Goal: Information Seeking & Learning: Learn about a topic

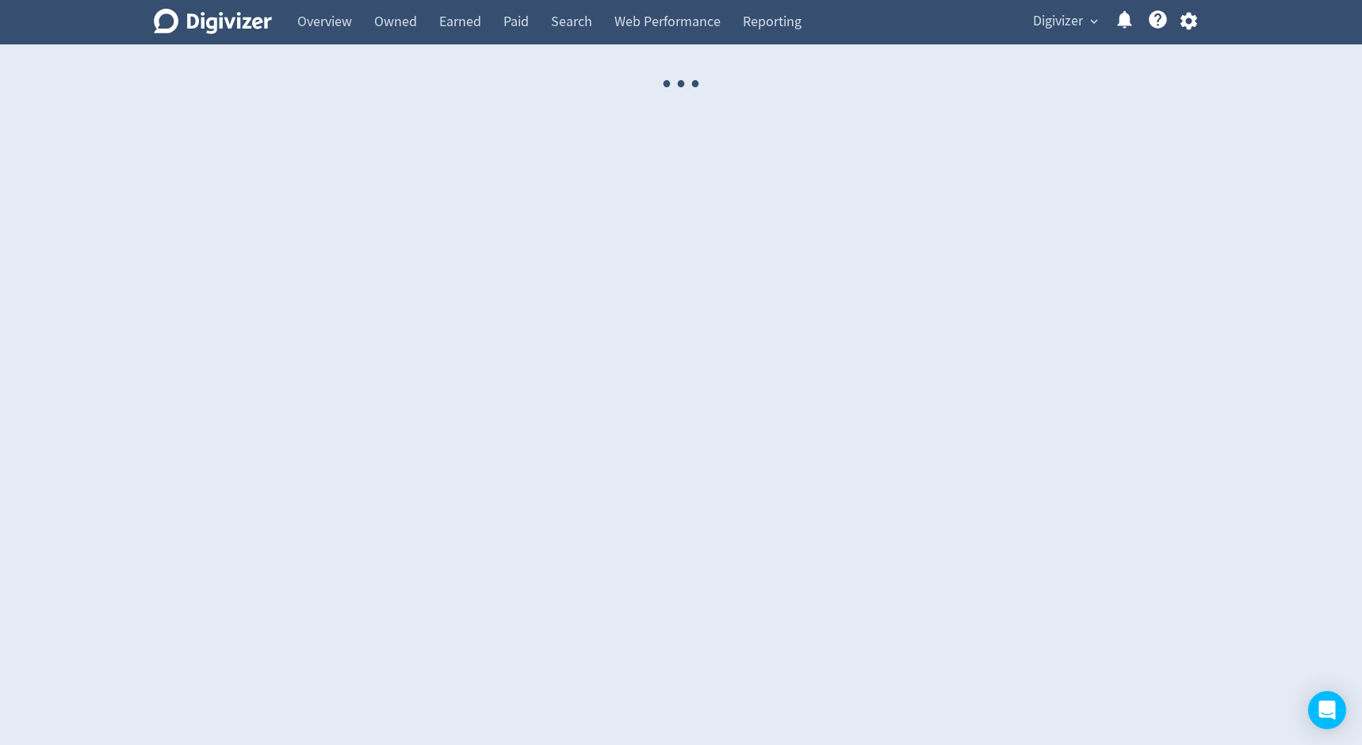
select select "USER"
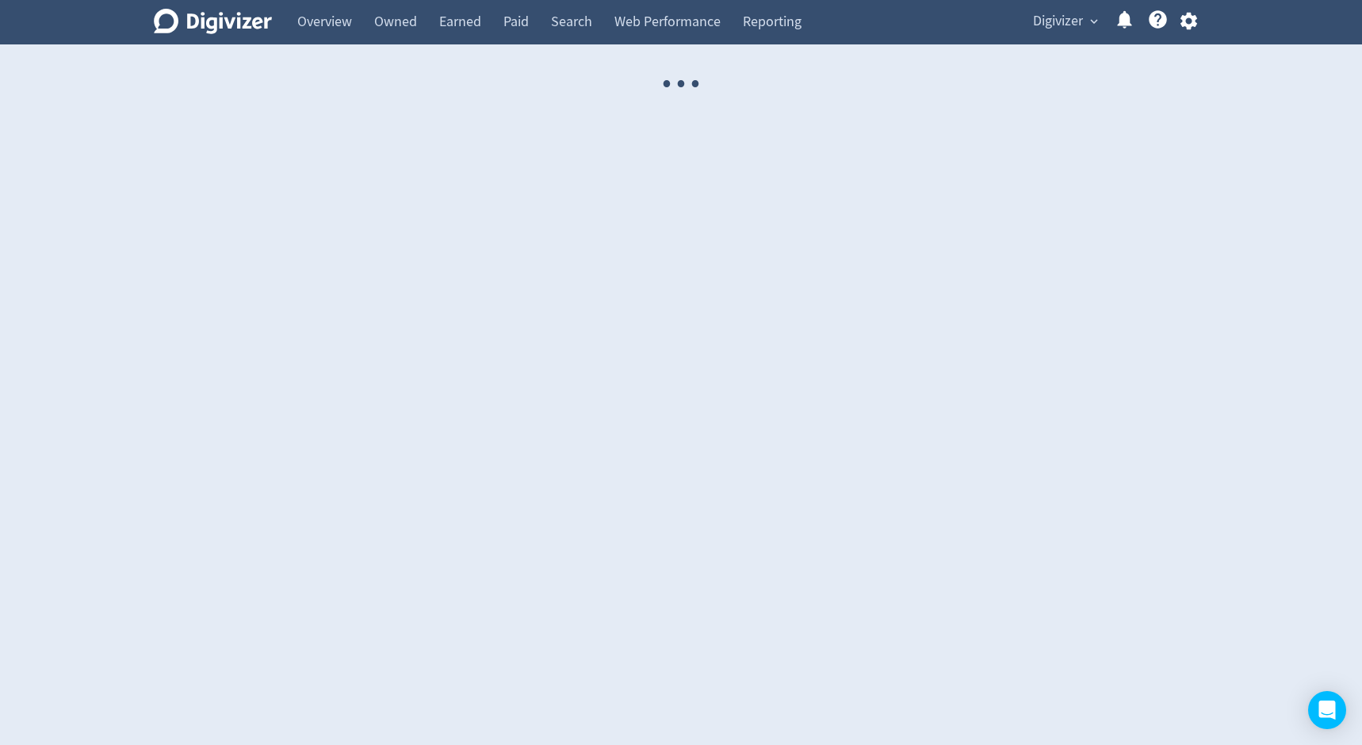
select select "USER"
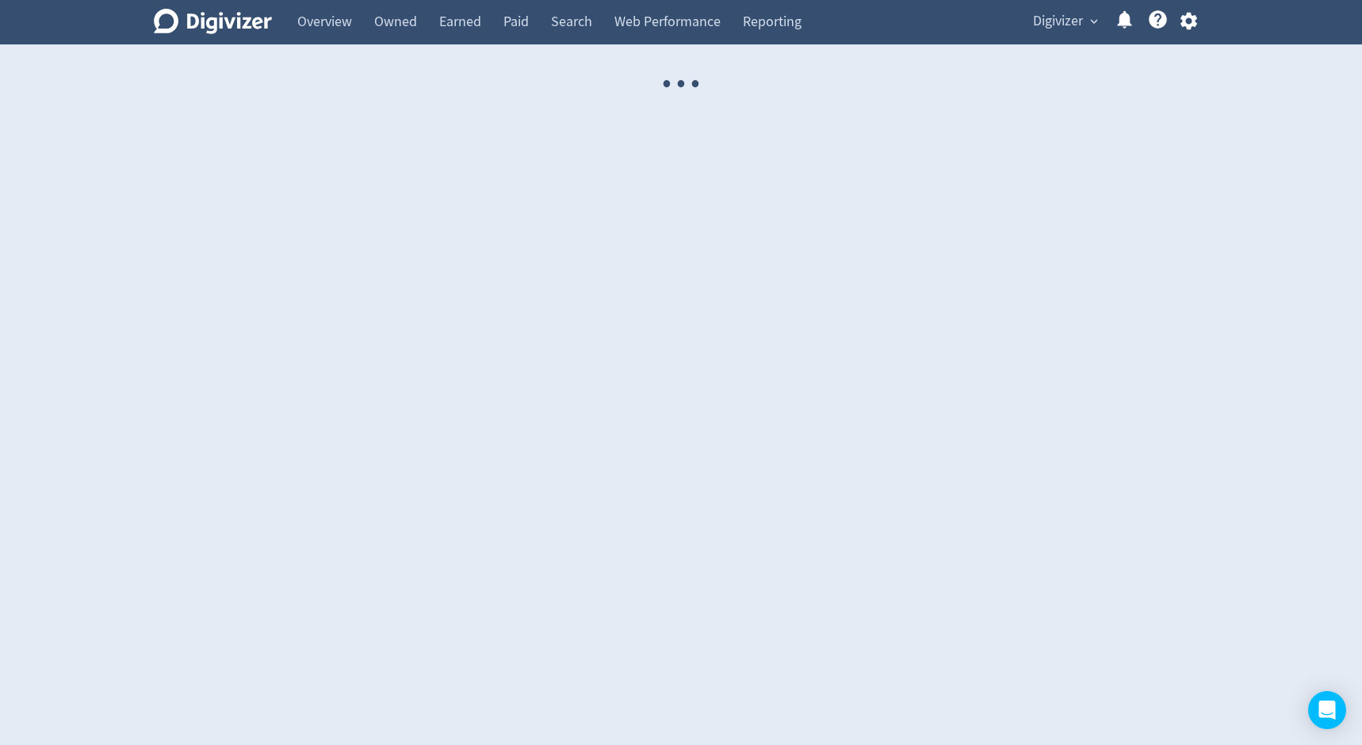
select select "USER"
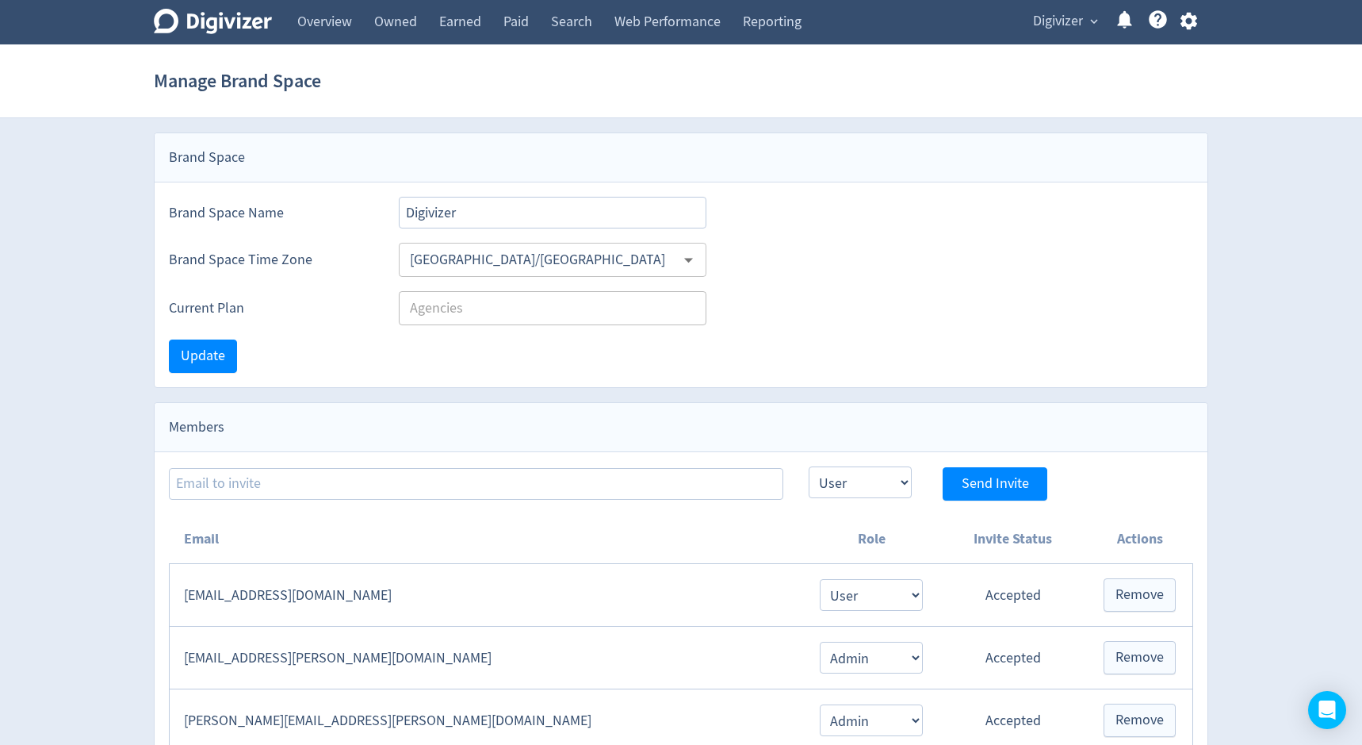
click at [1076, 25] on span "Digivizer" at bounding box center [1058, 21] width 50 height 25
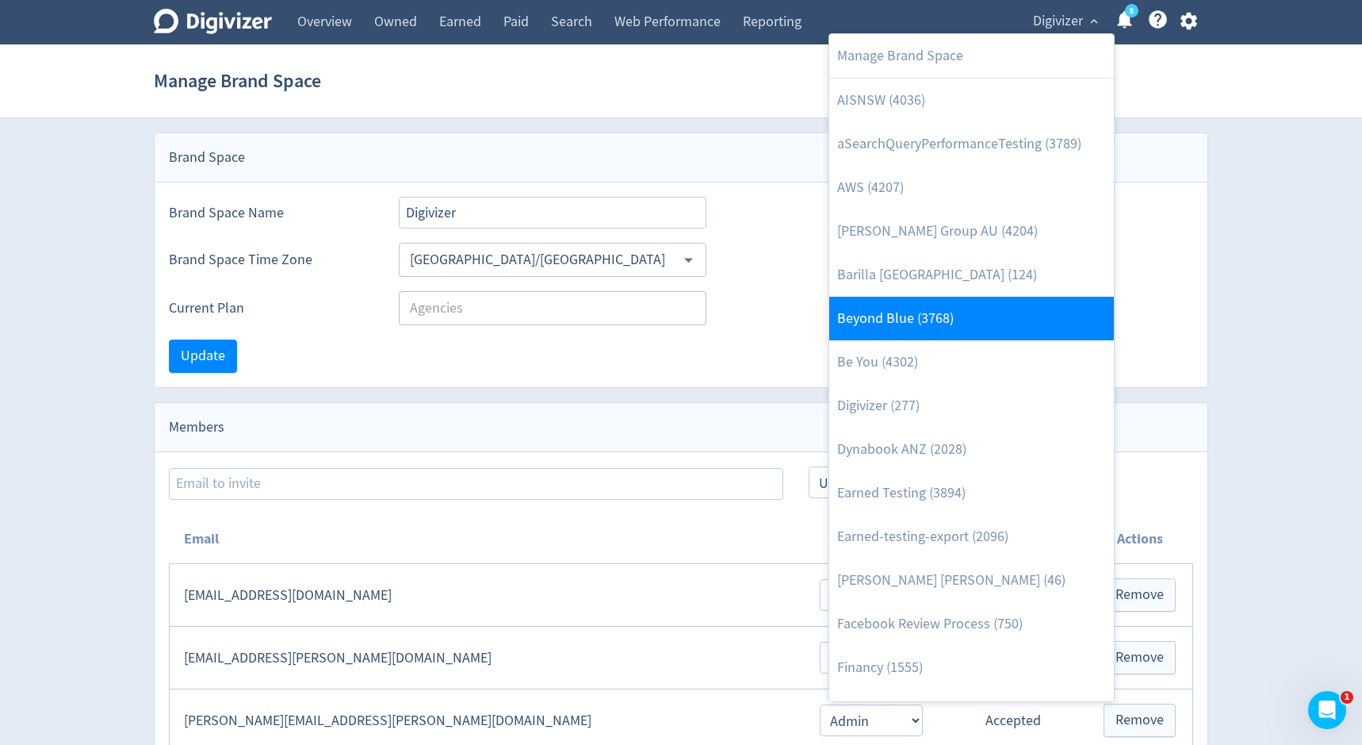
click at [957, 331] on link "Beyond Blue (3768)" at bounding box center [971, 319] width 285 height 44
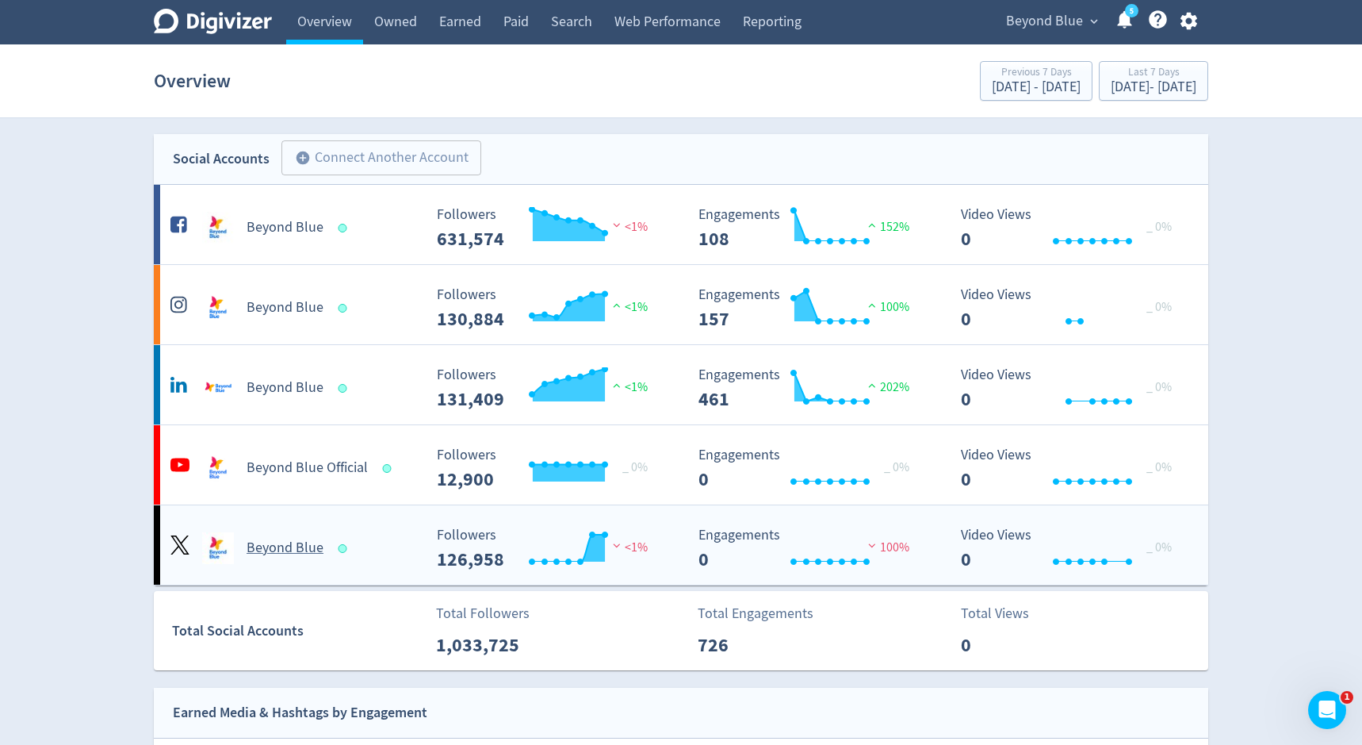
click at [260, 549] on h5 "Beyond Blue" at bounding box center [285, 547] width 77 height 19
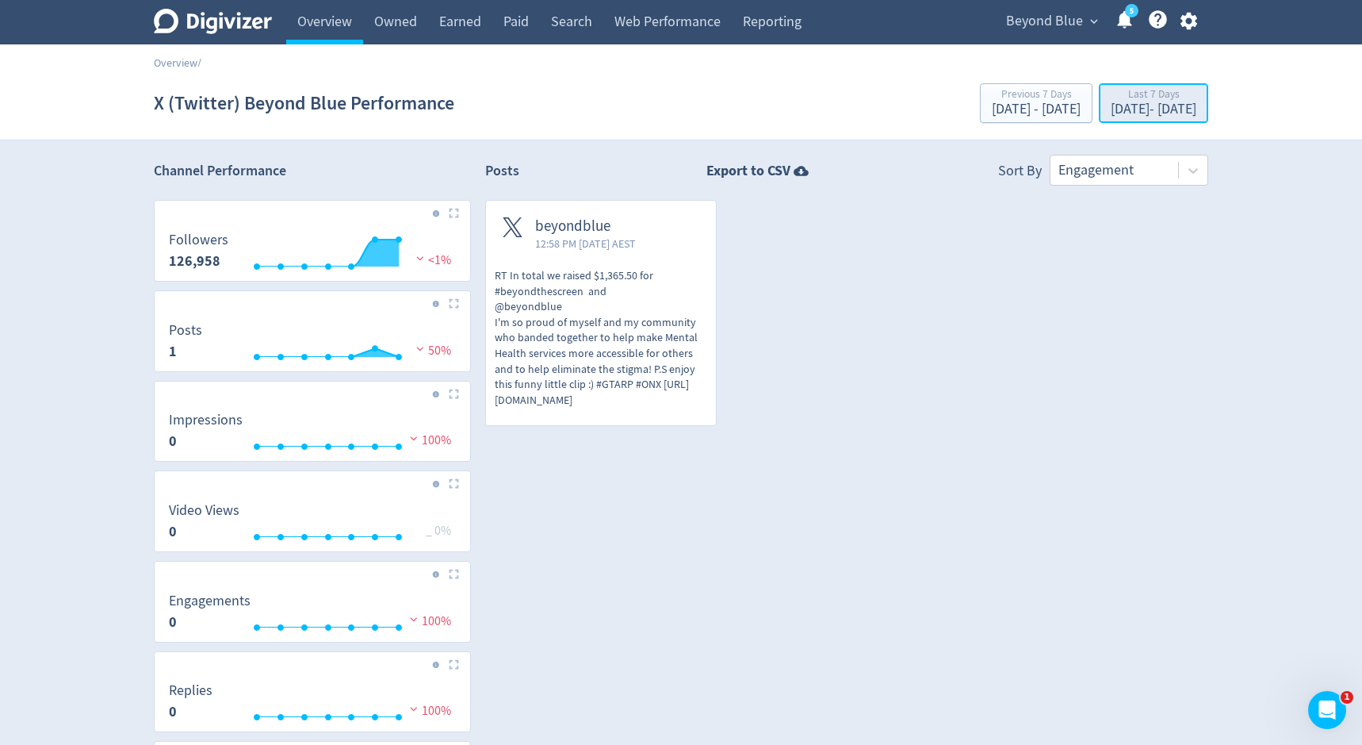
click at [1143, 99] on div "Last 7 Days" at bounding box center [1154, 95] width 86 height 13
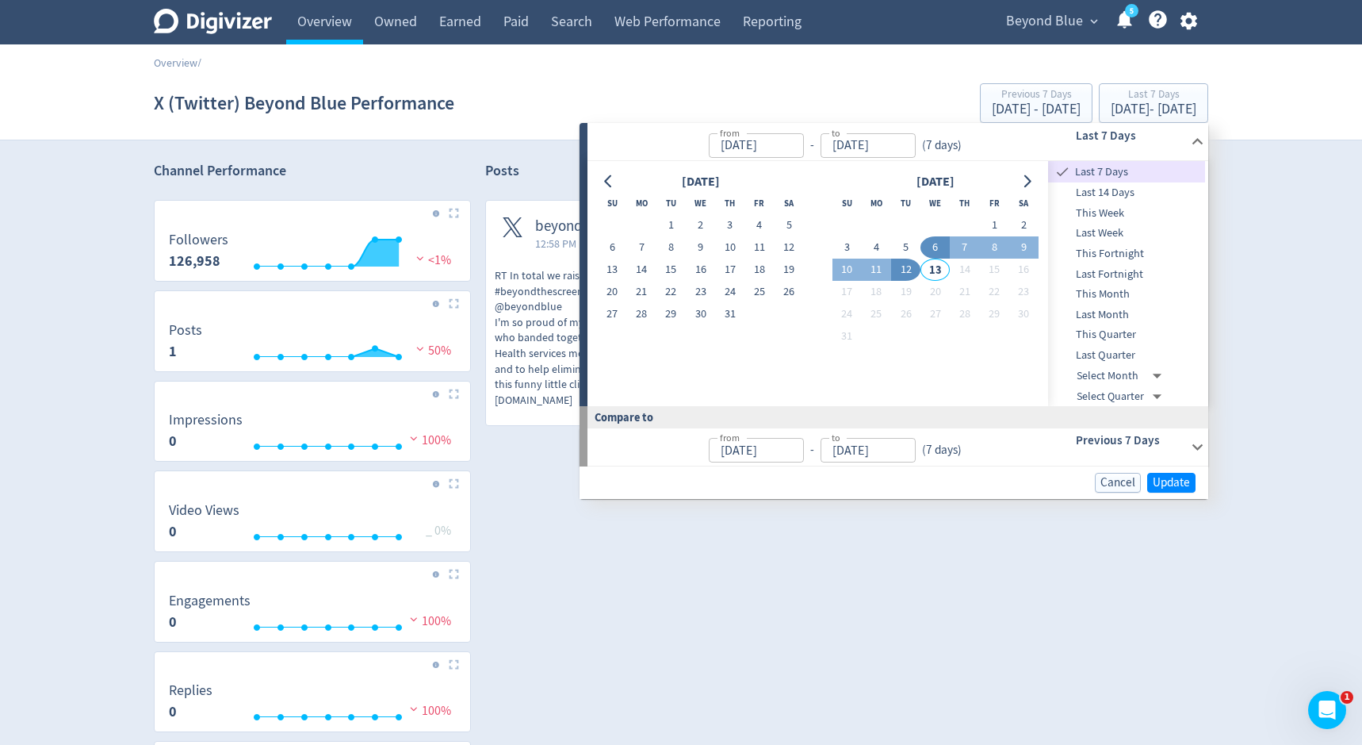
click at [1111, 309] on span "Last Month" at bounding box center [1126, 314] width 157 height 17
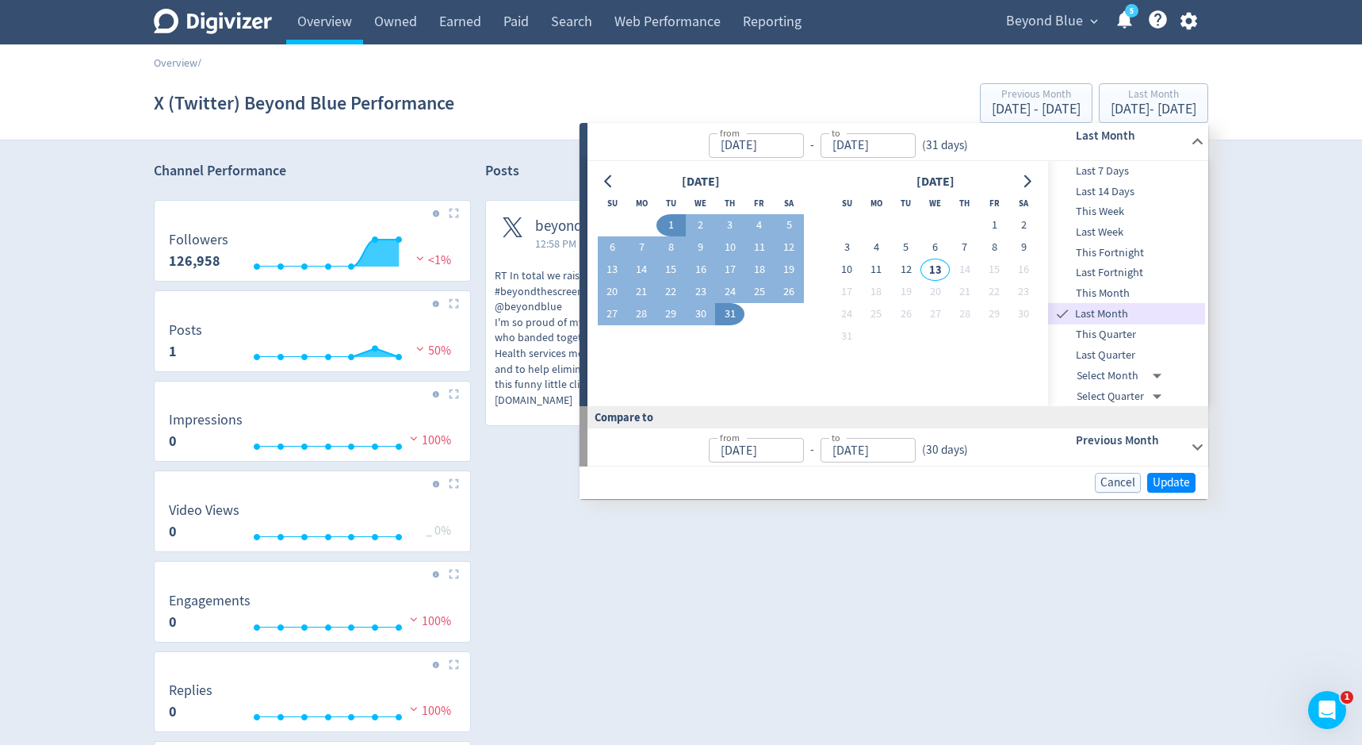
type input "Jul 01, 2025"
type input "Jul 31, 2025"
type input "[DATE]"
type input "Jun 30, 2025"
click at [1158, 484] on span "Update" at bounding box center [1171, 483] width 37 height 12
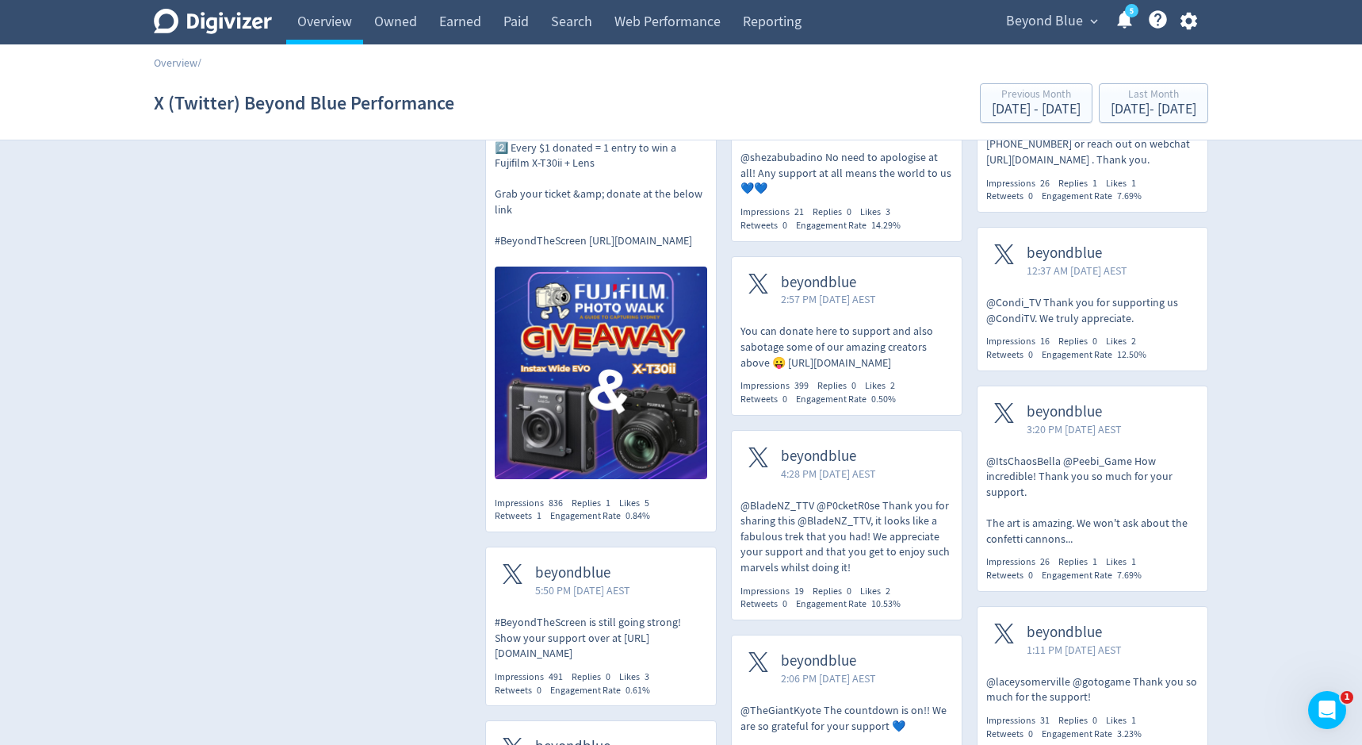
scroll to position [1296, 0]
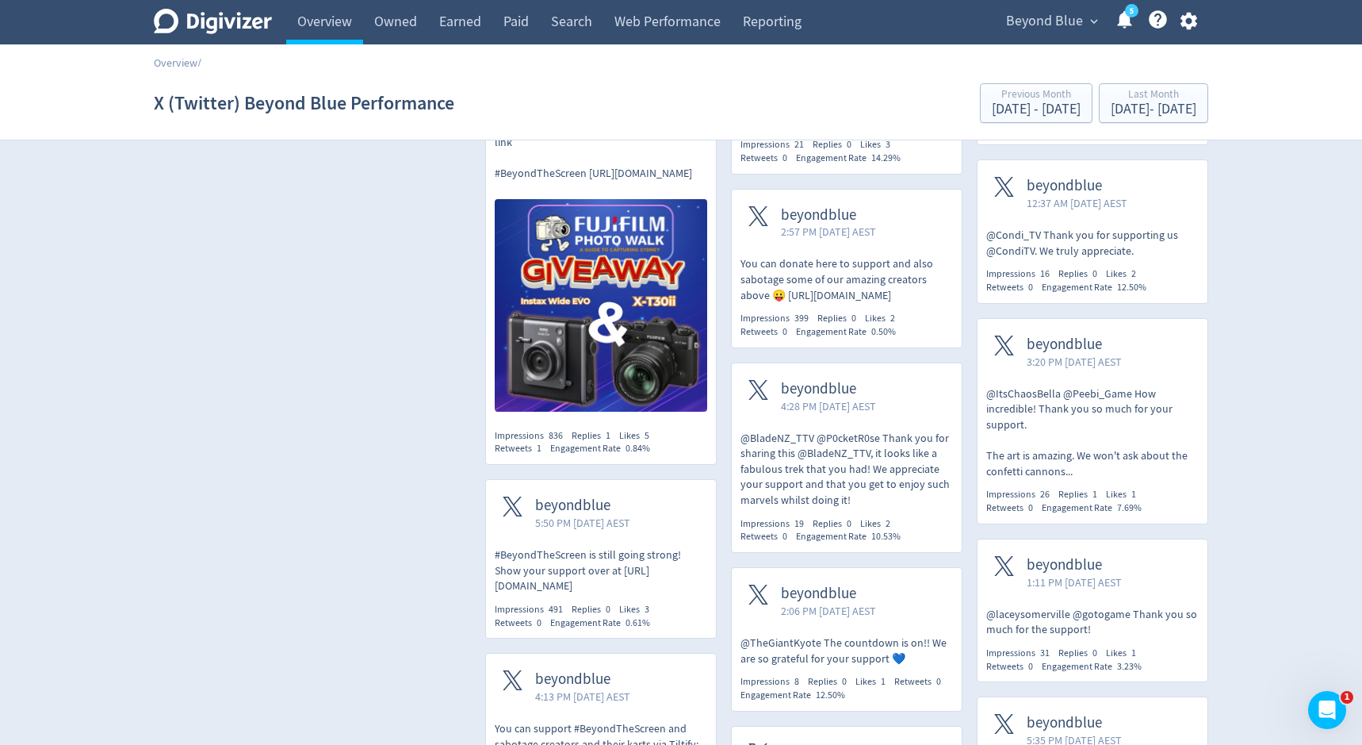
click at [1050, 350] on span "beyondblue" at bounding box center [1074, 344] width 95 height 18
click at [1138, 90] on div "Last Month" at bounding box center [1154, 95] width 86 height 13
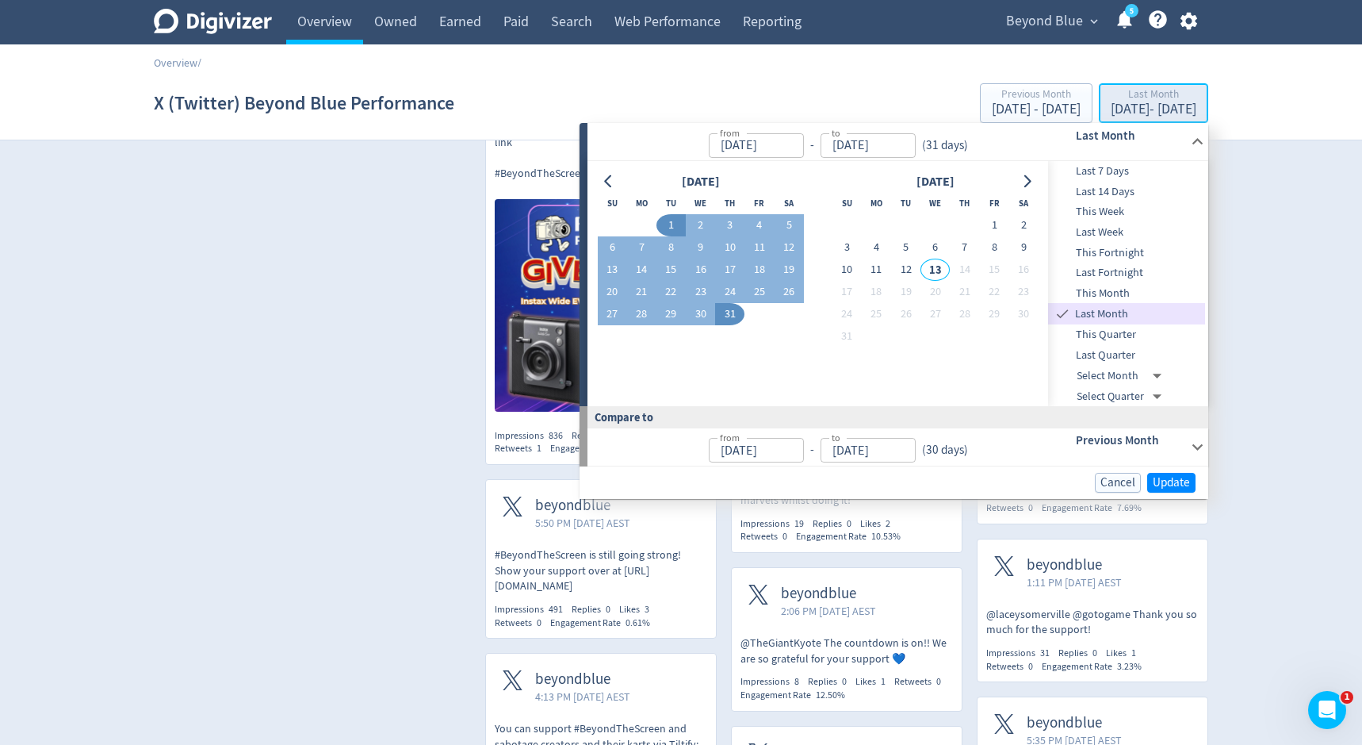
type input "[DATE]"
type input "Jun 01, 2025"
type input "[DATE]"
click at [640, 275] on button "14" at bounding box center [641, 269] width 29 height 22
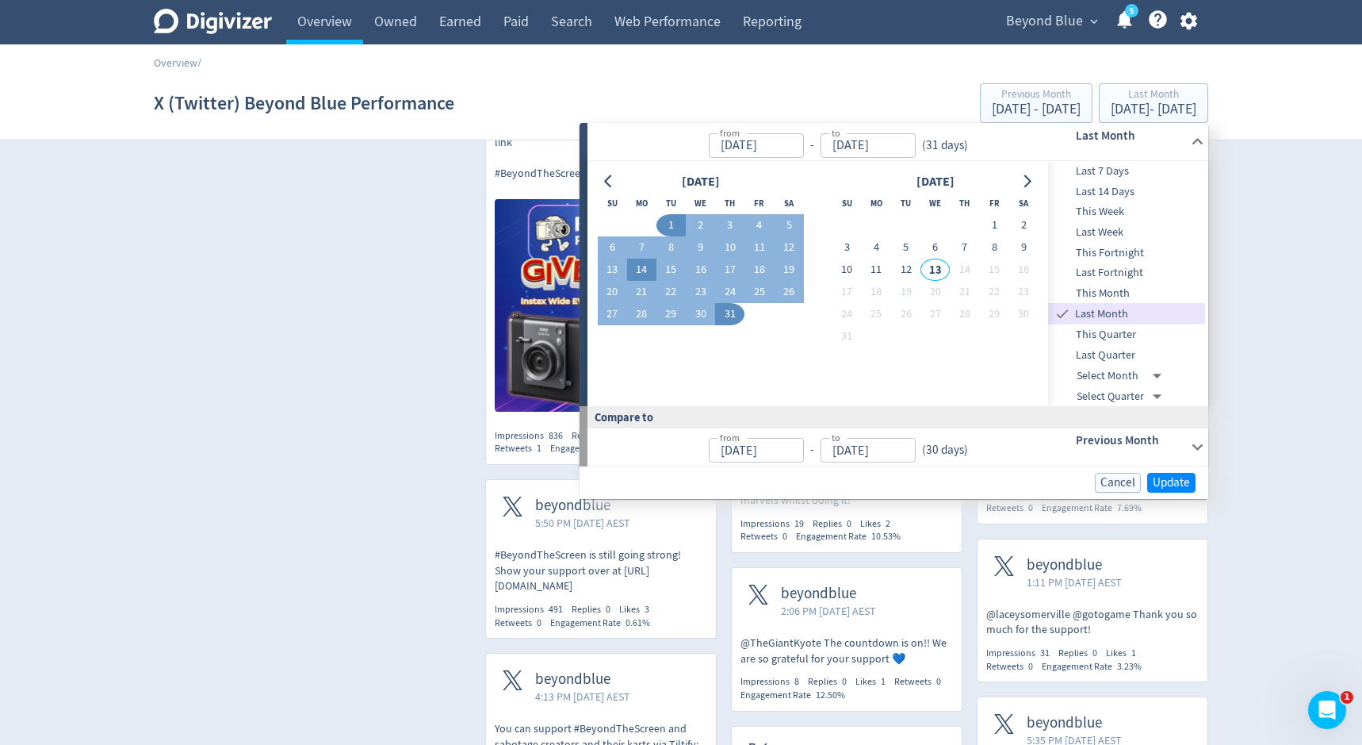
type input "Jul 14, 2025"
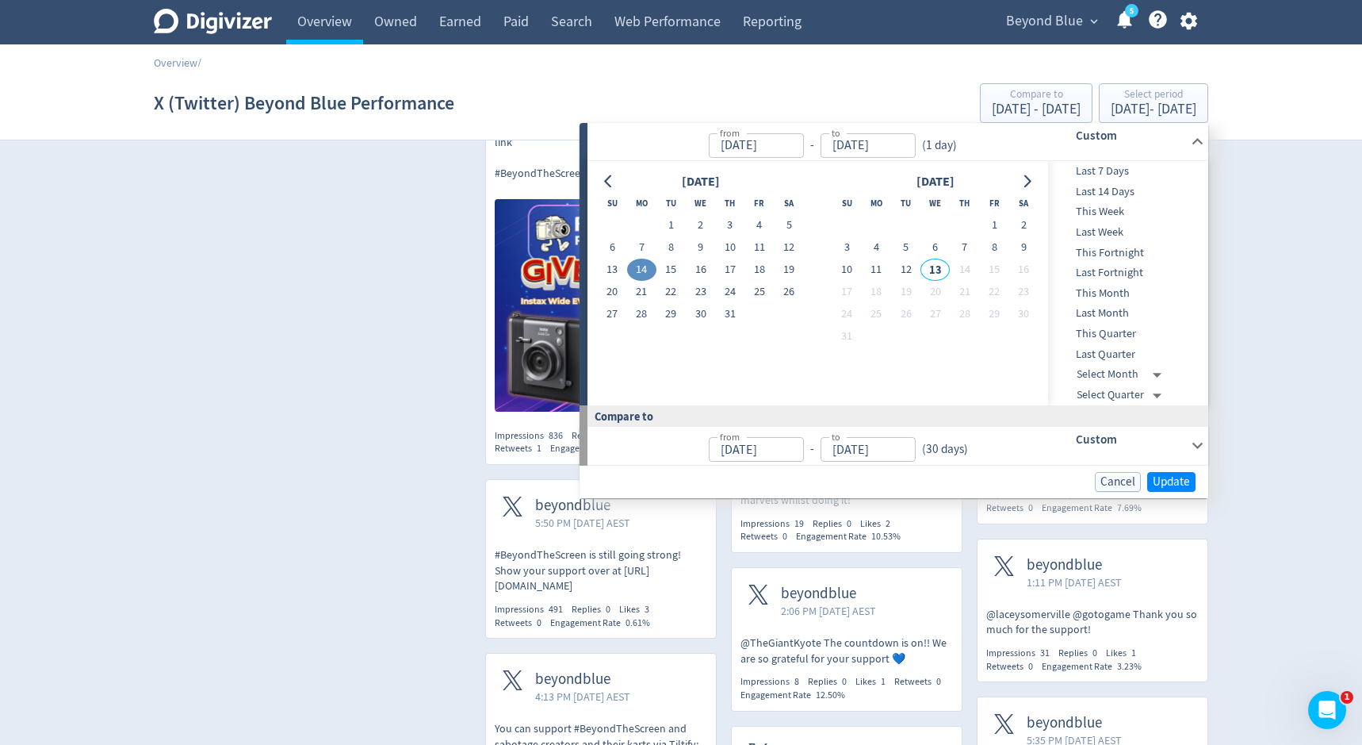
click at [640, 275] on button "14" at bounding box center [641, 269] width 29 height 22
type input "Jul 13, 2025"
click at [1161, 476] on span "Update" at bounding box center [1171, 482] width 37 height 12
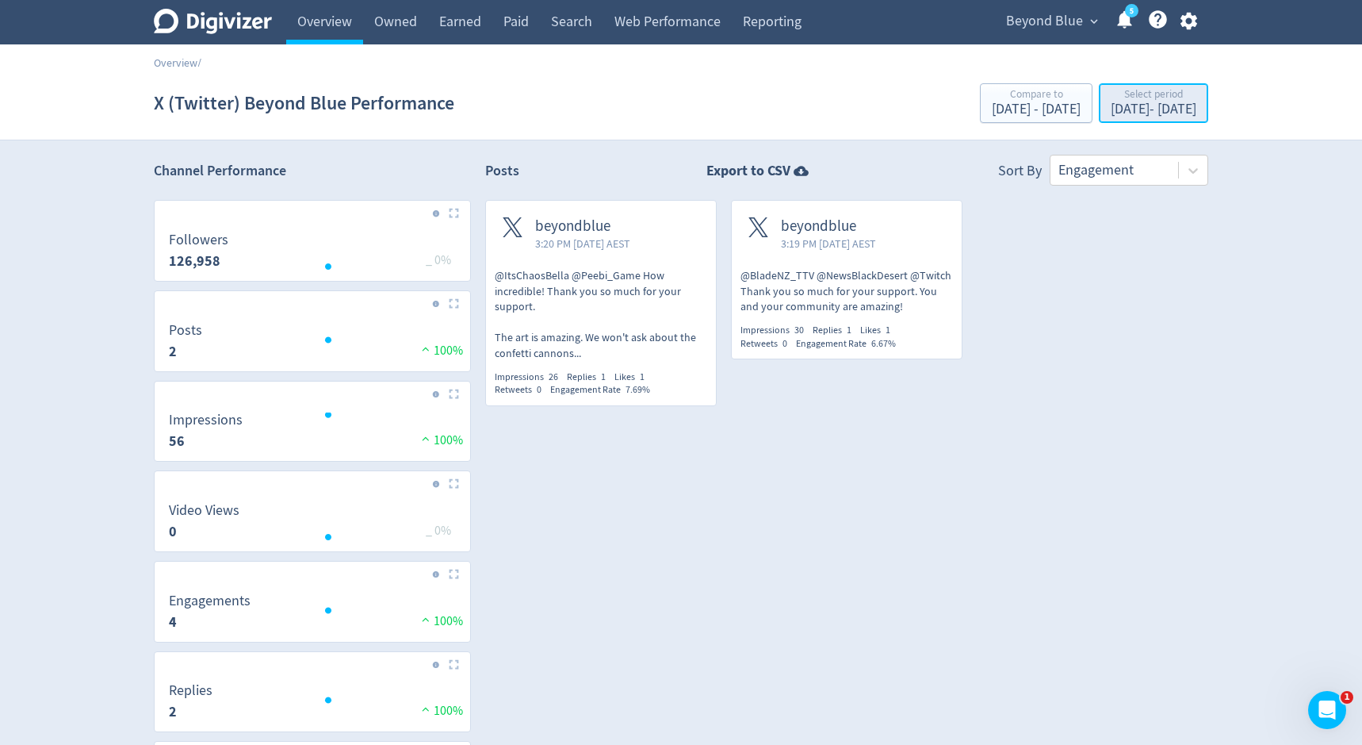
click at [1111, 101] on div "Select period" at bounding box center [1154, 95] width 86 height 13
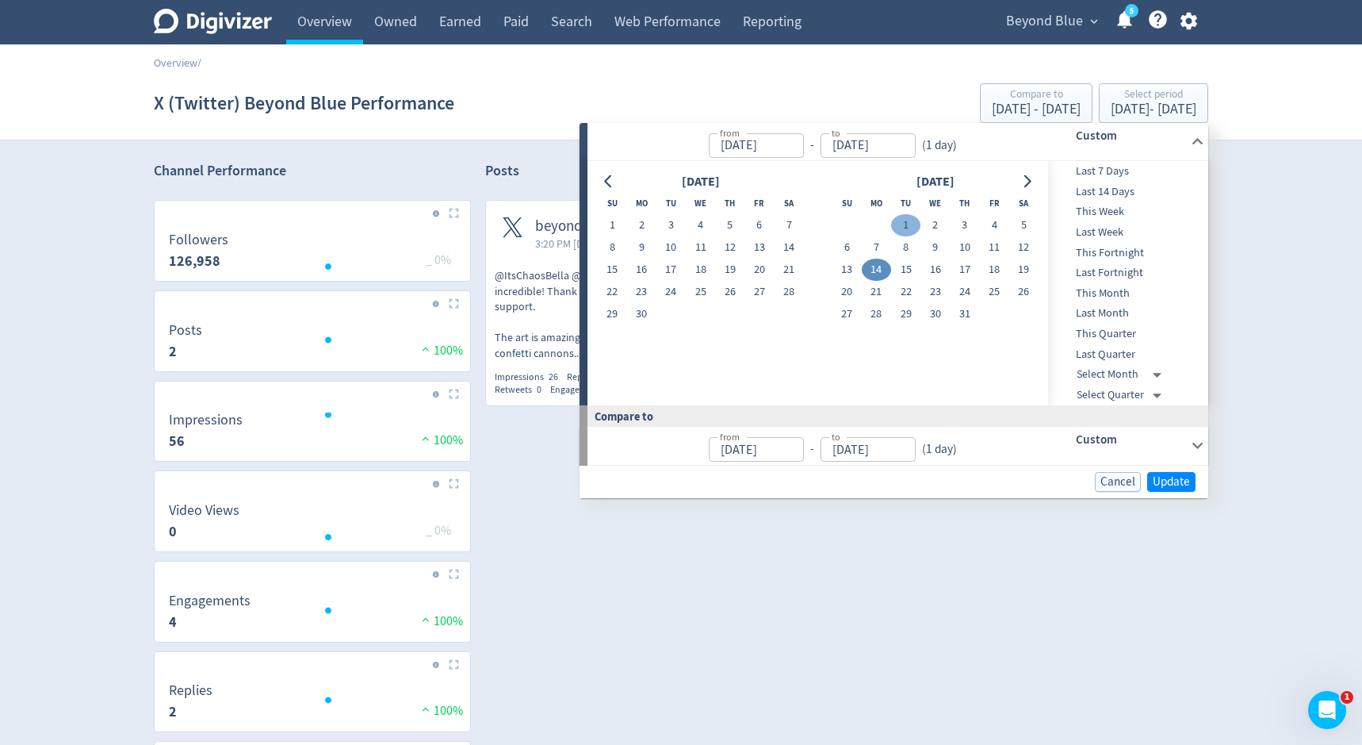
click at [896, 221] on button "1" at bounding box center [905, 225] width 29 height 22
type input "[DATE]"
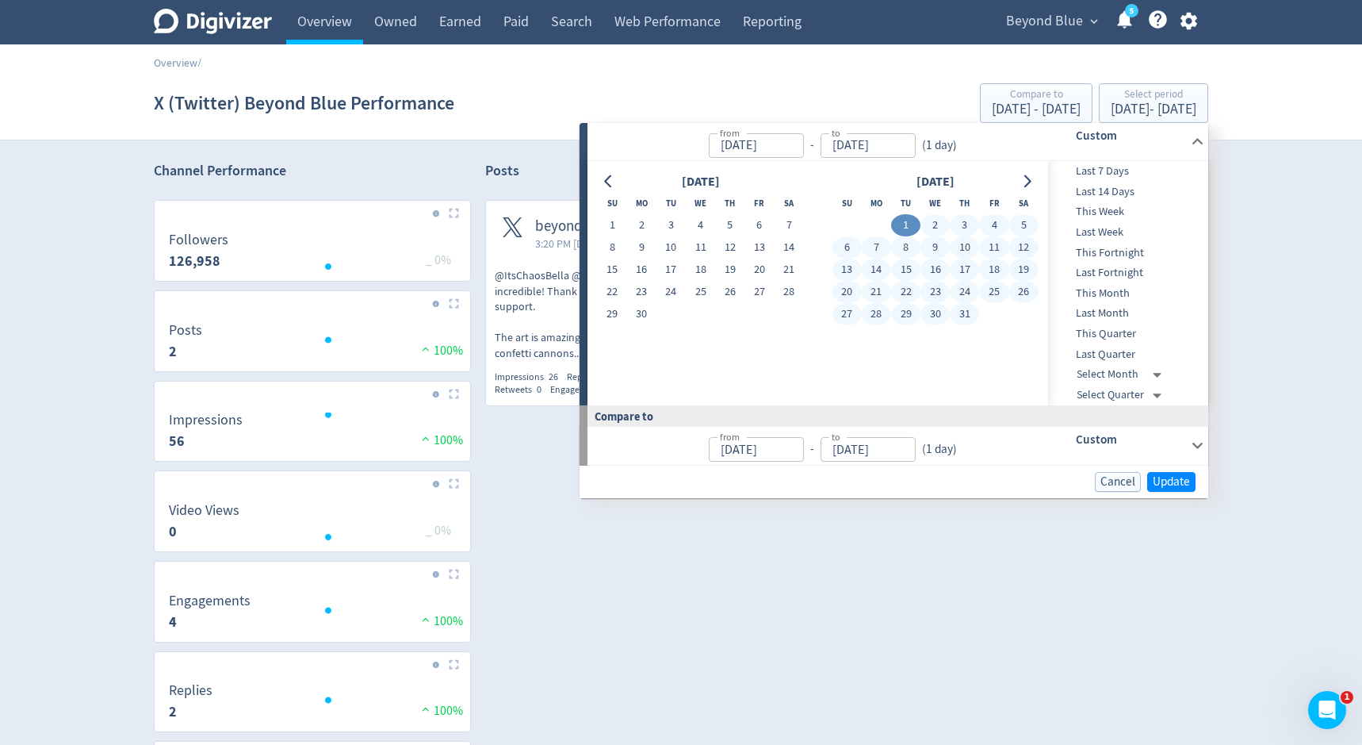
click at [960, 313] on button "31" at bounding box center [964, 314] width 29 height 22
type input "[DATE]"
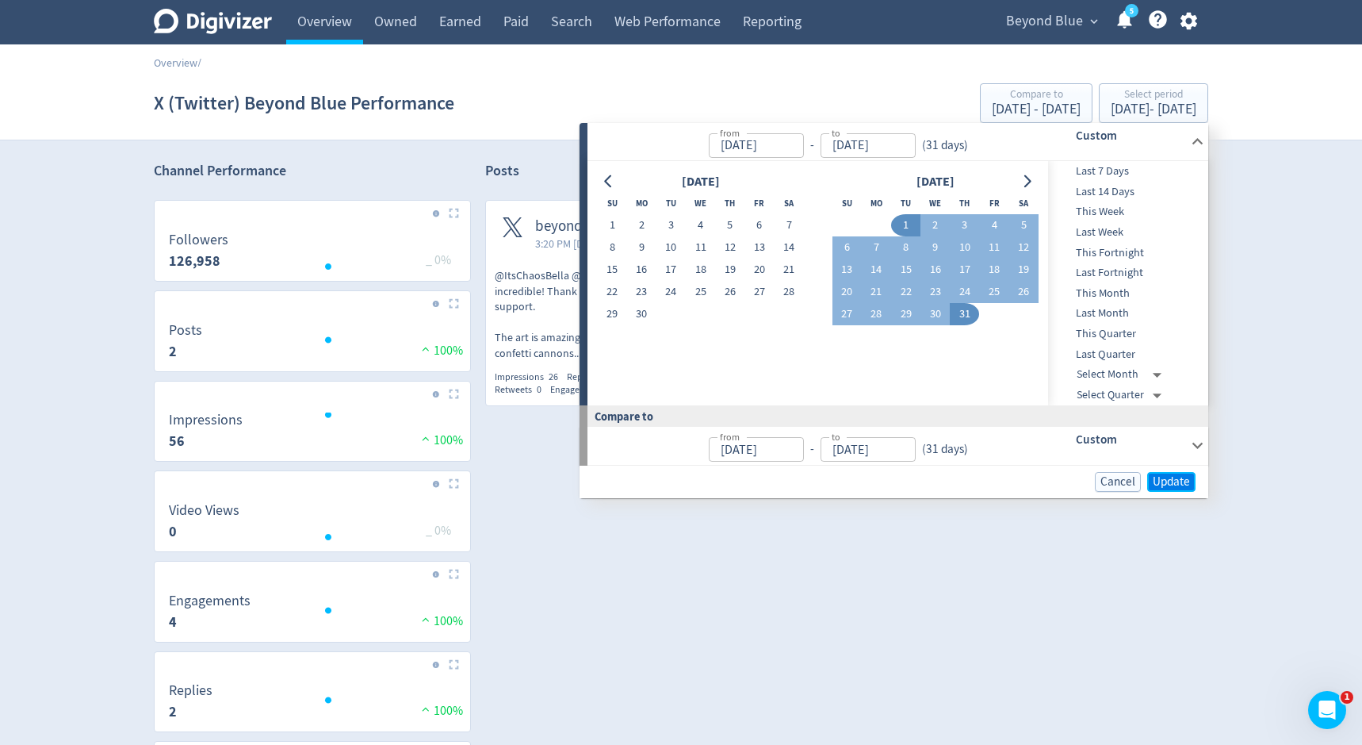
click at [1166, 477] on span "Update" at bounding box center [1171, 482] width 37 height 12
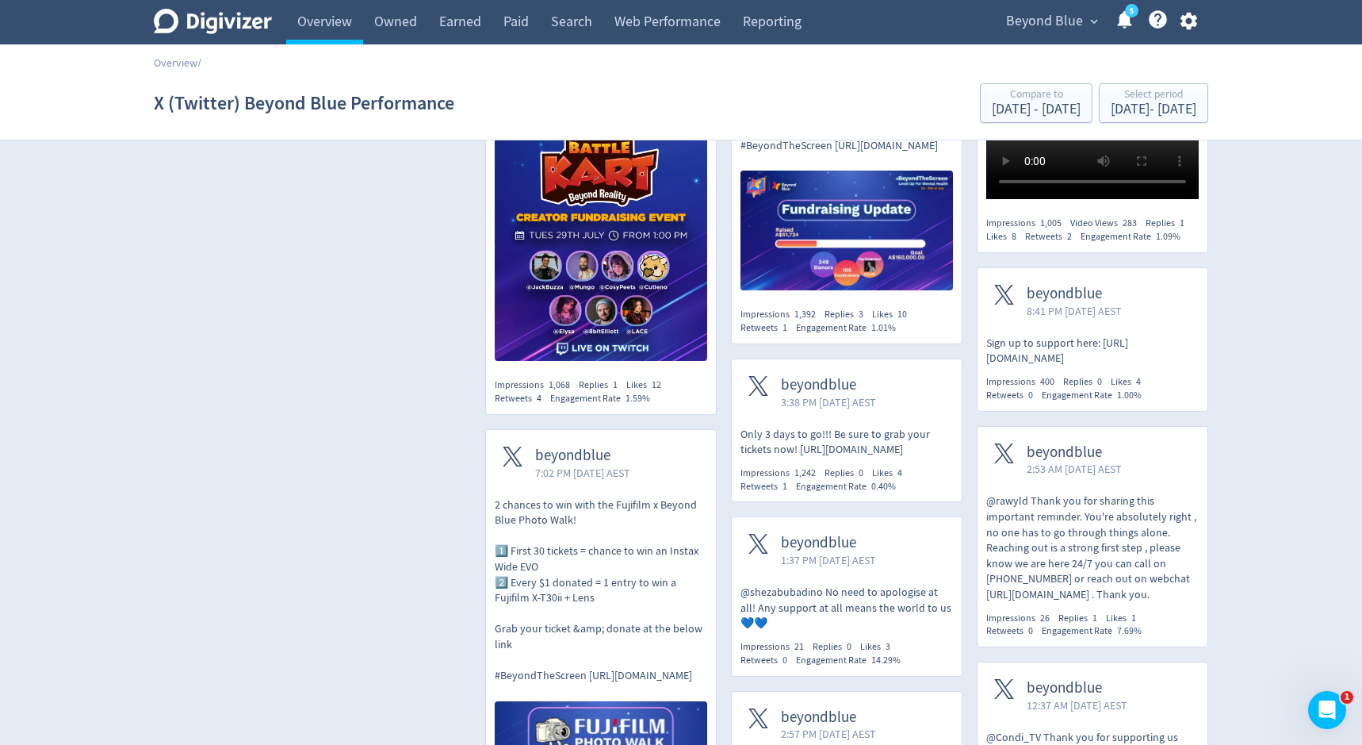
scroll to position [795, 0]
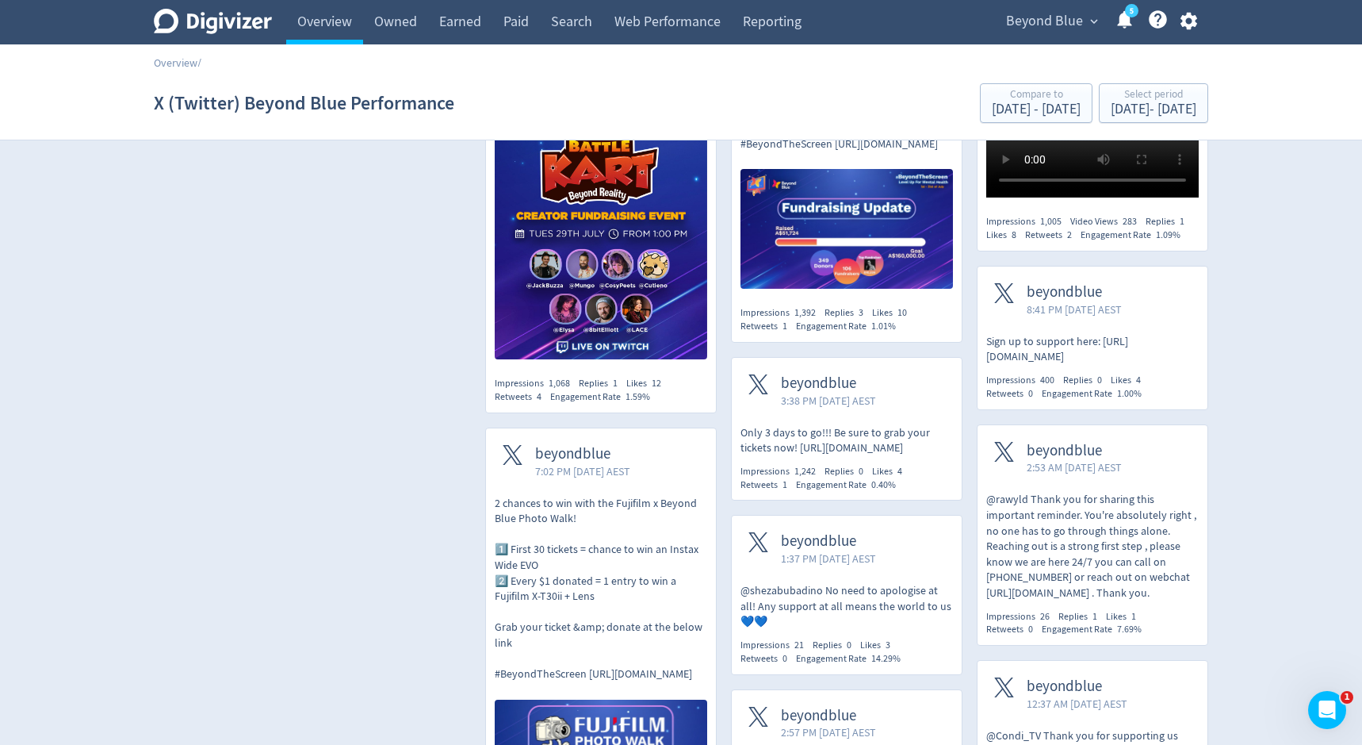
click at [848, 374] on span "beyondblue" at bounding box center [828, 383] width 95 height 18
click at [1171, 111] on div "[DATE] - [DATE]" at bounding box center [1154, 109] width 86 height 14
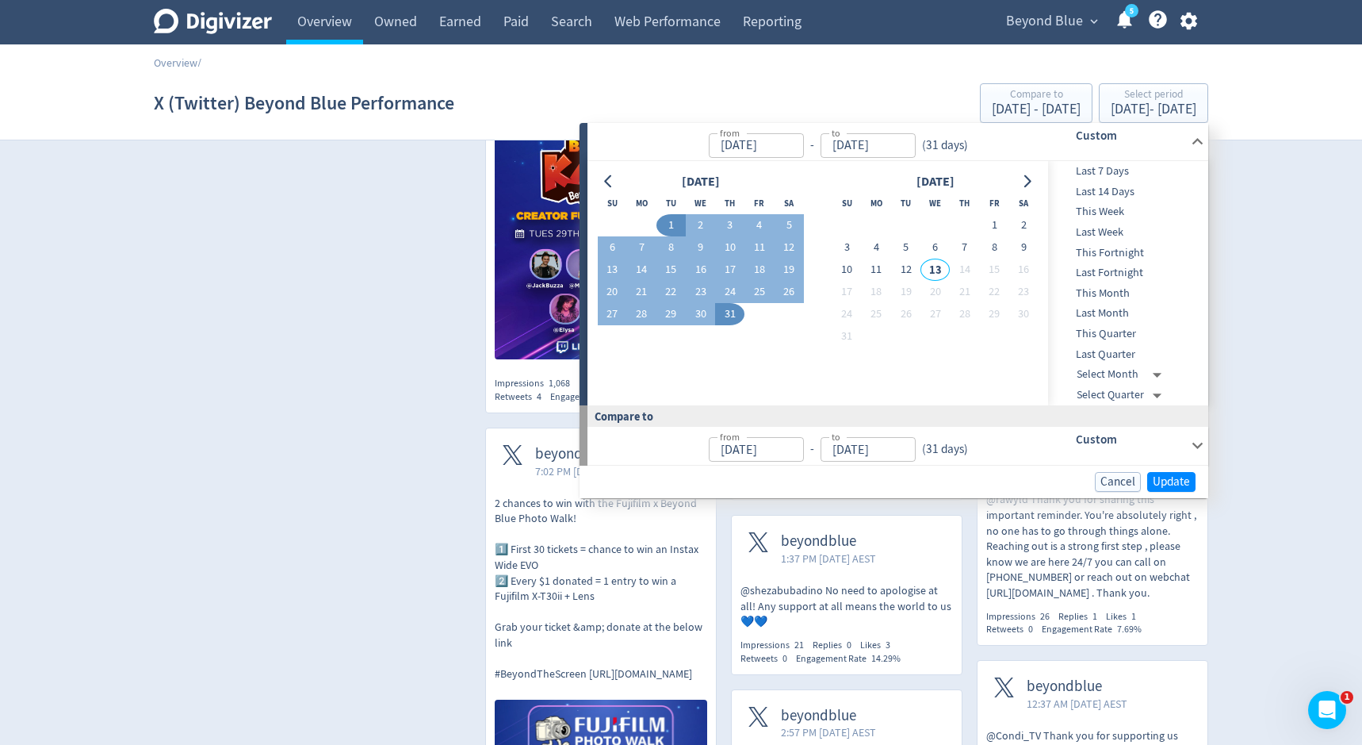
click at [1112, 289] on span "This Month" at bounding box center [1126, 293] width 157 height 17
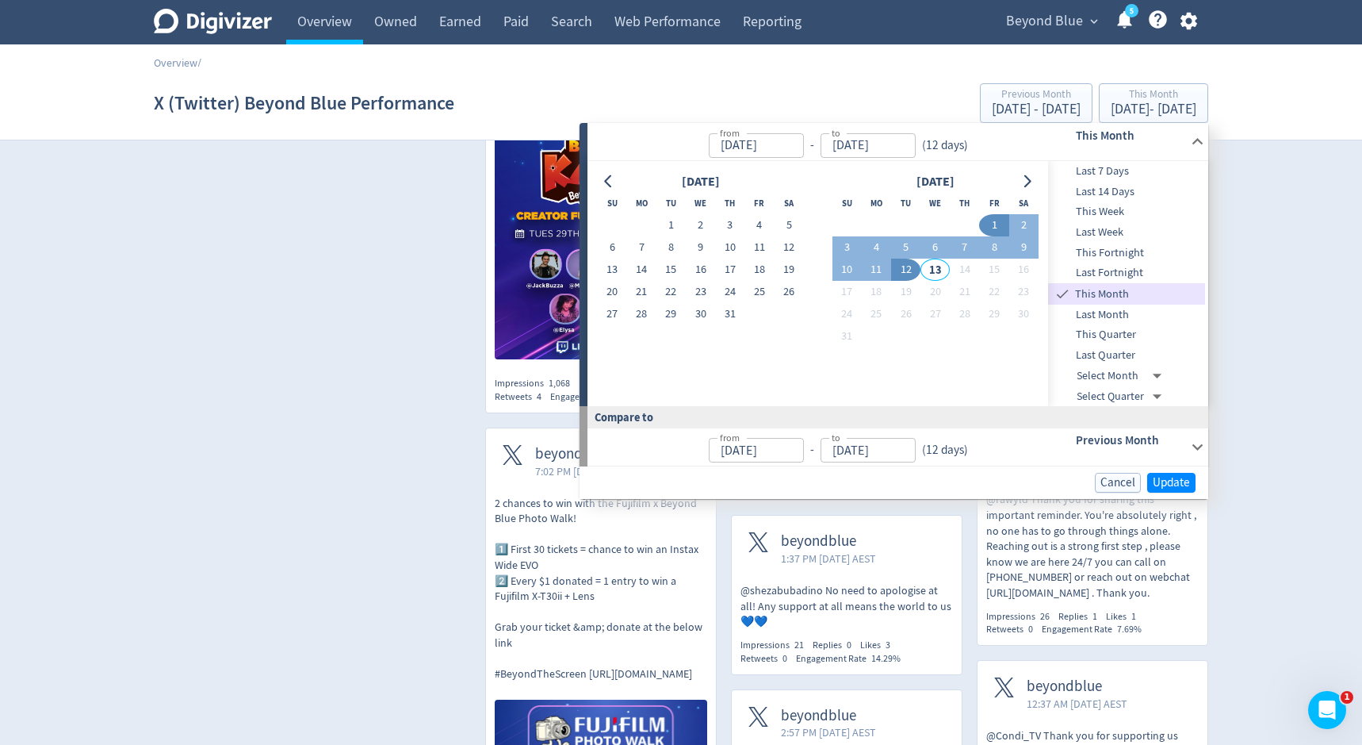
type input "Aug 01, 2025"
type input "[DATE]"
type input "Jul 12, 2025"
click at [1169, 477] on span "Update" at bounding box center [1171, 483] width 37 height 12
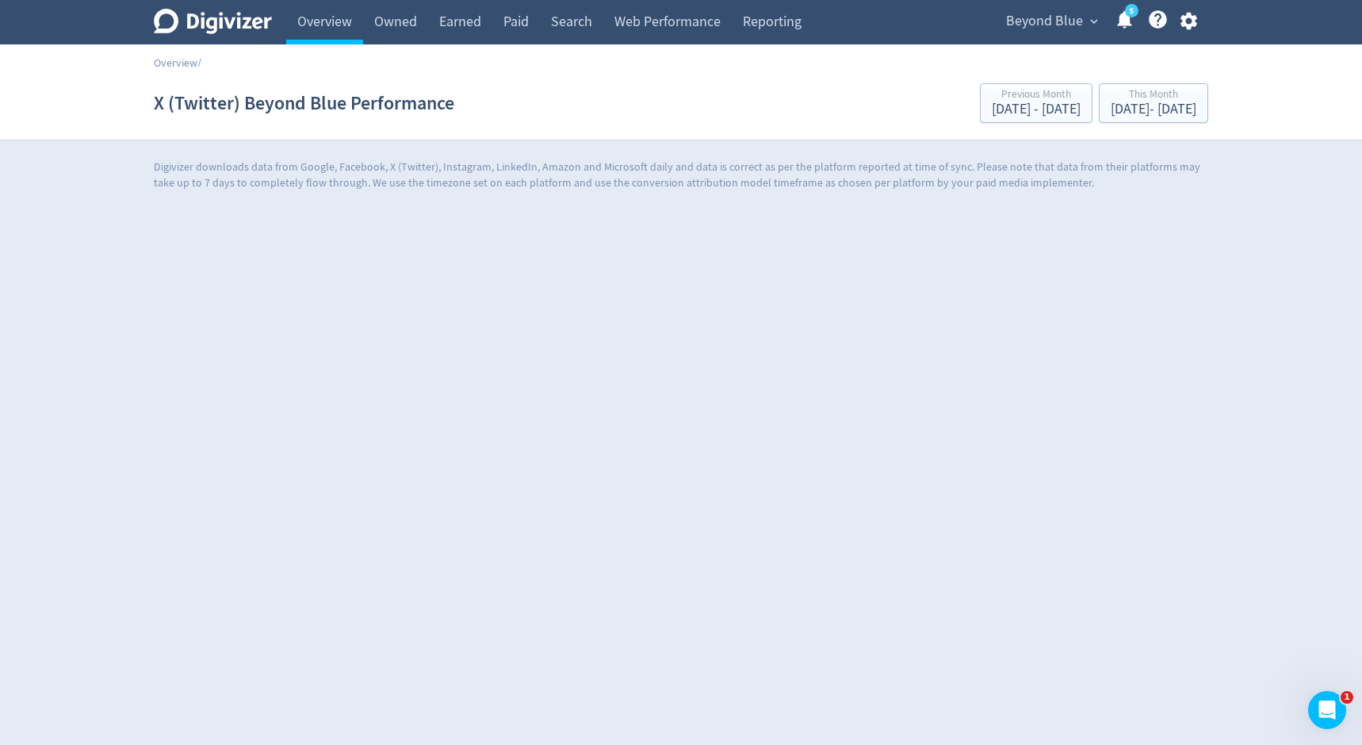
scroll to position [0, 0]
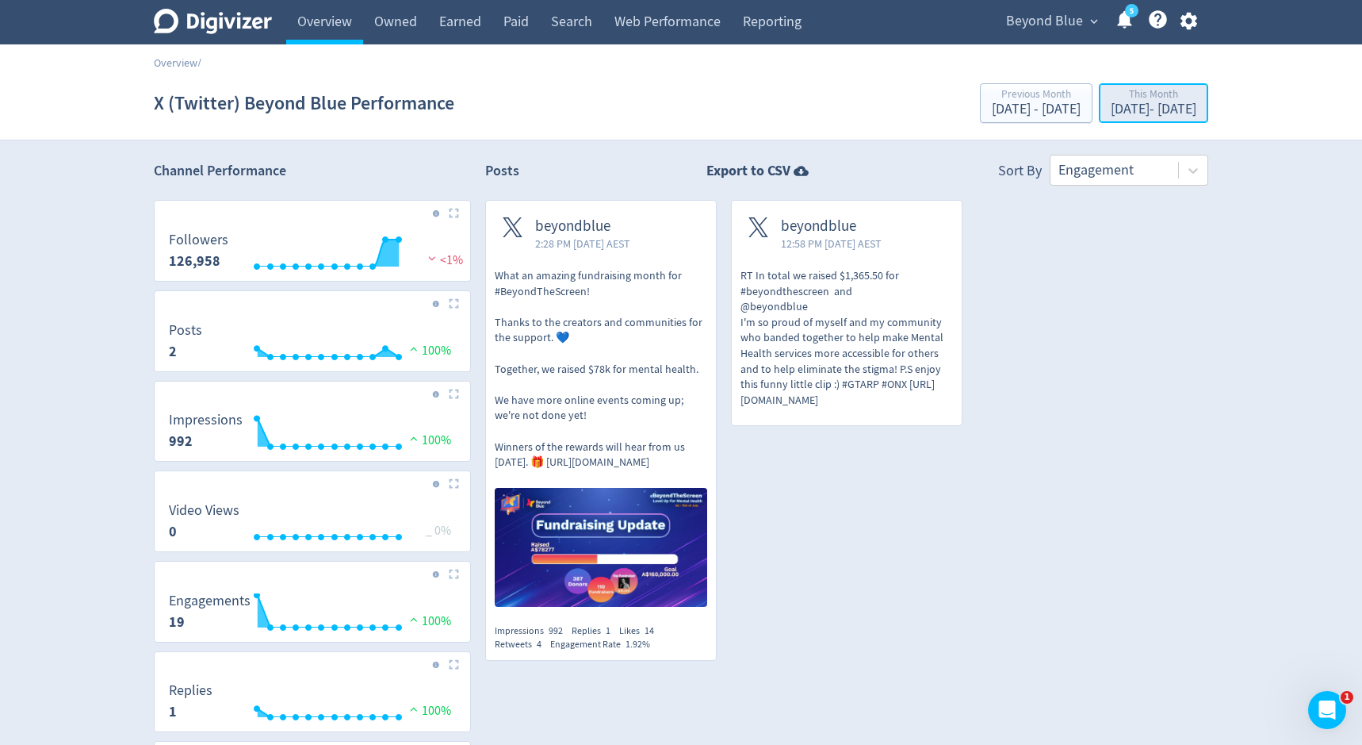
click at [1140, 106] on div "Aug 1, 2025 - Aug 12, 2025" at bounding box center [1154, 109] width 86 height 14
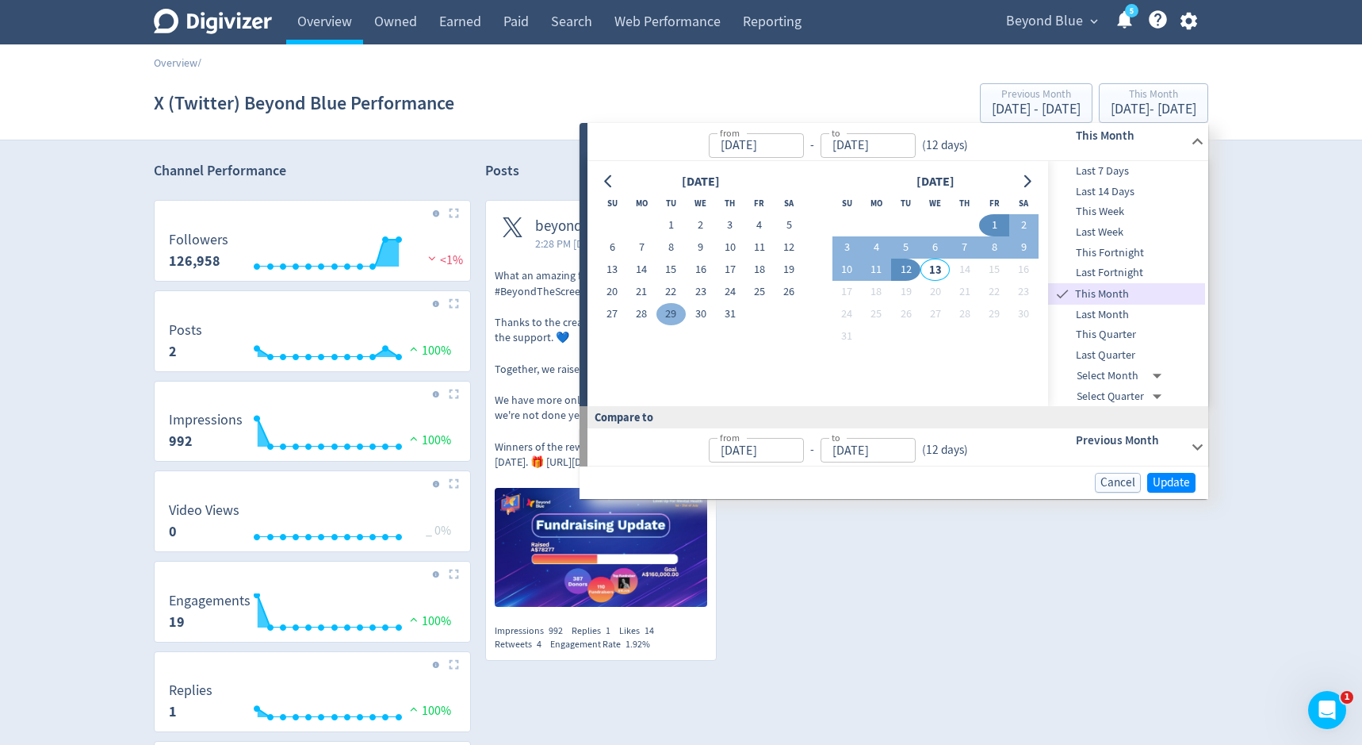
click at [678, 316] on button "29" at bounding box center [671, 314] width 29 height 22
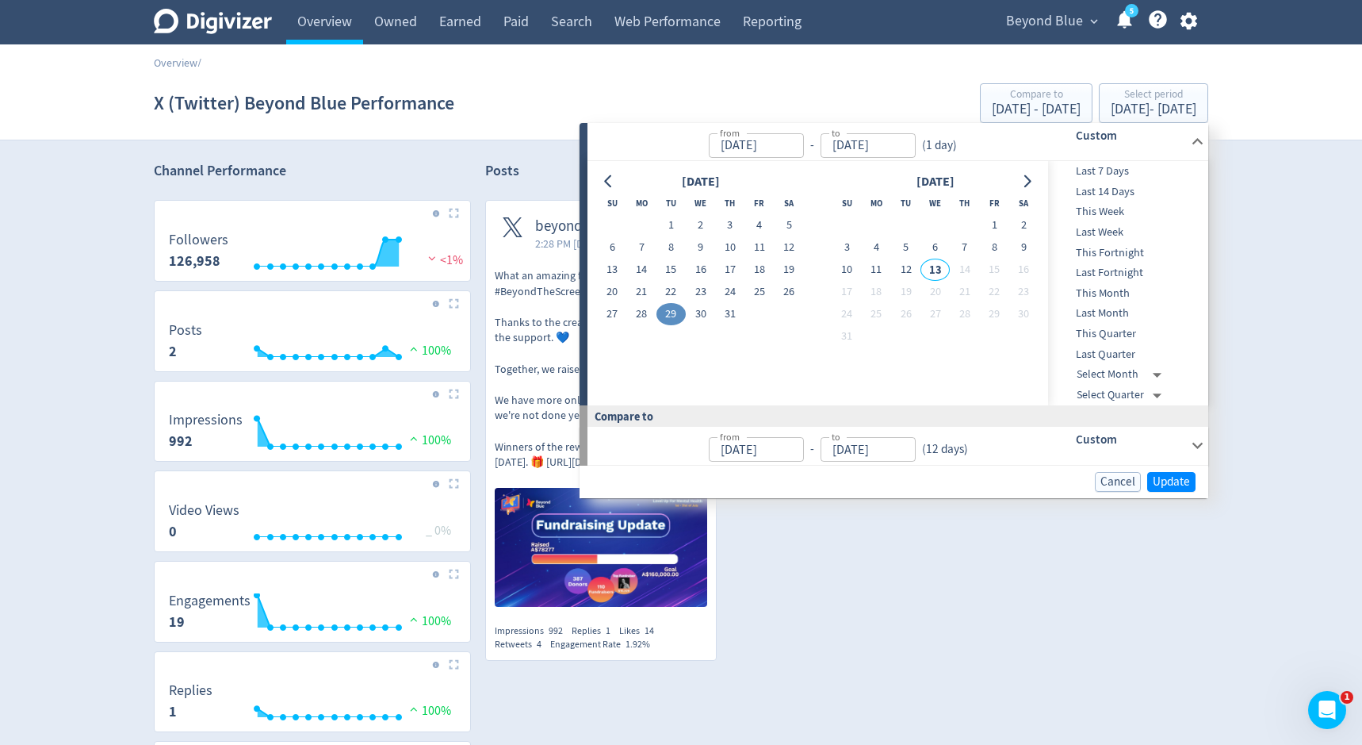
type input "Jul 29, 2025"
click at [678, 316] on button "29" at bounding box center [671, 314] width 29 height 22
type input "Jul 28, 2025"
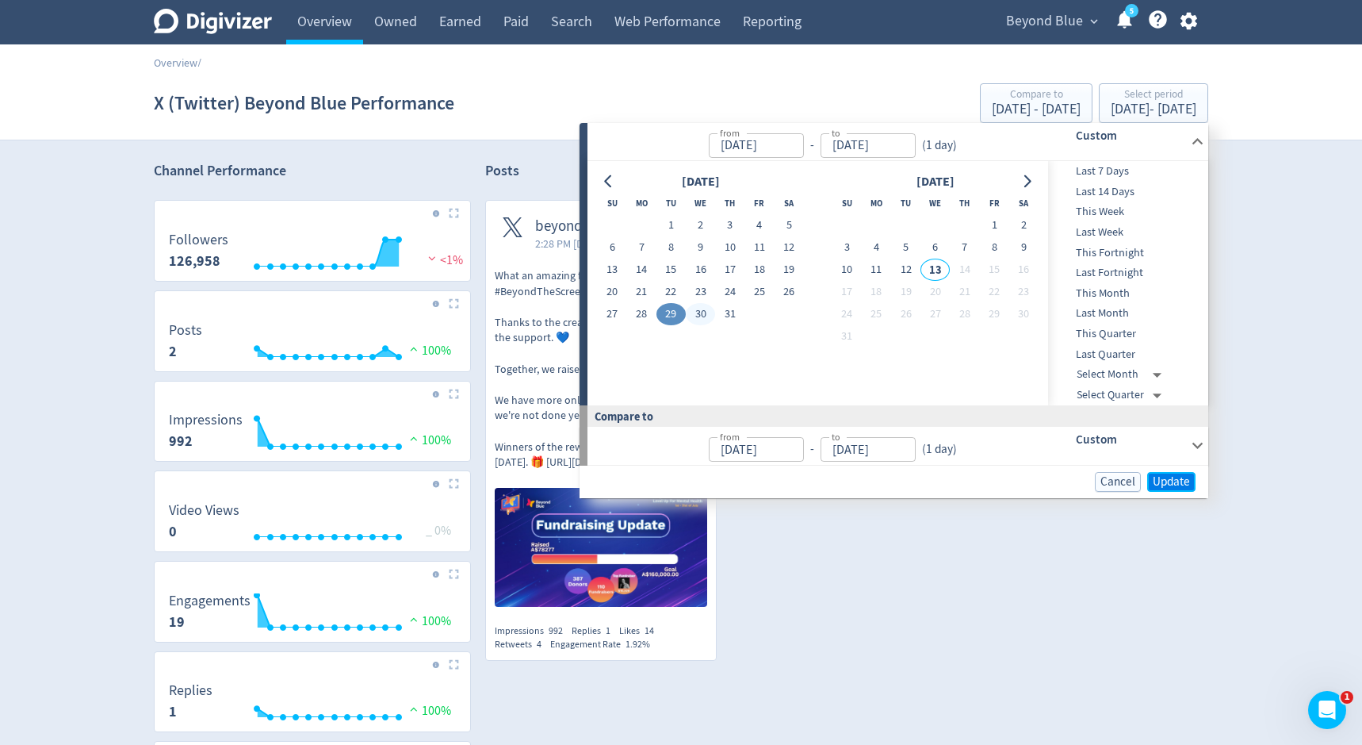
click at [1169, 477] on span "Update" at bounding box center [1171, 482] width 37 height 12
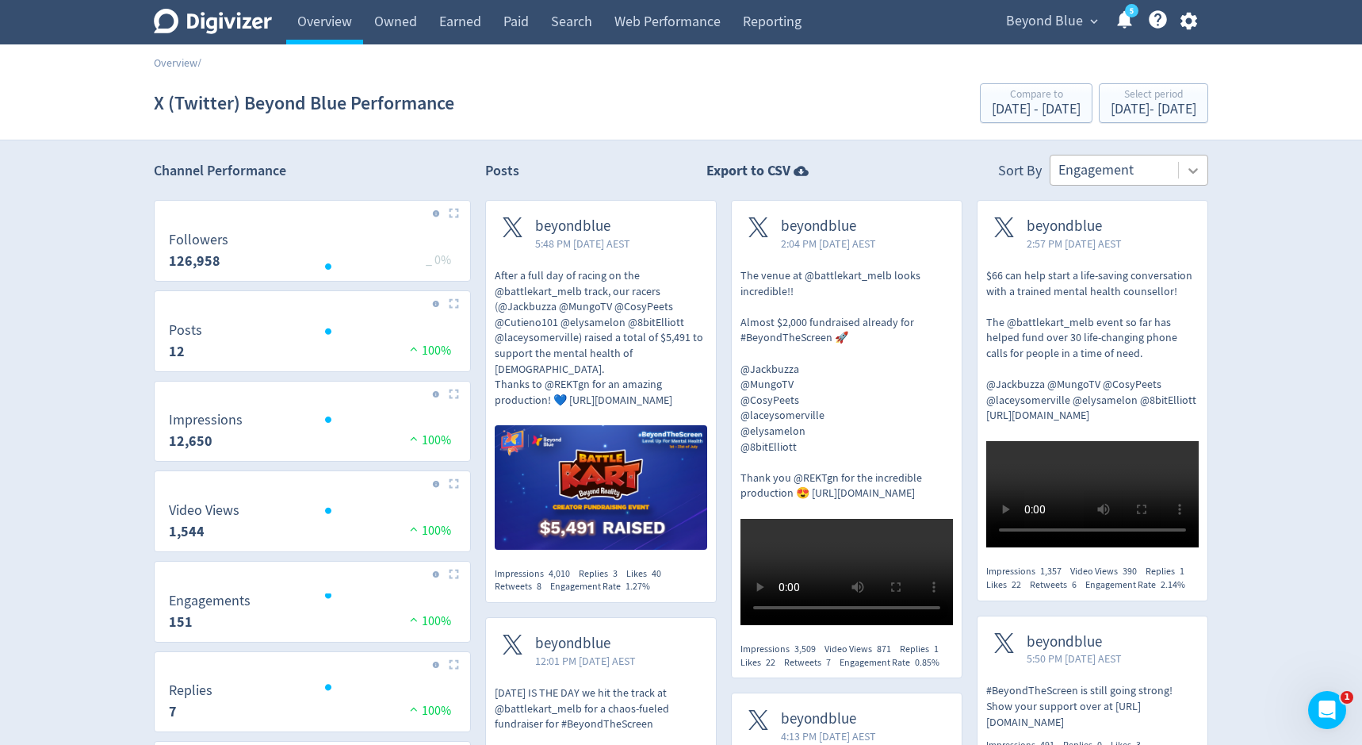
click at [1193, 163] on icon at bounding box center [1193, 171] width 16 height 16
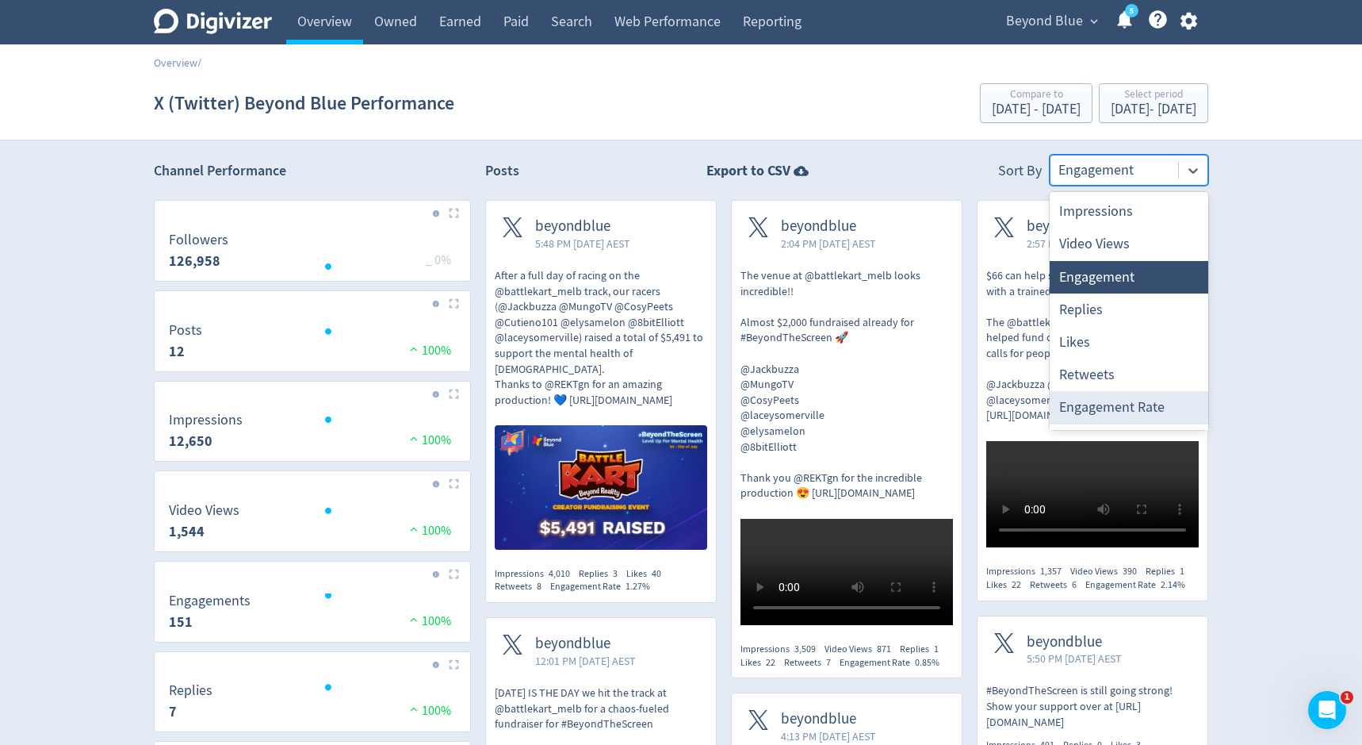
scroll to position [29, 0]
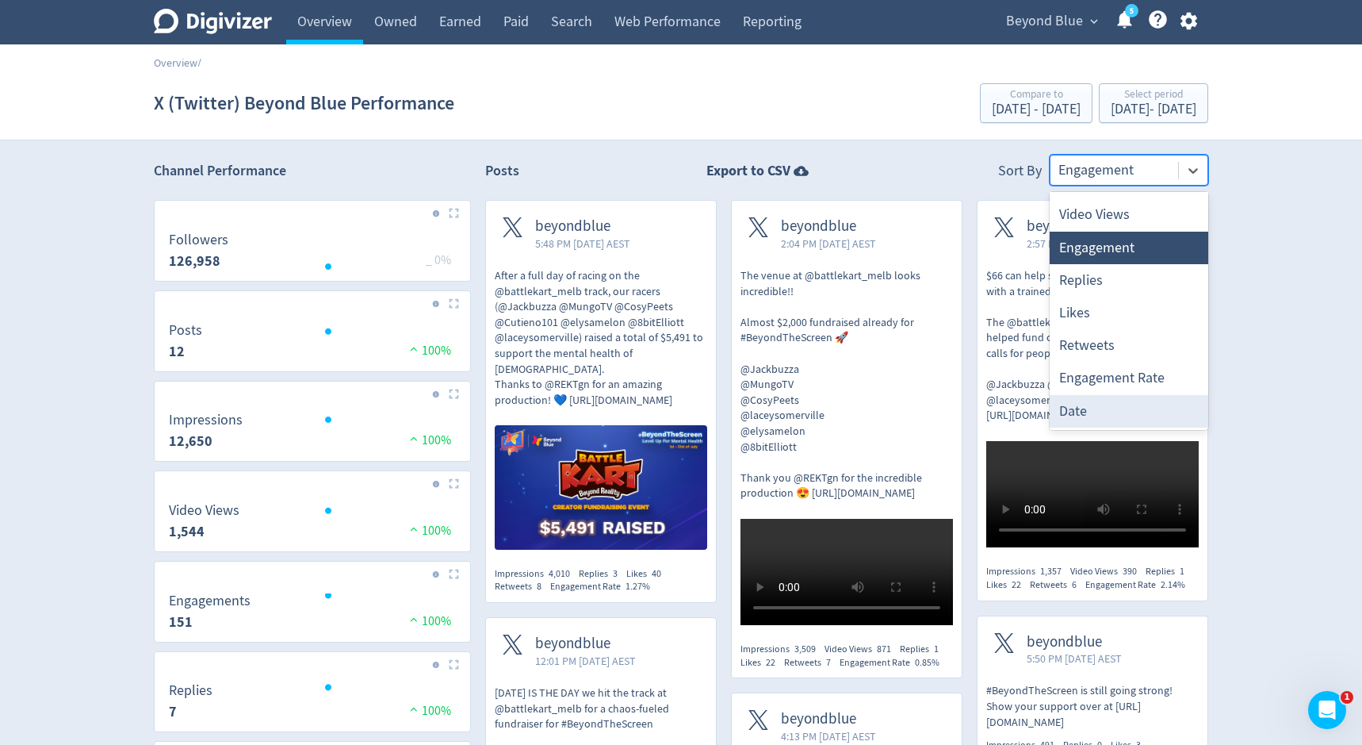
click at [1150, 410] on div "Date" at bounding box center [1129, 411] width 159 height 33
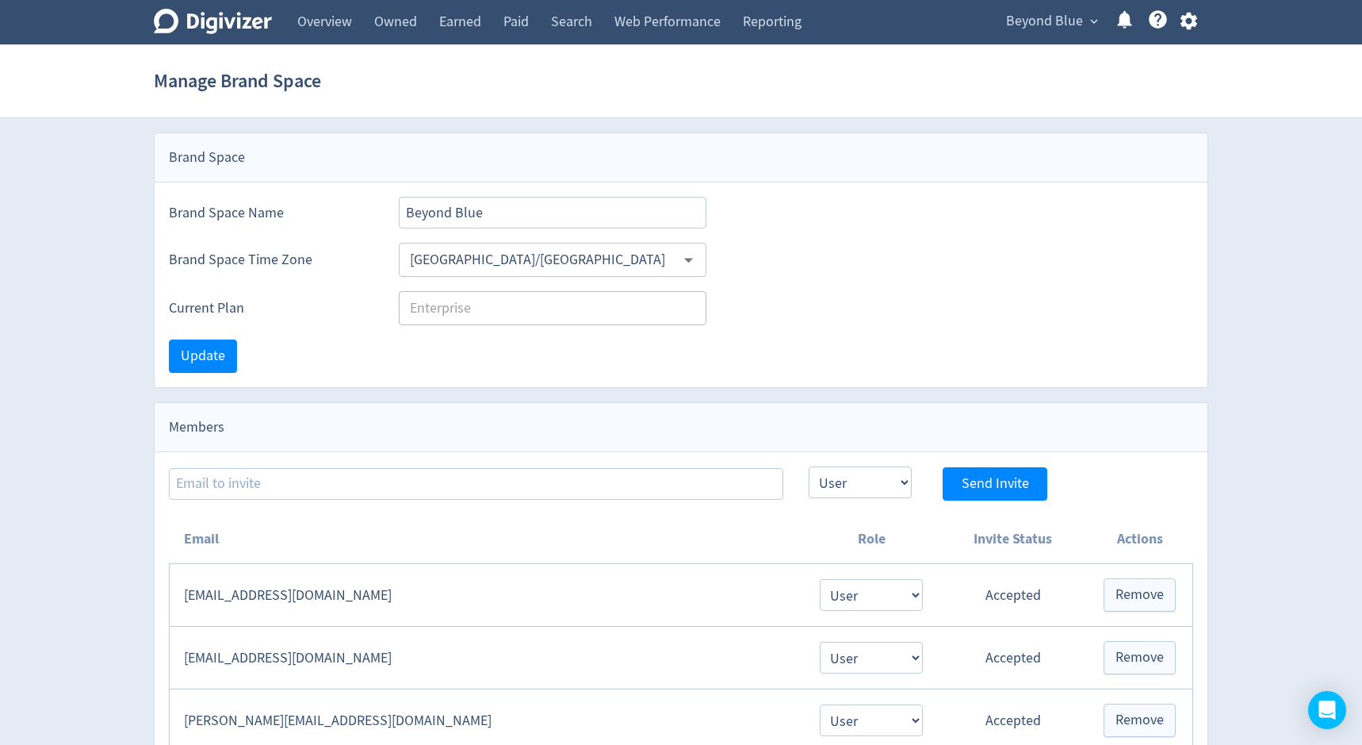
select select "USER"
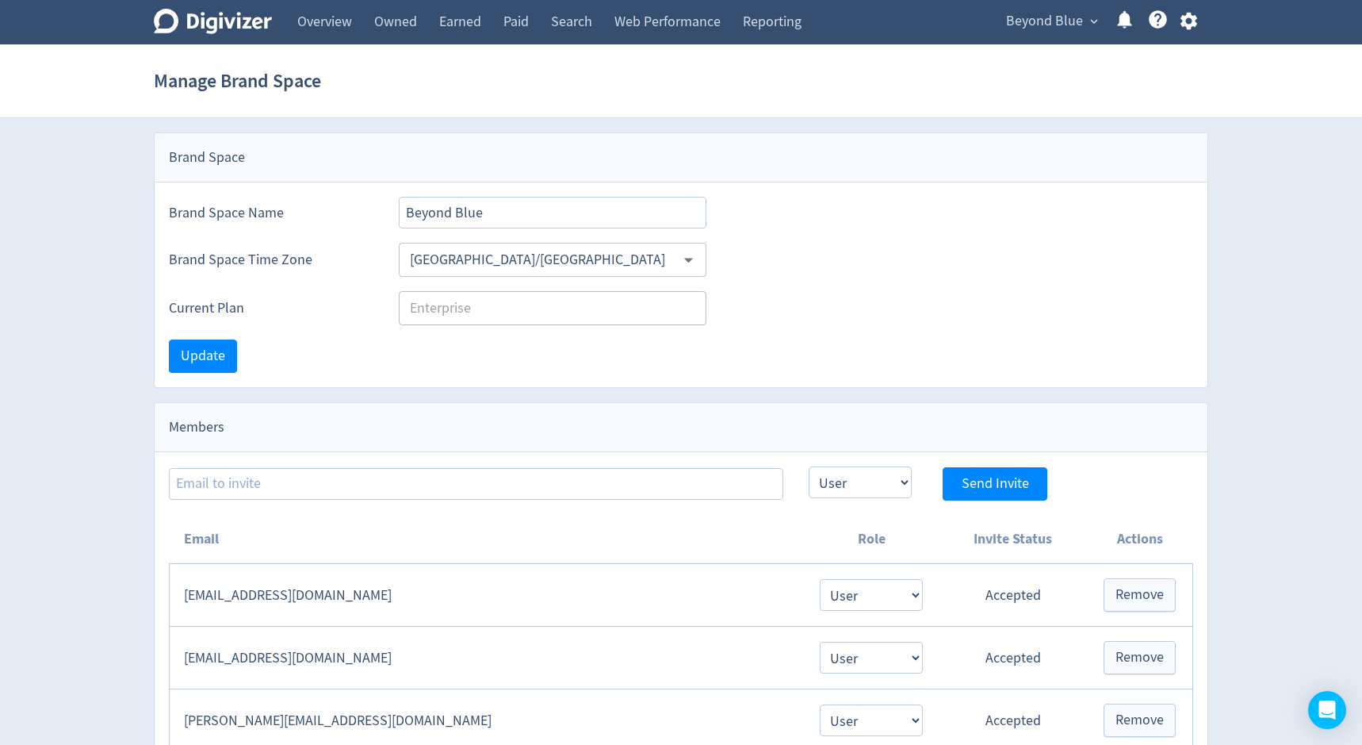
select select "USER"
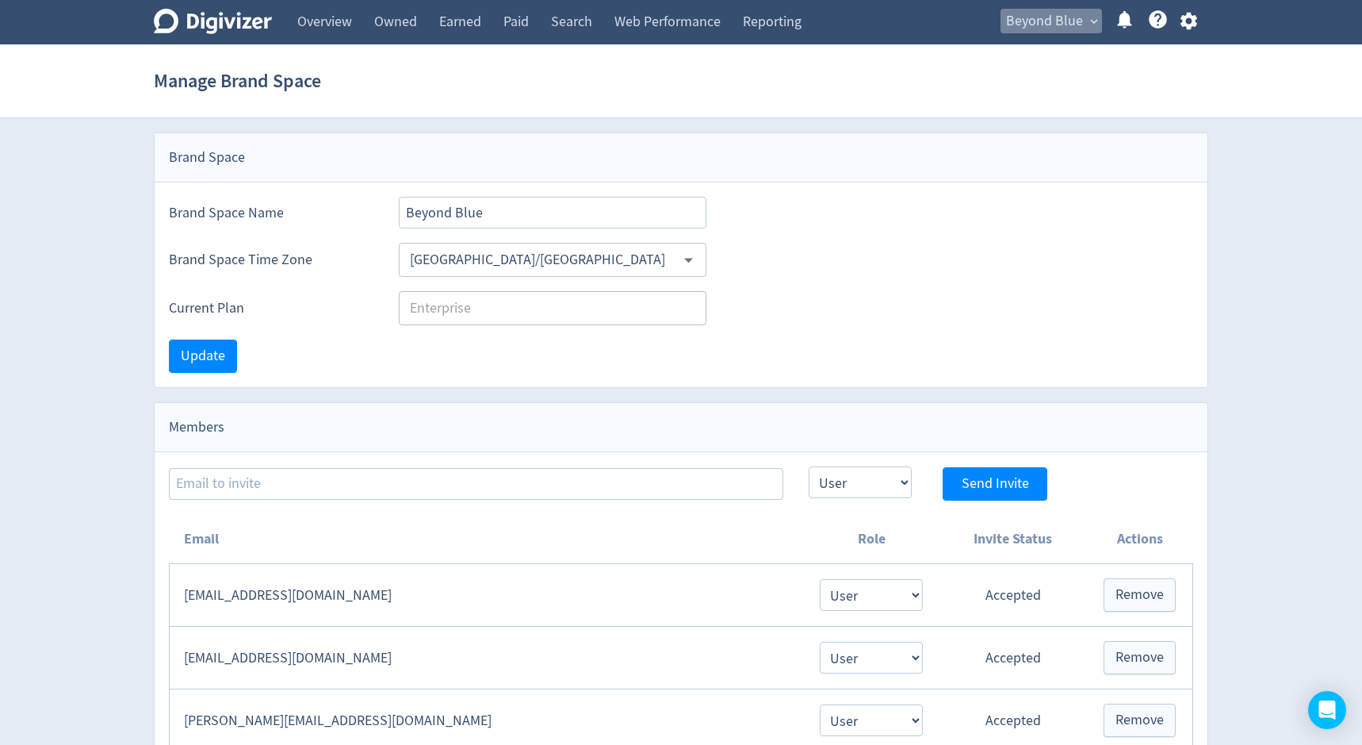
click at [1037, 21] on span "Beyond Blue" at bounding box center [1044, 21] width 77 height 25
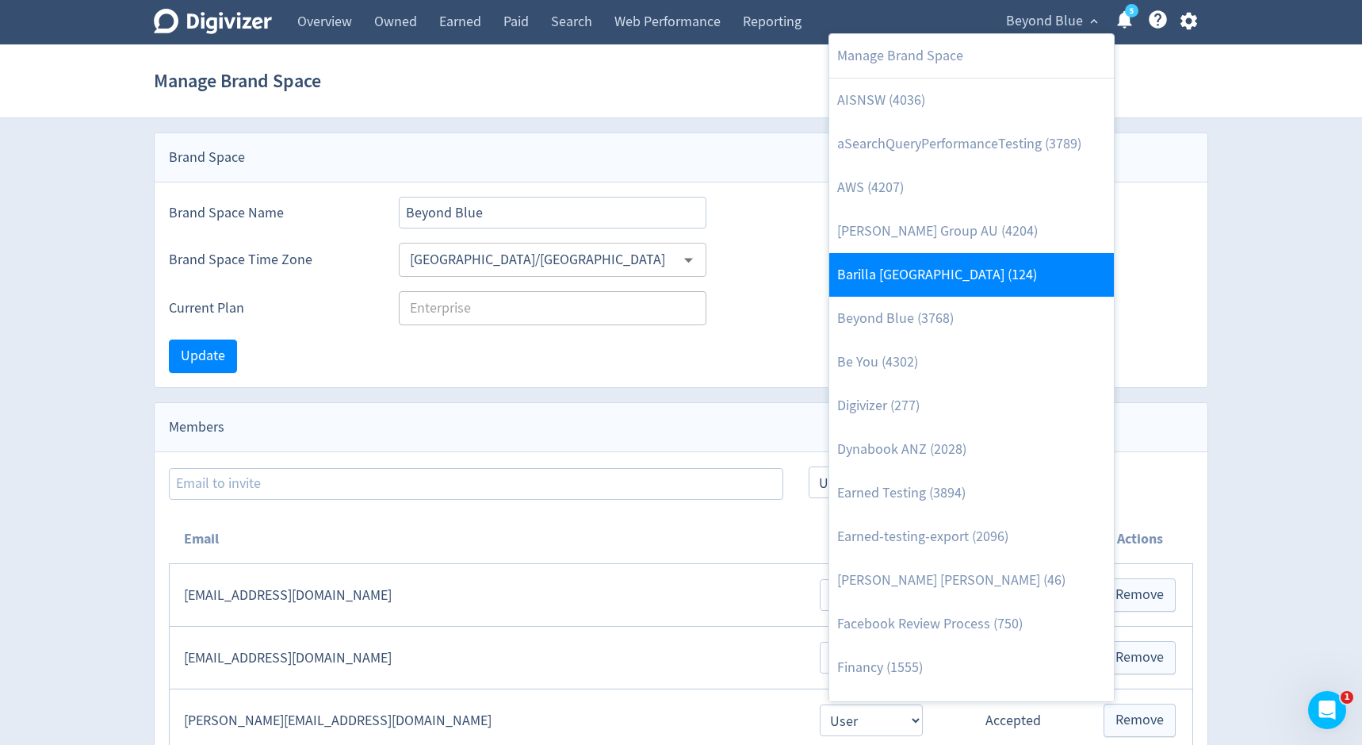
click at [906, 282] on link "Barilla [GEOGRAPHIC_DATA] (124)" at bounding box center [971, 275] width 285 height 44
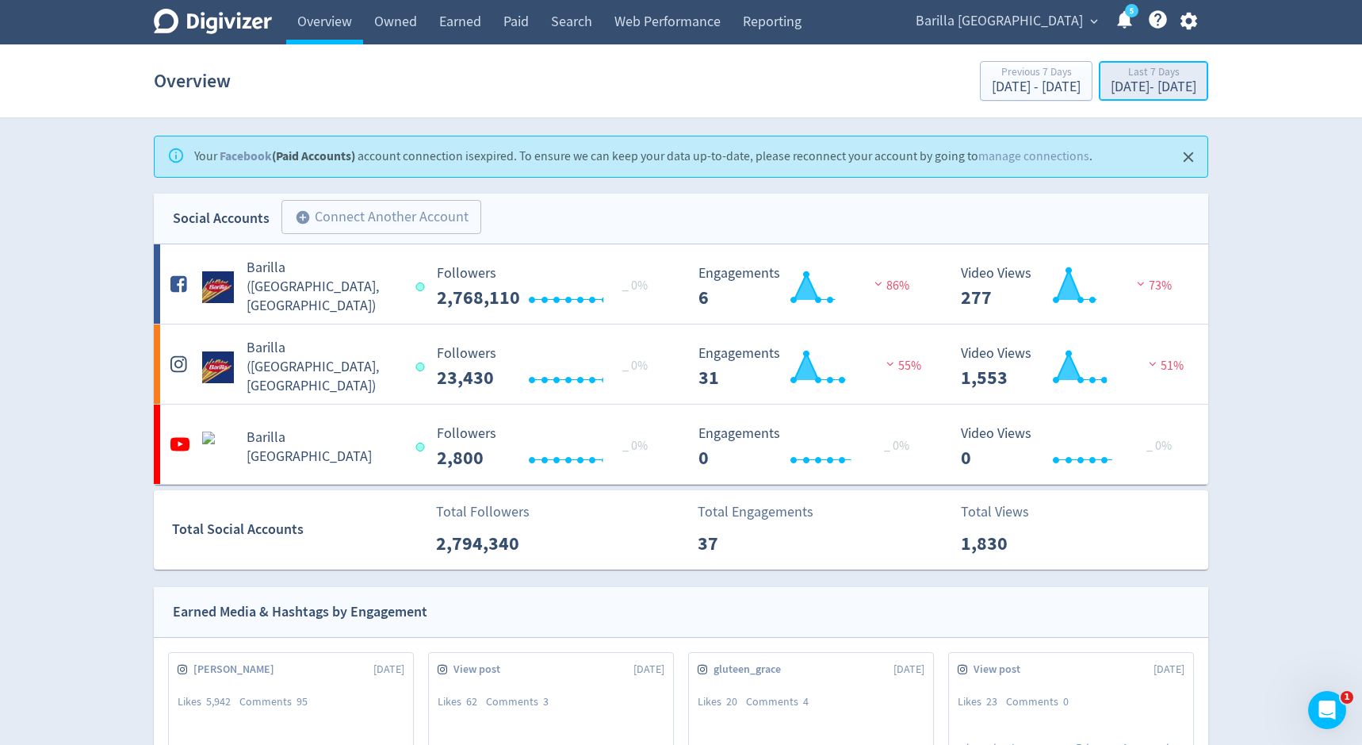
click at [1111, 84] on div "[DATE] - [DATE]" at bounding box center [1154, 87] width 86 height 14
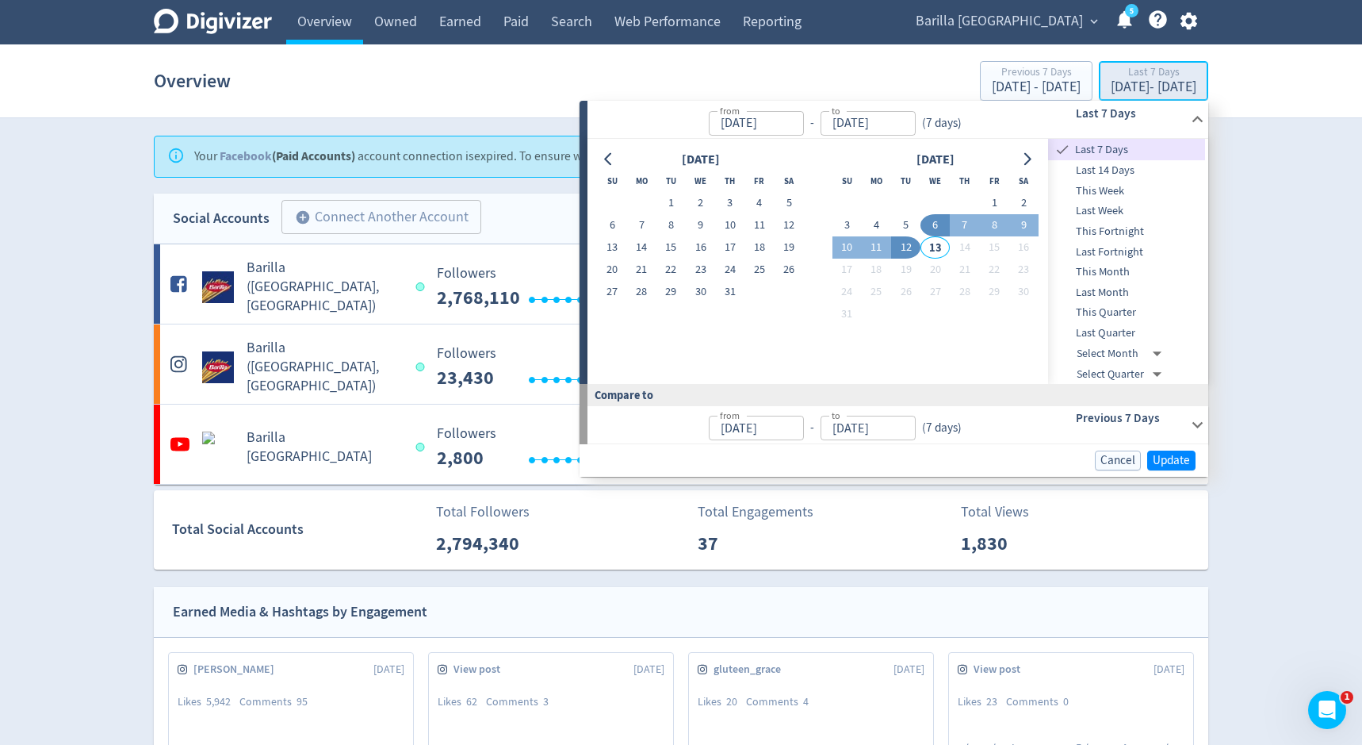
type input "[DATE]"
click at [609, 161] on icon "Go to previous month" at bounding box center [609, 159] width 13 height 13
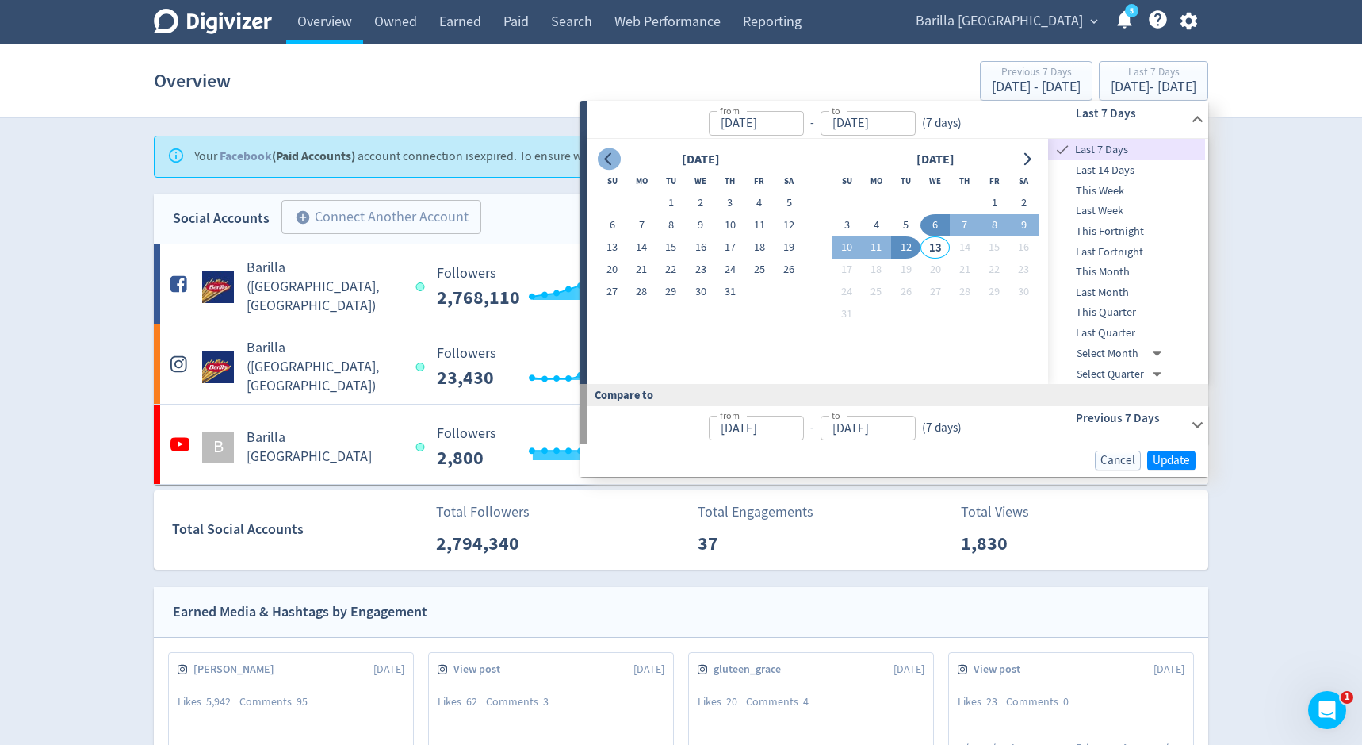
click at [609, 161] on icon "Go to previous month" at bounding box center [609, 159] width 13 height 13
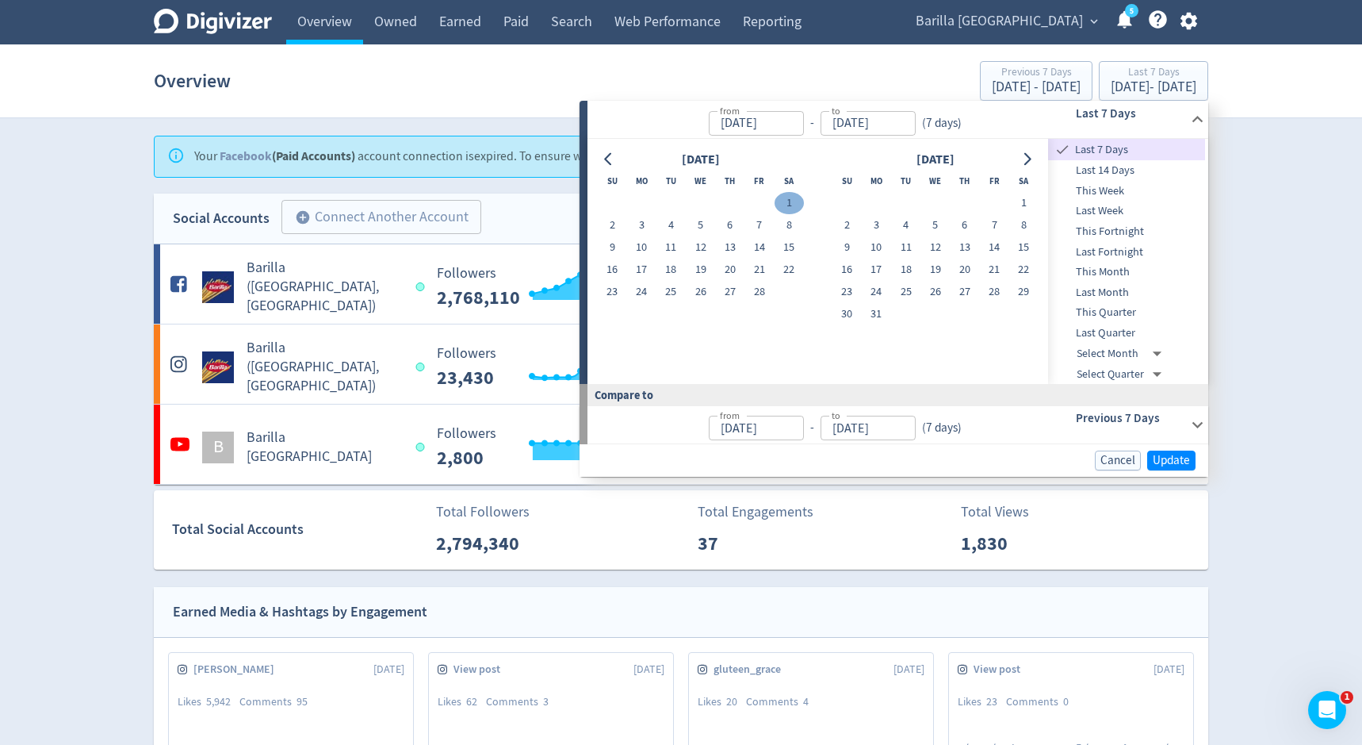
click at [787, 208] on button "1" at bounding box center [789, 203] width 29 height 22
type input "Feb 01, 2025"
click at [1024, 159] on icon "Go to next month" at bounding box center [1026, 159] width 13 height 13
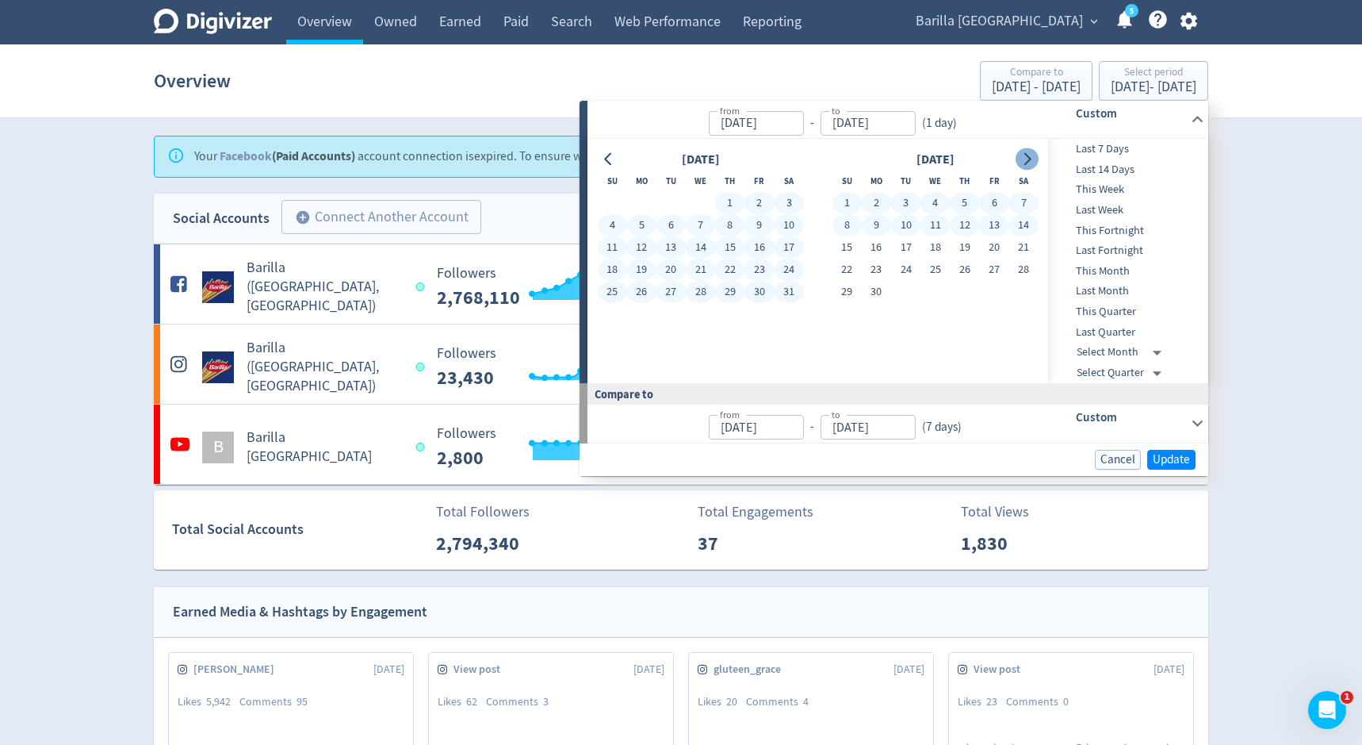
click at [1030, 162] on icon "Go to next month" at bounding box center [1026, 159] width 13 height 13
click at [970, 194] on button "3" at bounding box center [964, 203] width 29 height 22
type input "Jul 03, 2025"
type input "Sep 01, 2024"
type input "Jan 31, 2025"
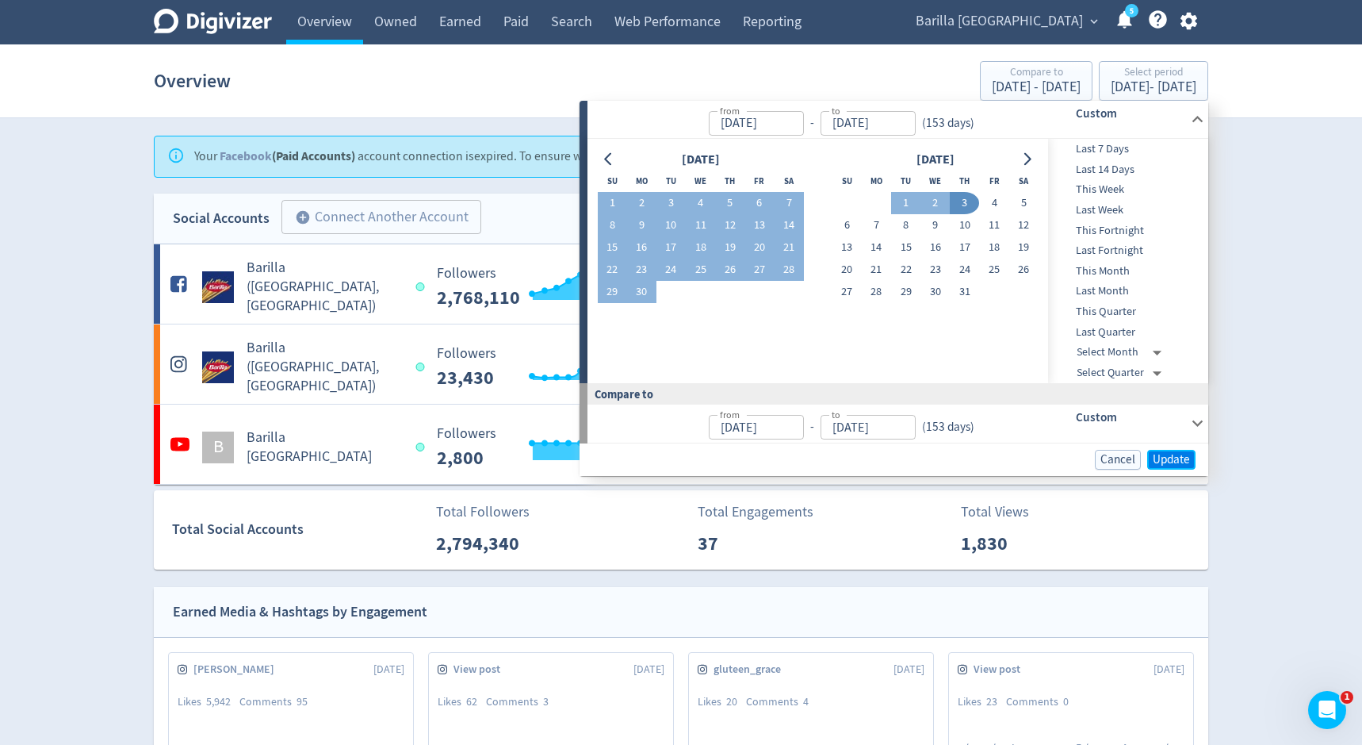
click at [1171, 457] on span "Update" at bounding box center [1171, 460] width 37 height 12
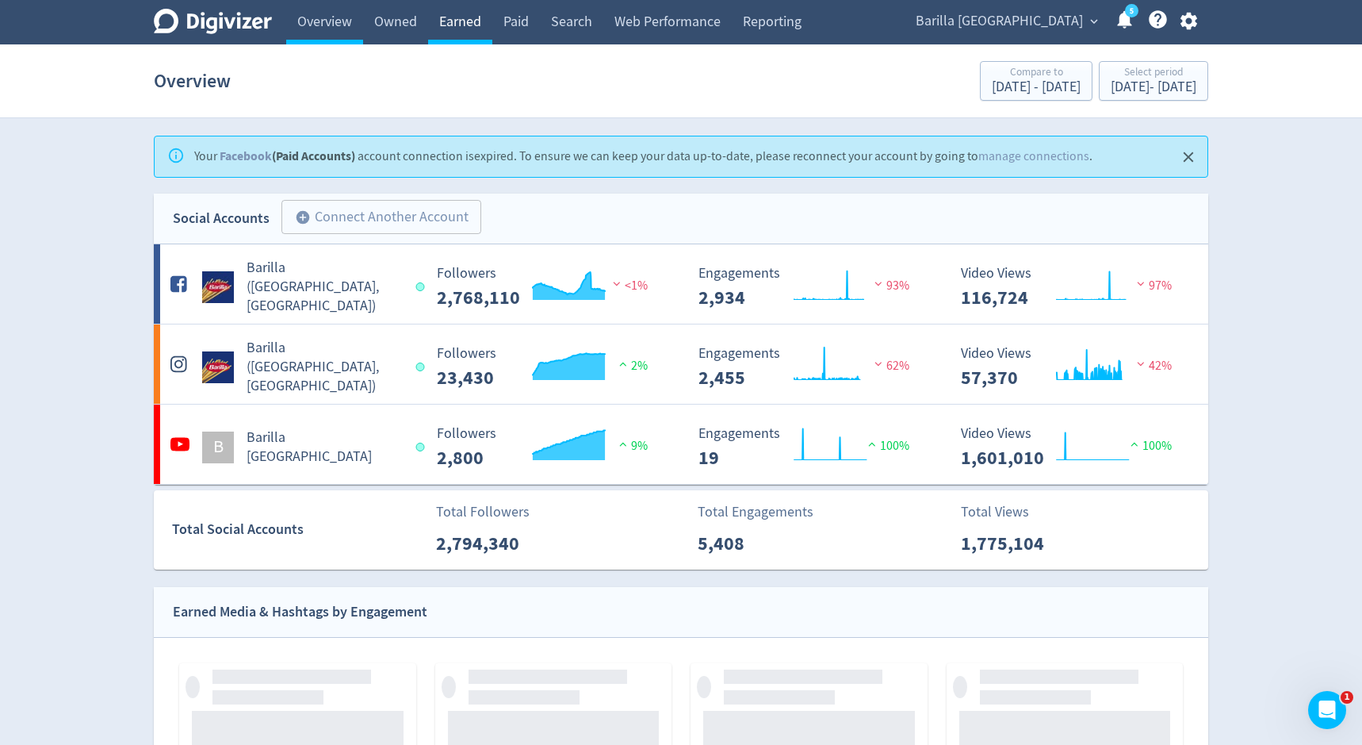
click at [464, 24] on link "Earned" at bounding box center [460, 22] width 64 height 44
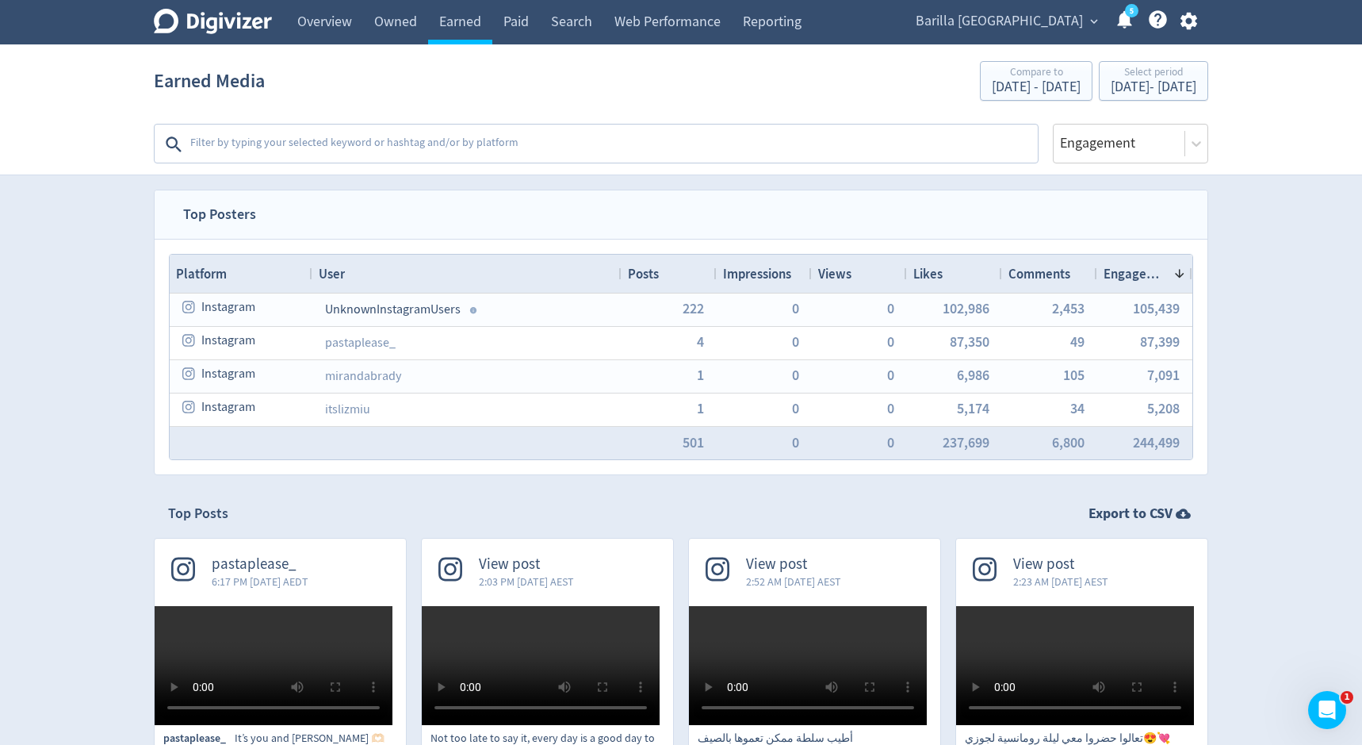
click at [648, 144] on textarea at bounding box center [613, 144] width 848 height 32
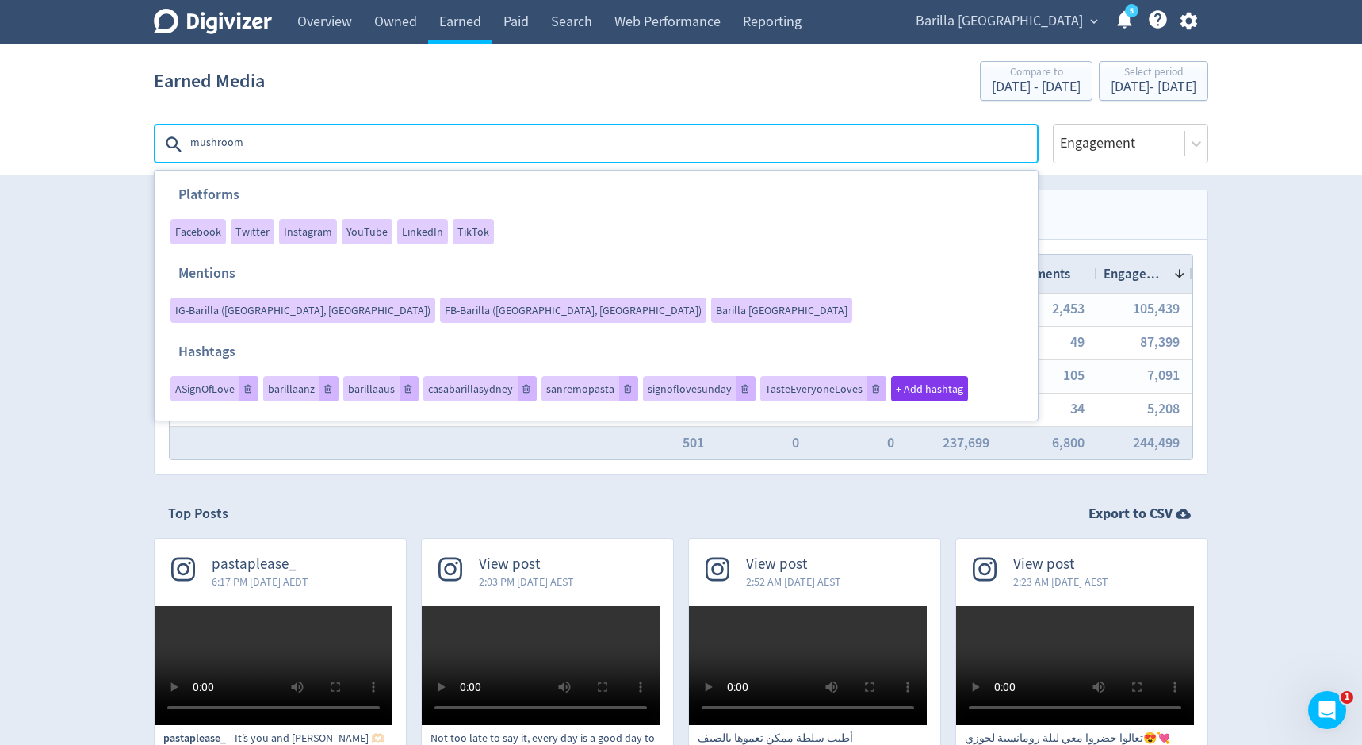
type textarea "mushrooms"
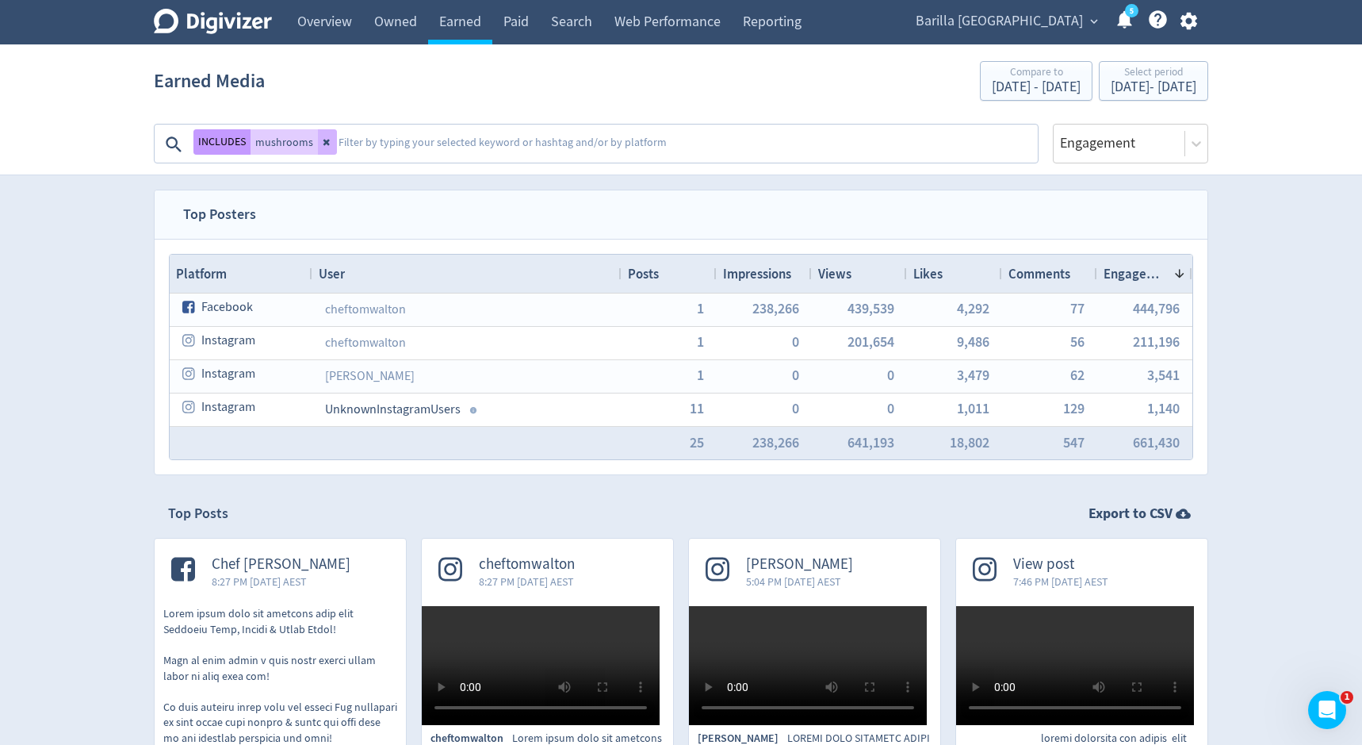
click at [222, 144] on button "INCLUDES" at bounding box center [221, 141] width 57 height 25
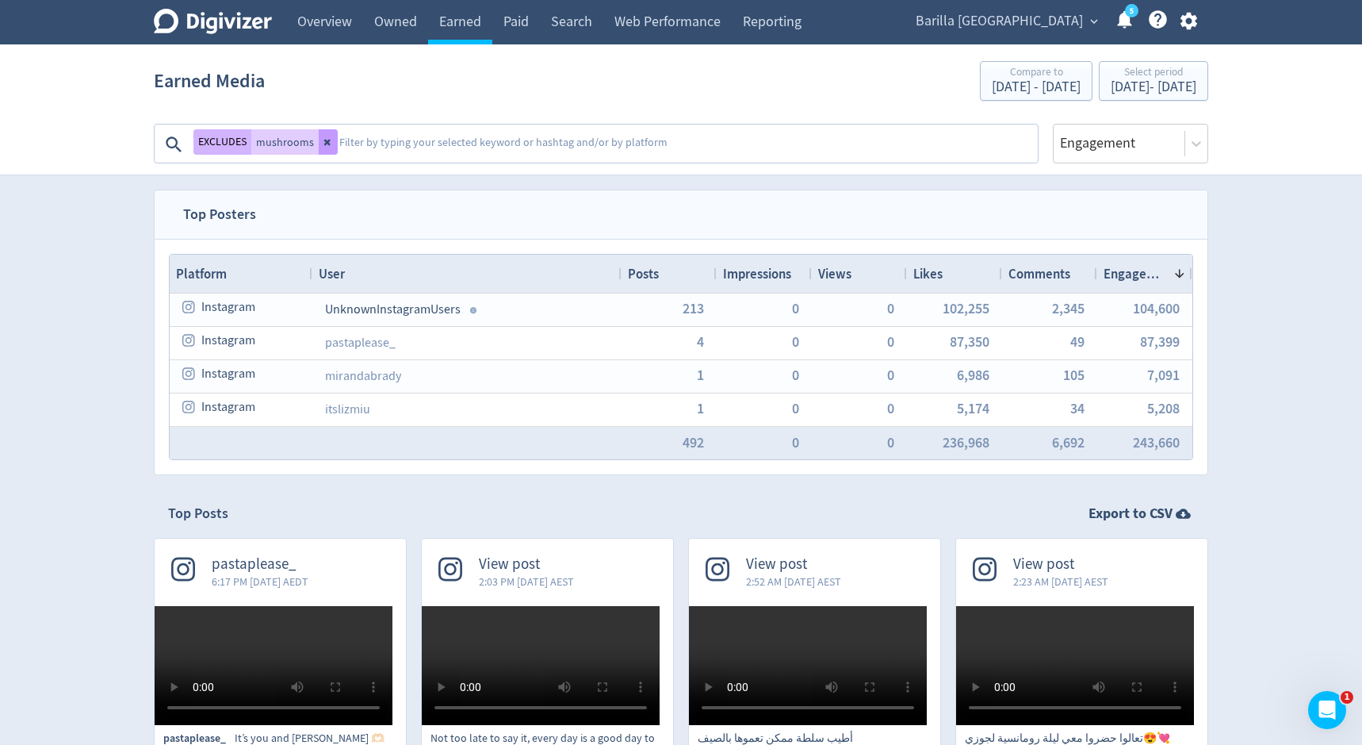
click at [326, 147] on button at bounding box center [328, 141] width 19 height 25
click at [731, 140] on textarea at bounding box center [613, 144] width 848 height 32
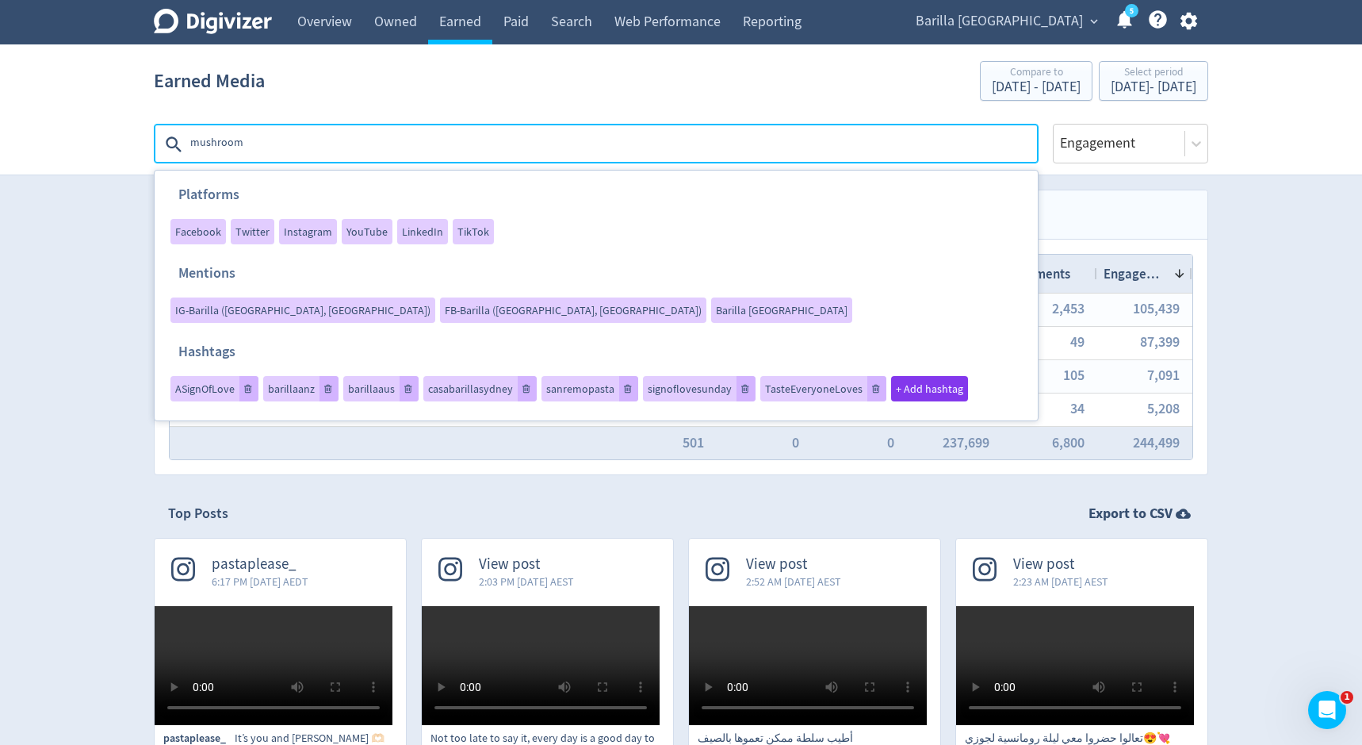
type textarea "mushrooms"
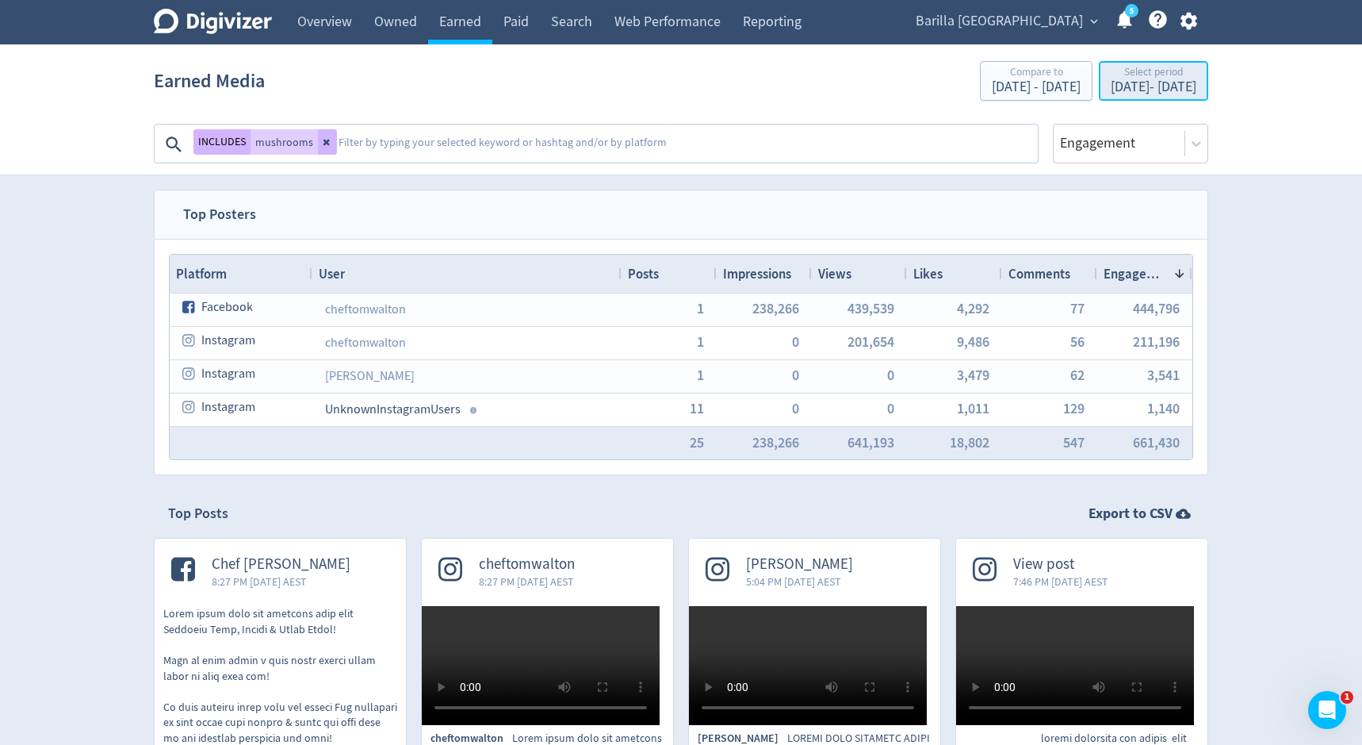
click at [1111, 81] on div "Feb 1, 2025 - Jul 3, 2025" at bounding box center [1154, 87] width 86 height 14
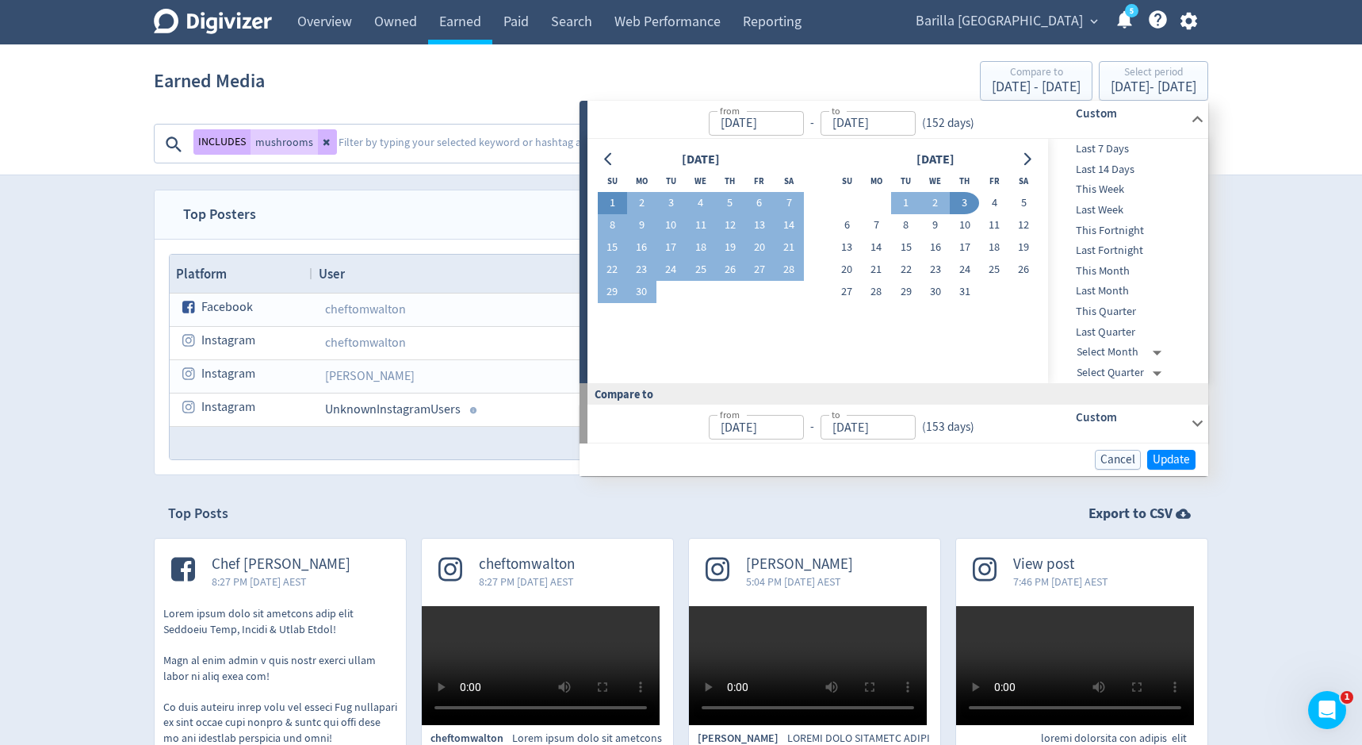
click at [612, 200] on button "1" at bounding box center [612, 203] width 29 height 22
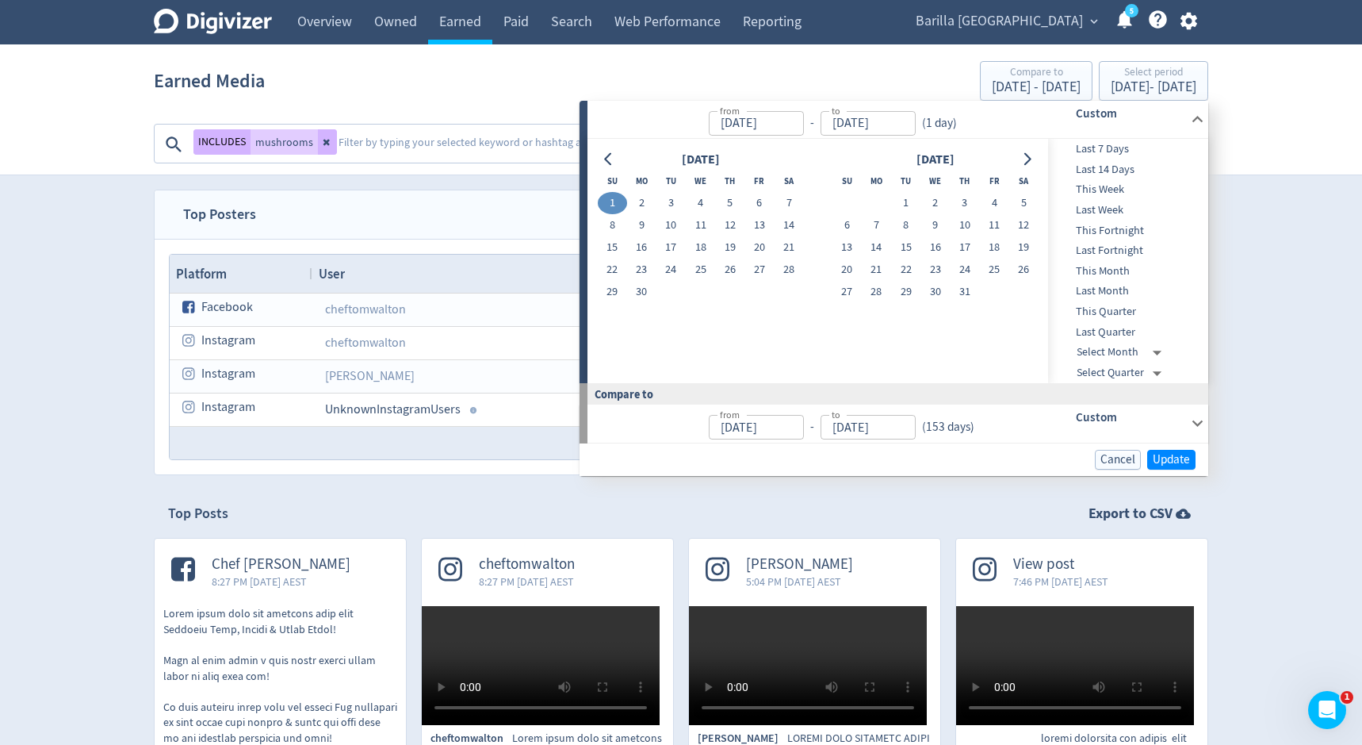
type input "Jun 01, 2025"
click at [789, 198] on button "7" at bounding box center [789, 203] width 29 height 22
type input "Jun 07, 2025"
type input "May 25, 2025"
type input "[DATE]"
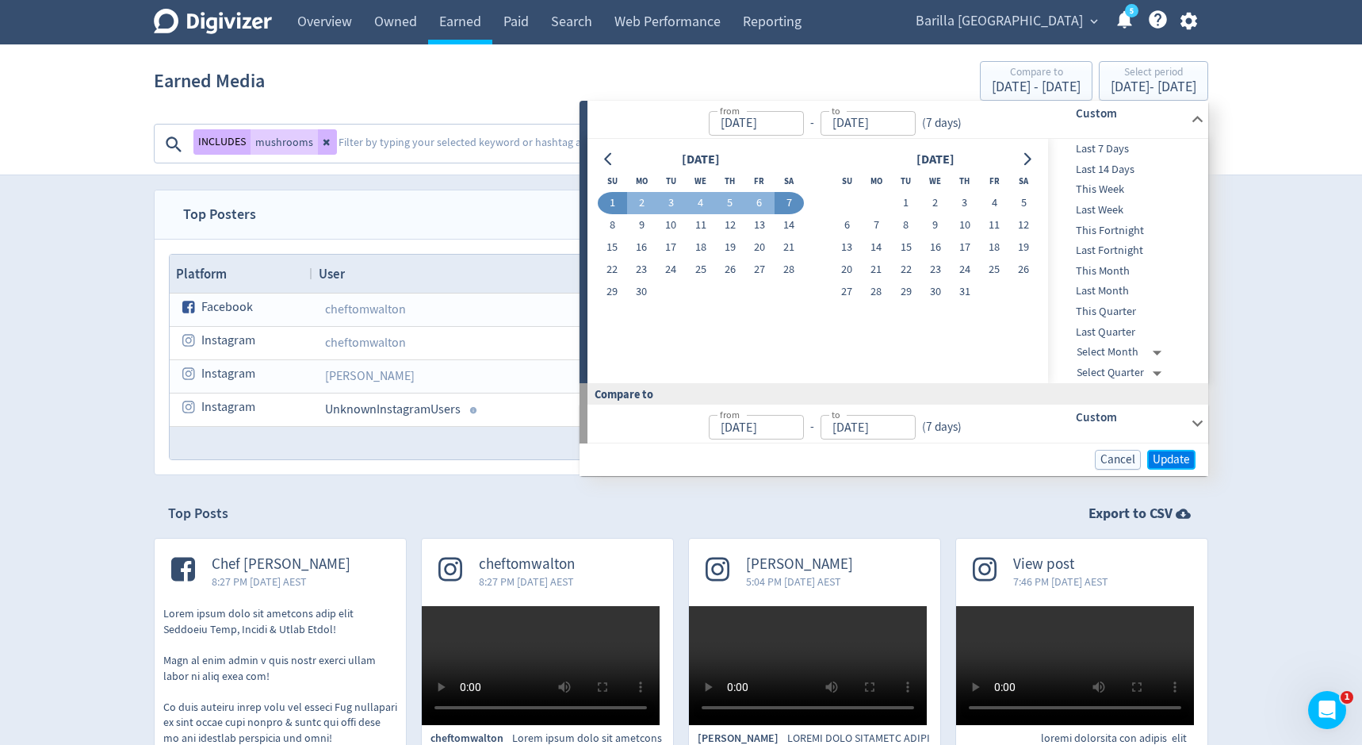
click at [1175, 460] on span "Update" at bounding box center [1171, 460] width 37 height 12
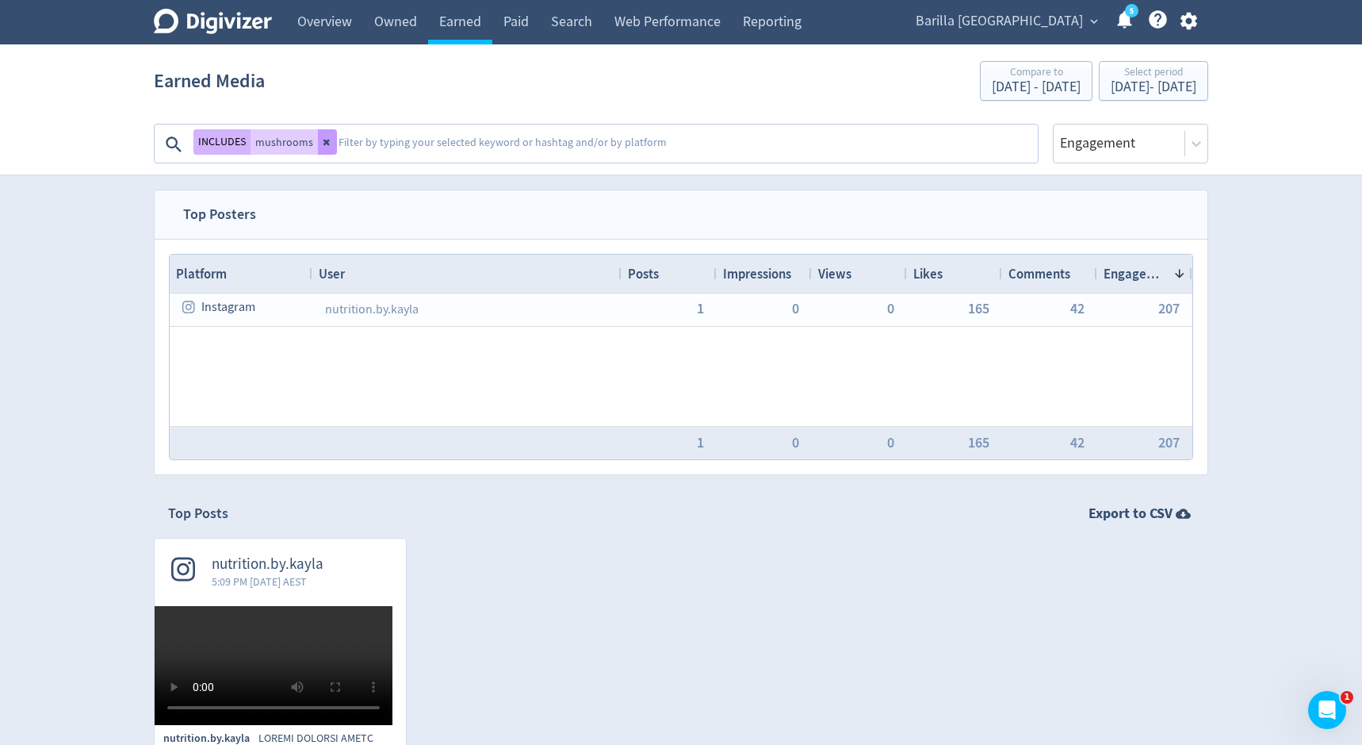
click at [324, 140] on icon at bounding box center [326, 143] width 6 height 6
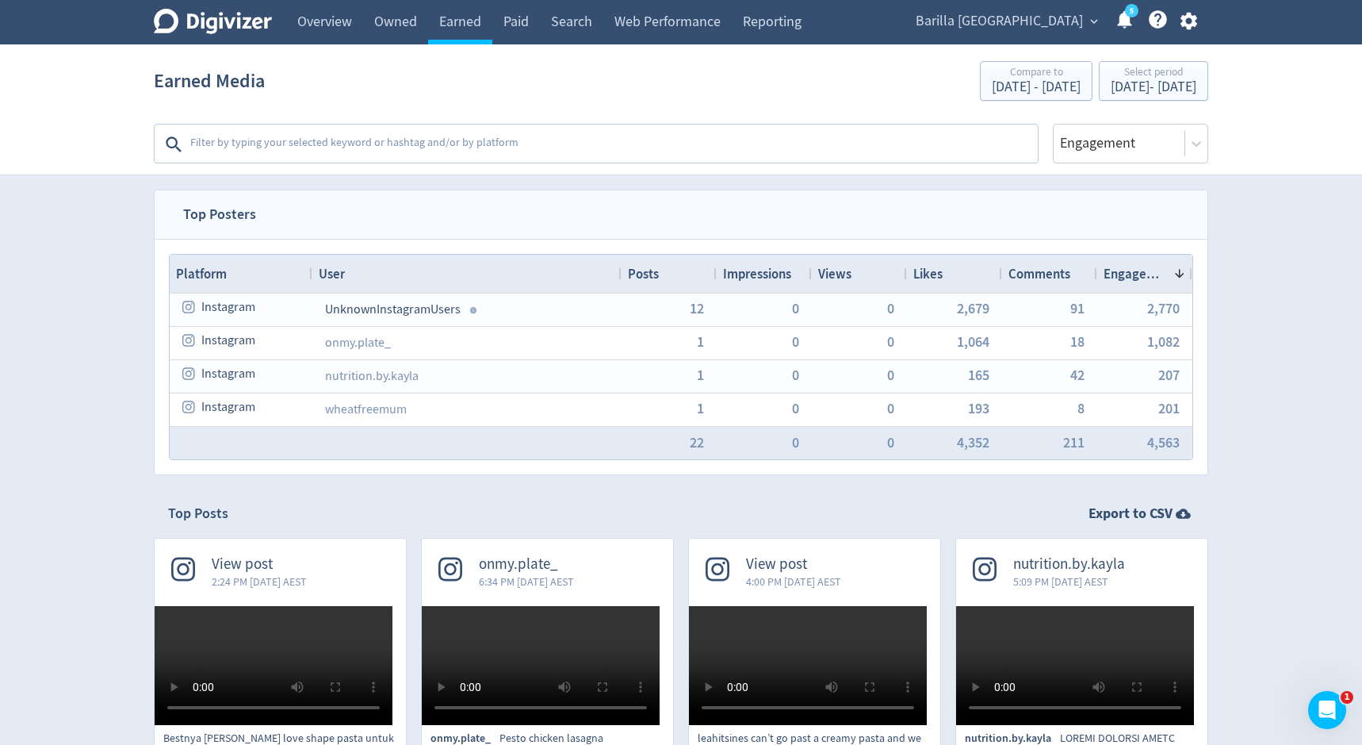
click at [324, 140] on textarea at bounding box center [613, 144] width 848 height 32
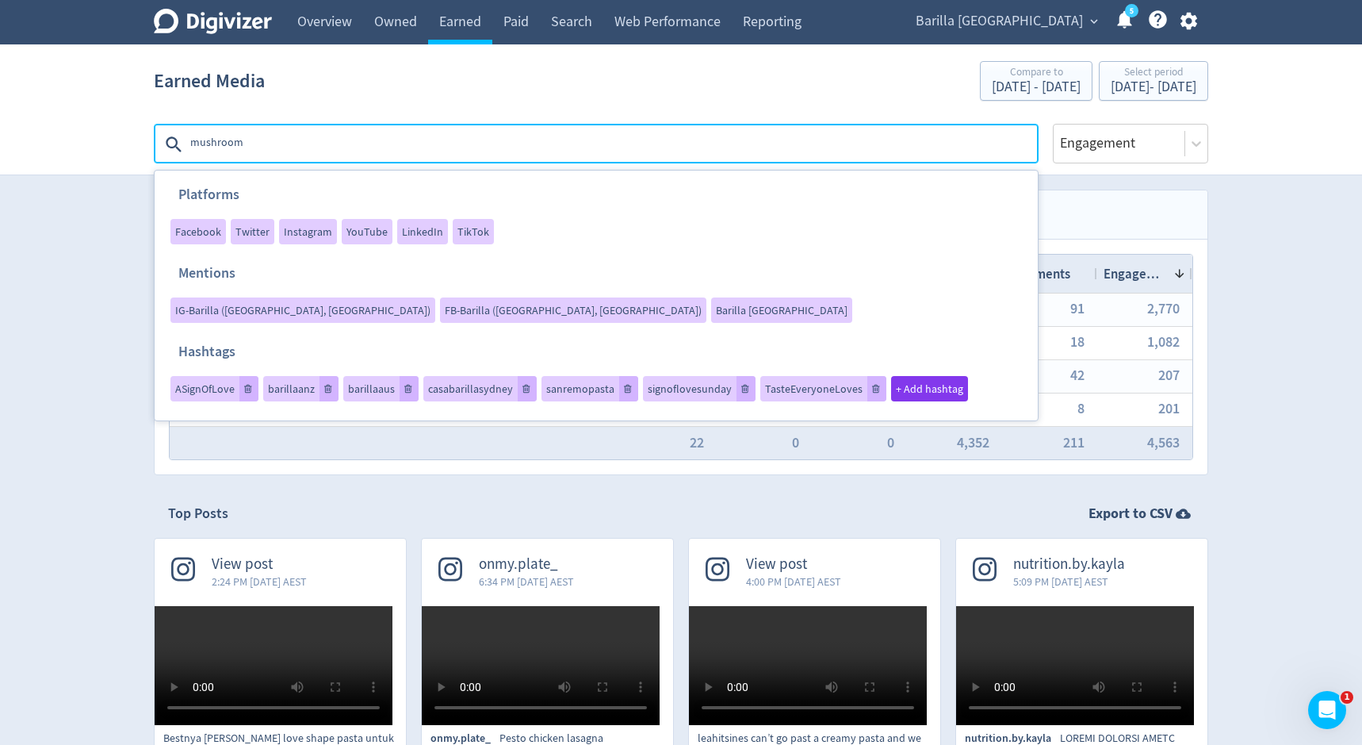
type textarea "mushrooms"
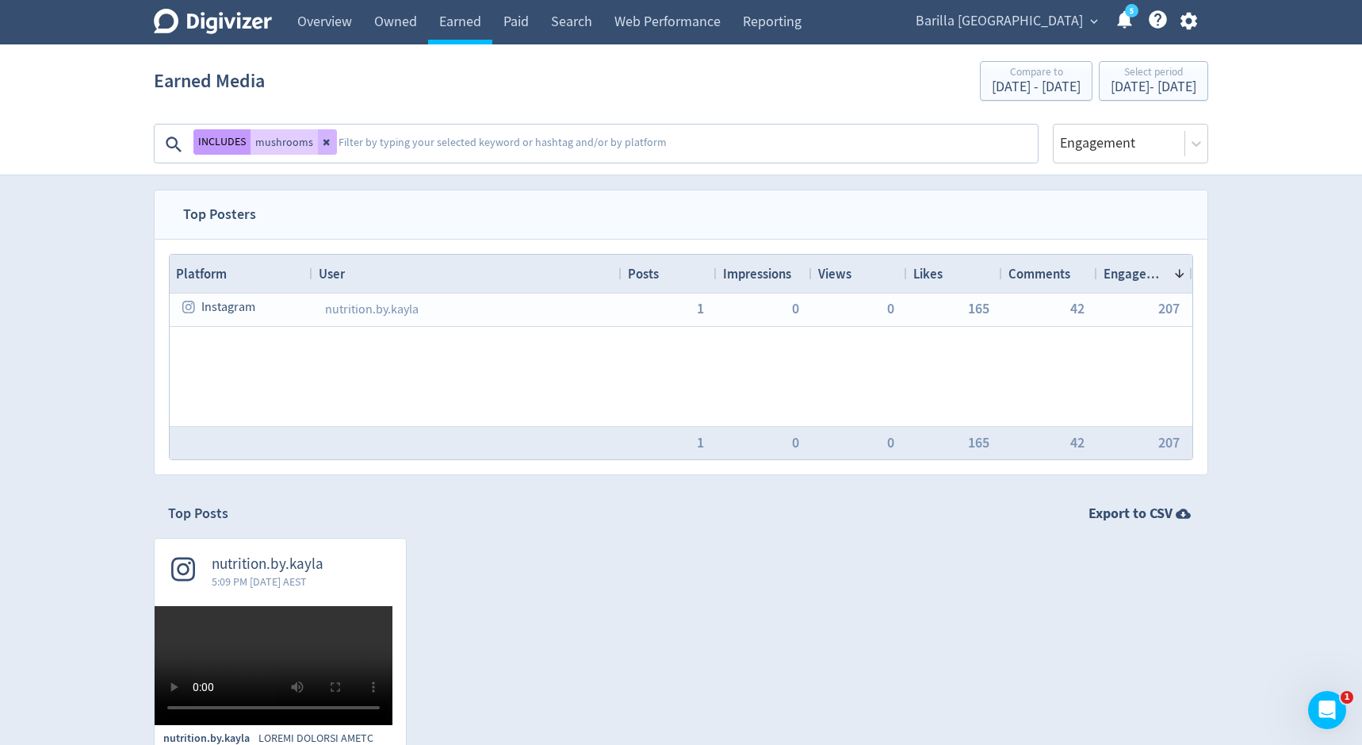
click at [216, 147] on button "INCLUDES" at bounding box center [221, 141] width 57 height 25
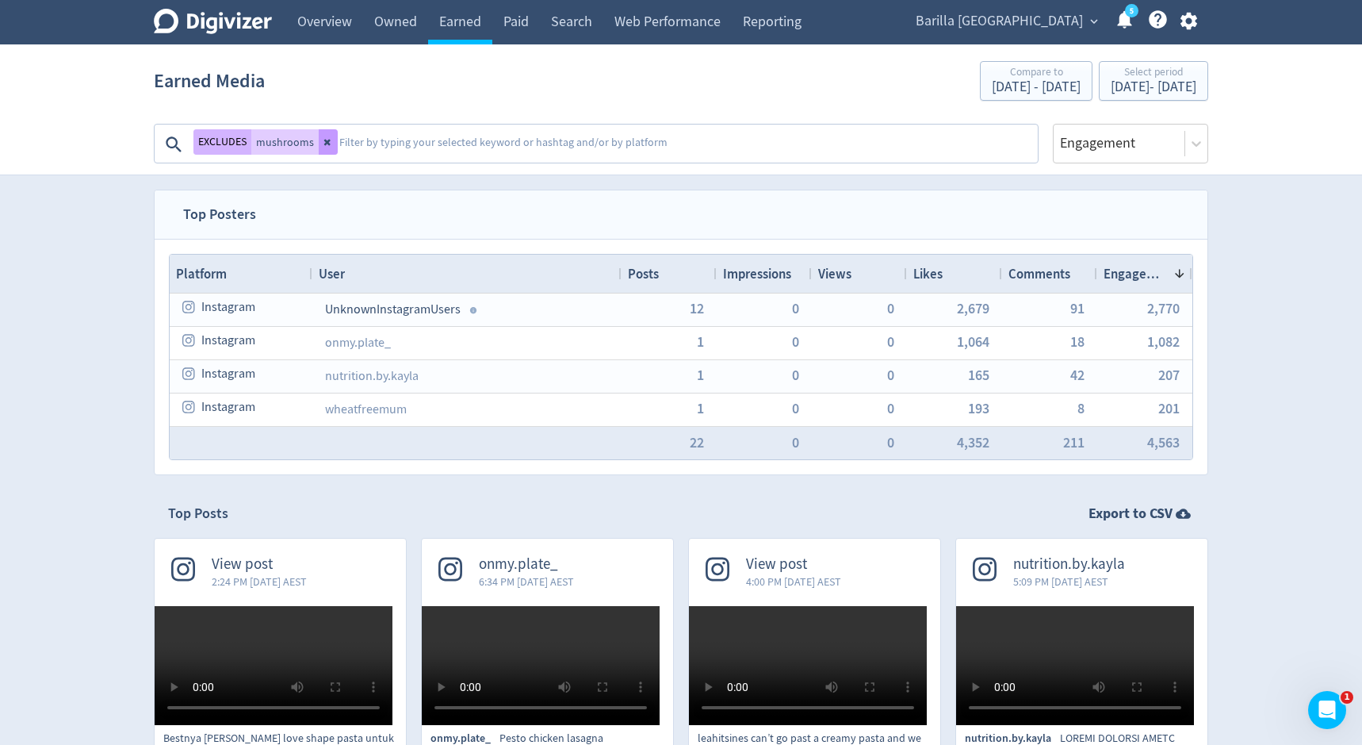
click at [331, 140] on icon at bounding box center [328, 142] width 10 height 10
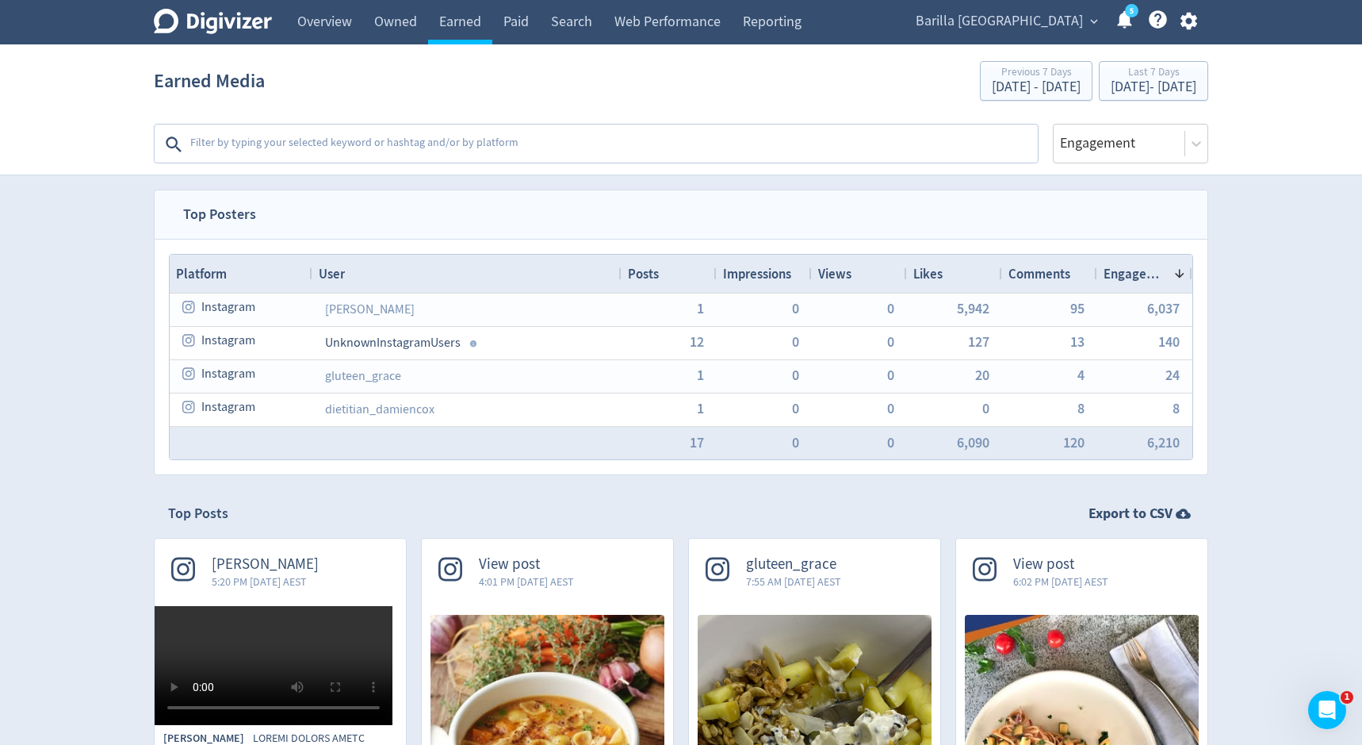
click at [270, 146] on textarea at bounding box center [613, 144] width 848 height 32
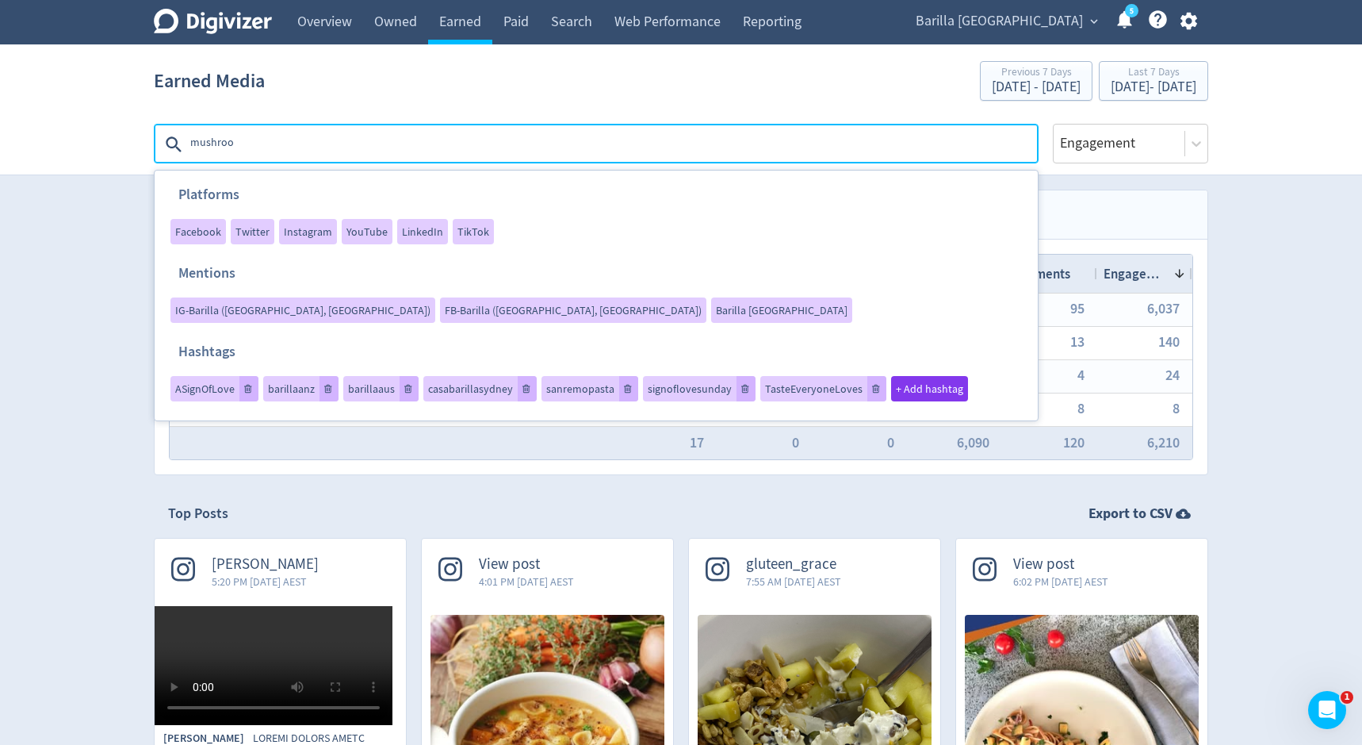
type textarea "mushroom"
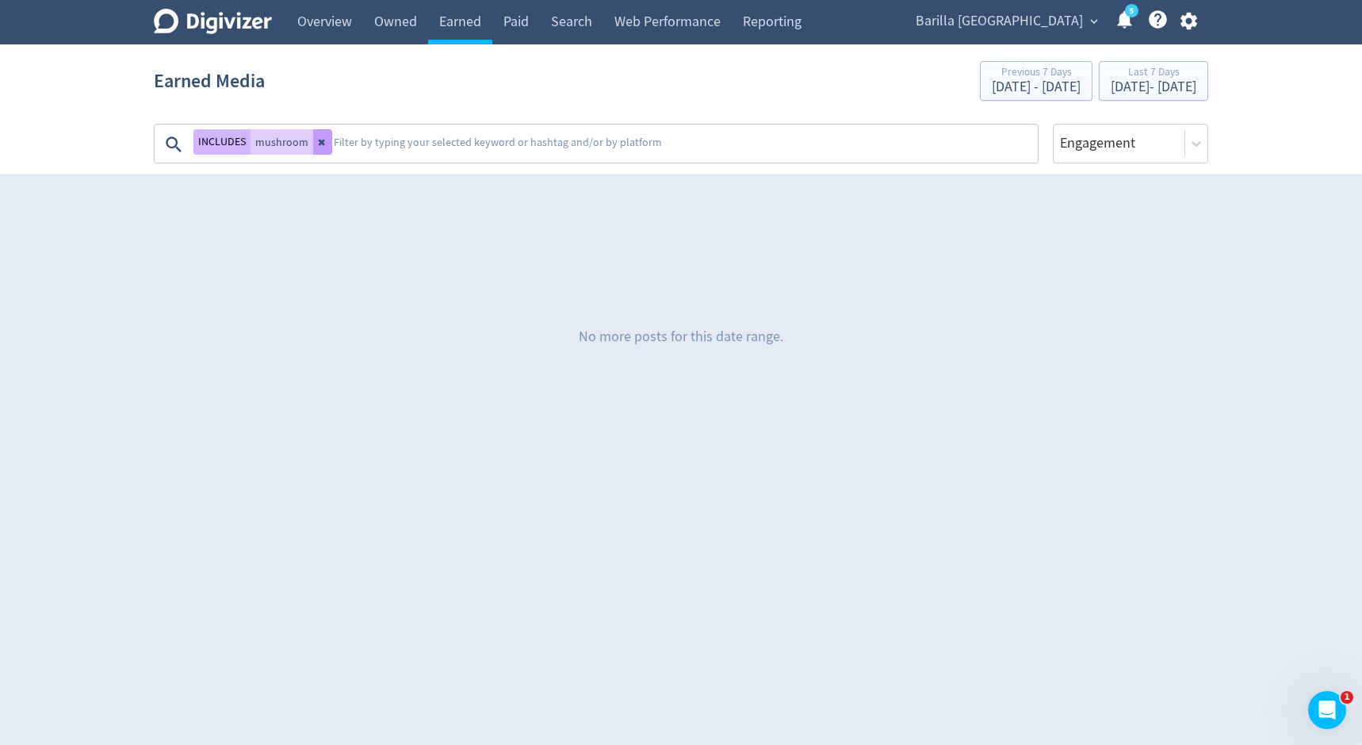
click at [315, 145] on button at bounding box center [322, 141] width 19 height 25
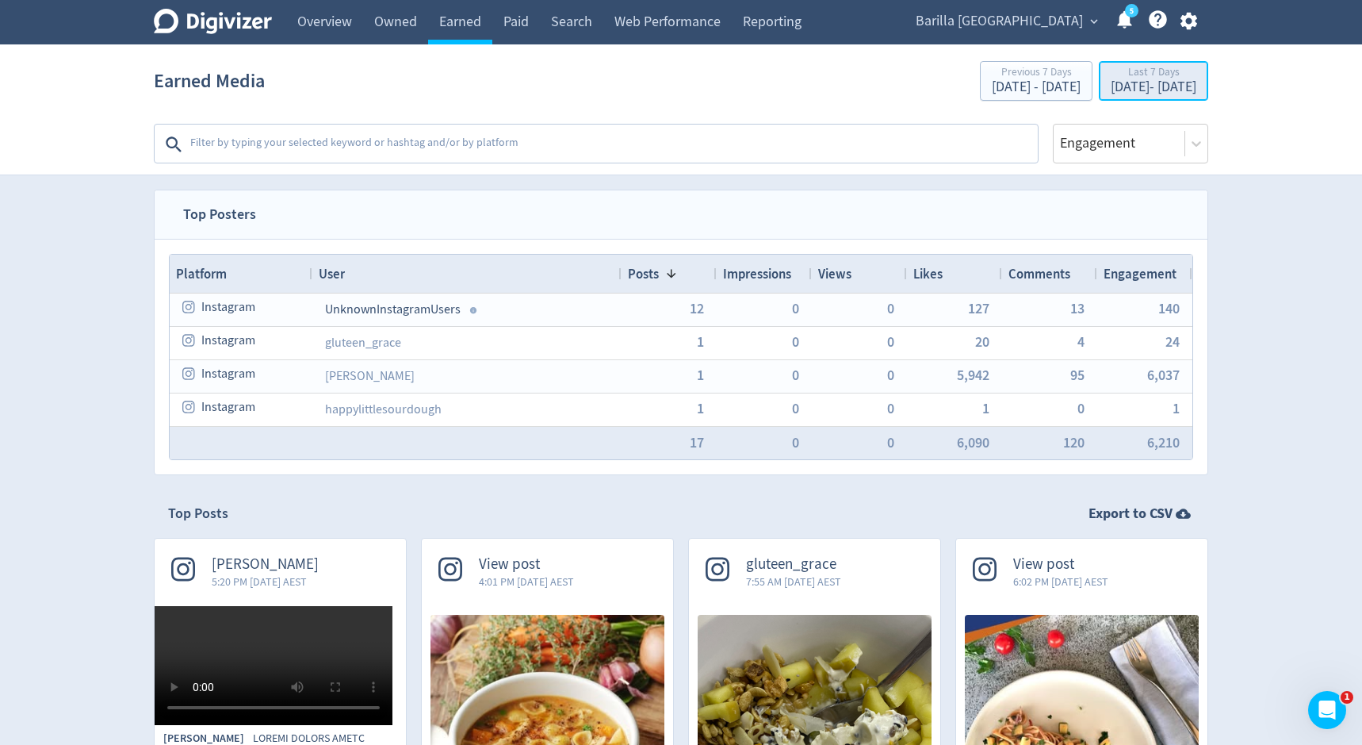
click at [1111, 71] on div "Last 7 Days" at bounding box center [1154, 73] width 86 height 13
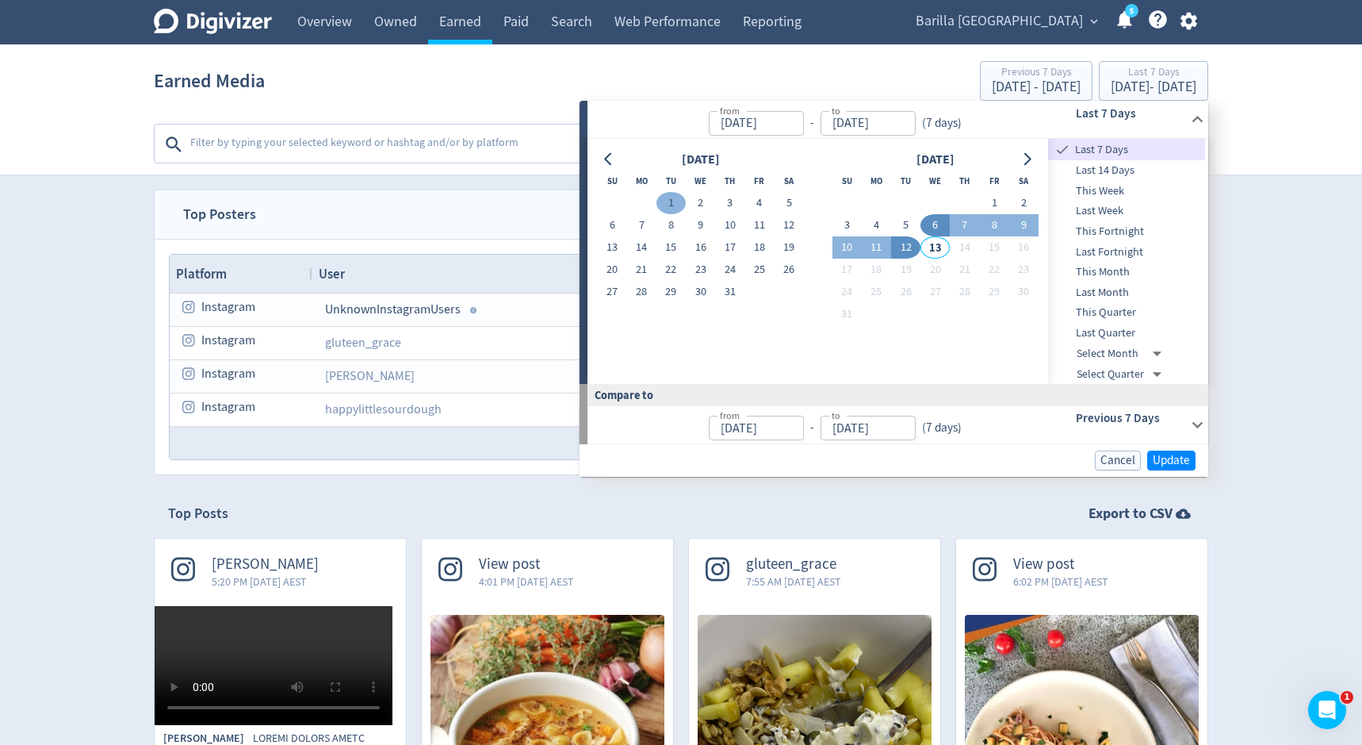
click at [675, 202] on button "1" at bounding box center [671, 203] width 29 height 22
type input "[DATE]"
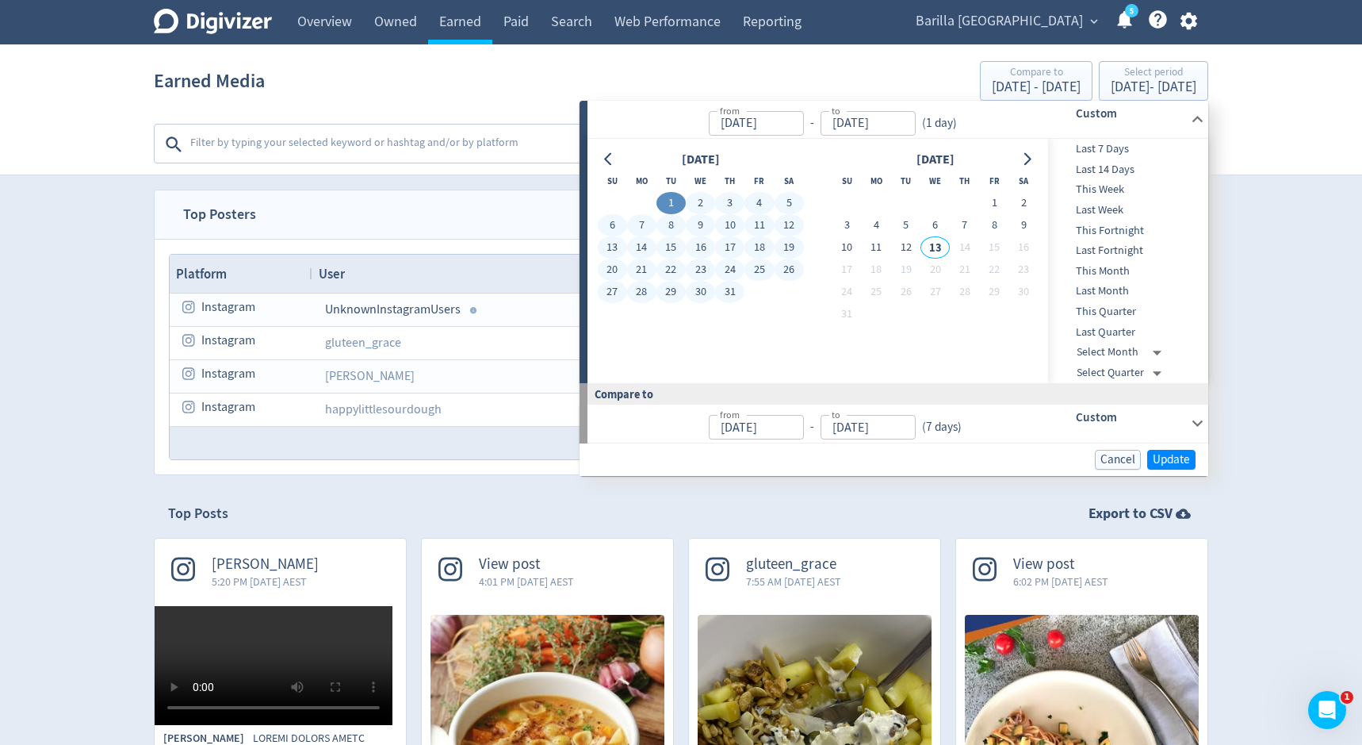
click at [729, 289] on button "31" at bounding box center [729, 292] width 29 height 22
type input "[DATE]"
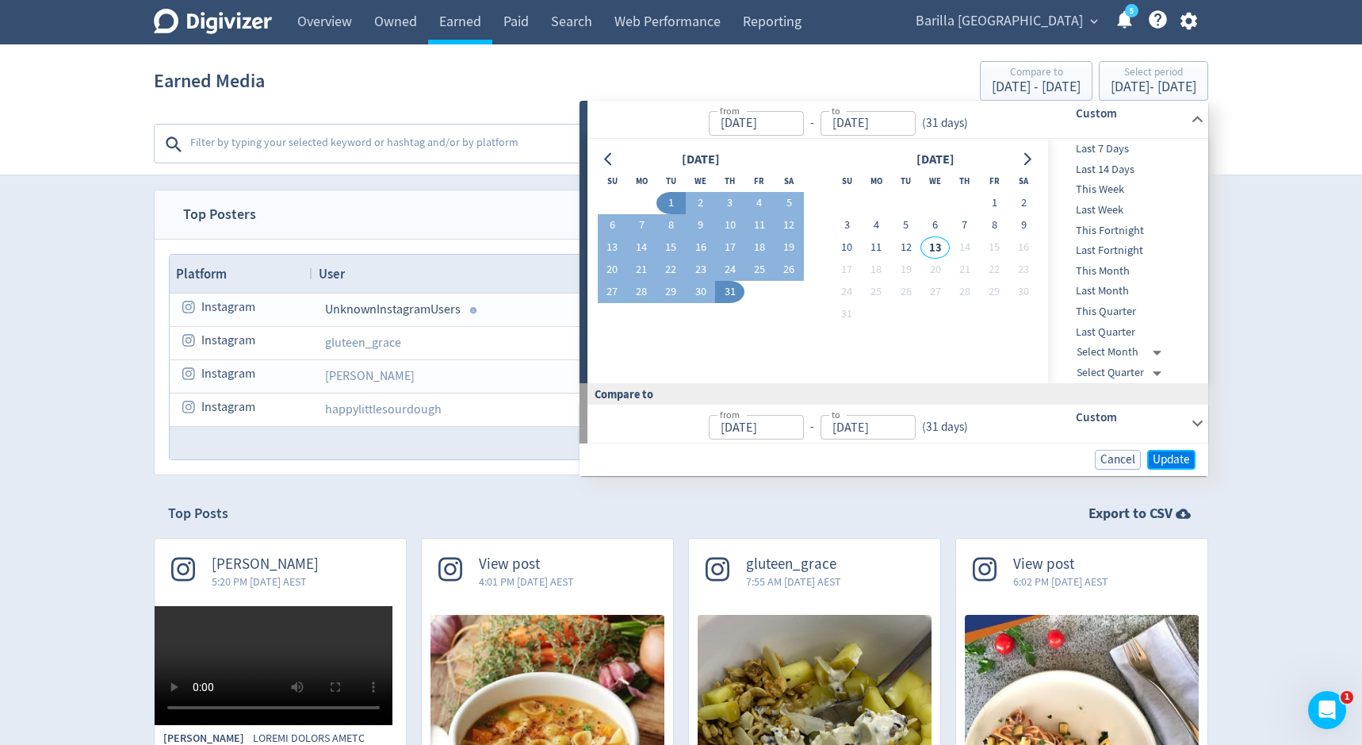
click at [1181, 457] on span "Update" at bounding box center [1171, 460] width 37 height 12
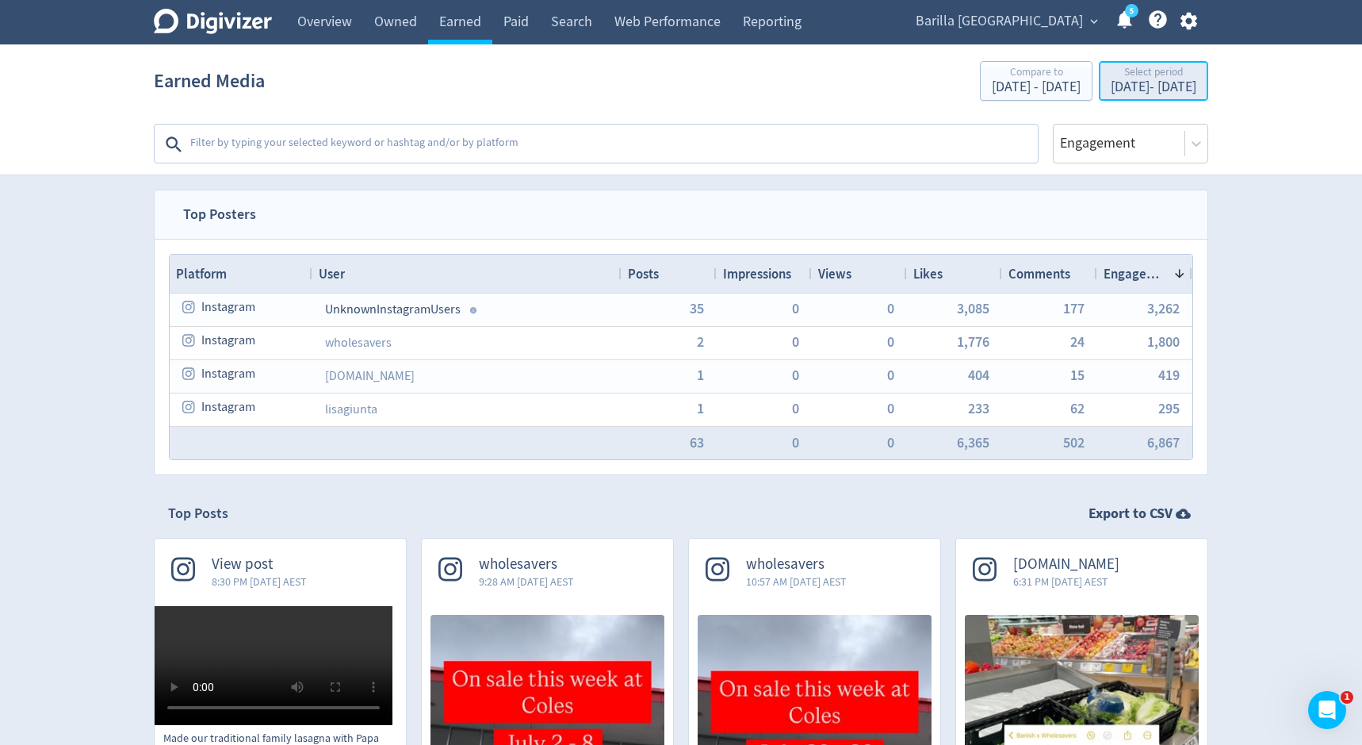
click at [1140, 87] on div "[DATE] - [DATE]" at bounding box center [1154, 87] width 86 height 14
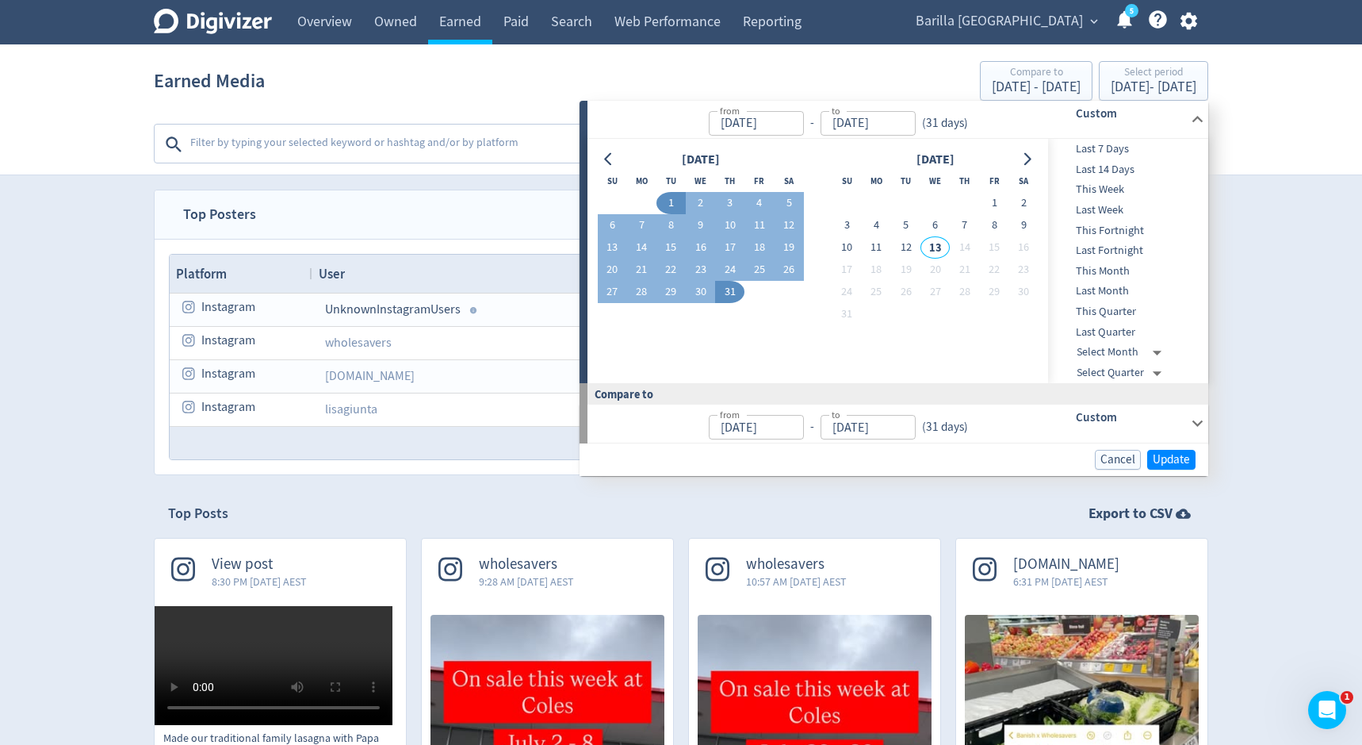
click at [679, 204] on button "1" at bounding box center [671, 203] width 29 height 22
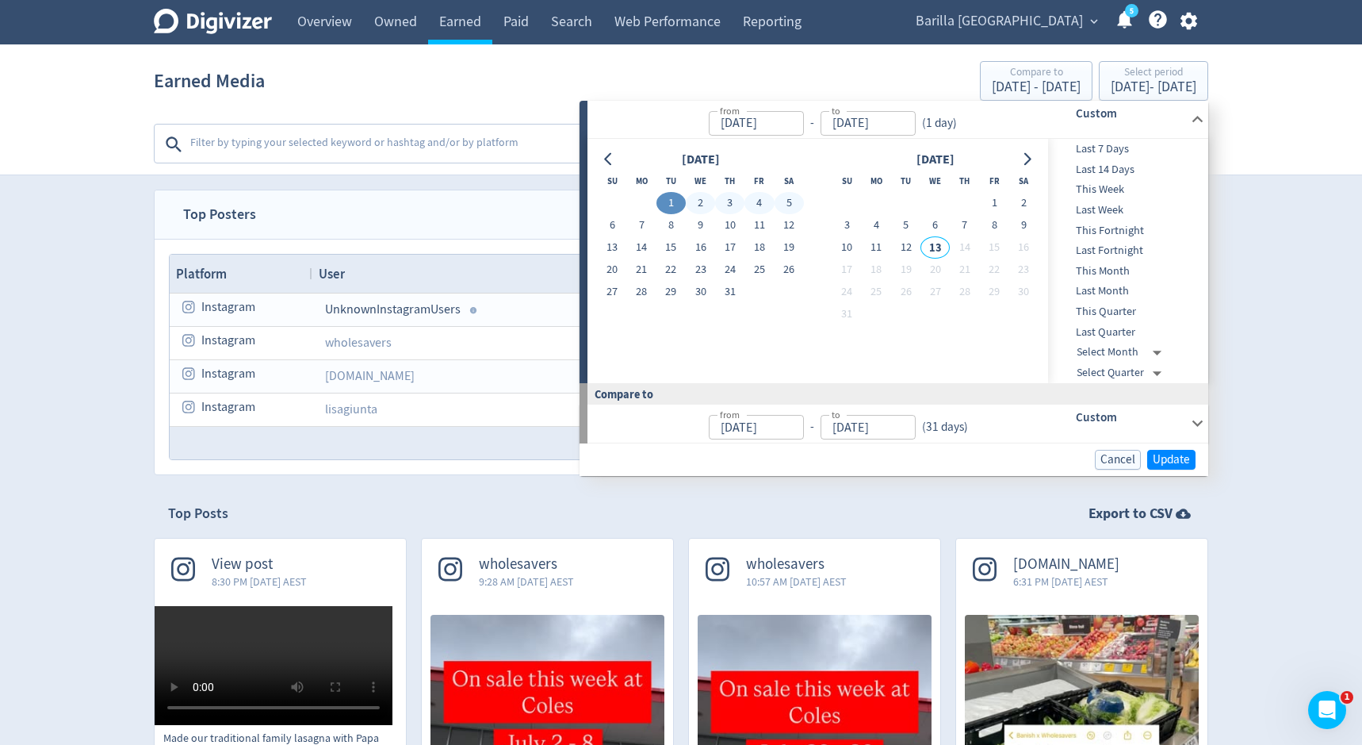
click at [786, 199] on button "5" at bounding box center [789, 203] width 29 height 22
type input "[DATE]"
click at [1168, 460] on span "Update" at bounding box center [1171, 460] width 37 height 12
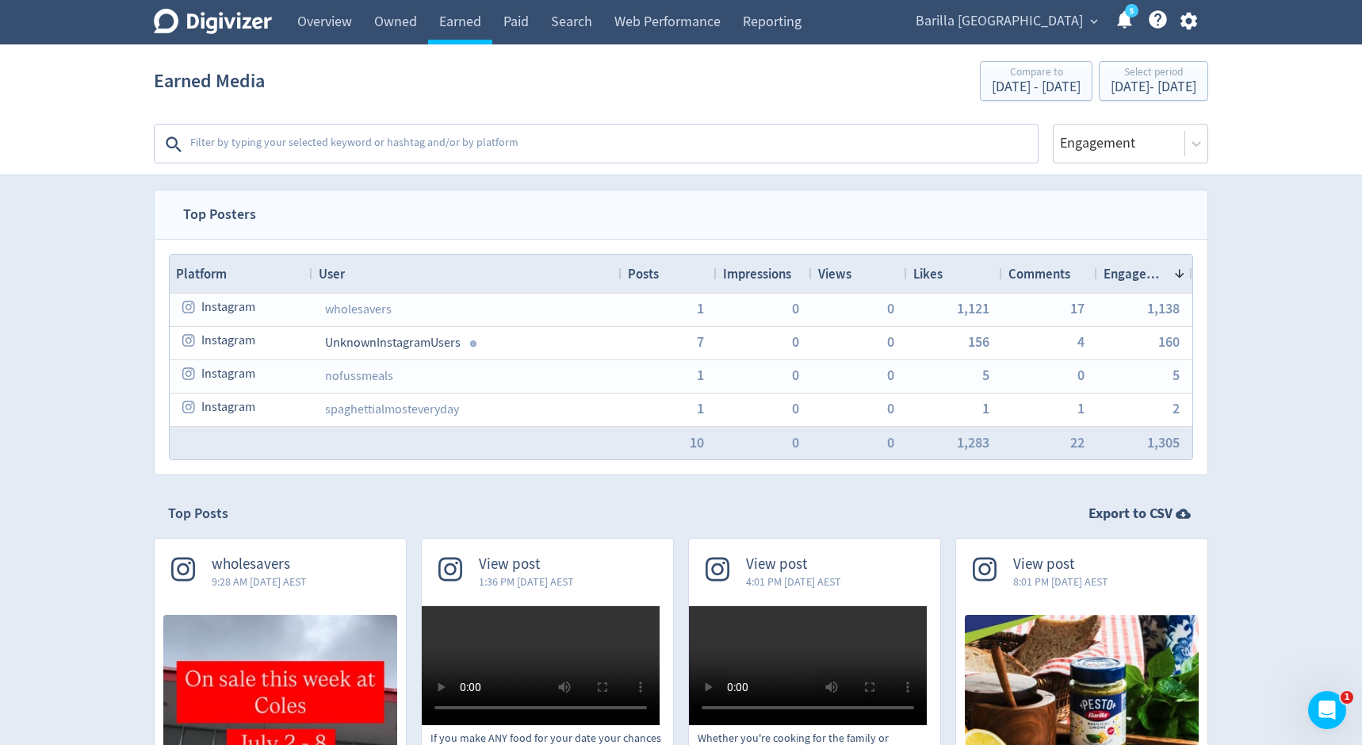
click at [600, 144] on textarea at bounding box center [613, 144] width 848 height 32
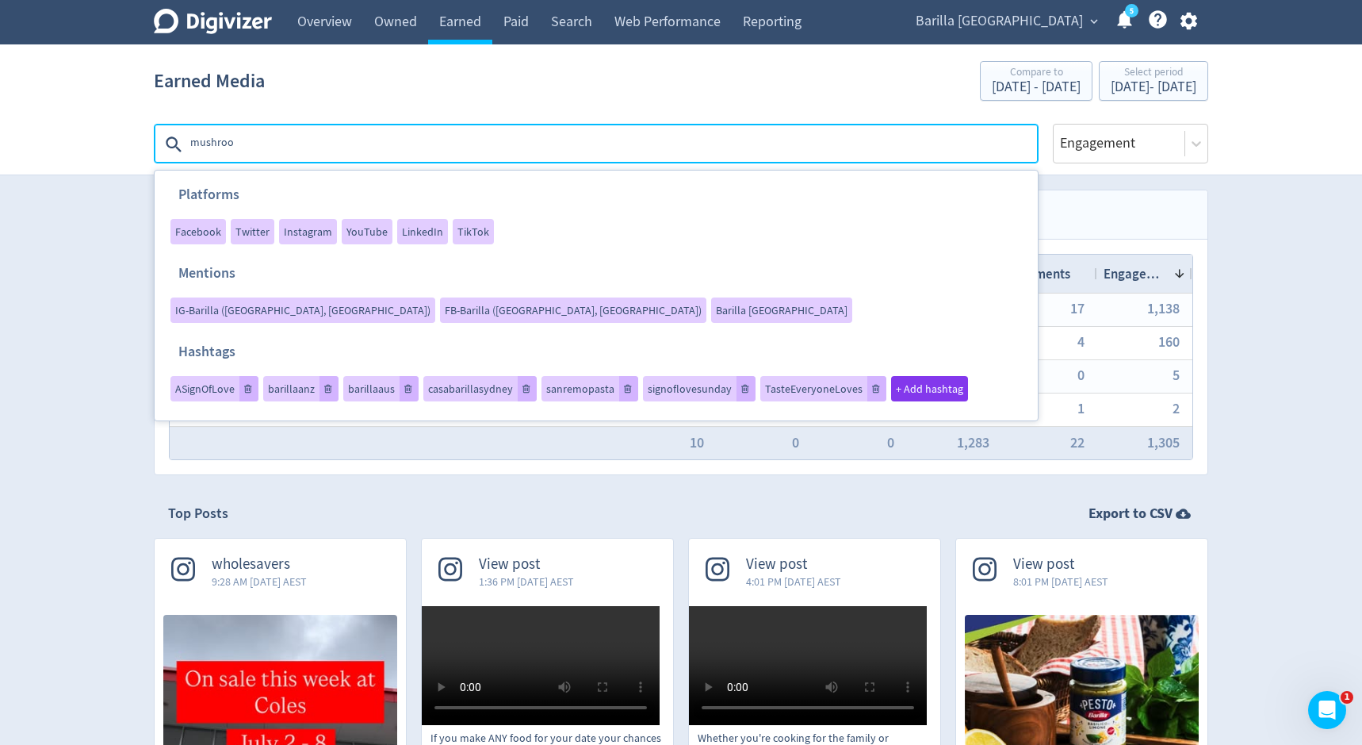
type textarea "mushroom"
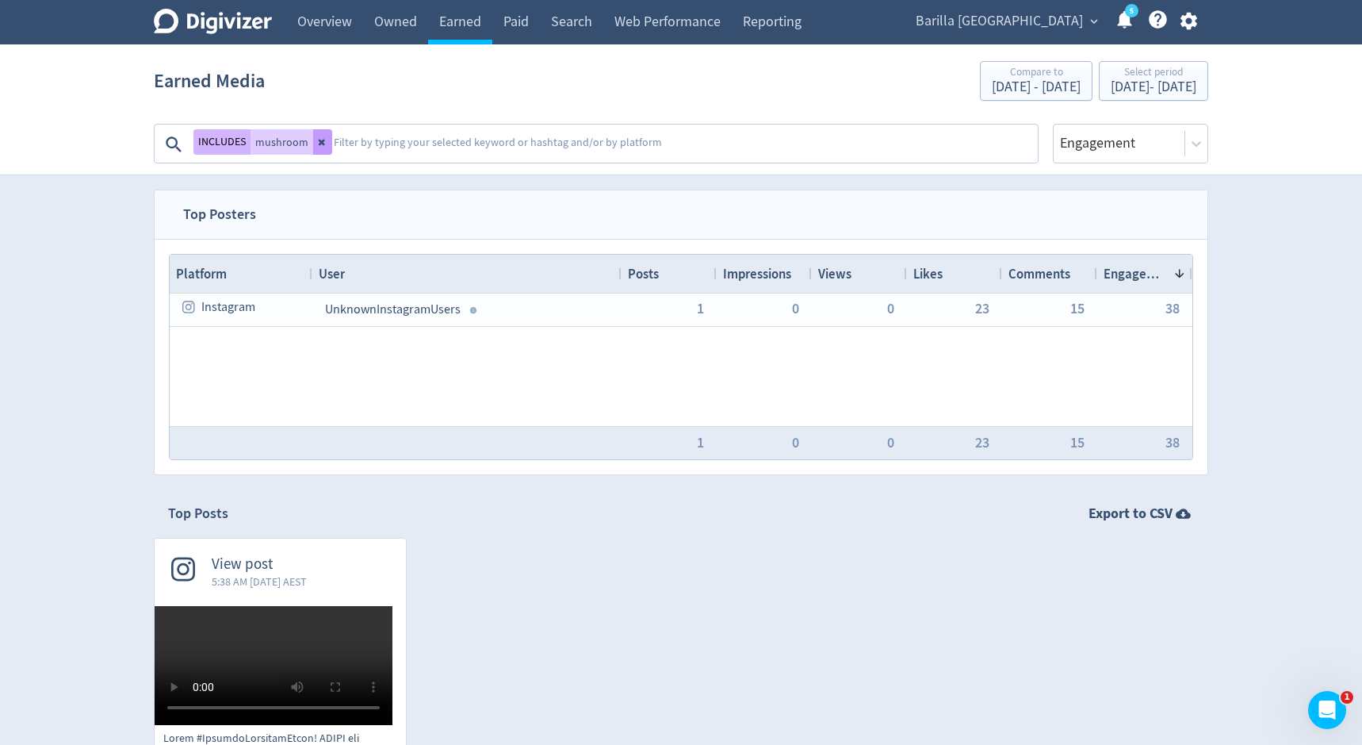
click at [321, 141] on icon at bounding box center [322, 143] width 6 height 6
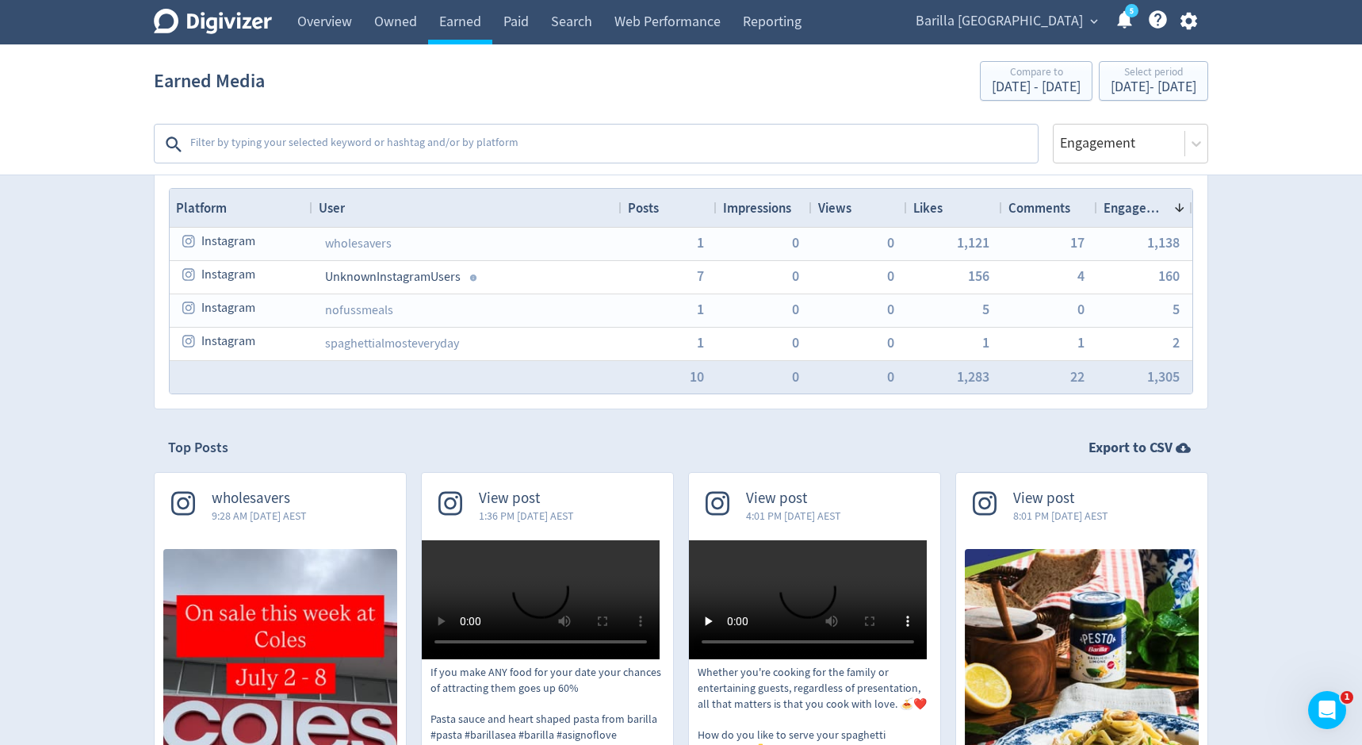
scroll to position [67, 0]
click at [292, 143] on textarea at bounding box center [613, 144] width 848 height 32
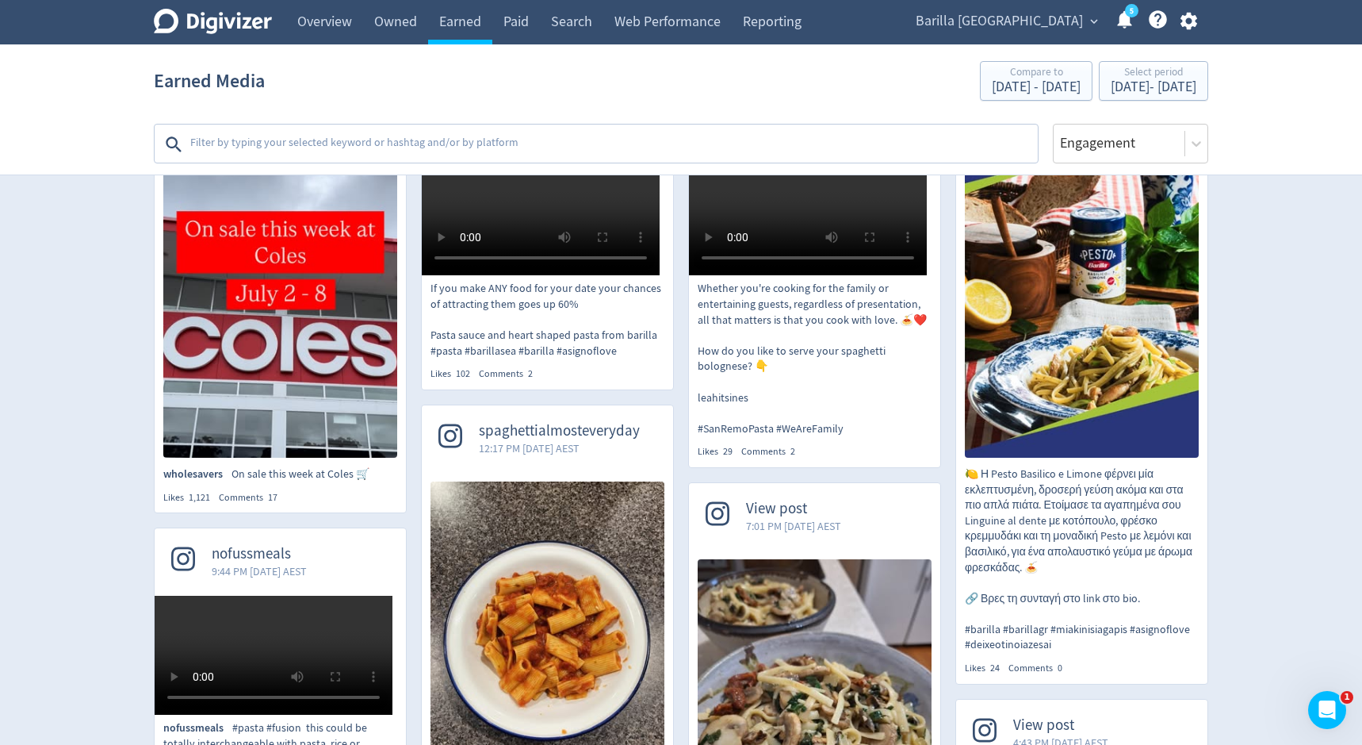
scroll to position [546, 0]
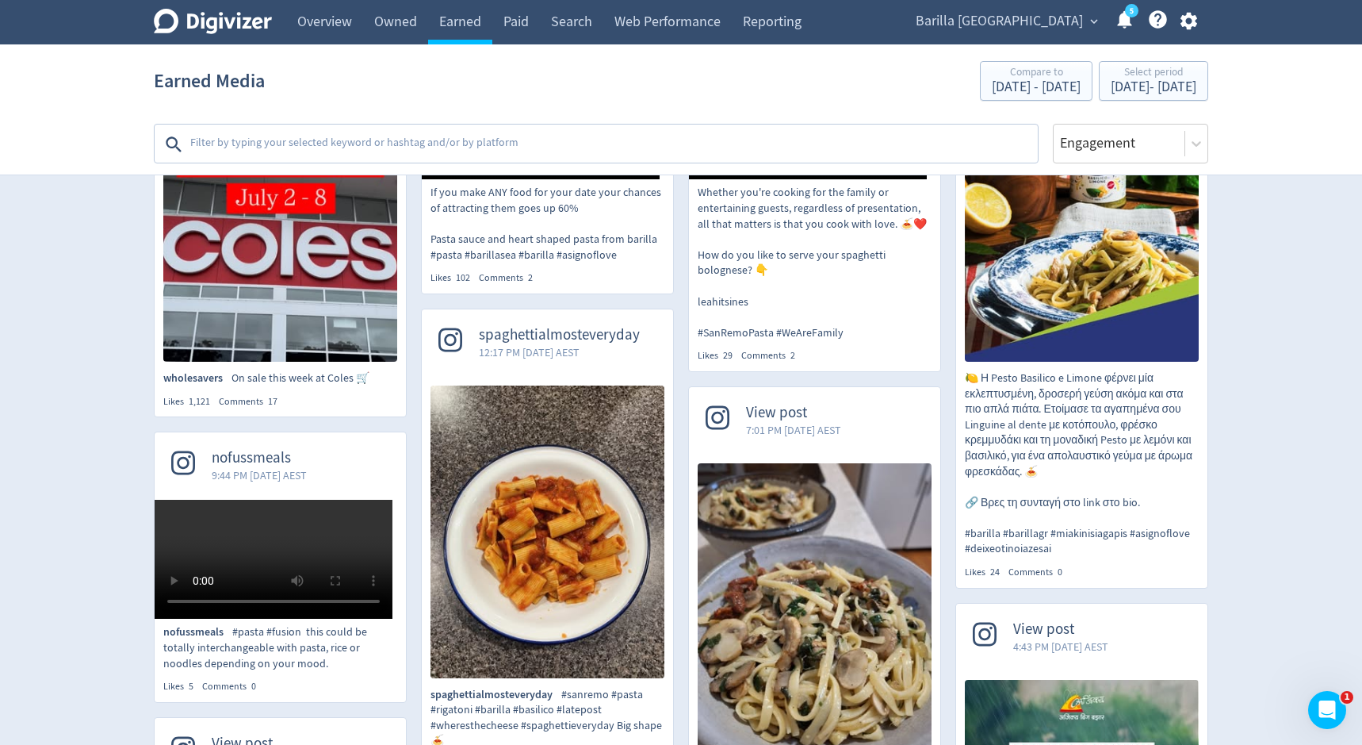
click at [234, 145] on textarea at bounding box center [613, 144] width 848 height 32
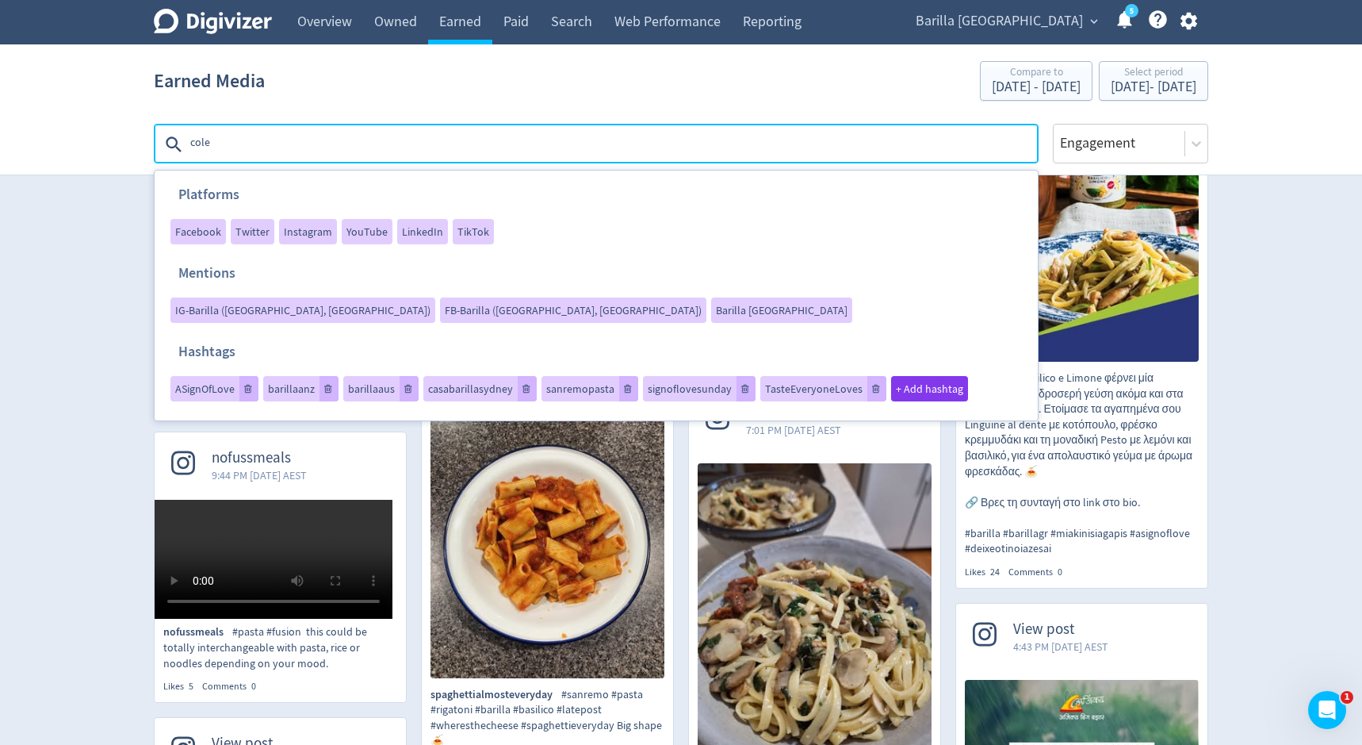
type textarea "coles"
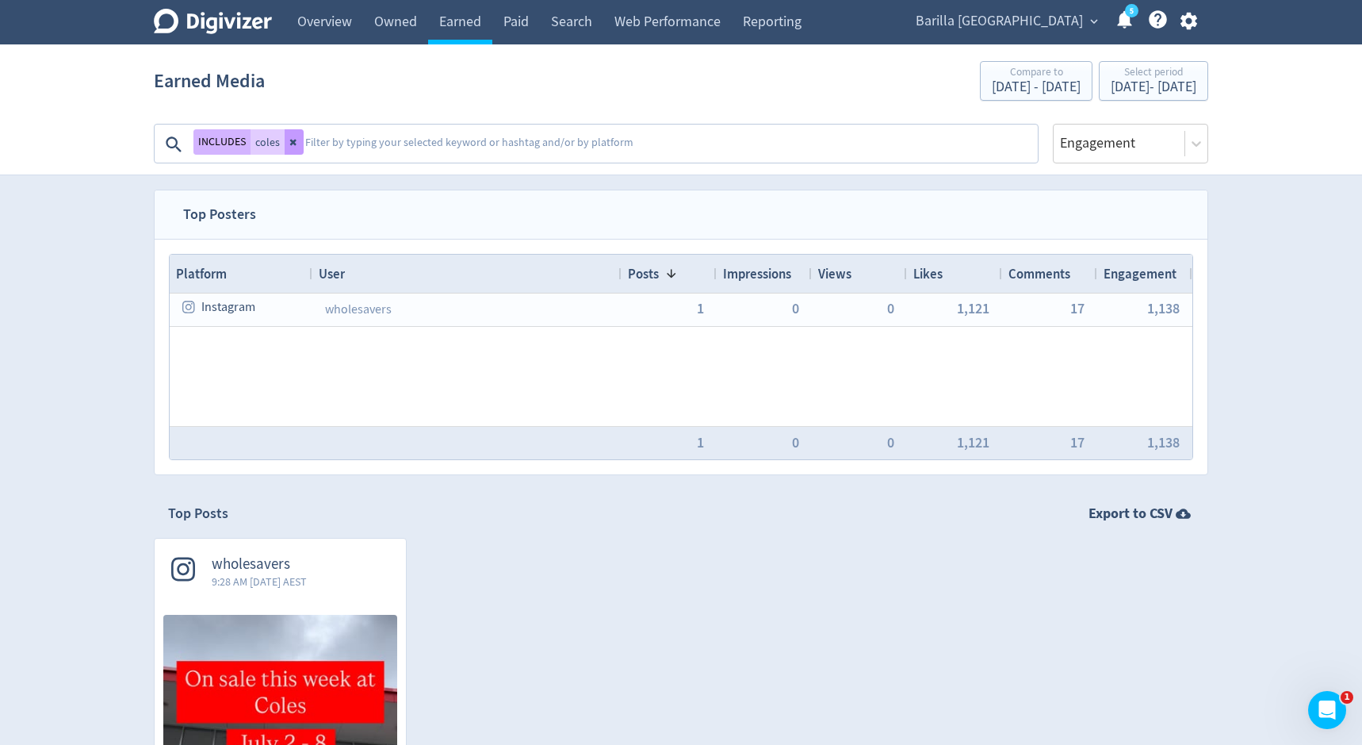
click at [296, 140] on icon at bounding box center [294, 142] width 10 height 10
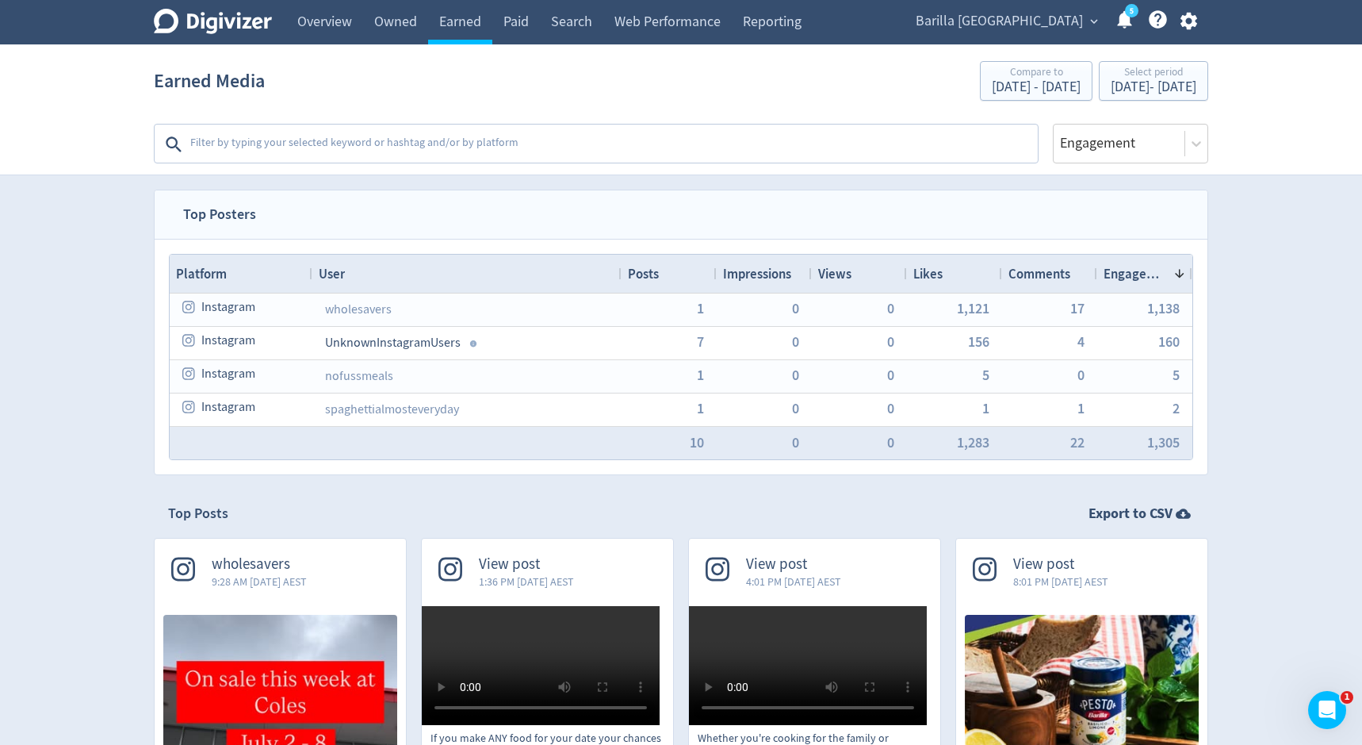
click at [296, 140] on textarea at bounding box center [613, 144] width 848 height 32
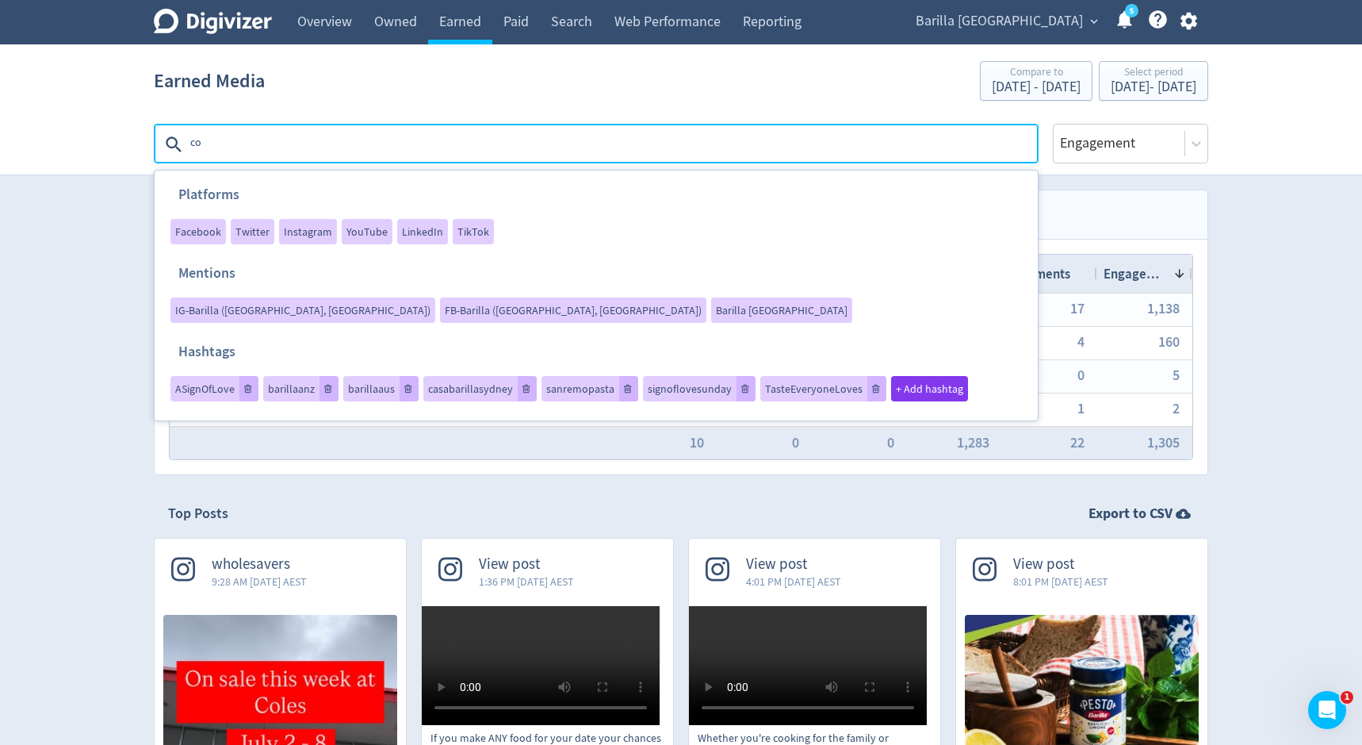
type textarea "c"
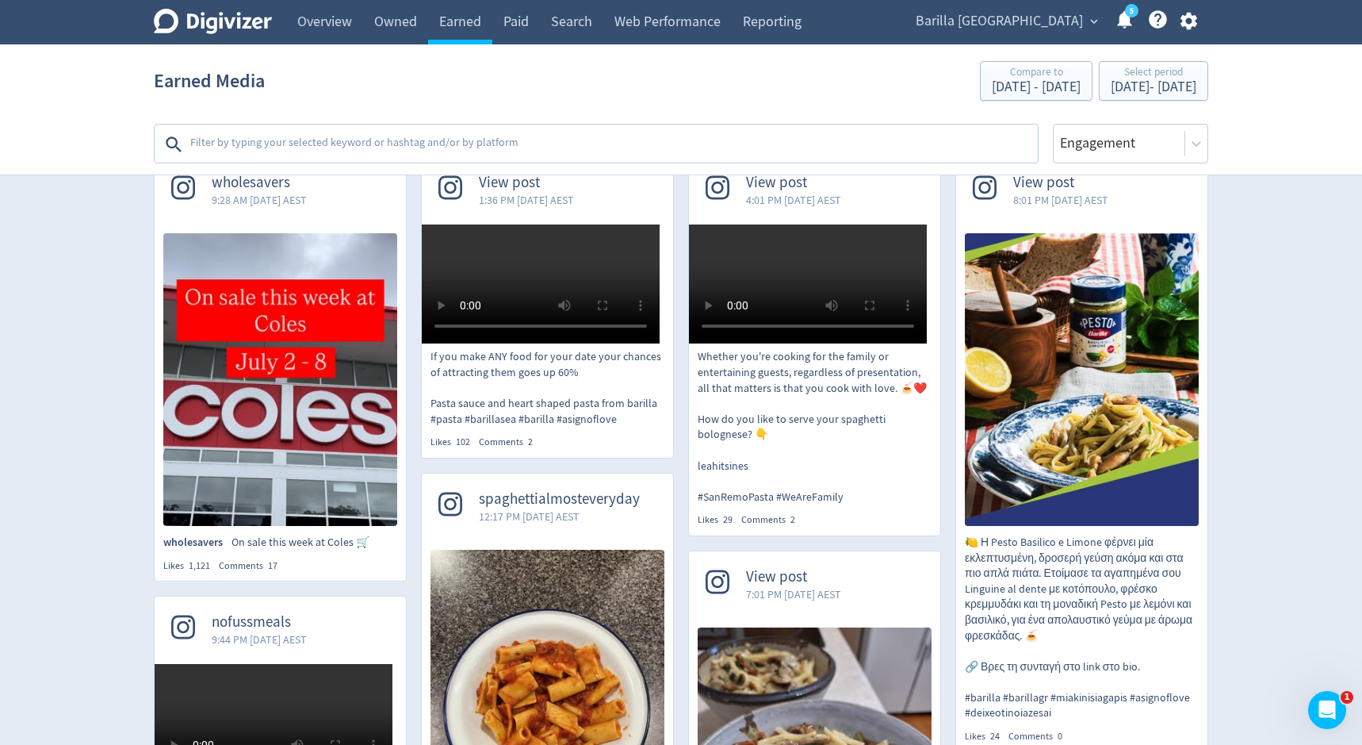
scroll to position [366, 0]
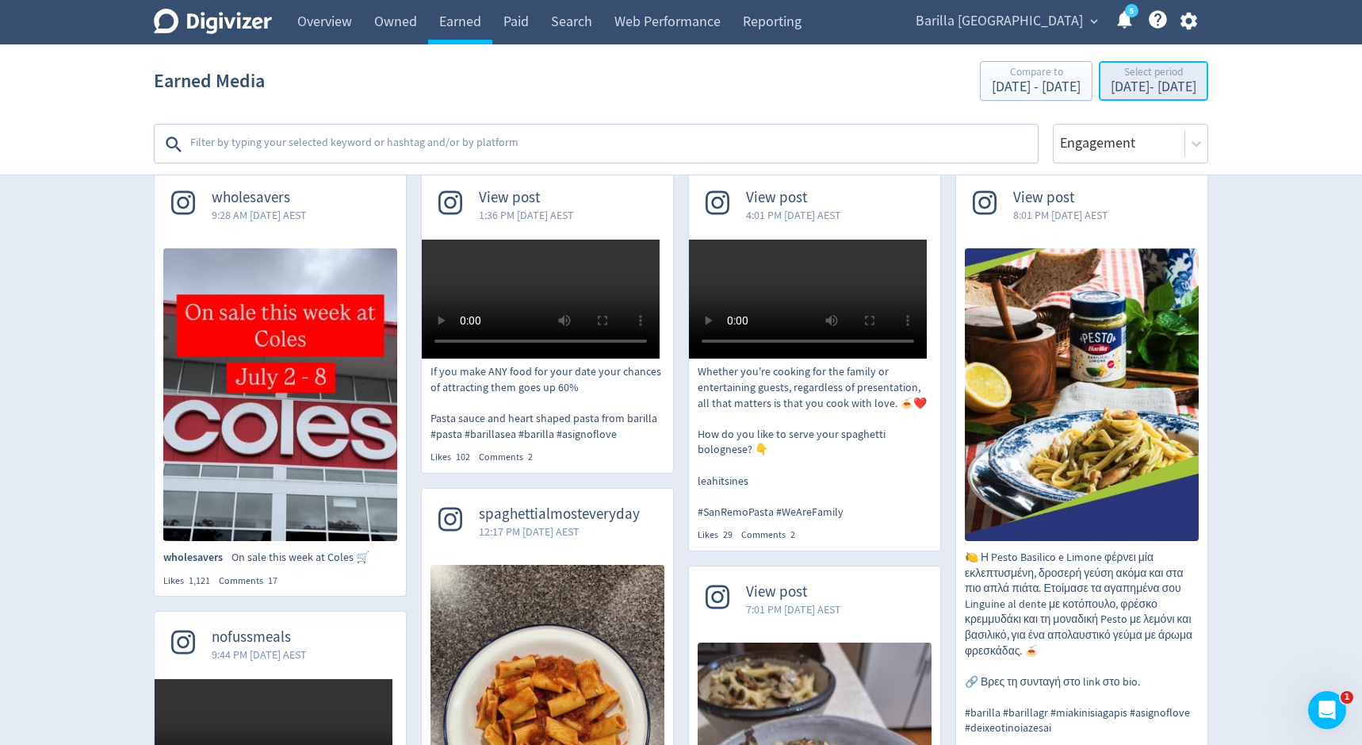
click at [1120, 84] on div "[DATE] - [DATE]" at bounding box center [1154, 87] width 86 height 14
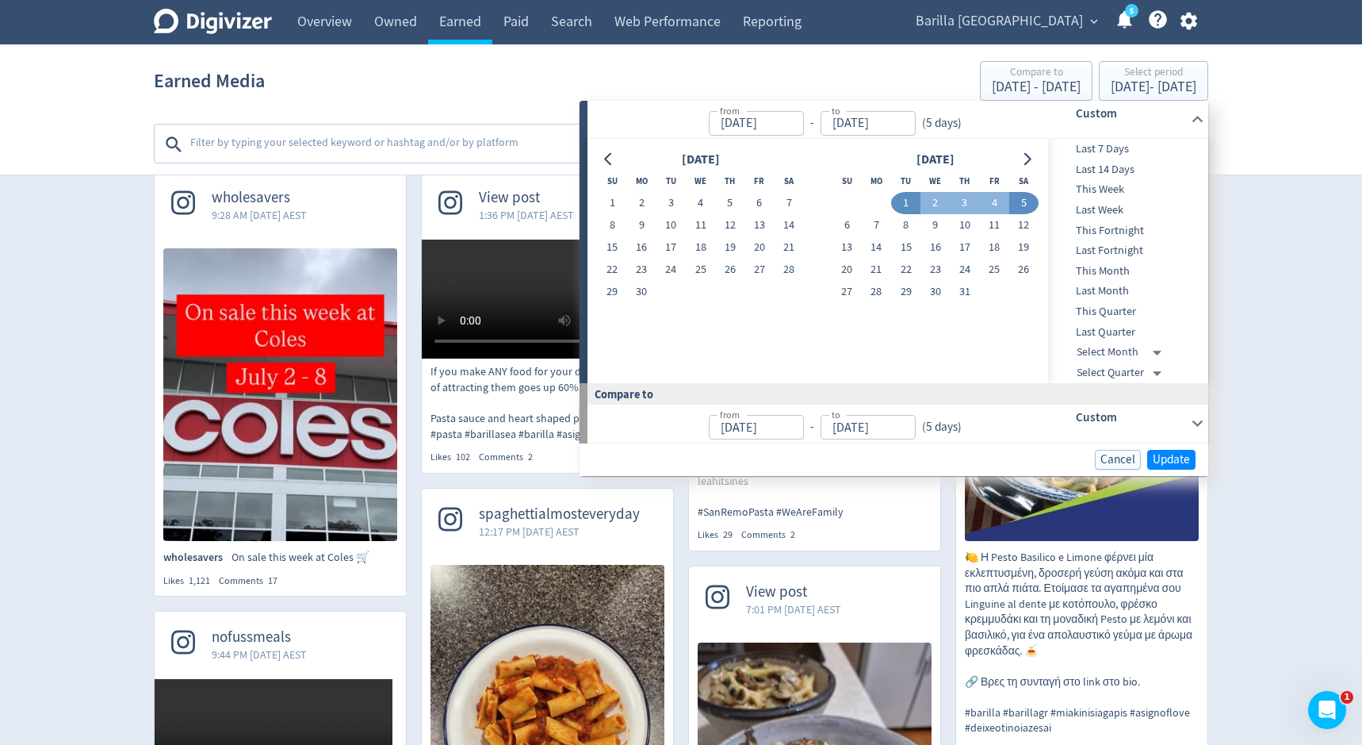
click at [902, 209] on button "1" at bounding box center [905, 203] width 29 height 22
click at [934, 205] on button "2" at bounding box center [935, 203] width 29 height 22
type input "[DATE]"
click at [1158, 457] on span "Update" at bounding box center [1171, 460] width 37 height 12
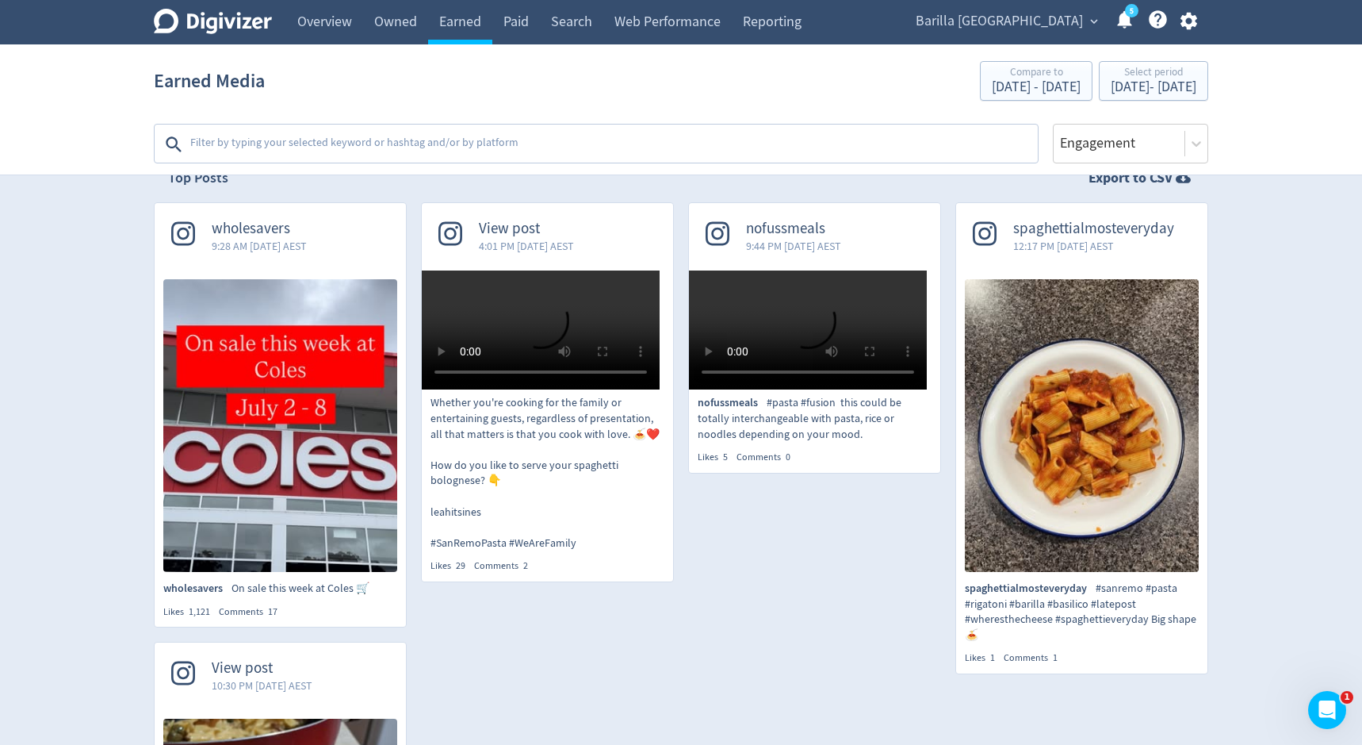
scroll to position [334, 0]
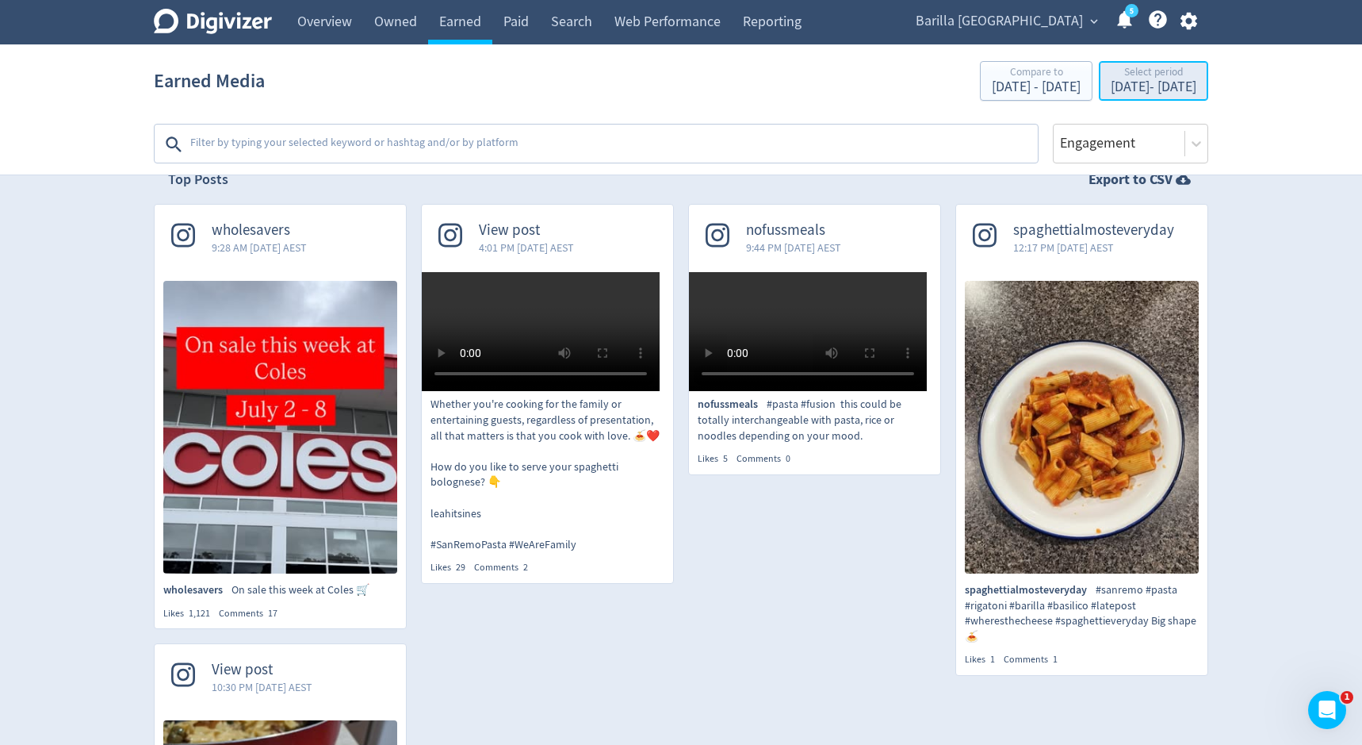
click at [1132, 82] on div "[DATE] - [DATE]" at bounding box center [1154, 87] width 86 height 14
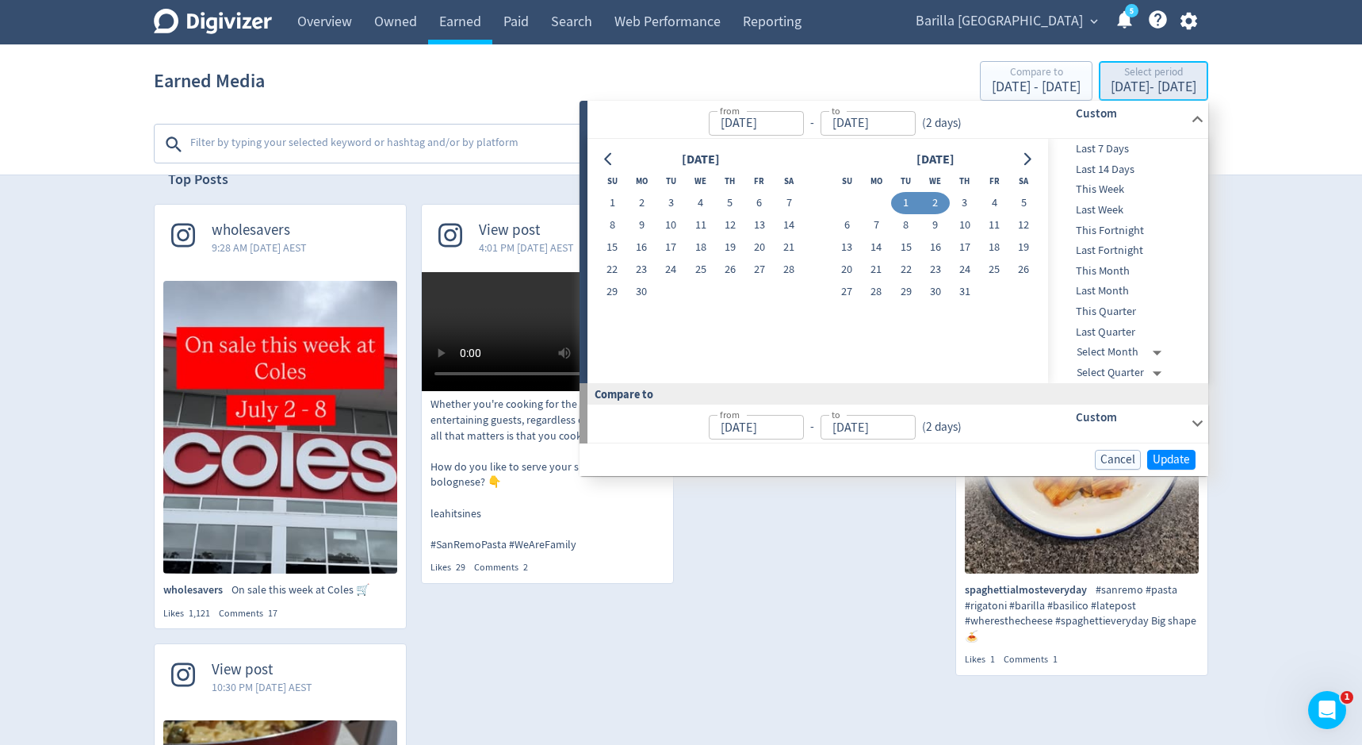
type input "[DATE]"
click at [934, 202] on button "2" at bounding box center [935, 203] width 29 height 22
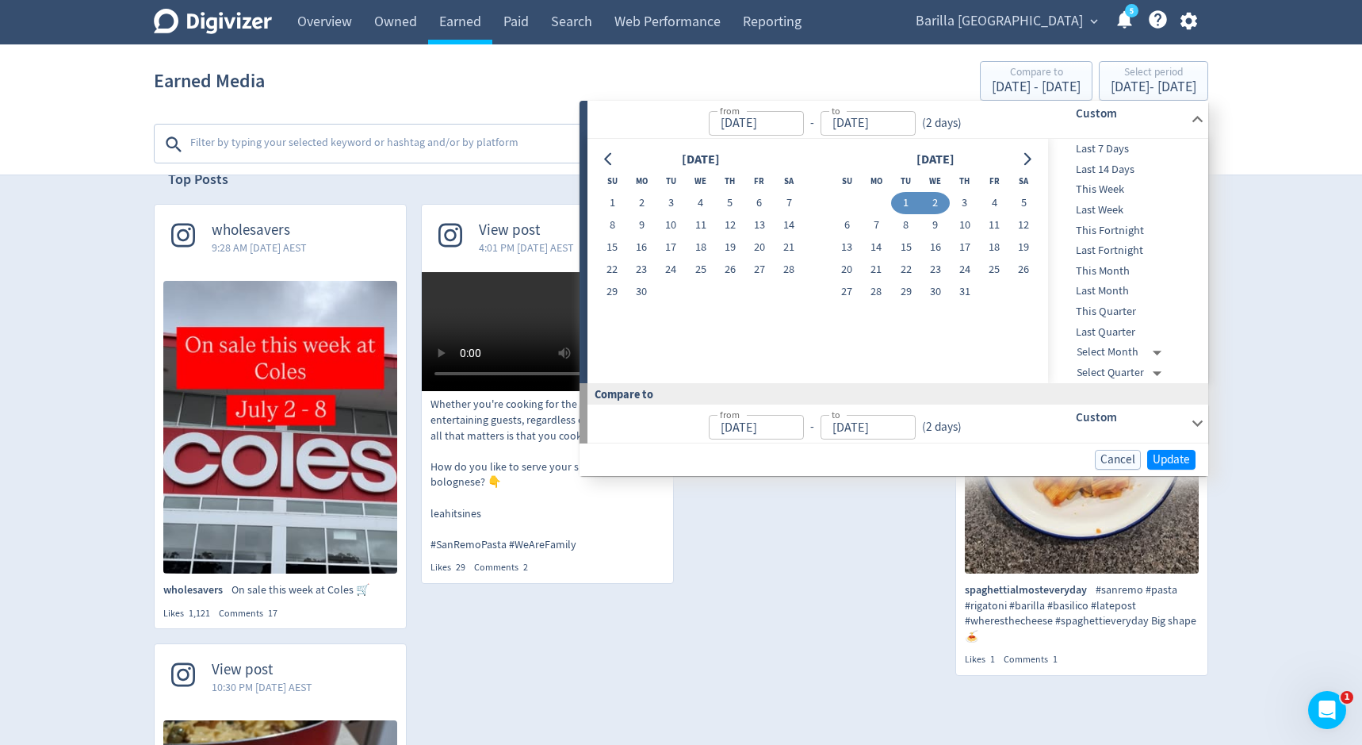
type input "[DATE]"
click at [934, 202] on button "2" at bounding box center [935, 203] width 29 height 22
type input "[DATE]"
click at [1165, 455] on span "Update" at bounding box center [1171, 460] width 37 height 12
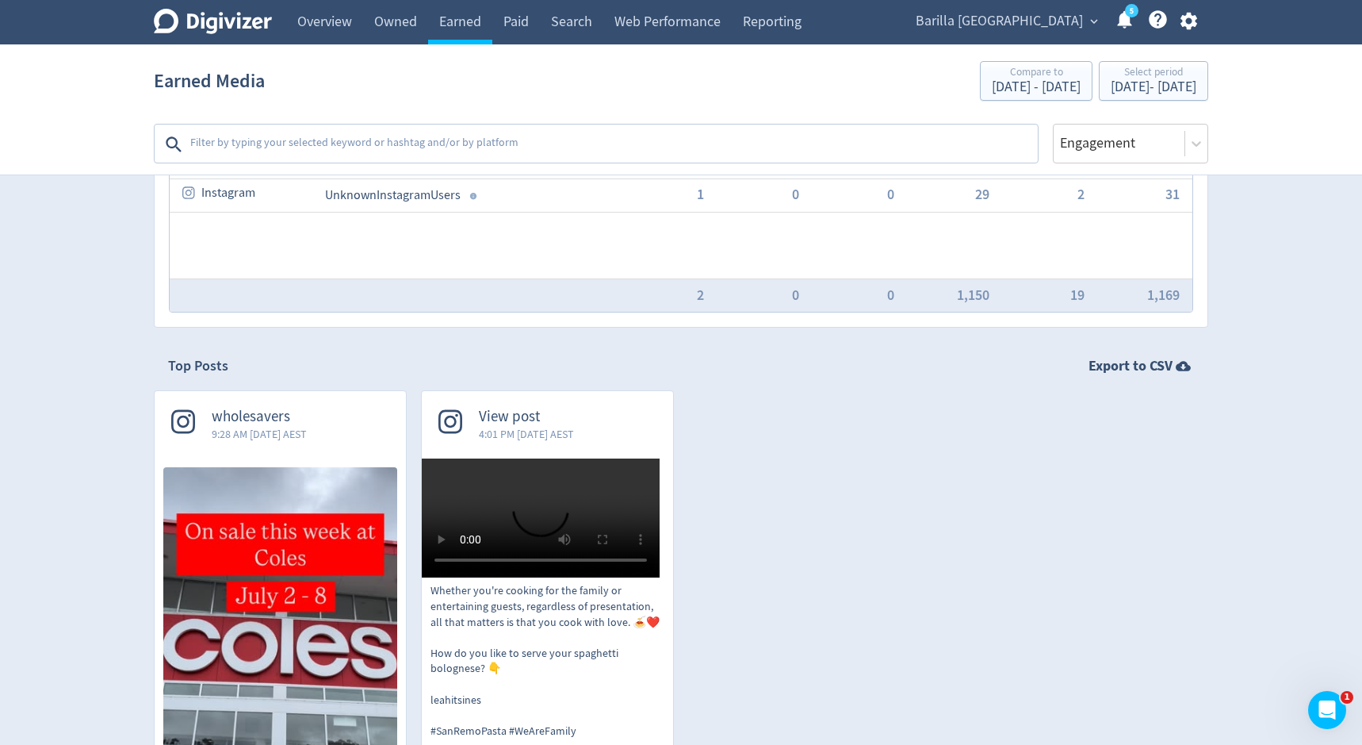
scroll to position [46, 0]
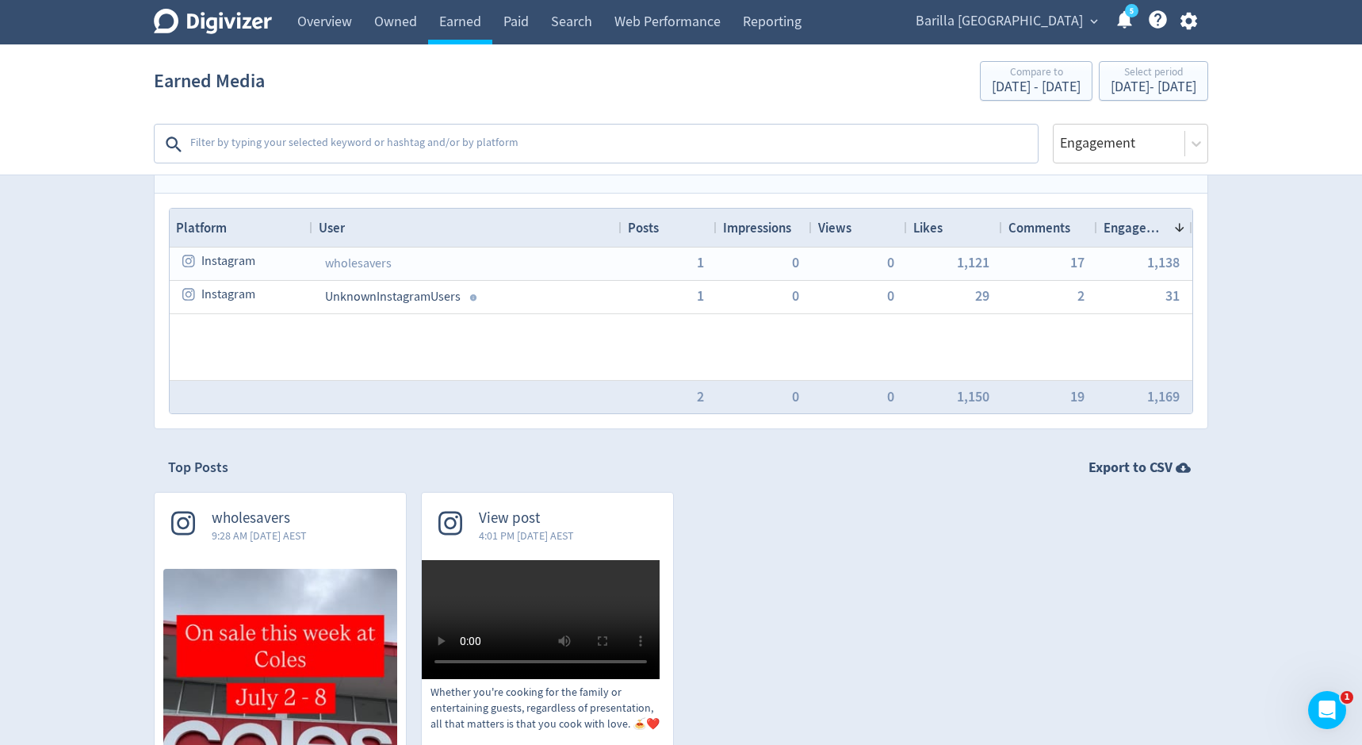
click at [488, 142] on textarea at bounding box center [613, 144] width 848 height 32
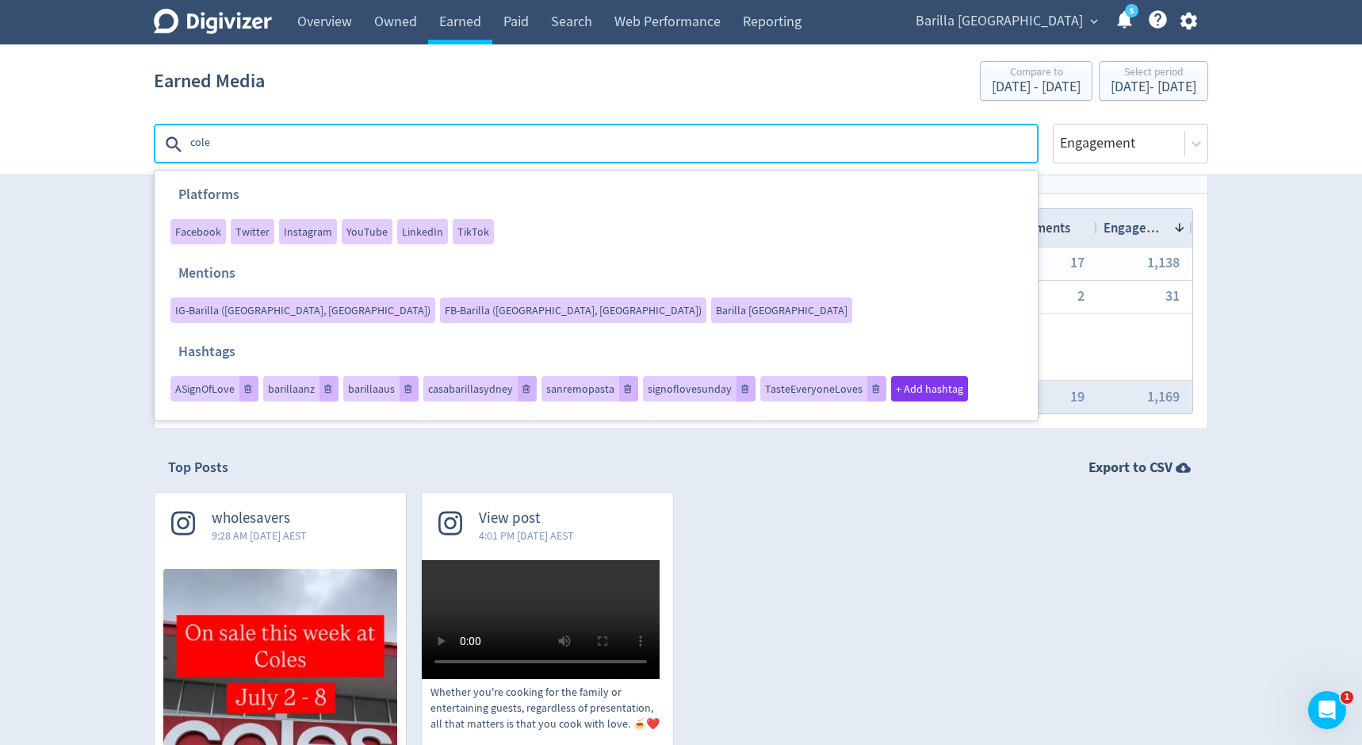
type textarea "coles"
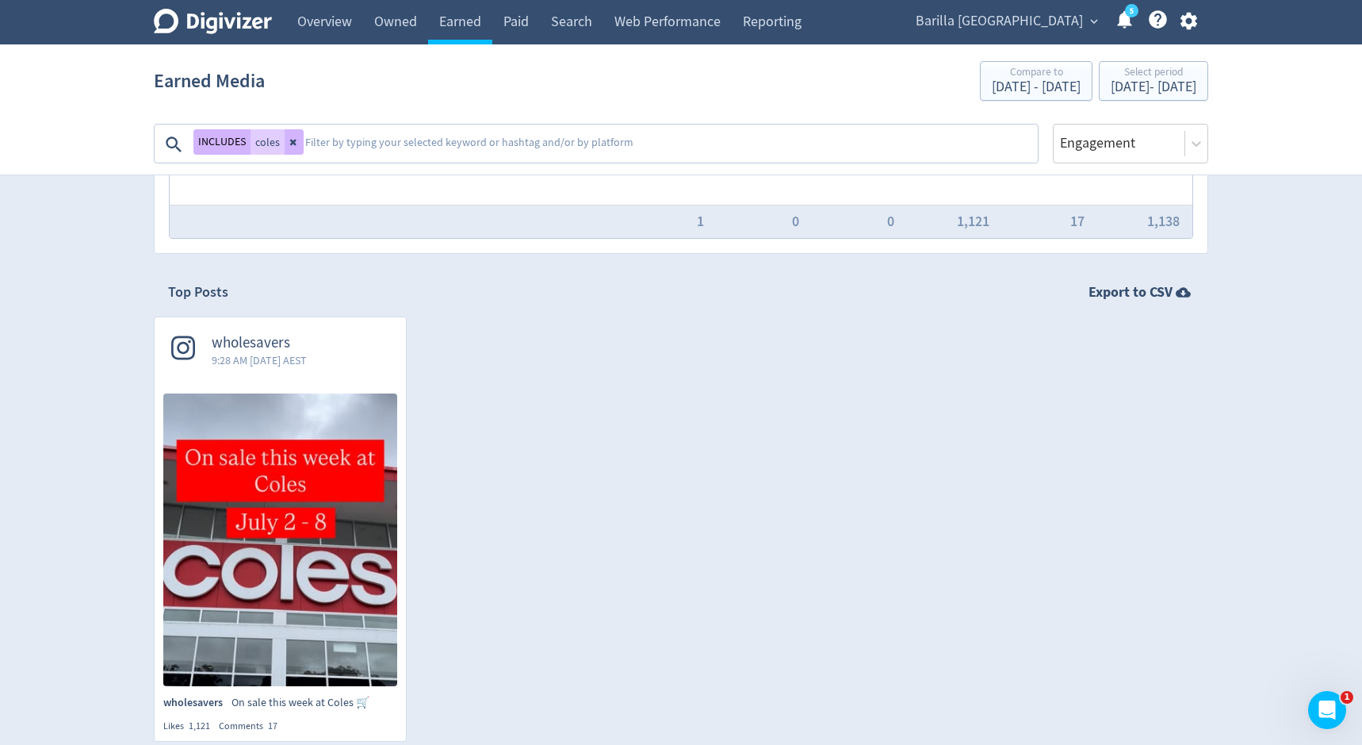
scroll to position [228, 0]
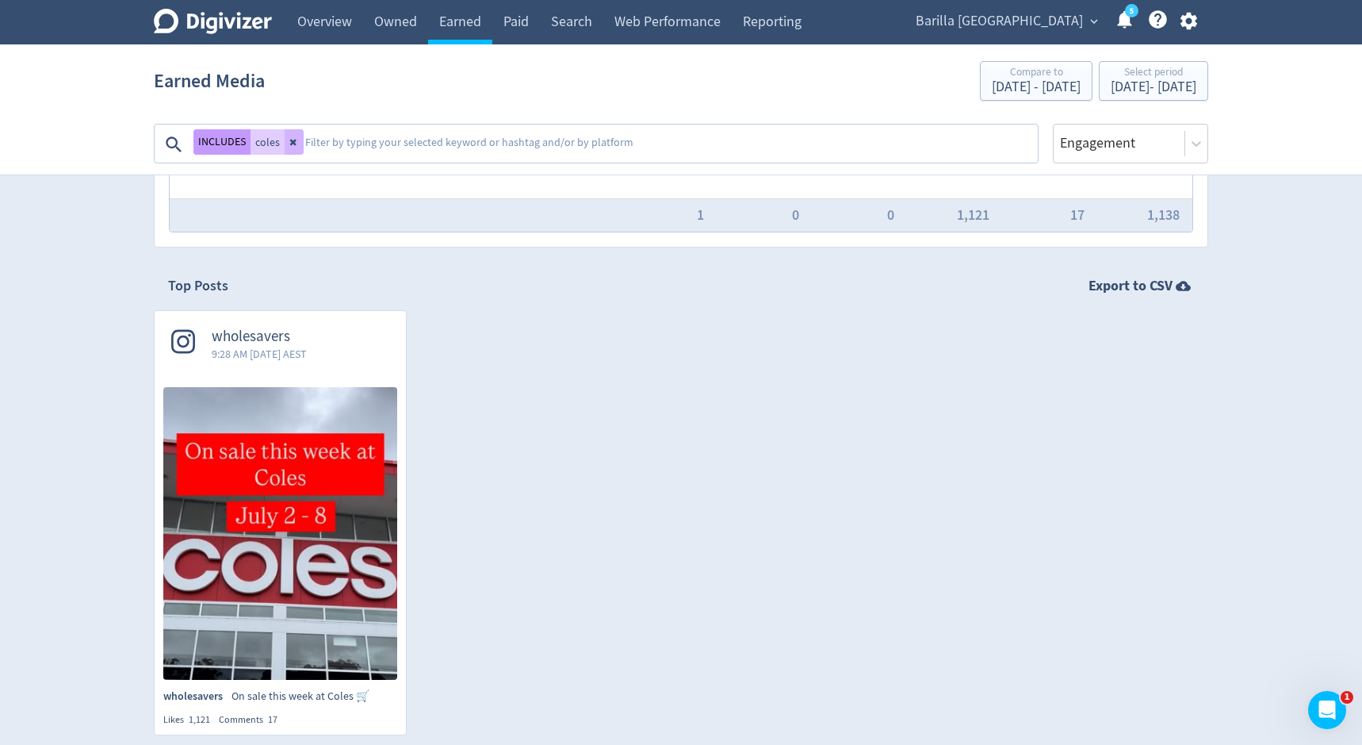
click at [226, 144] on button "INCLUDES" at bounding box center [221, 141] width 57 height 25
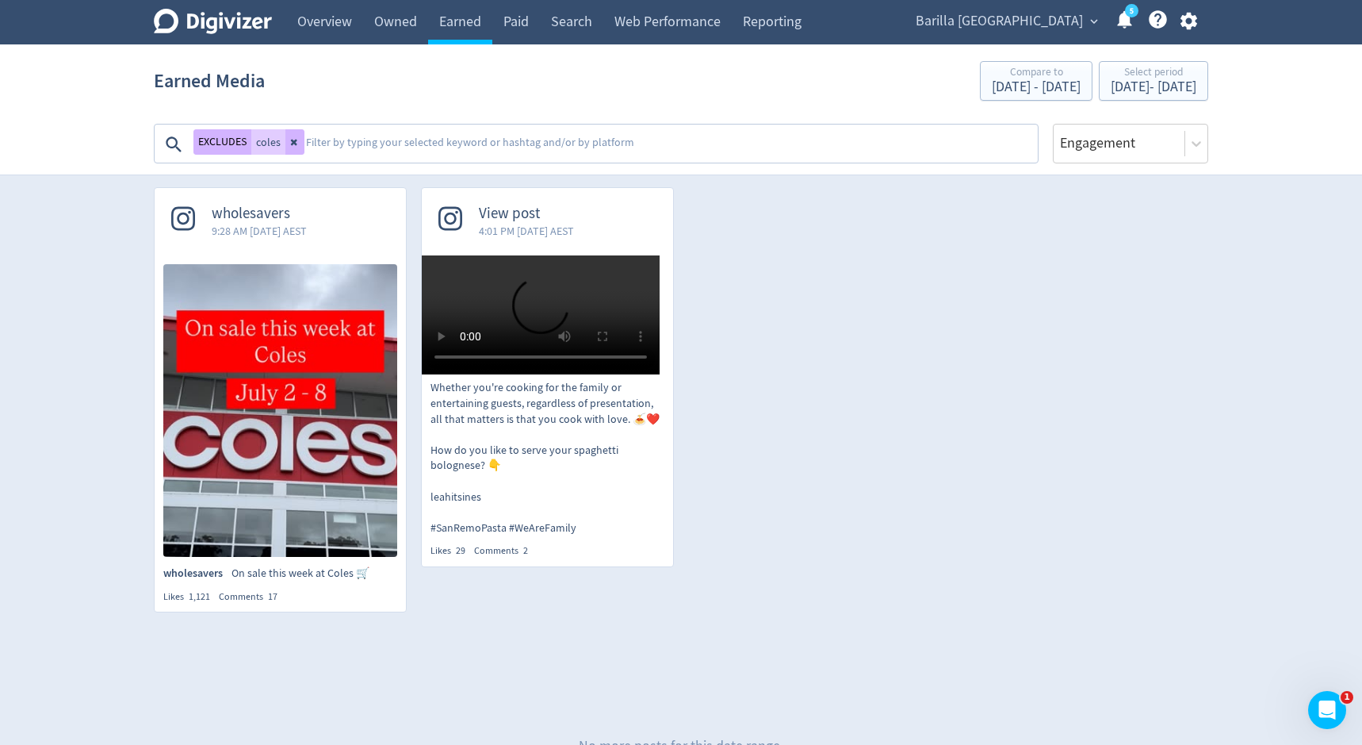
scroll to position [270, 0]
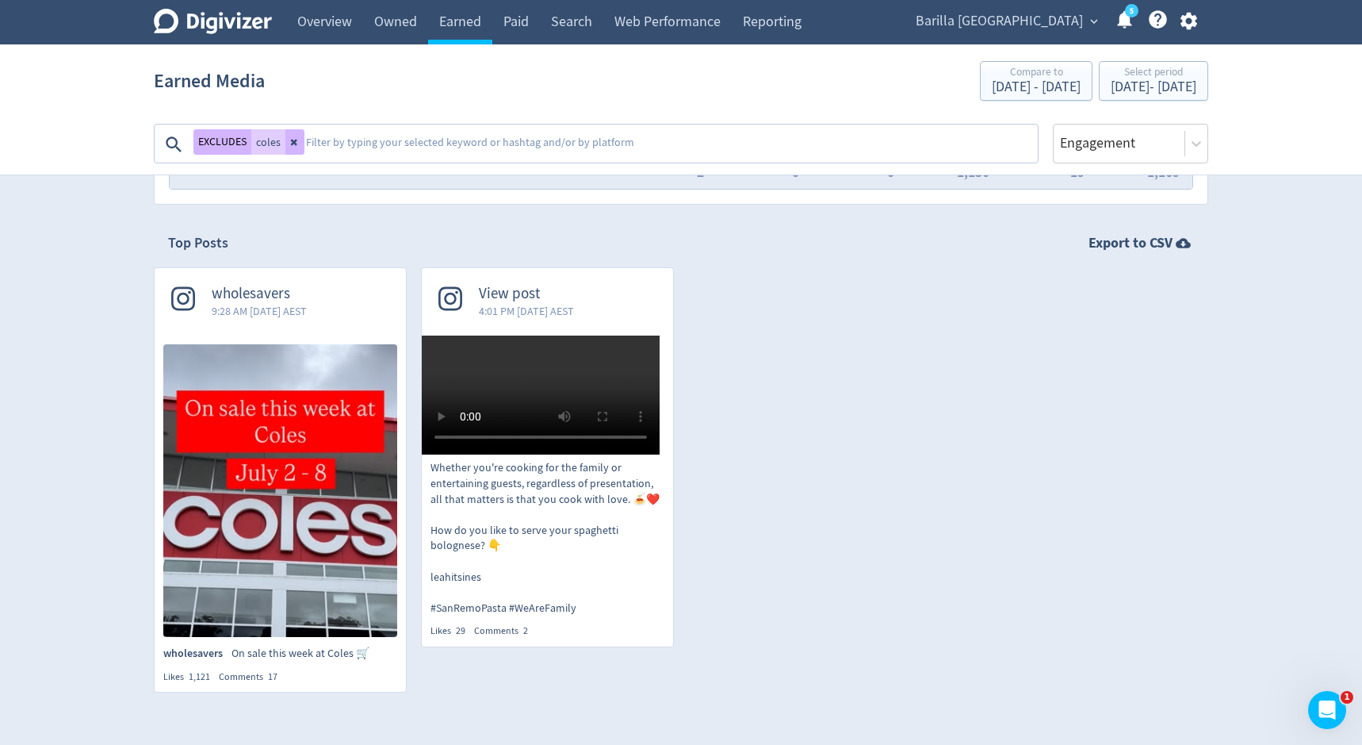
click at [325, 473] on img at bounding box center [280, 490] width 234 height 293
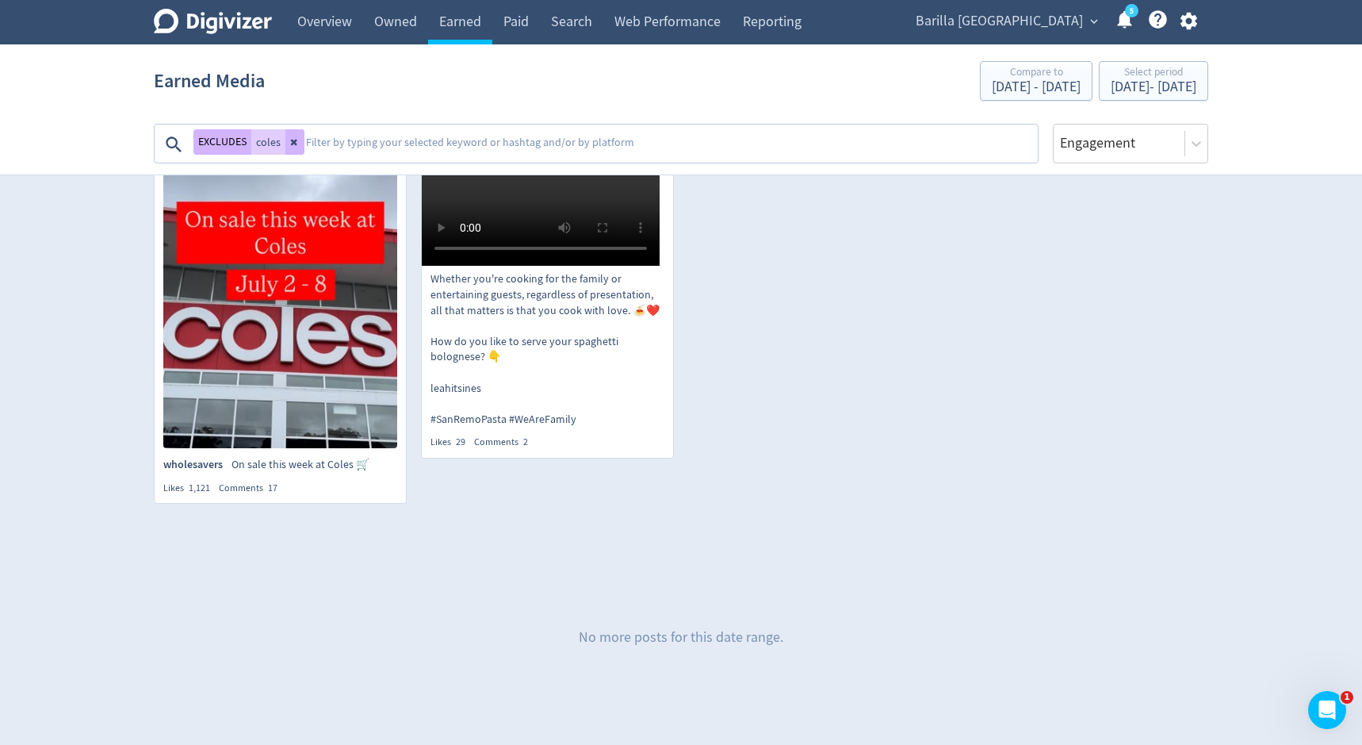
scroll to position [457, 0]
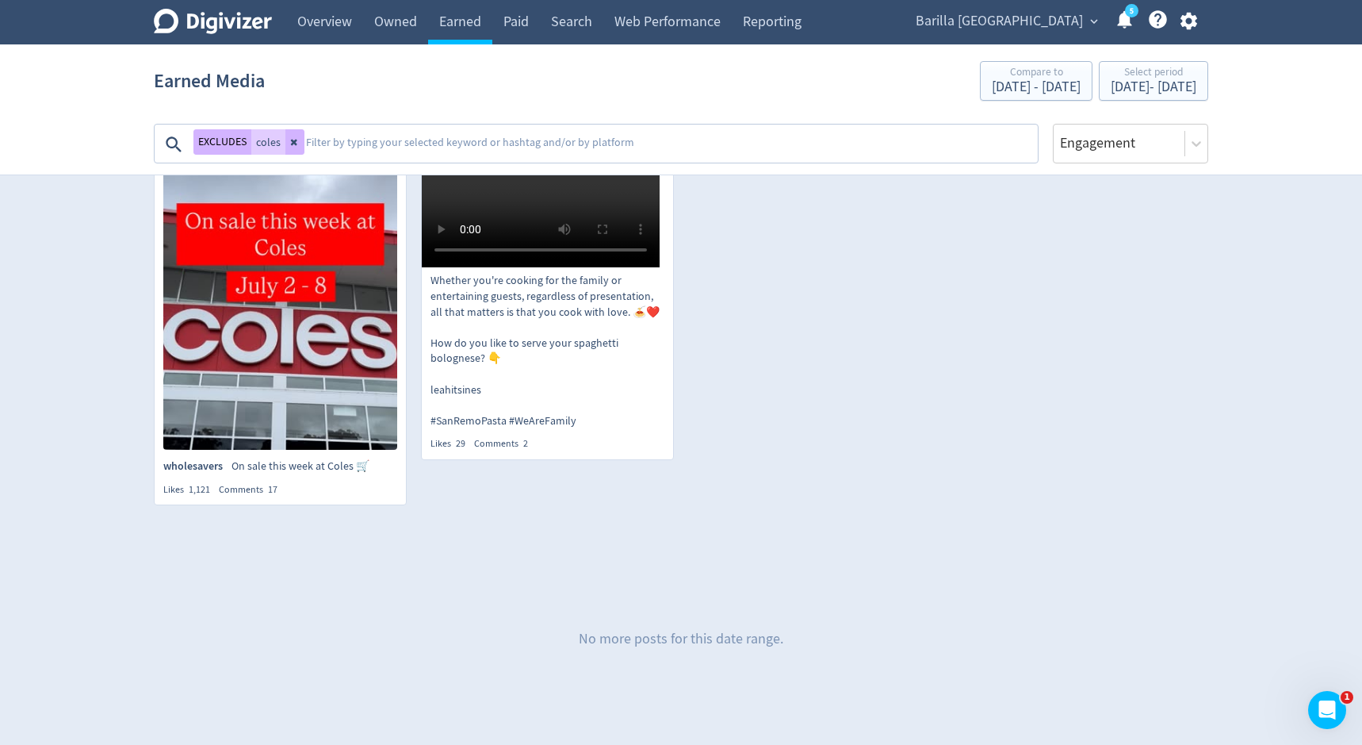
click at [386, 155] on textarea at bounding box center [670, 144] width 732 height 32
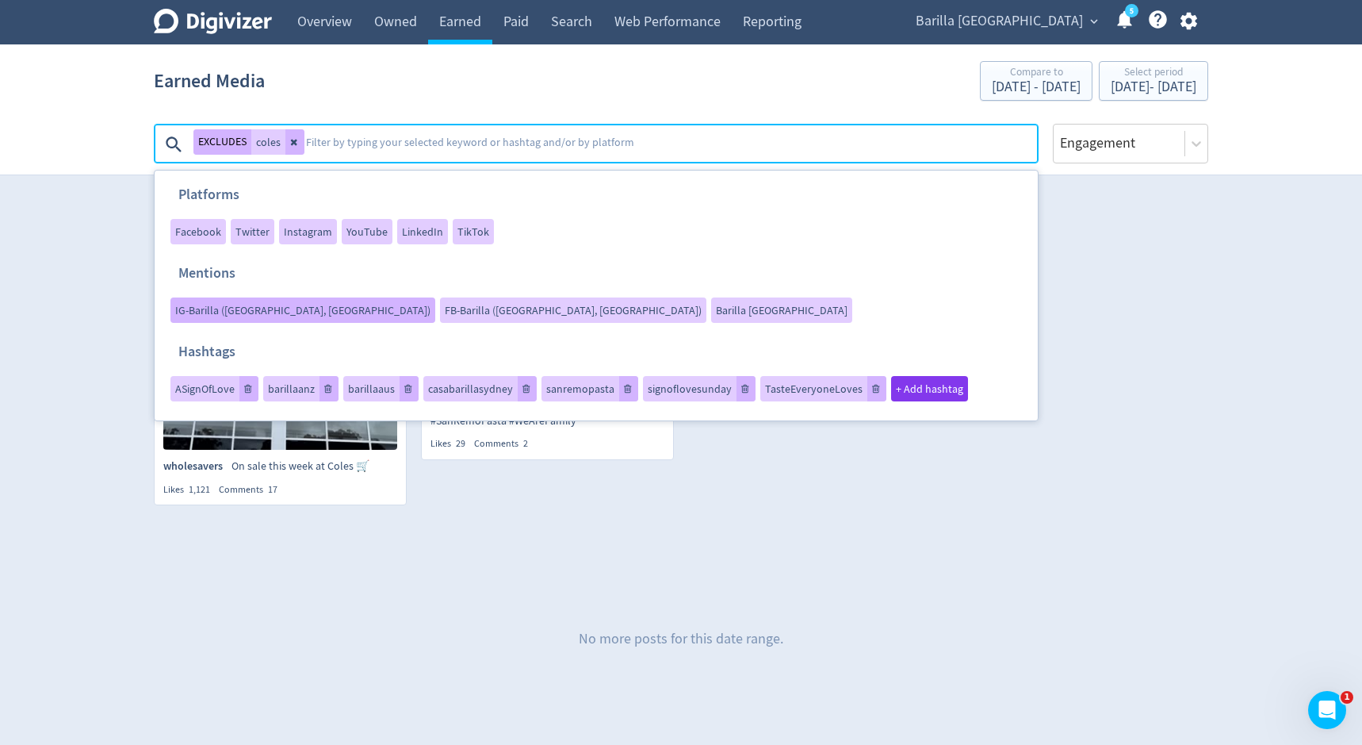
click at [435, 297] on div "IG-Barilla ([GEOGRAPHIC_DATA], [GEOGRAPHIC_DATA])" at bounding box center [302, 309] width 265 height 25
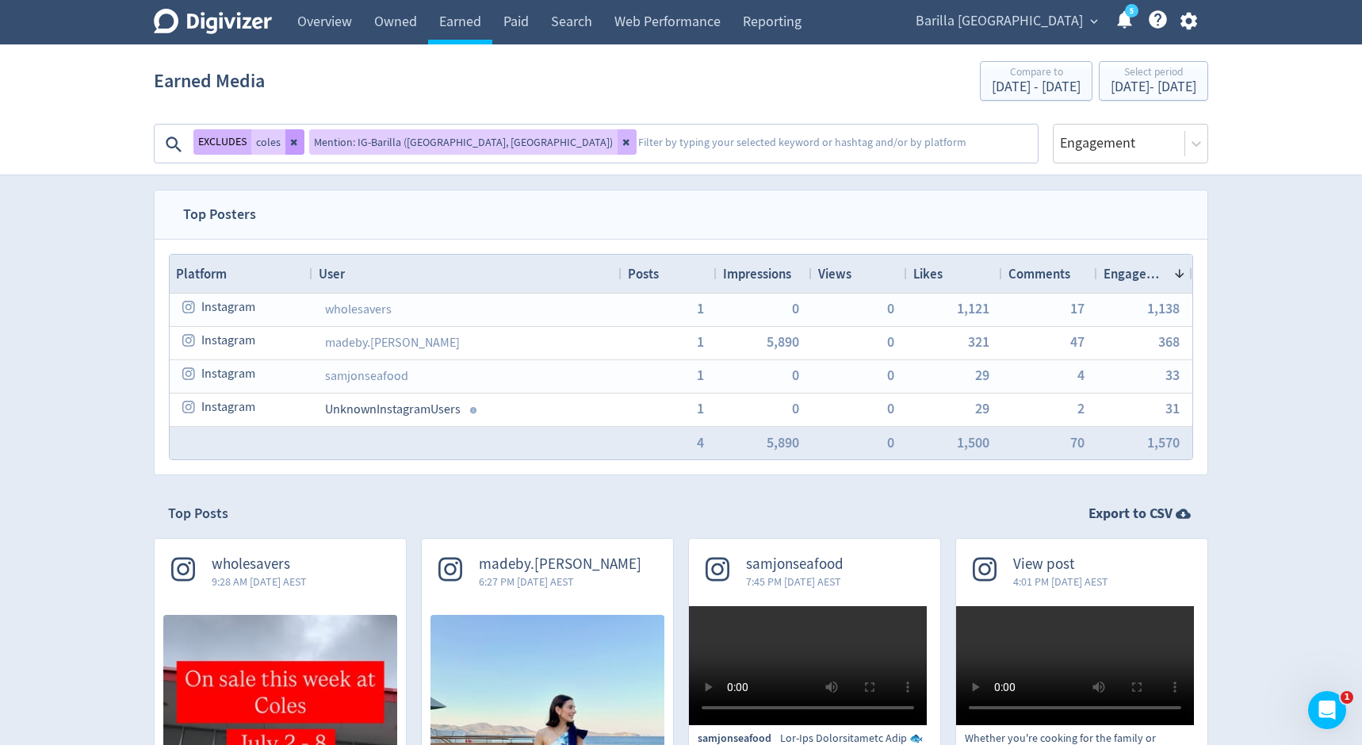
click at [294, 144] on icon at bounding box center [295, 142] width 10 height 10
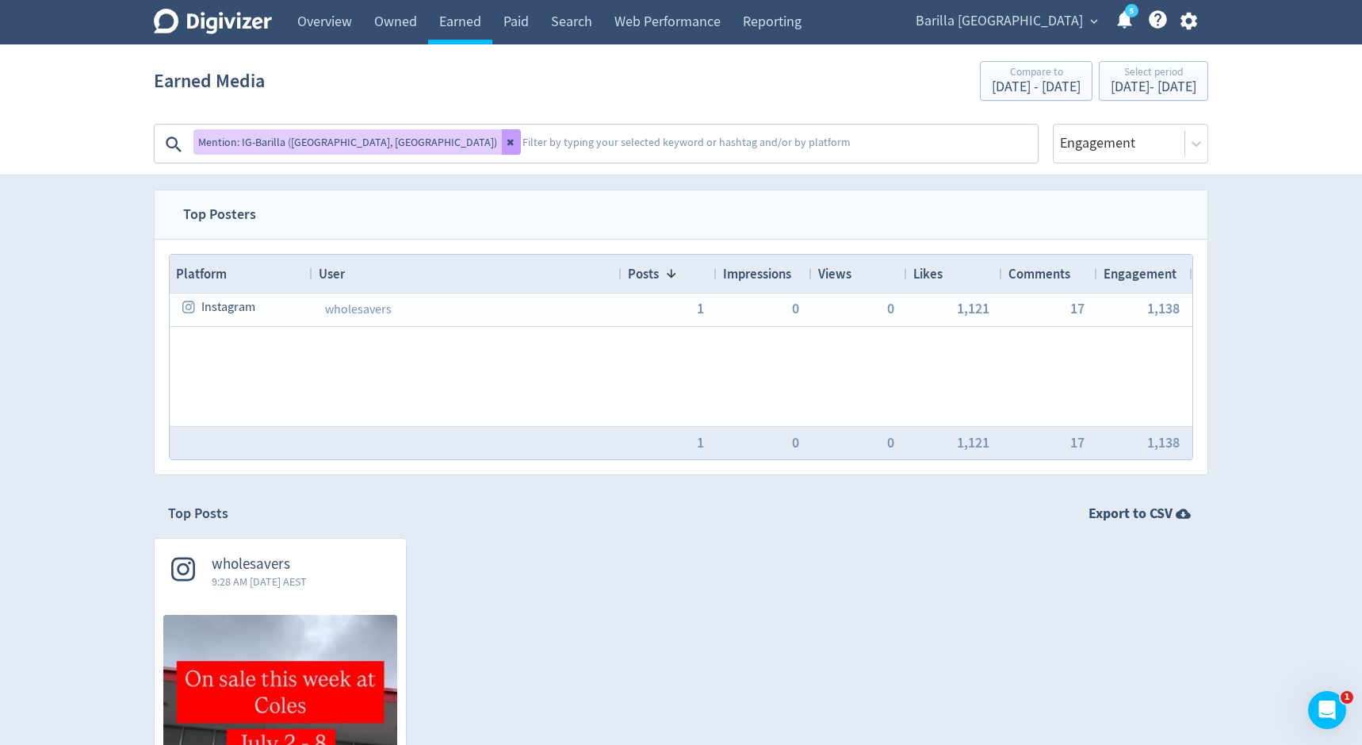
click at [502, 147] on button at bounding box center [511, 141] width 19 height 25
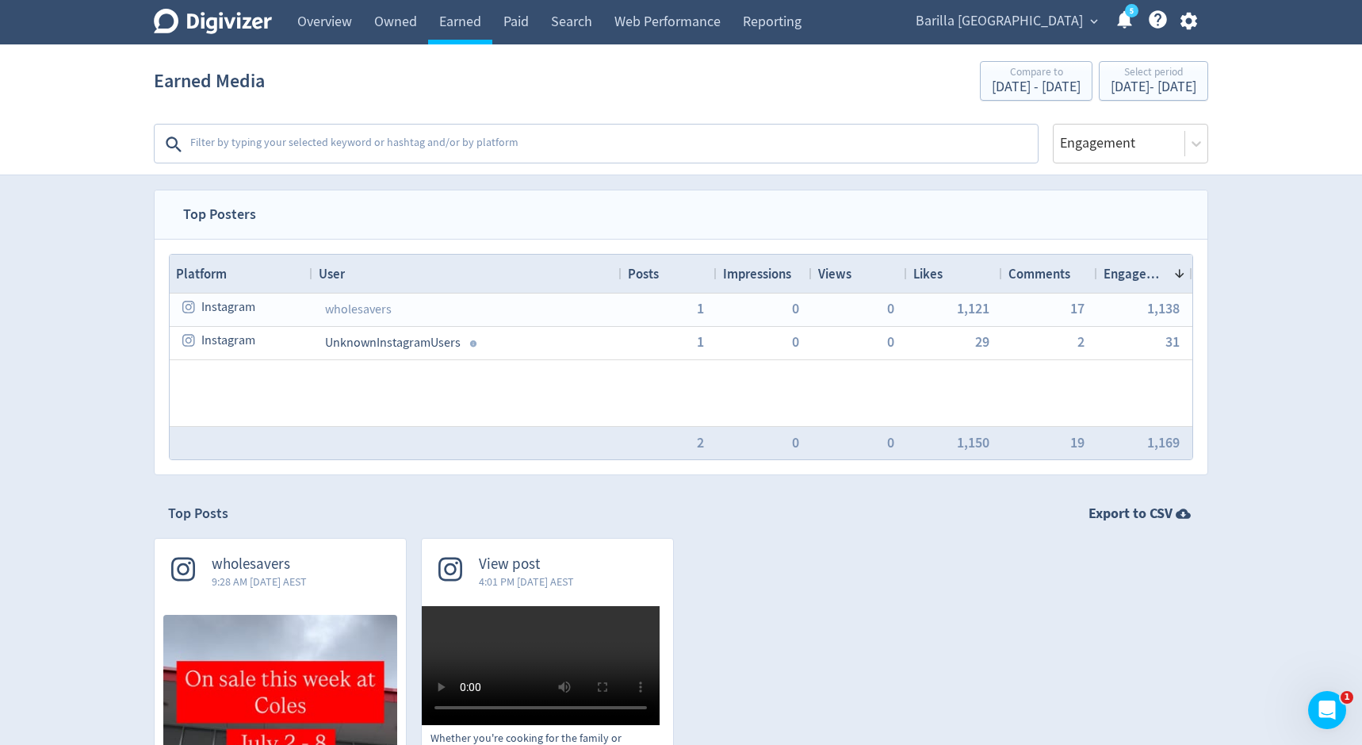
click at [442, 148] on textarea at bounding box center [613, 144] width 848 height 32
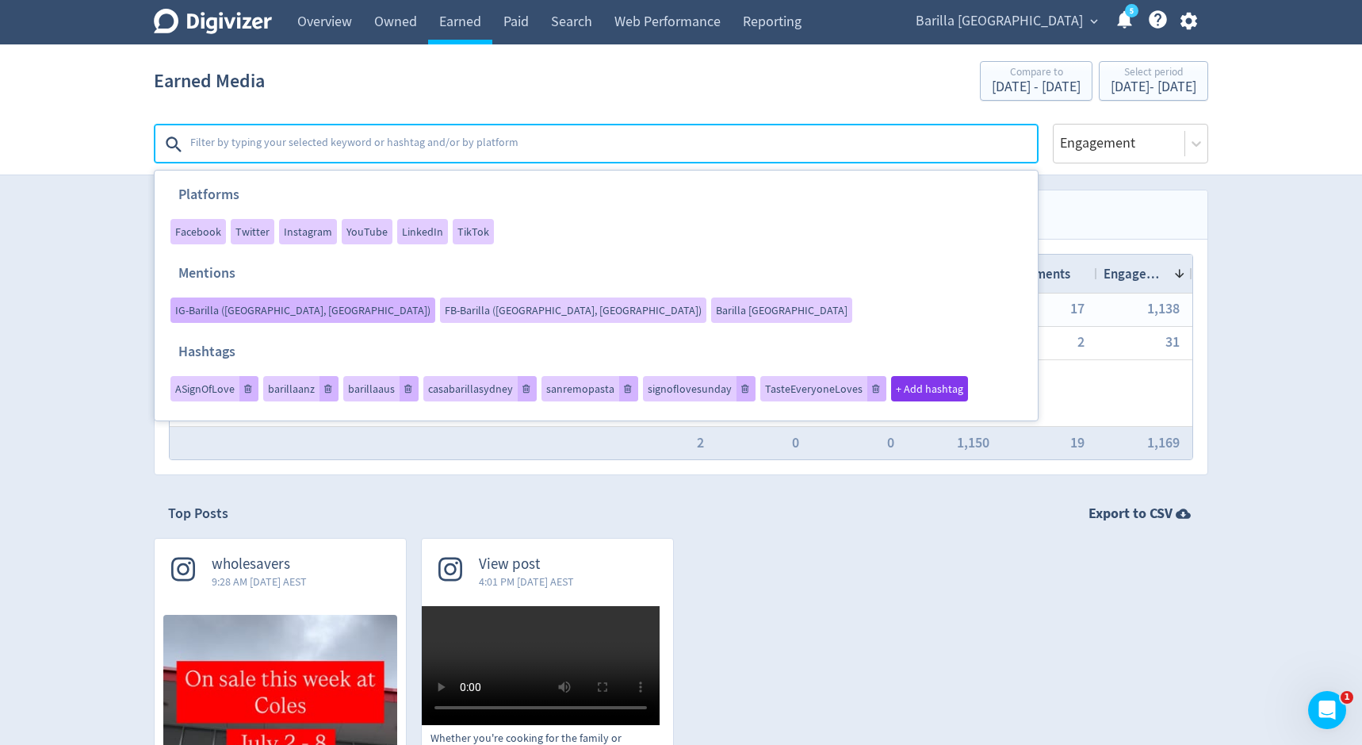
click at [431, 304] on span "IG-Barilla ([GEOGRAPHIC_DATA], [GEOGRAPHIC_DATA])" at bounding box center [302, 309] width 255 height 11
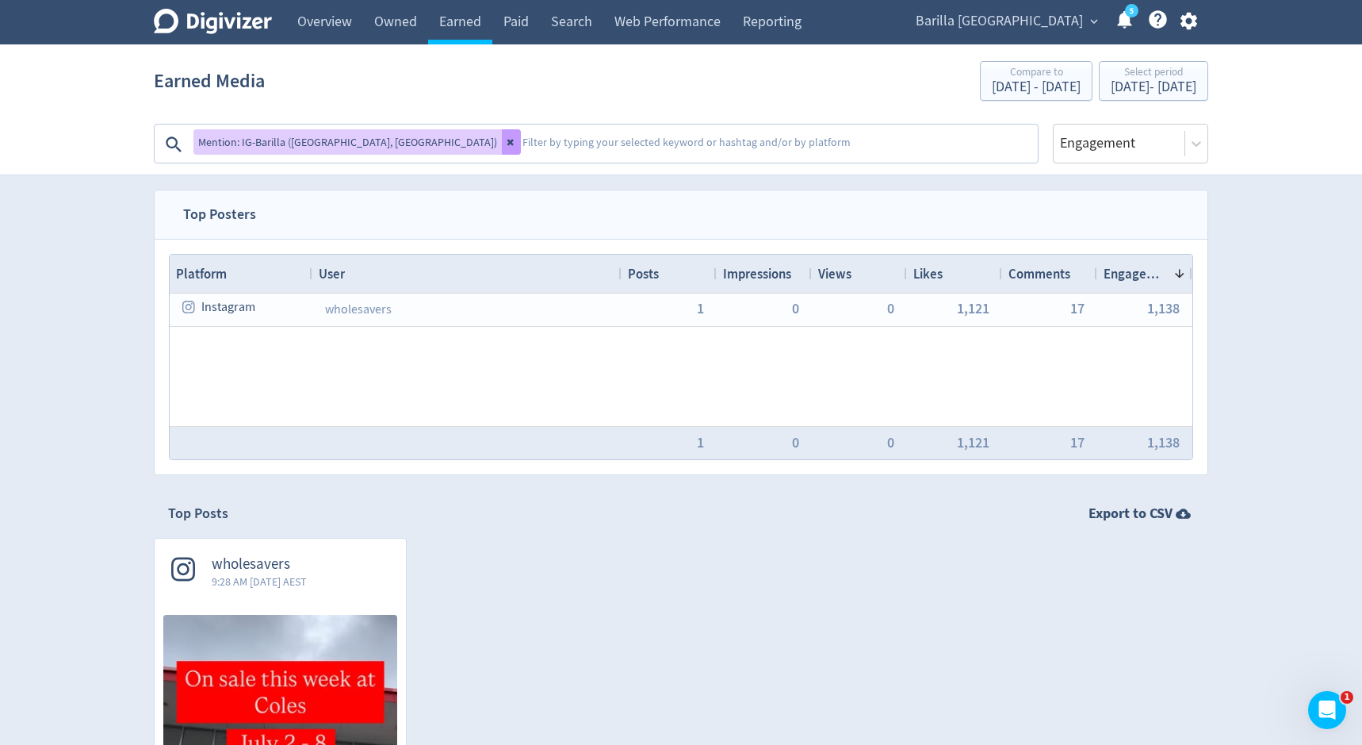
click at [507, 144] on icon at bounding box center [510, 143] width 6 height 6
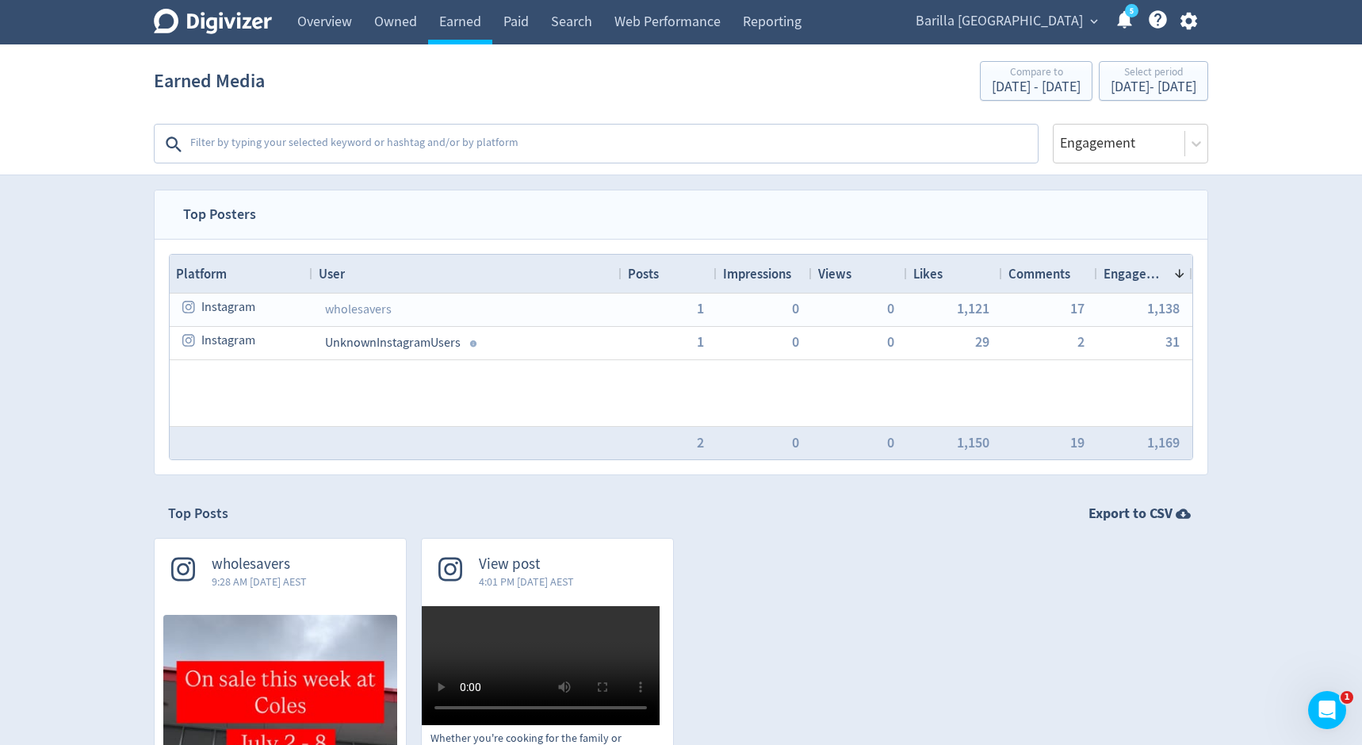
click at [340, 144] on textarea at bounding box center [613, 144] width 848 height 32
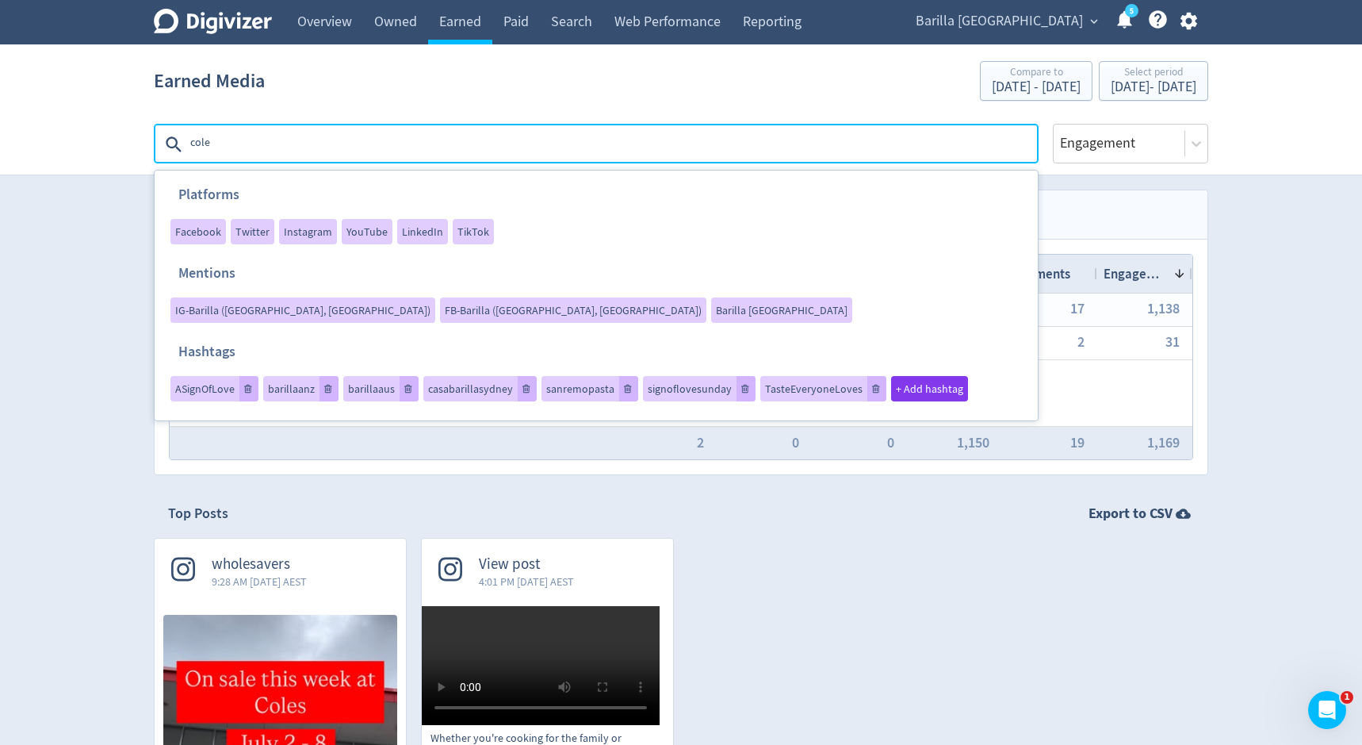
type textarea "coles"
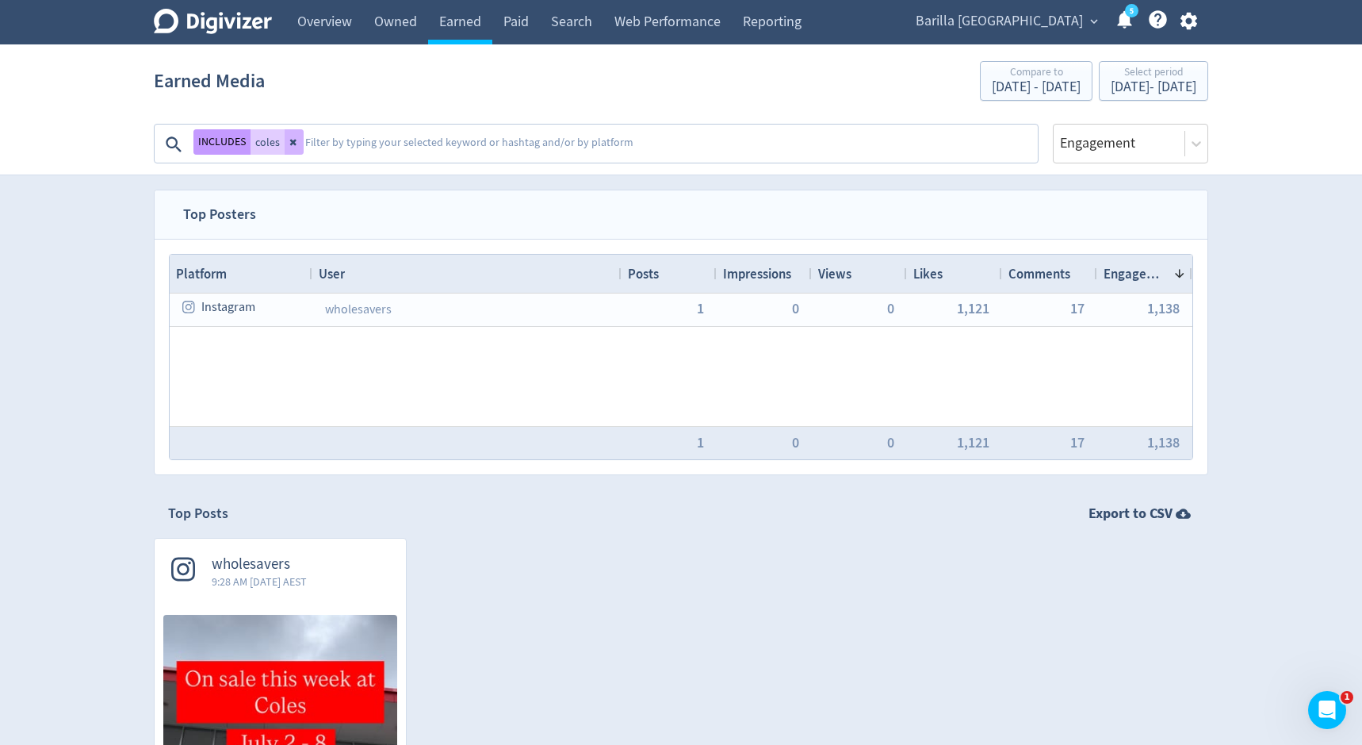
click at [231, 141] on button "INCLUDES" at bounding box center [221, 141] width 57 height 25
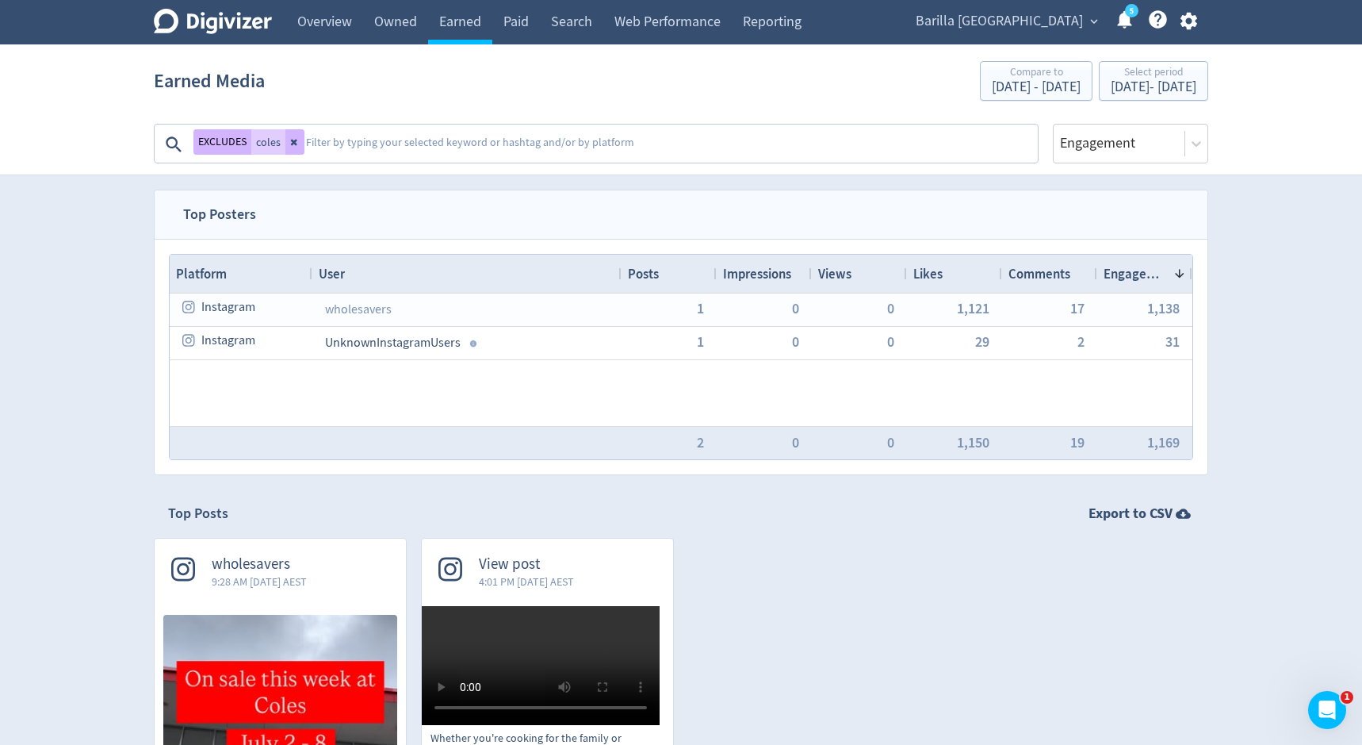
click at [335, 147] on textarea at bounding box center [670, 144] width 732 height 32
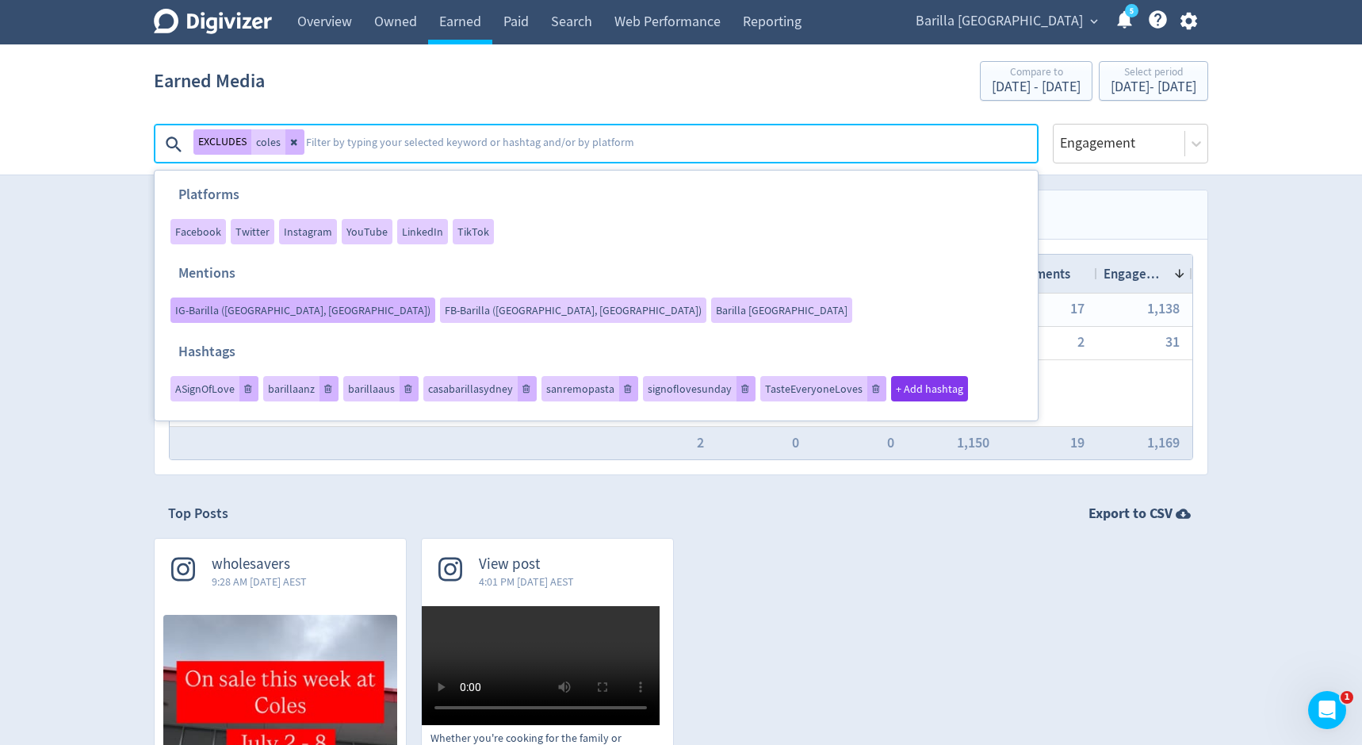
click at [431, 304] on span "IG-Barilla ([GEOGRAPHIC_DATA], [GEOGRAPHIC_DATA])" at bounding box center [302, 309] width 255 height 11
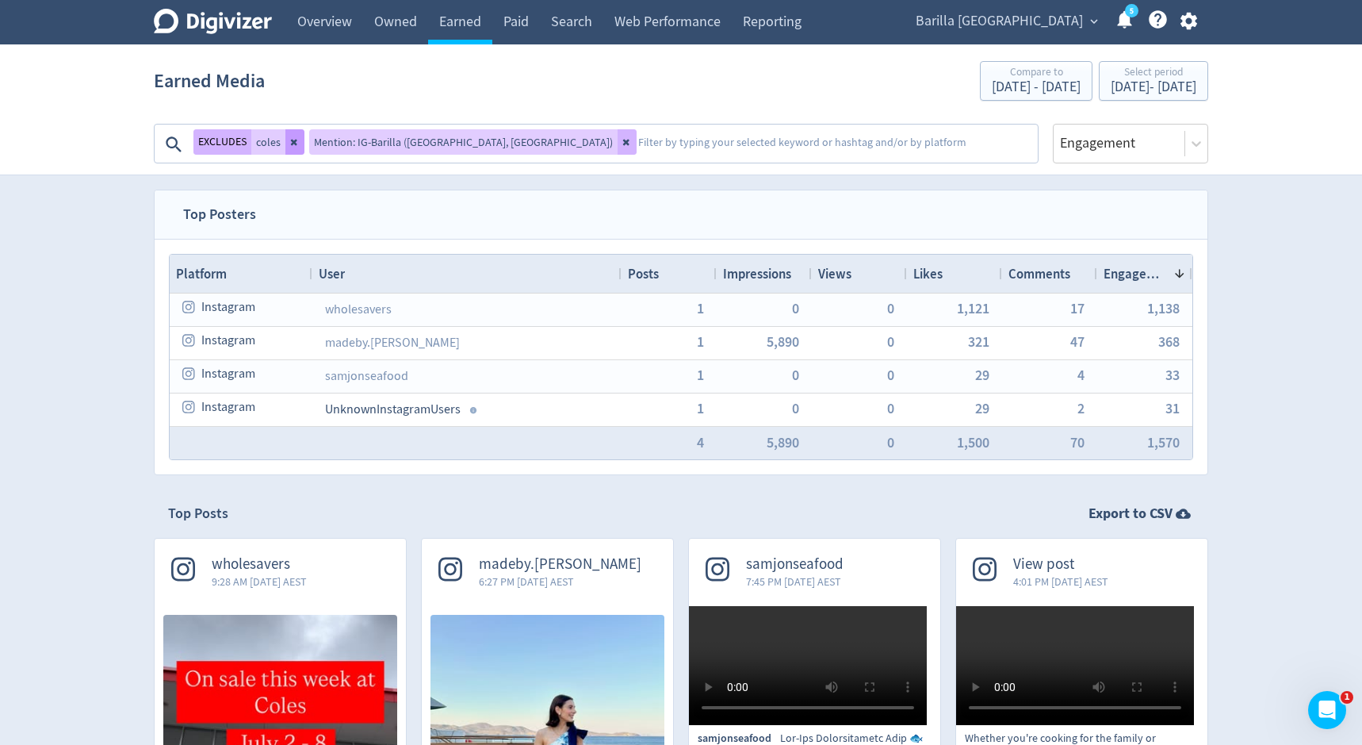
click at [291, 147] on button at bounding box center [294, 141] width 19 height 25
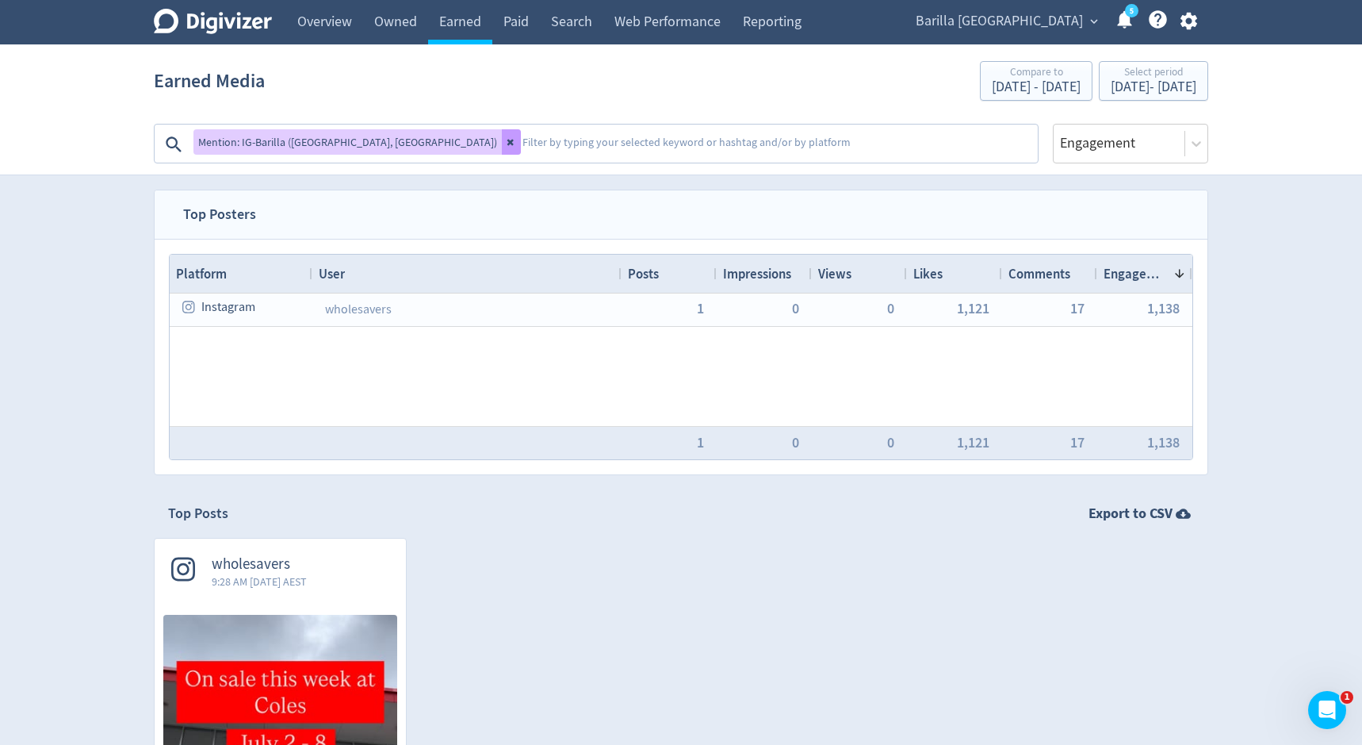
click at [502, 147] on button at bounding box center [511, 141] width 19 height 25
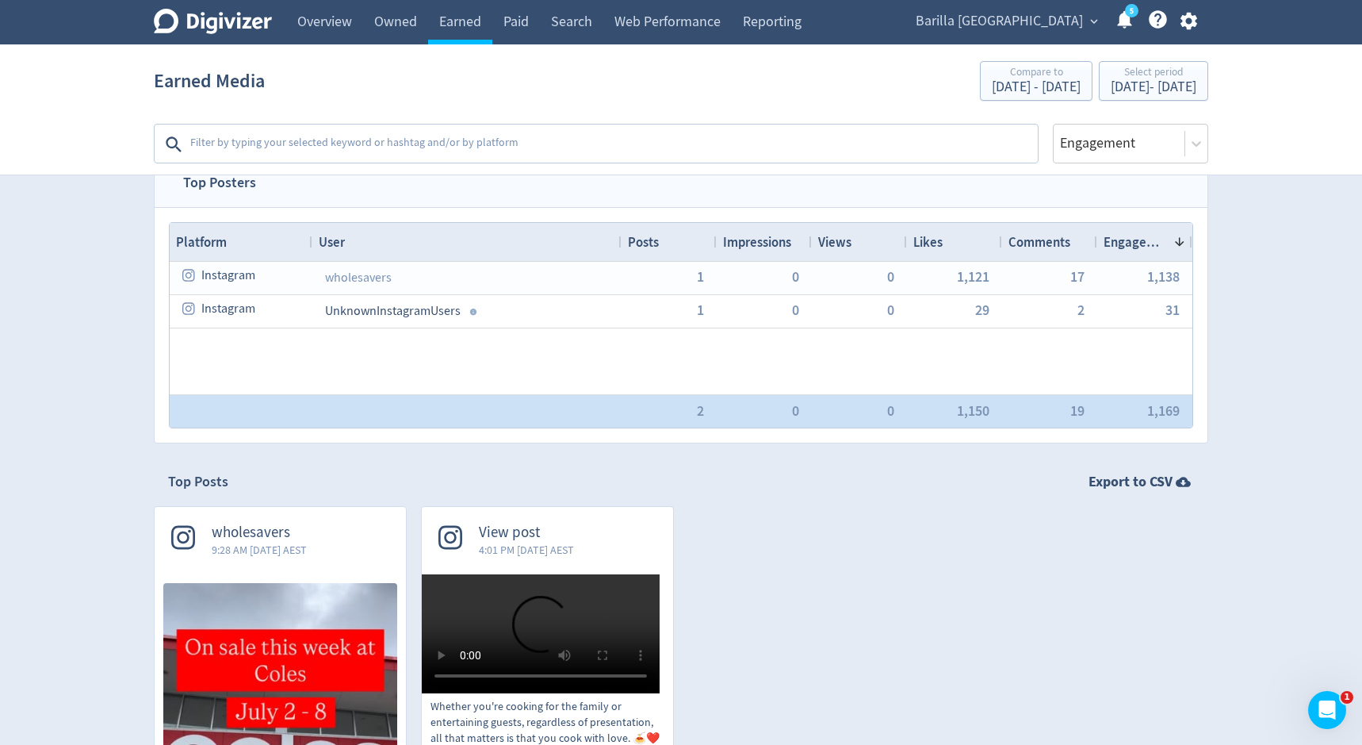
scroll to position [35, 0]
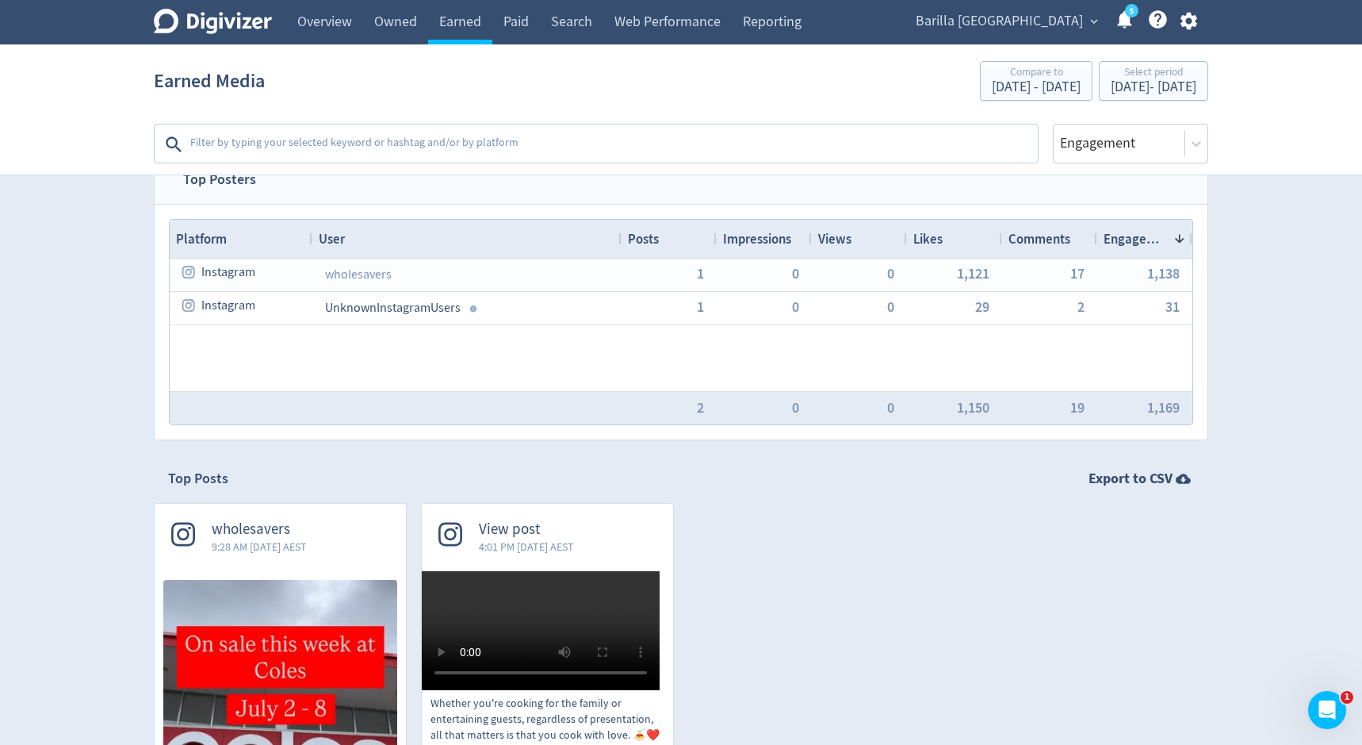
click at [573, 141] on textarea at bounding box center [613, 144] width 848 height 32
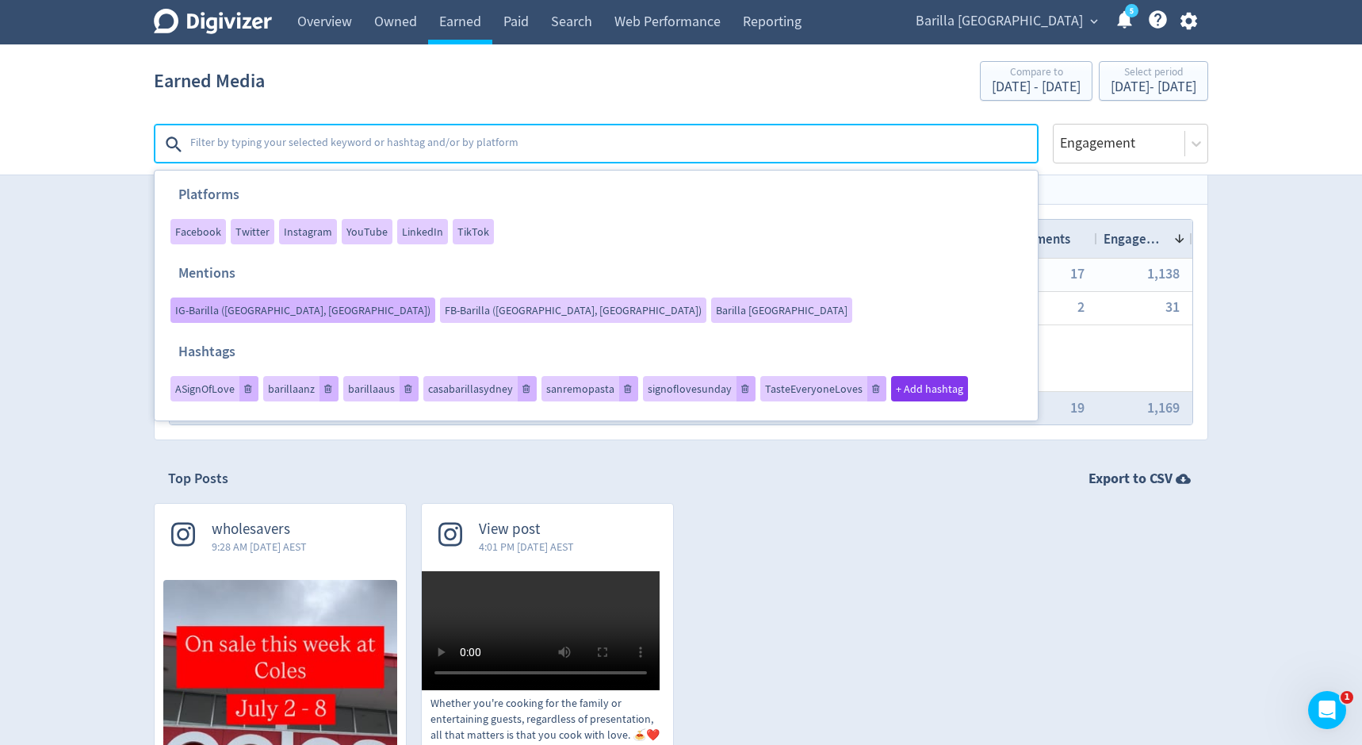
click at [435, 297] on div "IG-Barilla ([GEOGRAPHIC_DATA], [GEOGRAPHIC_DATA])" at bounding box center [302, 309] width 265 height 25
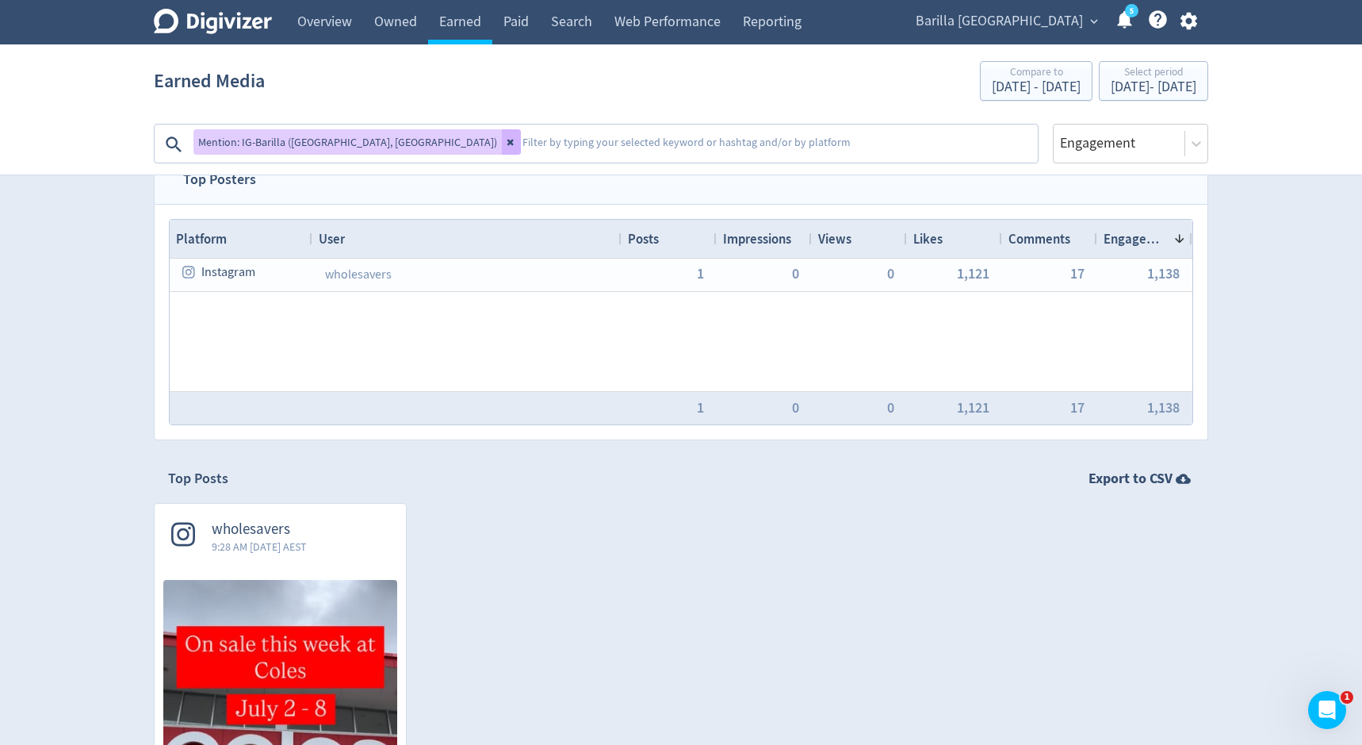
click at [521, 140] on textarea at bounding box center [778, 144] width 515 height 32
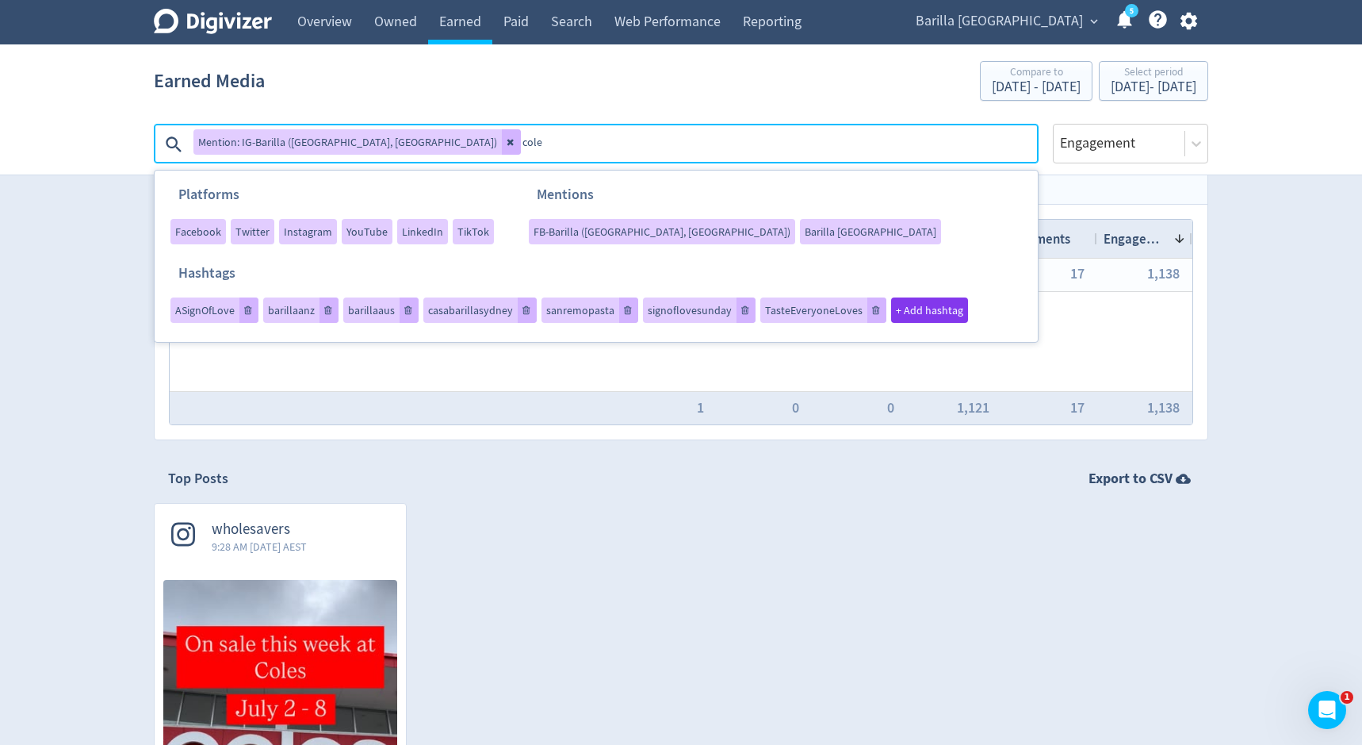
type textarea "coles"
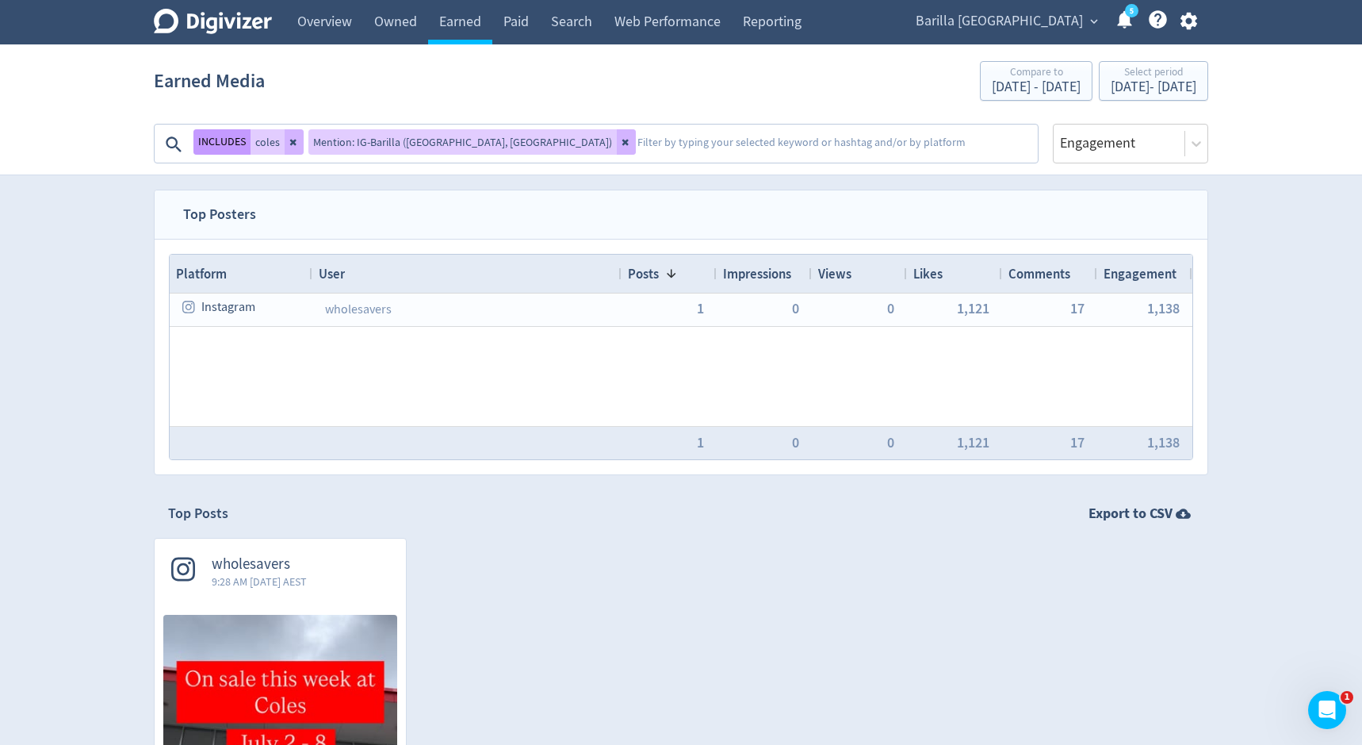
click at [226, 141] on button "INCLUDES" at bounding box center [221, 141] width 57 height 25
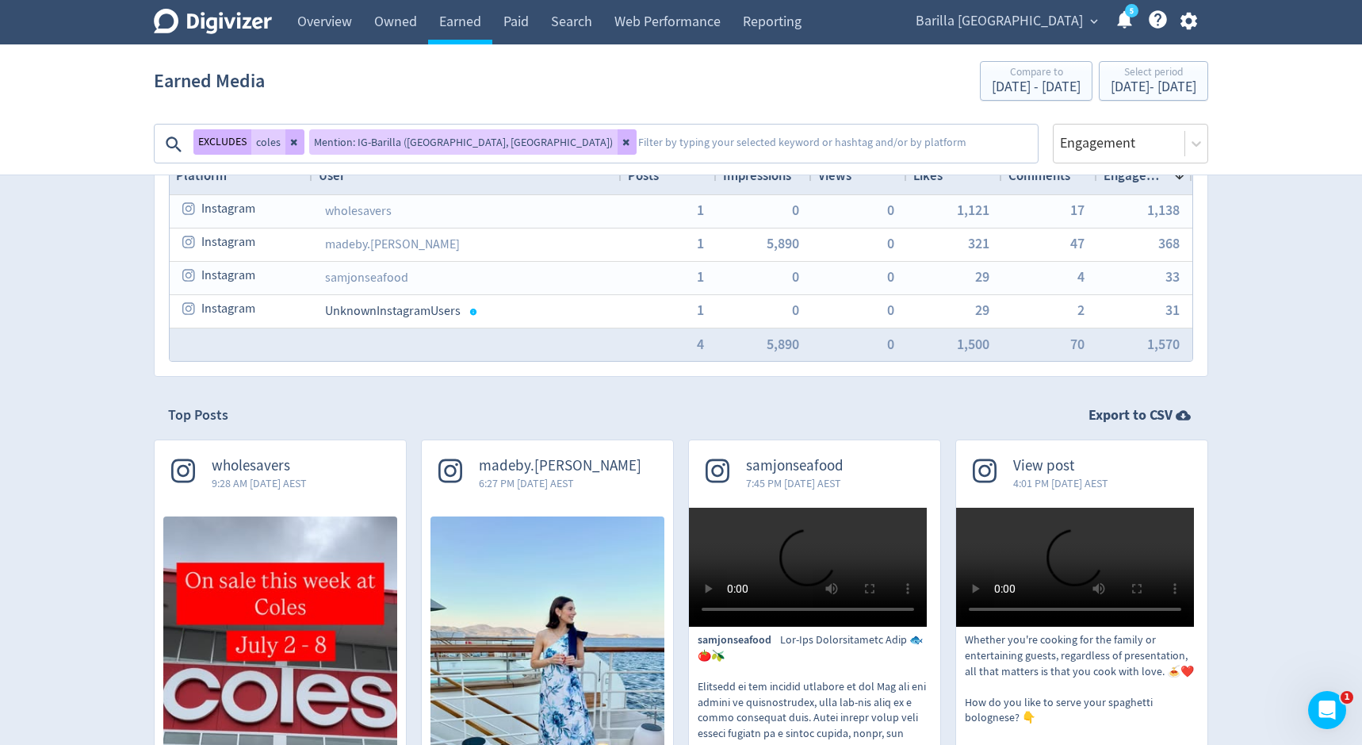
scroll to position [83, 0]
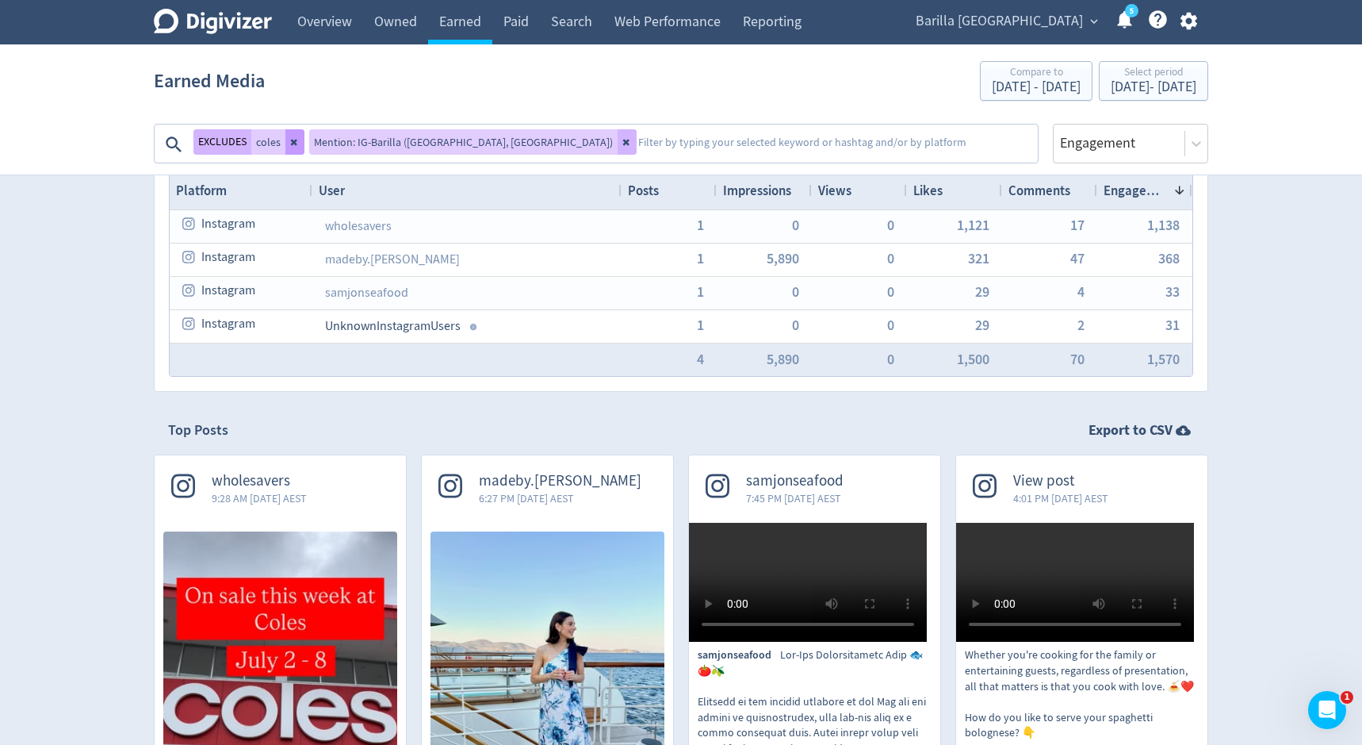
click at [289, 146] on button at bounding box center [294, 141] width 19 height 25
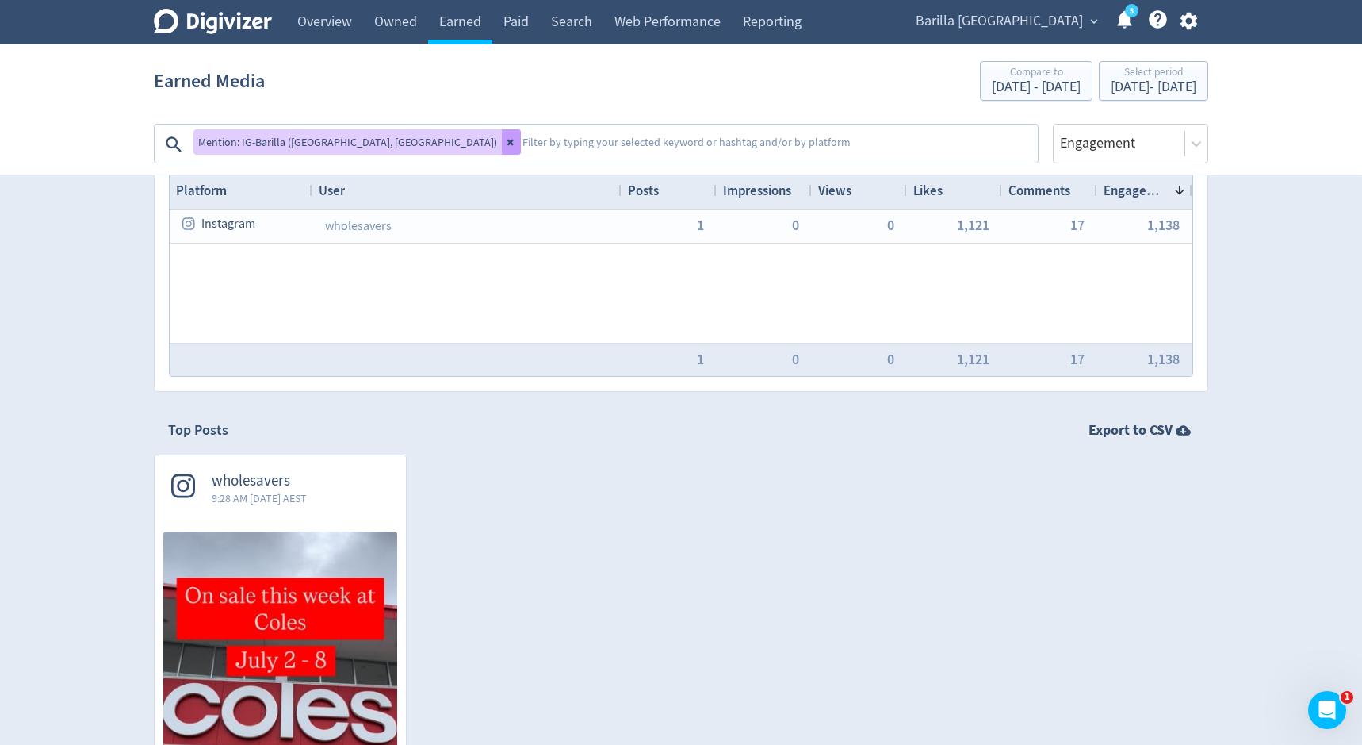
click at [507, 143] on icon at bounding box center [512, 142] width 10 height 10
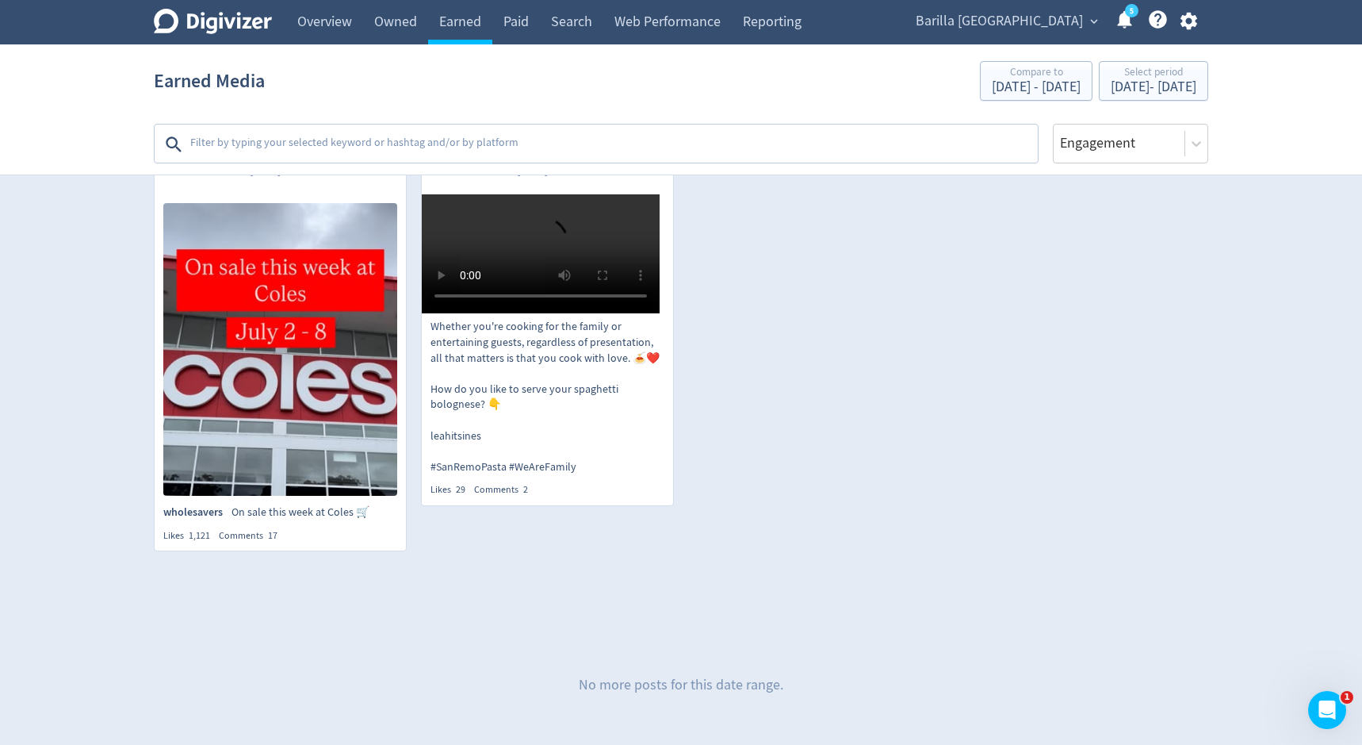
scroll to position [492, 0]
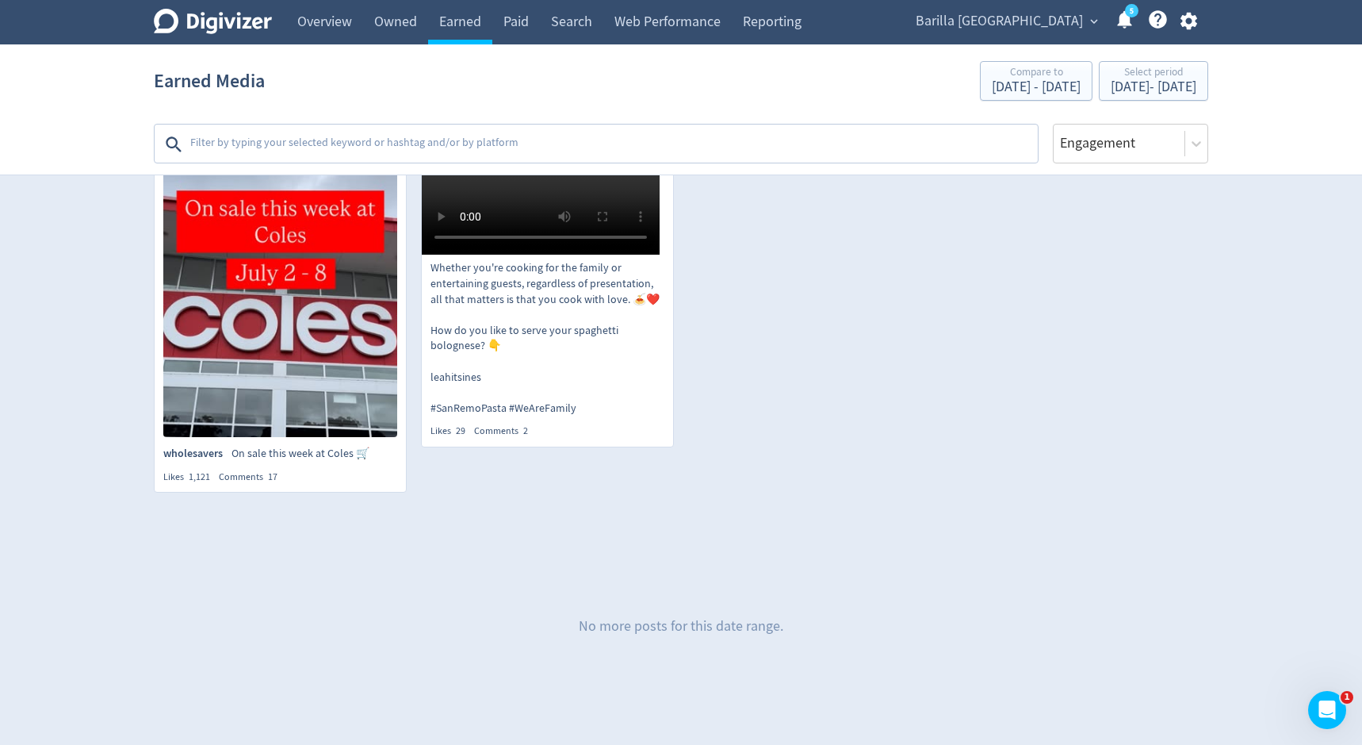
click at [243, 143] on textarea at bounding box center [613, 144] width 848 height 32
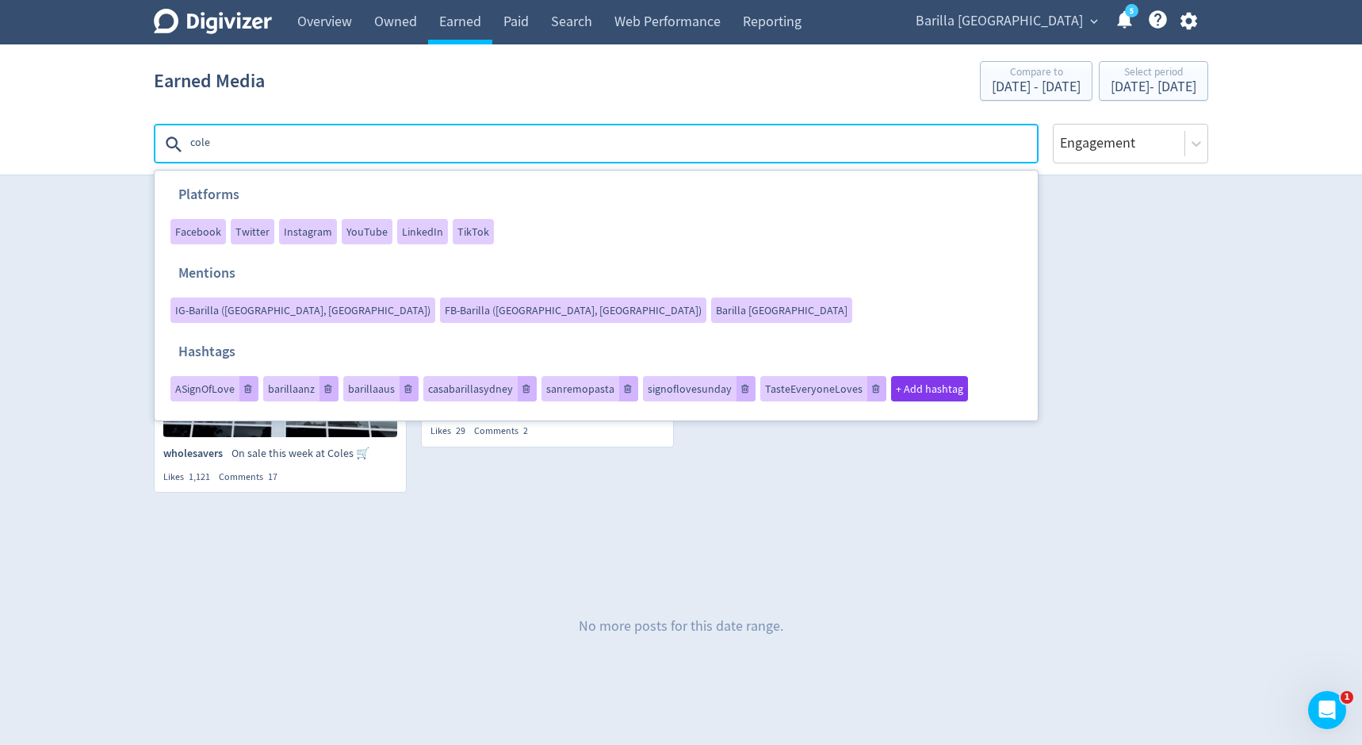
type textarea "coles"
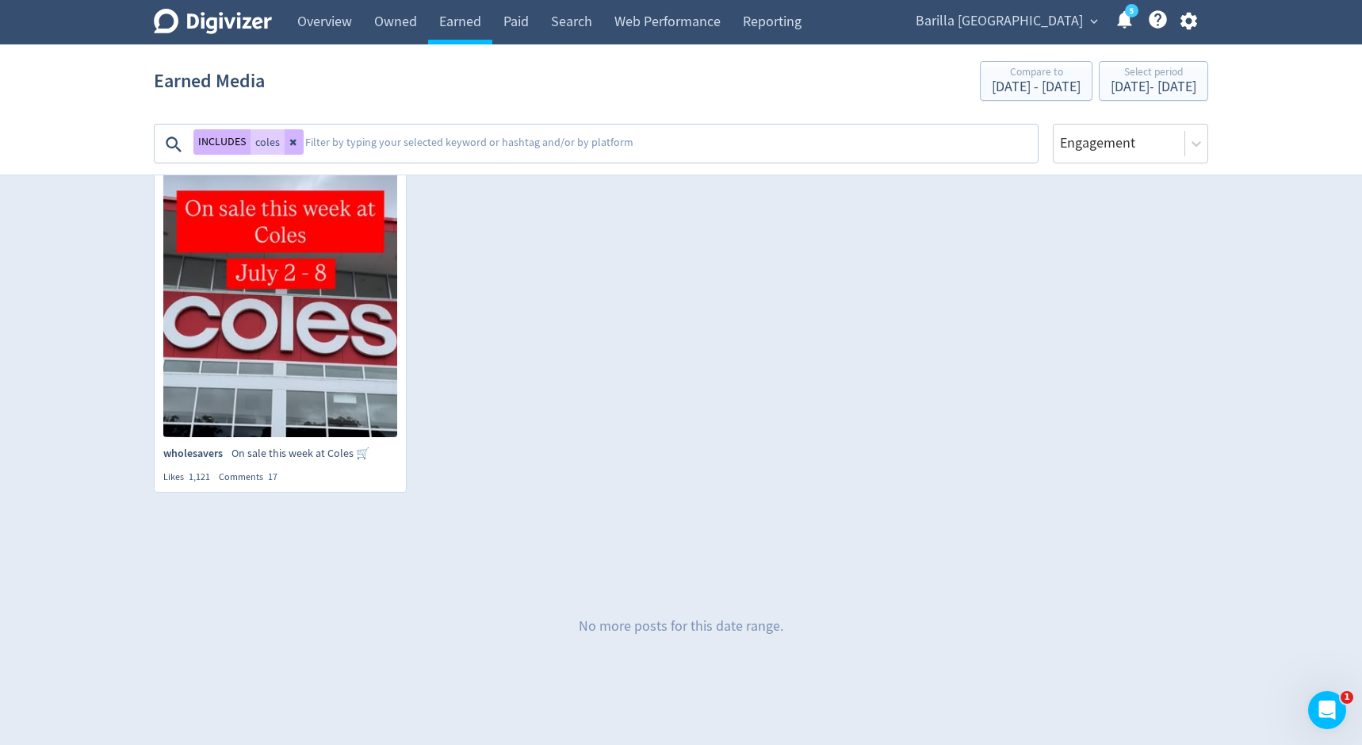
scroll to position [470, 0]
click at [232, 141] on button "INCLUDES" at bounding box center [221, 141] width 57 height 25
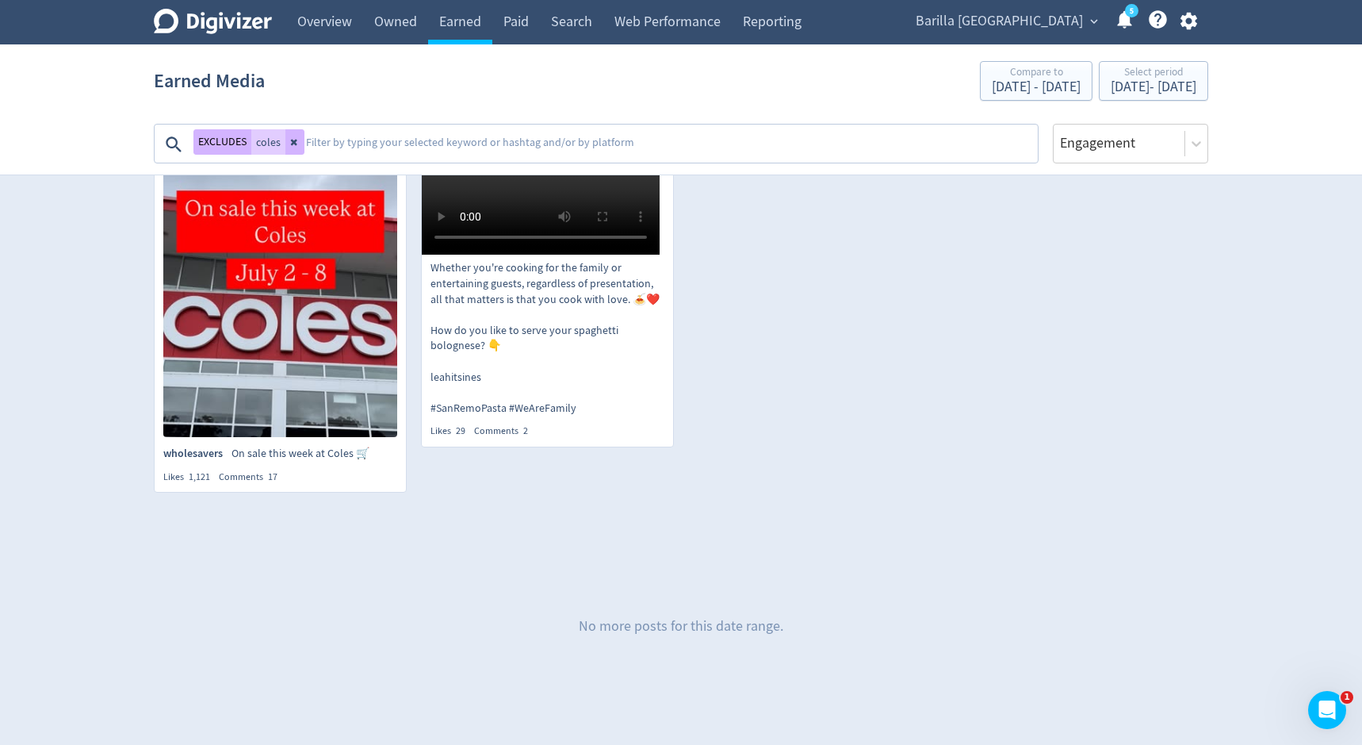
click at [380, 142] on textarea at bounding box center [670, 144] width 732 height 32
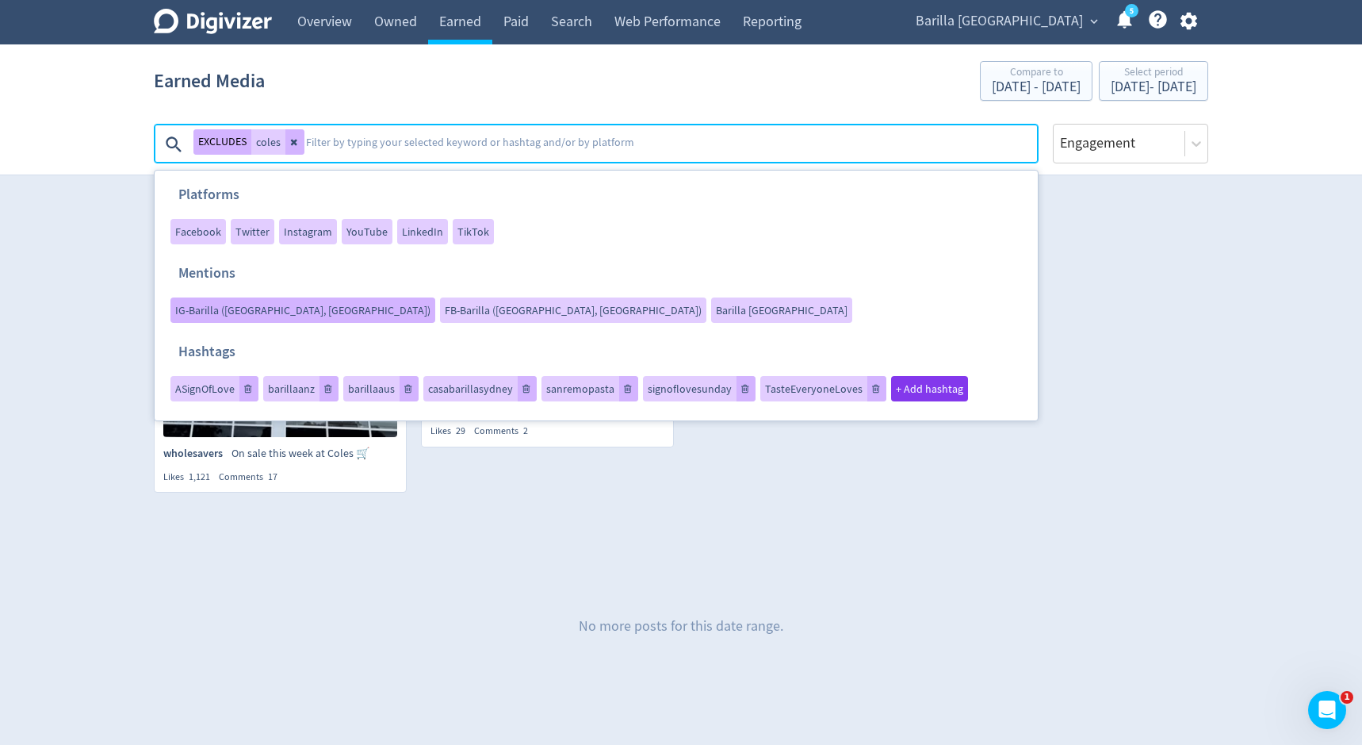
click at [431, 304] on span "IG-Barilla ([GEOGRAPHIC_DATA], [GEOGRAPHIC_DATA])" at bounding box center [302, 309] width 255 height 11
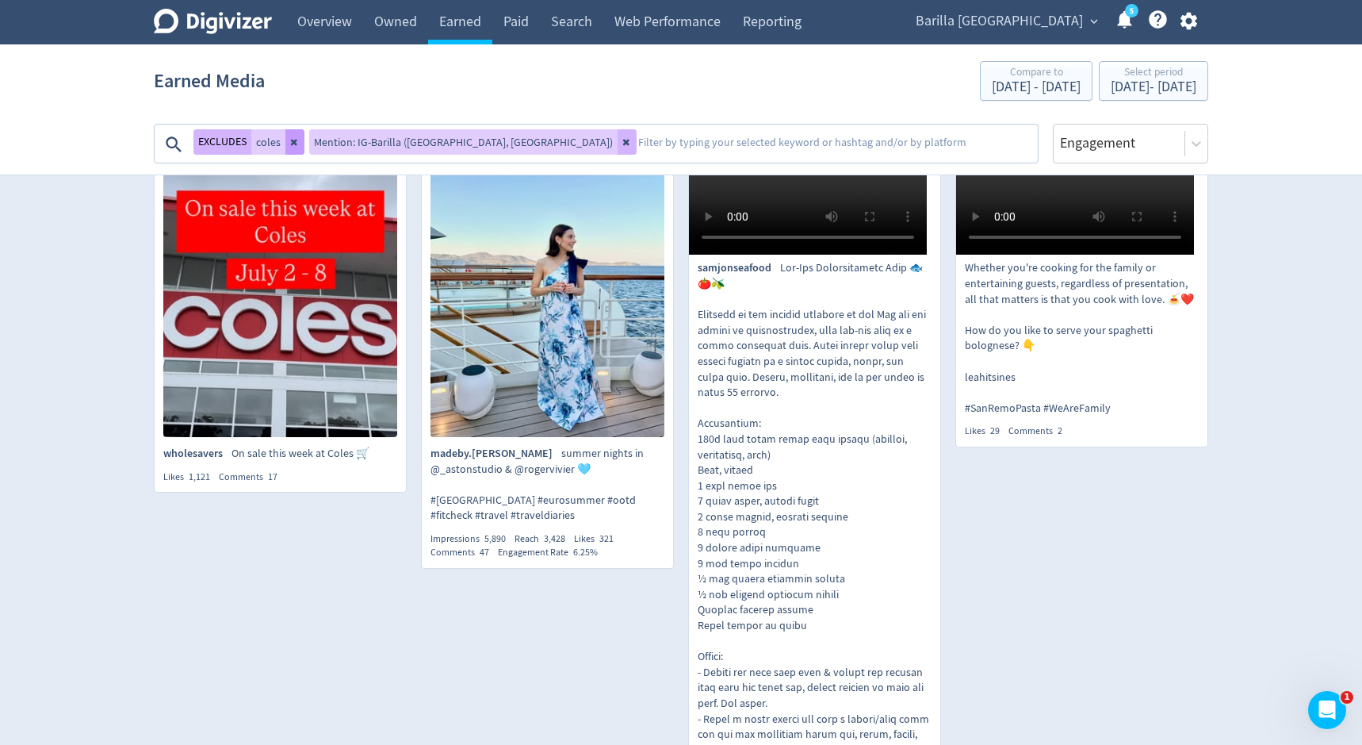
click at [293, 145] on icon at bounding box center [295, 142] width 10 height 10
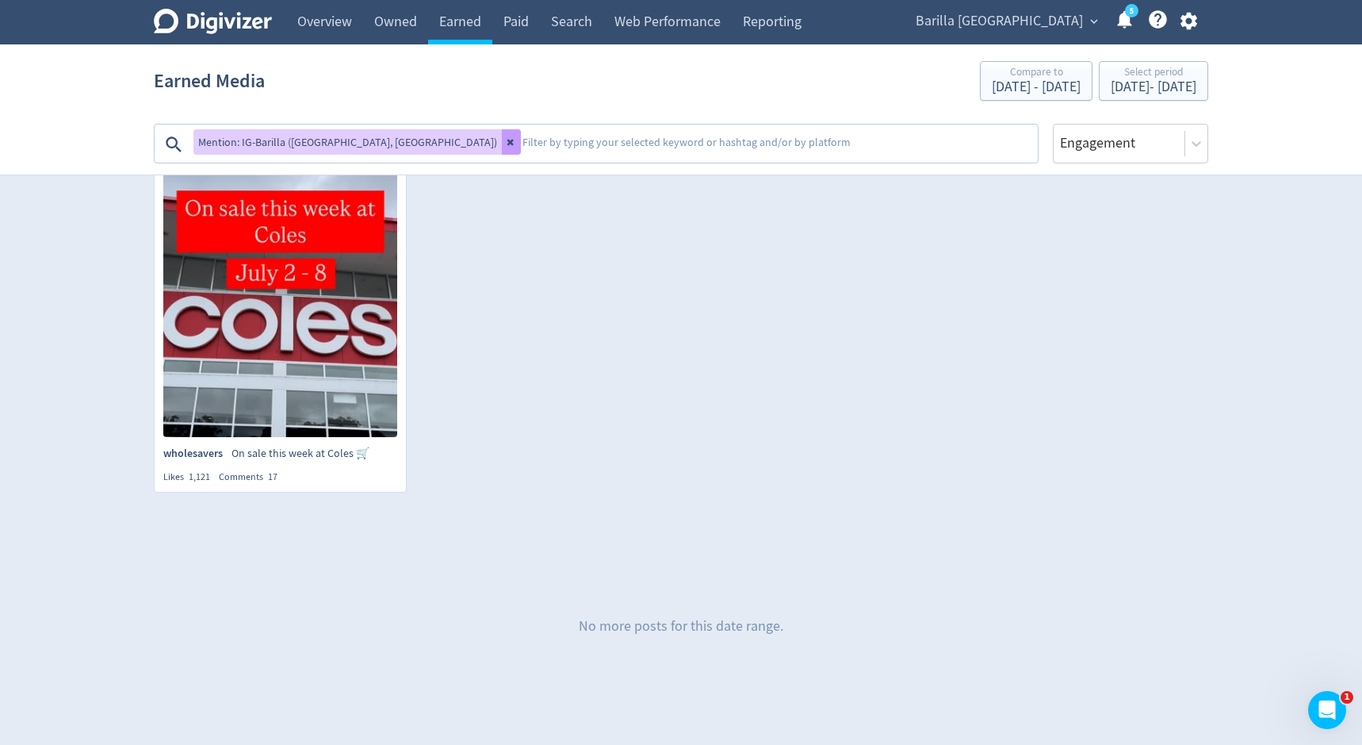
click at [507, 139] on icon at bounding box center [512, 142] width 10 height 10
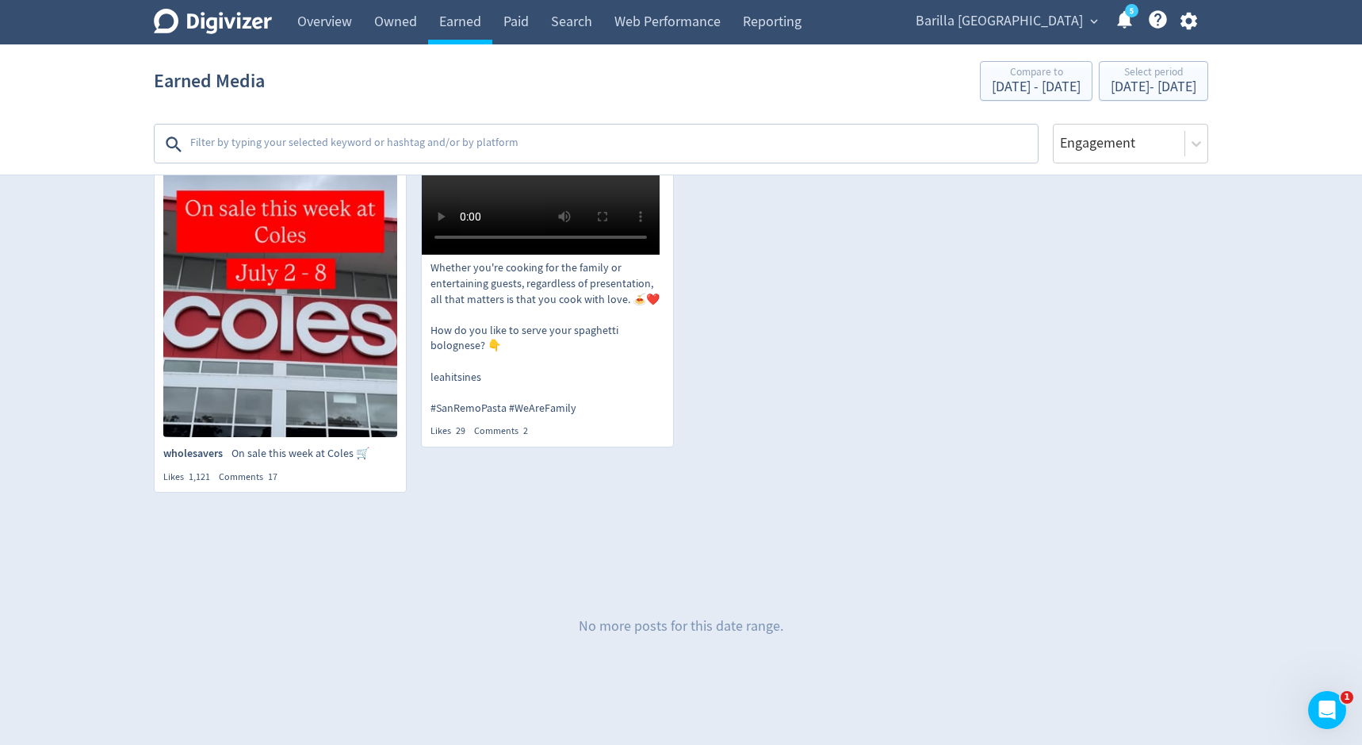
click at [336, 139] on textarea at bounding box center [613, 144] width 848 height 32
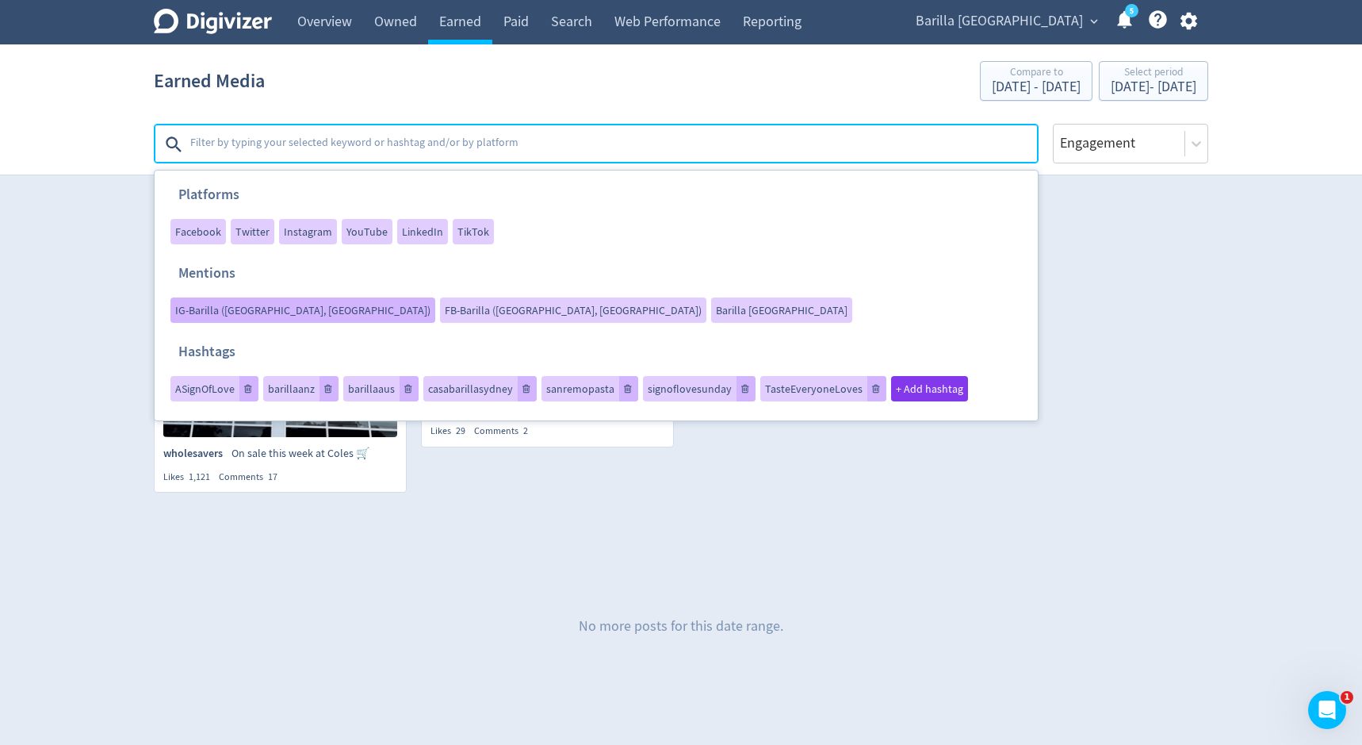
click at [431, 304] on span "IG-Barilla ([GEOGRAPHIC_DATA], [GEOGRAPHIC_DATA])" at bounding box center [302, 309] width 255 height 11
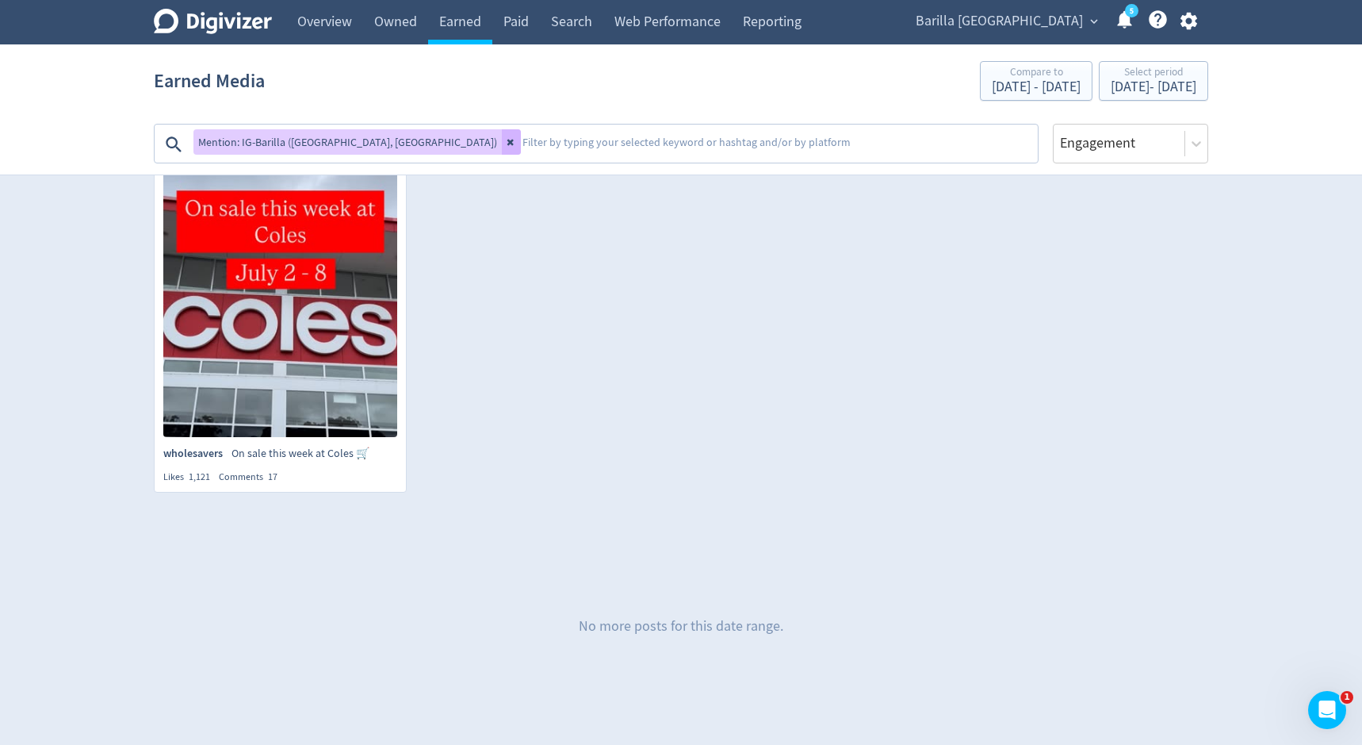
click at [521, 145] on textarea at bounding box center [778, 144] width 515 height 32
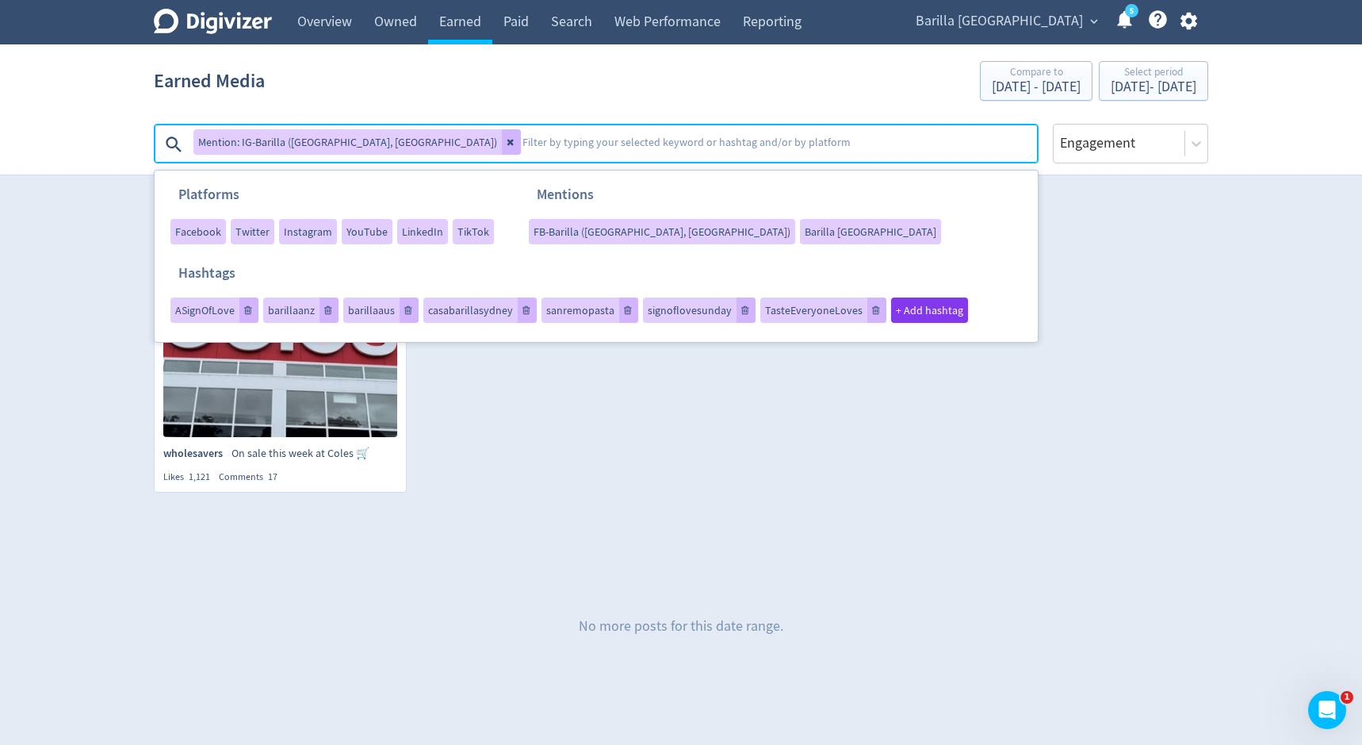
click at [521, 145] on textarea at bounding box center [778, 144] width 515 height 32
type textarea "coles"
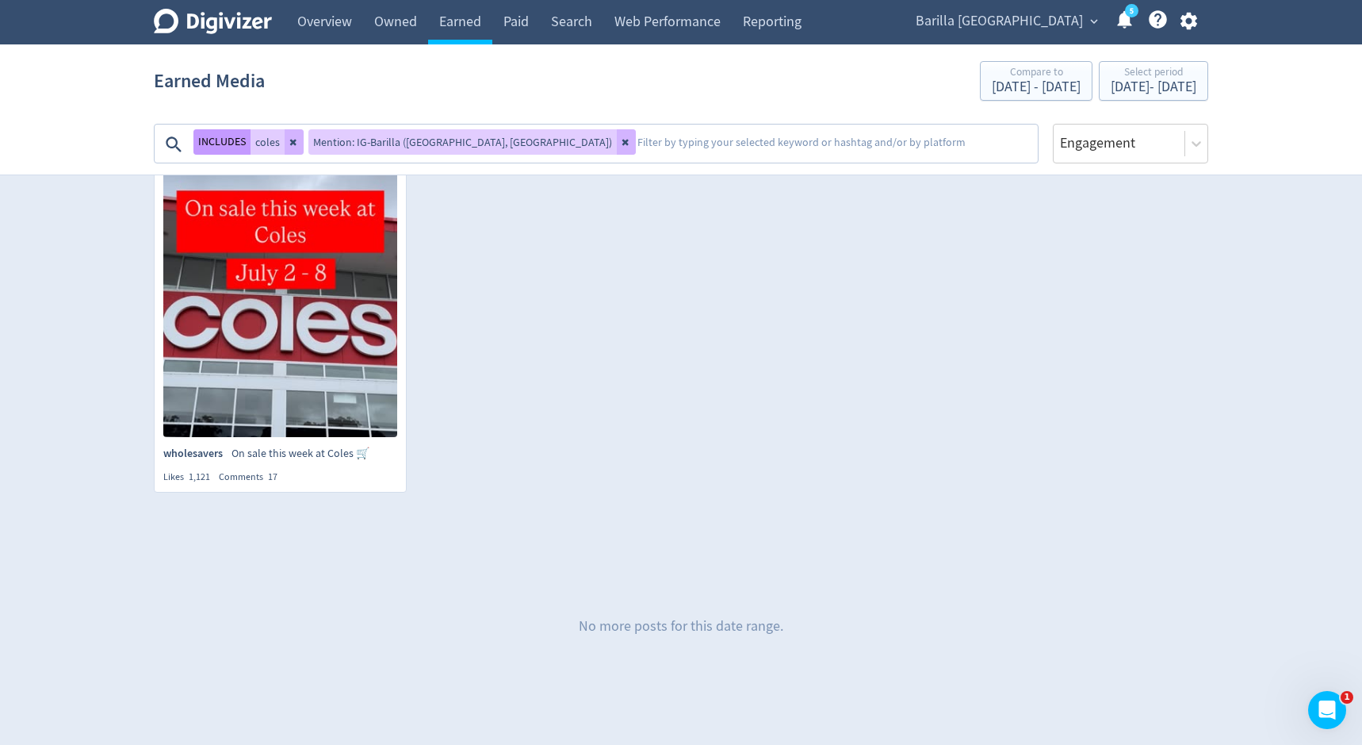
click at [224, 144] on button "INCLUDES" at bounding box center [221, 141] width 57 height 25
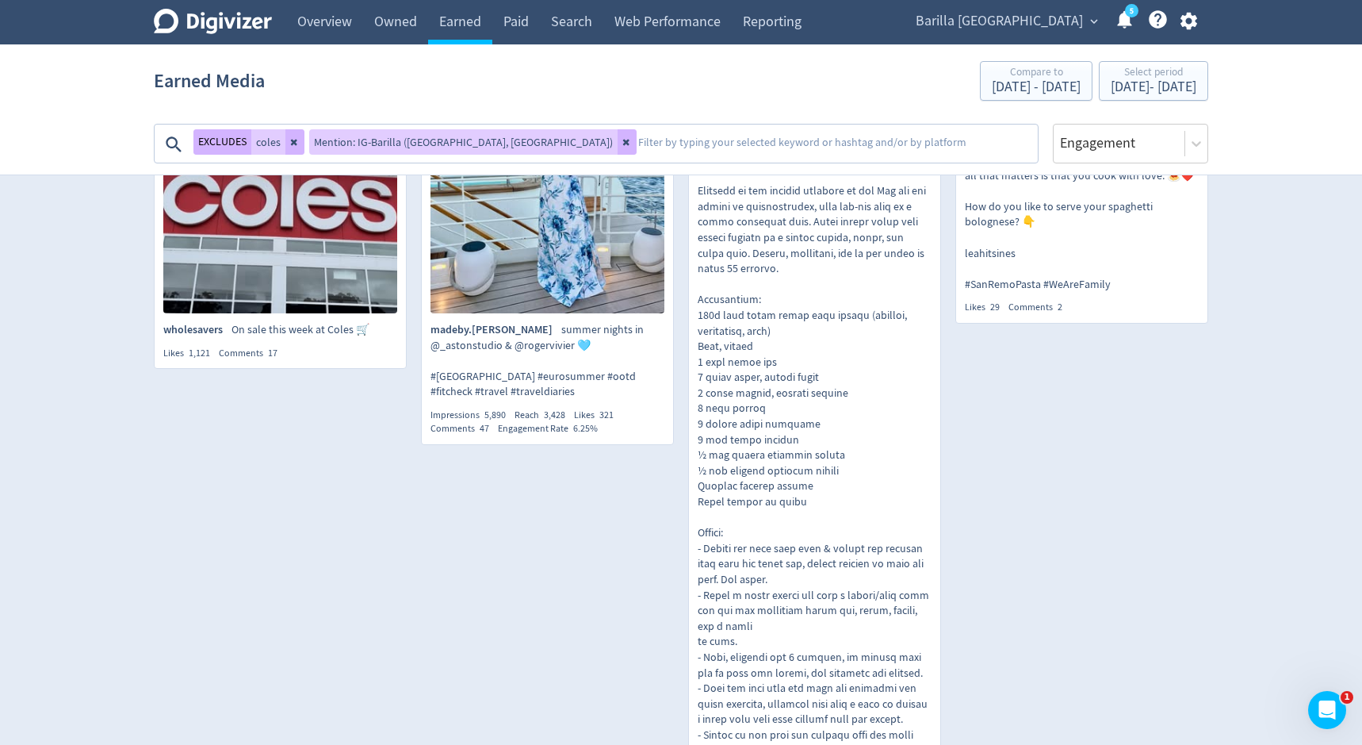
scroll to position [601, 0]
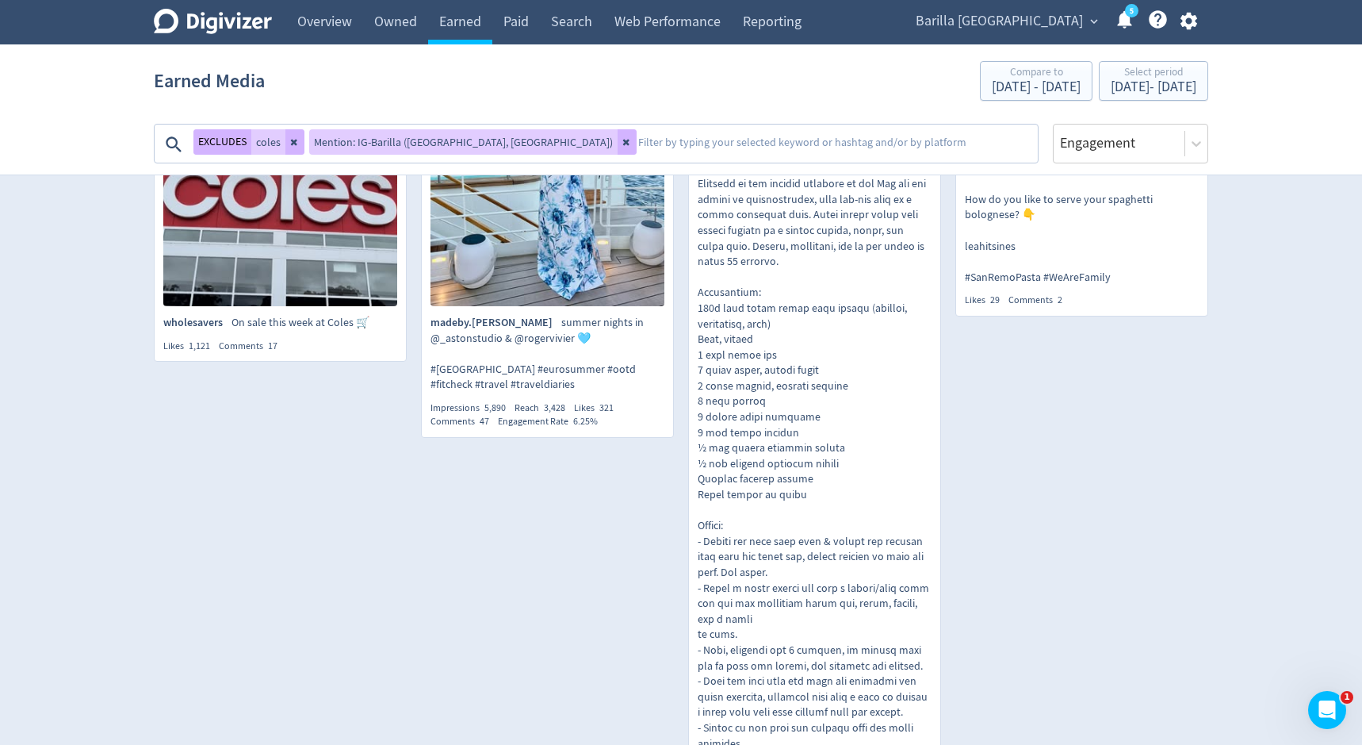
click at [758, 589] on p "samjonseafood" at bounding box center [815, 517] width 234 height 777
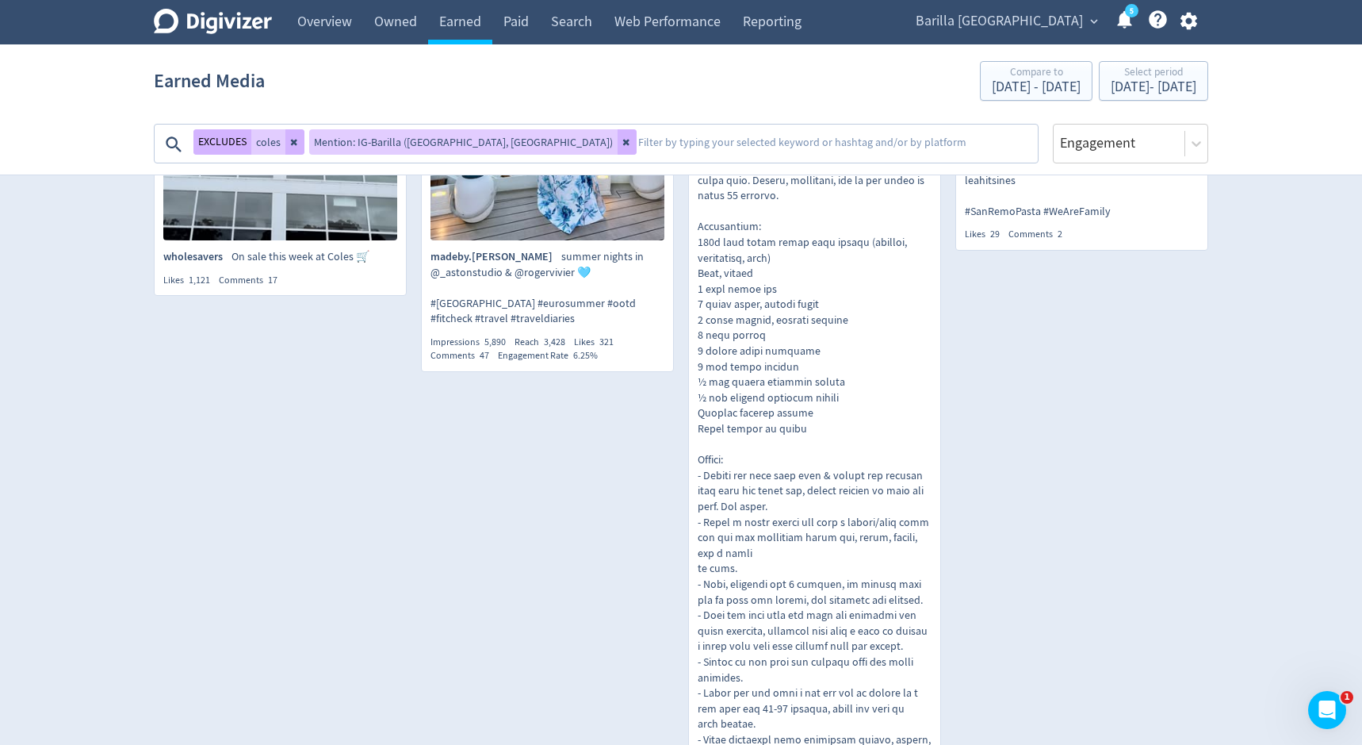
click at [1044, 219] on p "Whether you're cooking for the family or entertaining guests, regardless of pre…" at bounding box center [1082, 140] width 234 height 155
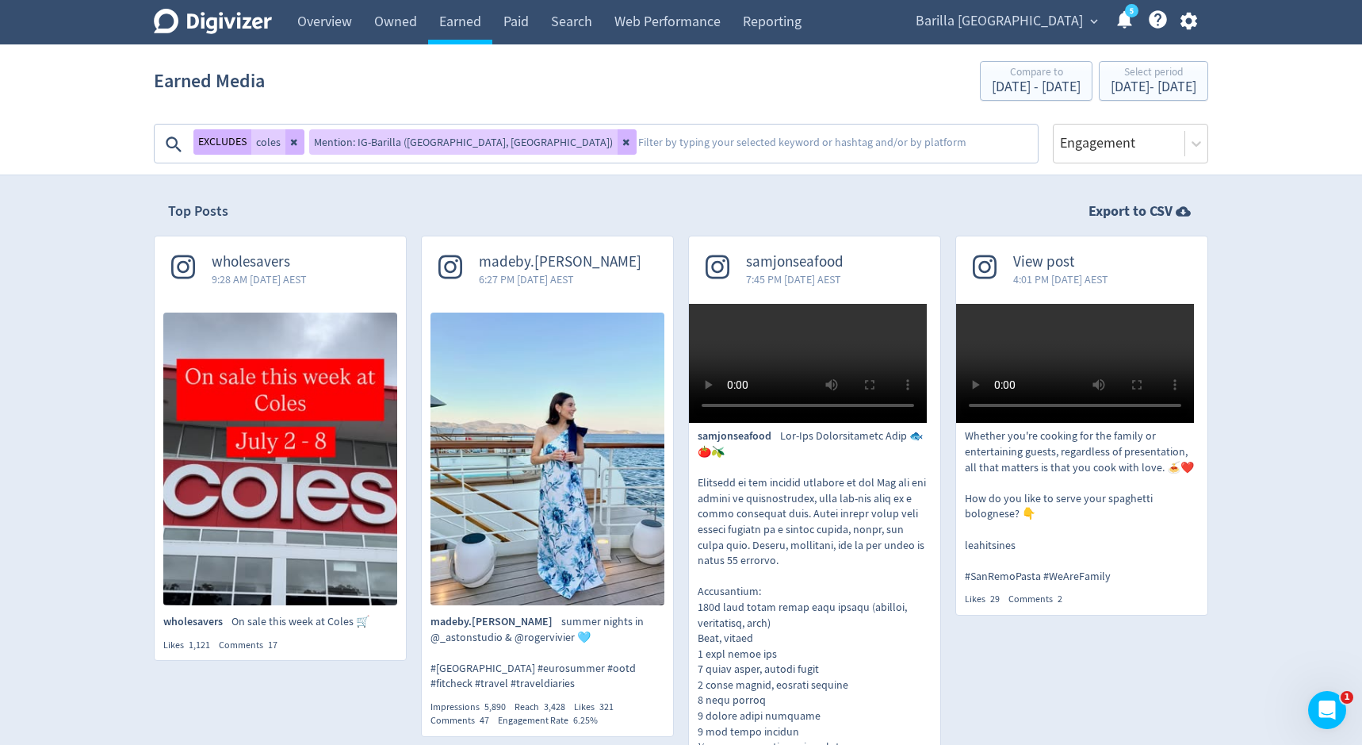
scroll to position [0, 0]
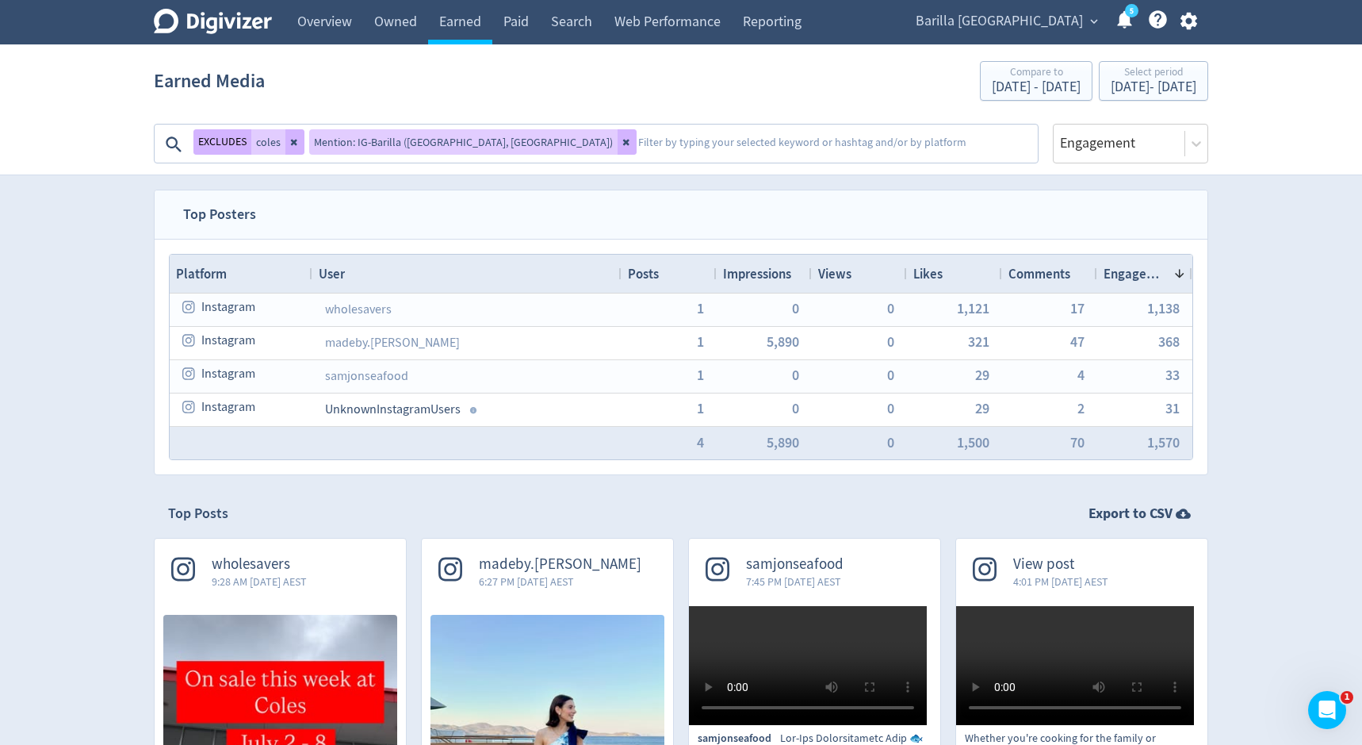
click at [618, 121] on div "EXCLUDES coles Mention: IG-Barilla (AU, [GEOGRAPHIC_DATA]) Platforms Facebook T…" at bounding box center [596, 139] width 885 height 48
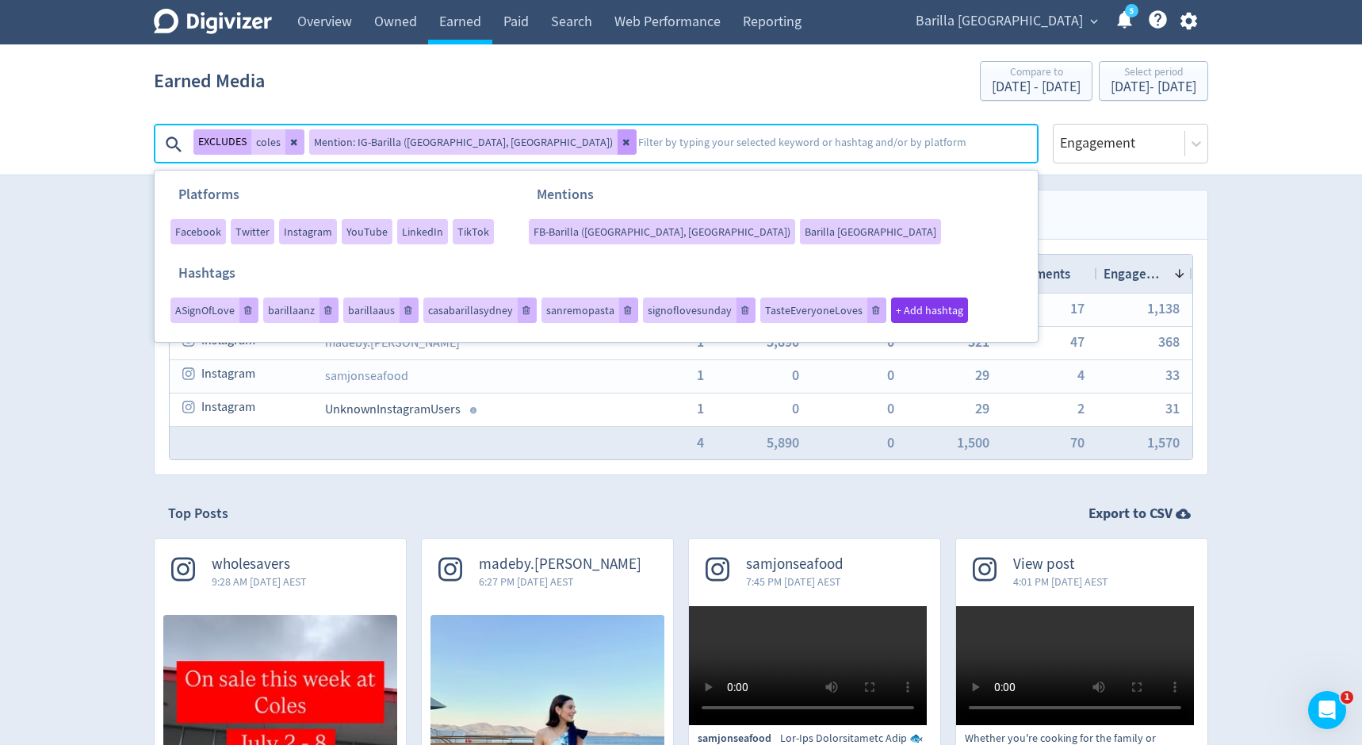
click at [618, 147] on button at bounding box center [627, 141] width 19 height 25
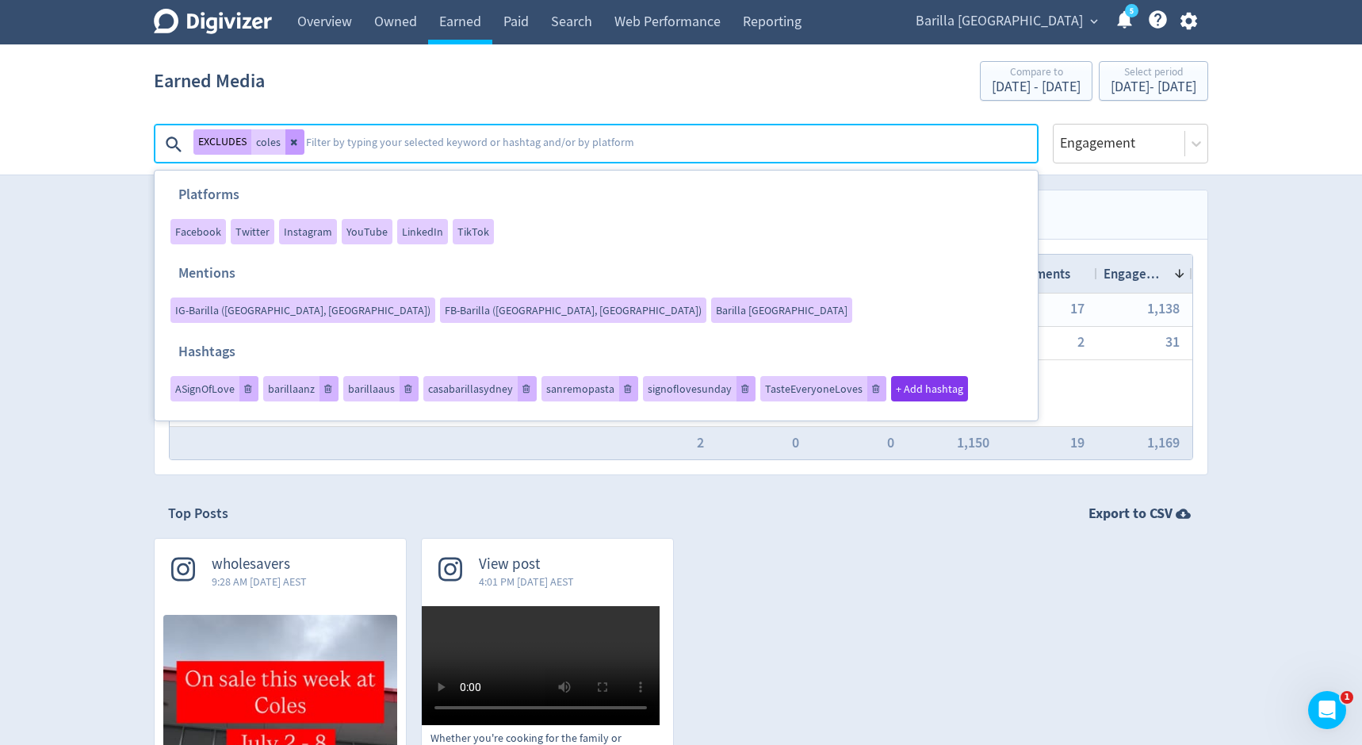
click at [288, 146] on button at bounding box center [294, 141] width 19 height 25
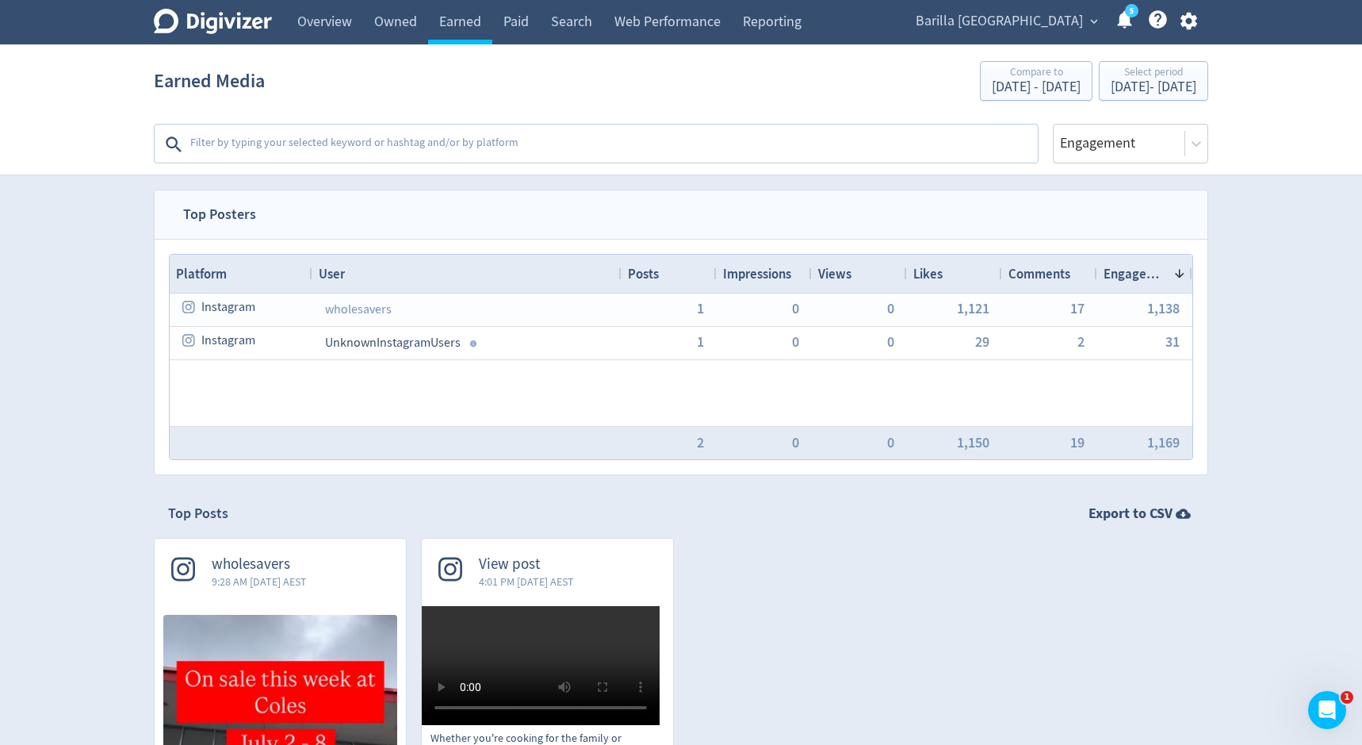
click at [369, 140] on textarea at bounding box center [613, 144] width 848 height 32
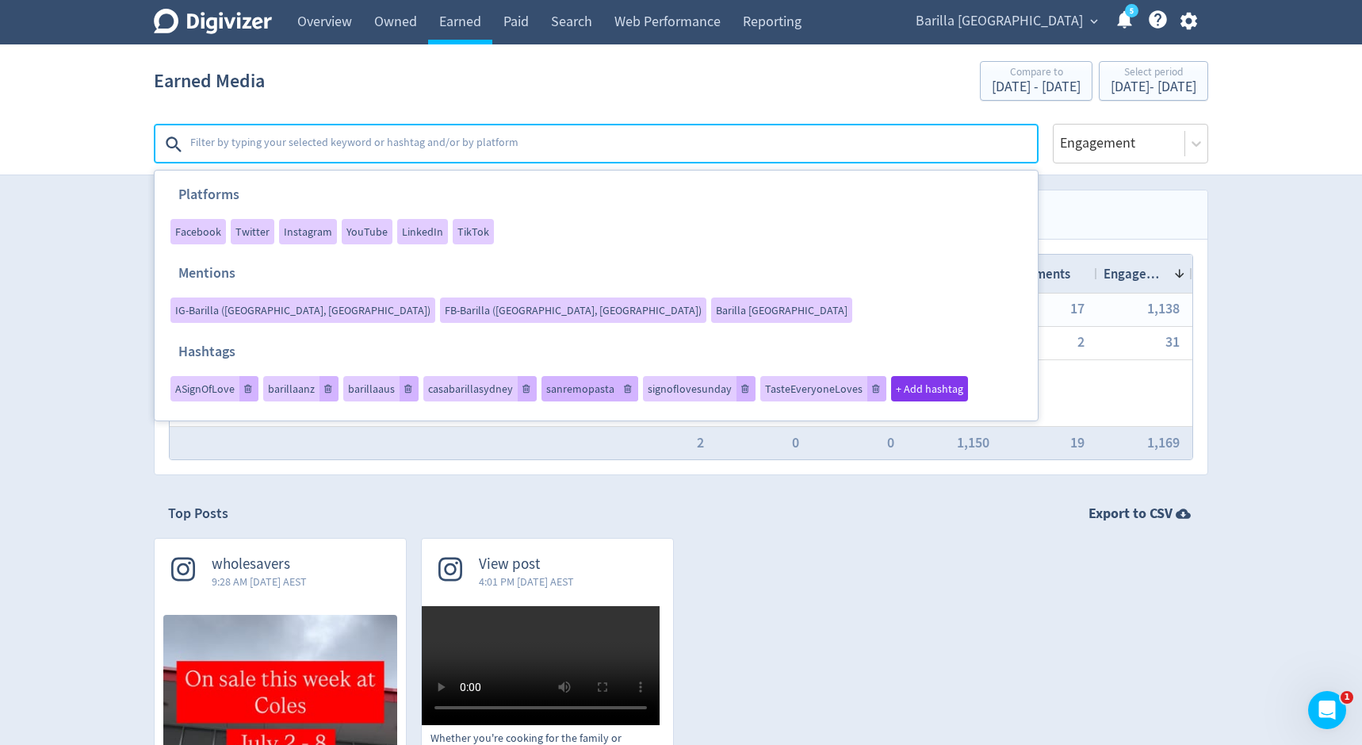
click at [570, 383] on span "sanremopasta" at bounding box center [580, 388] width 68 height 11
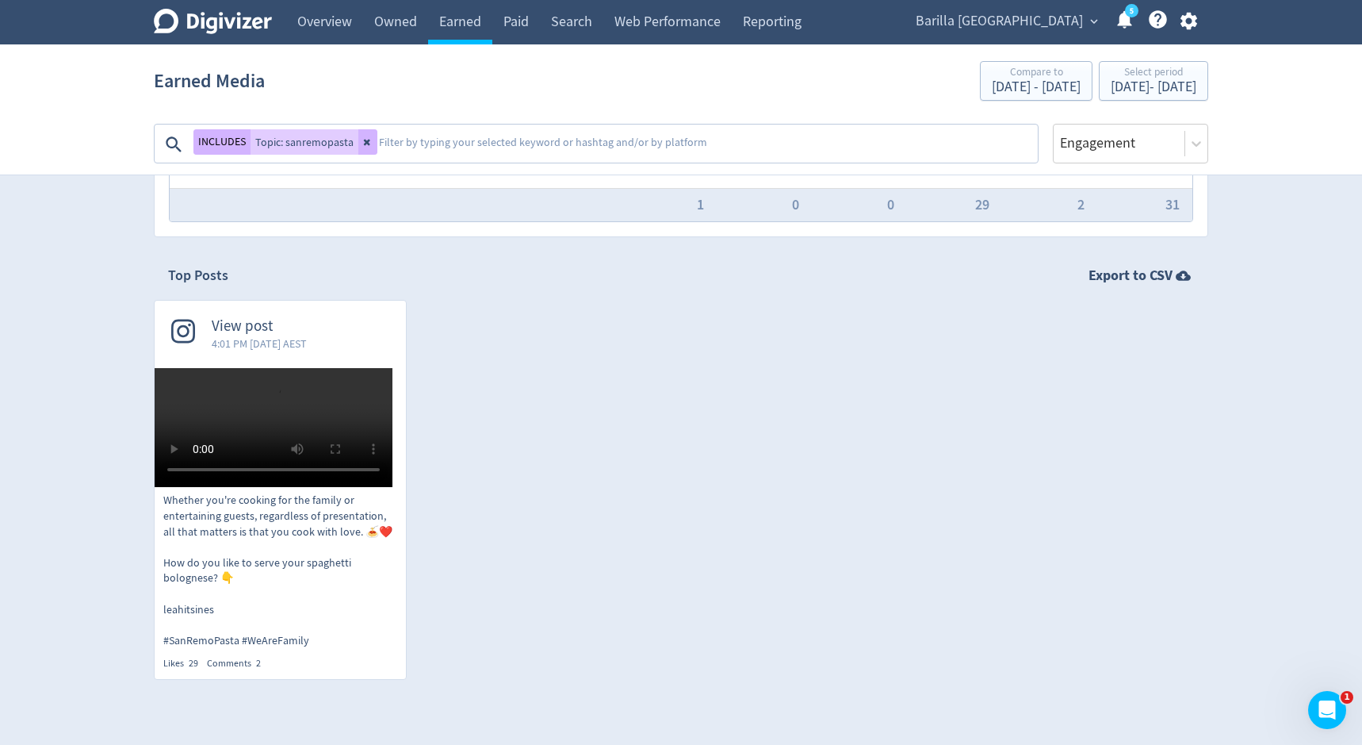
scroll to position [191, 0]
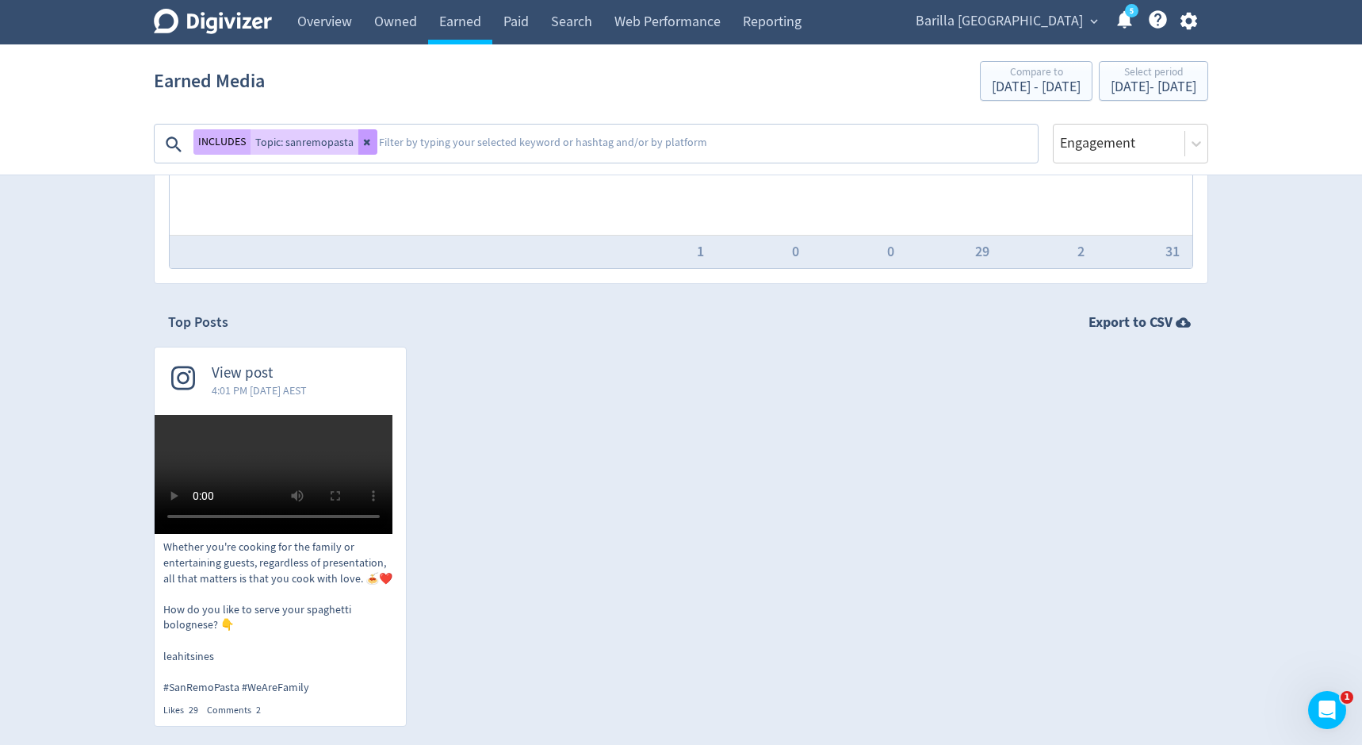
click at [366, 142] on icon at bounding box center [368, 142] width 10 height 10
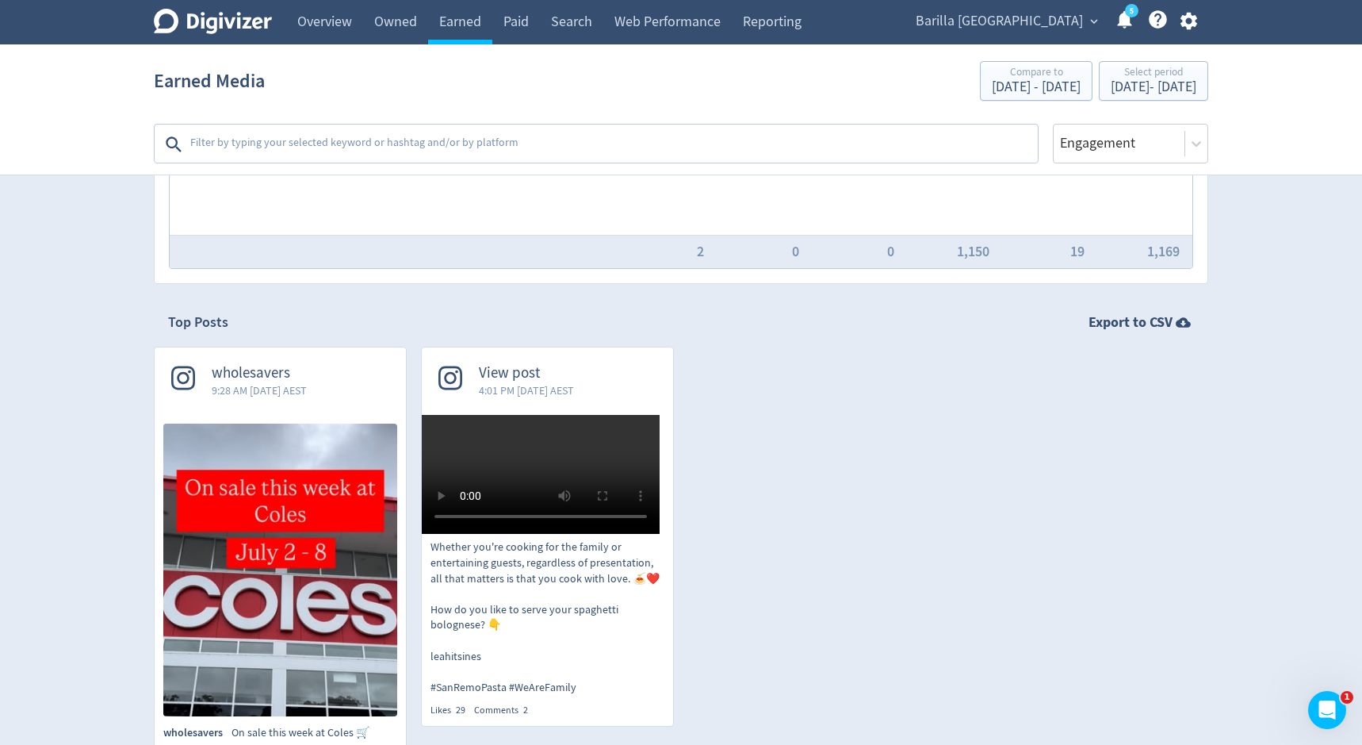
click at [461, 136] on textarea at bounding box center [613, 144] width 848 height 32
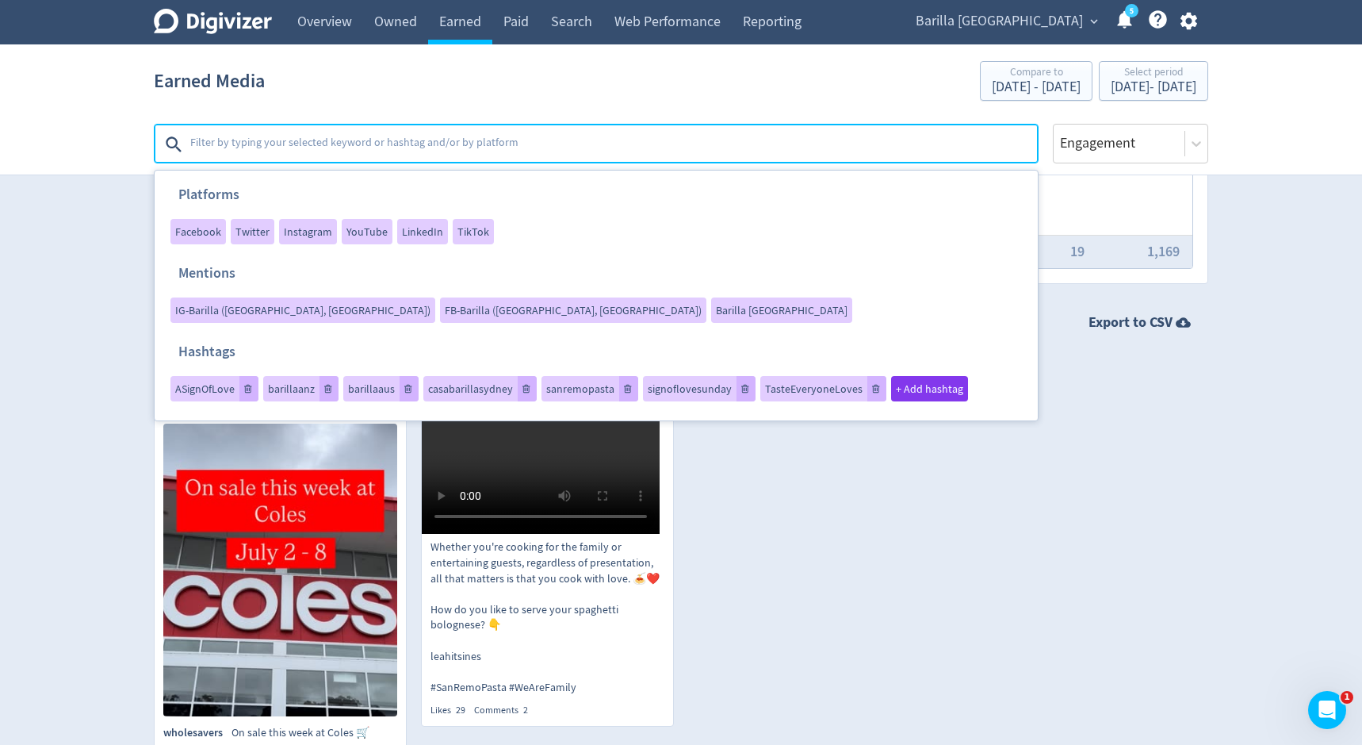
click at [775, 454] on div "wholesavers 9:28 AM [DATE] AEST wholesavers On sale this week at Coles 🛒 Likes …" at bounding box center [674, 565] width 1069 height 439
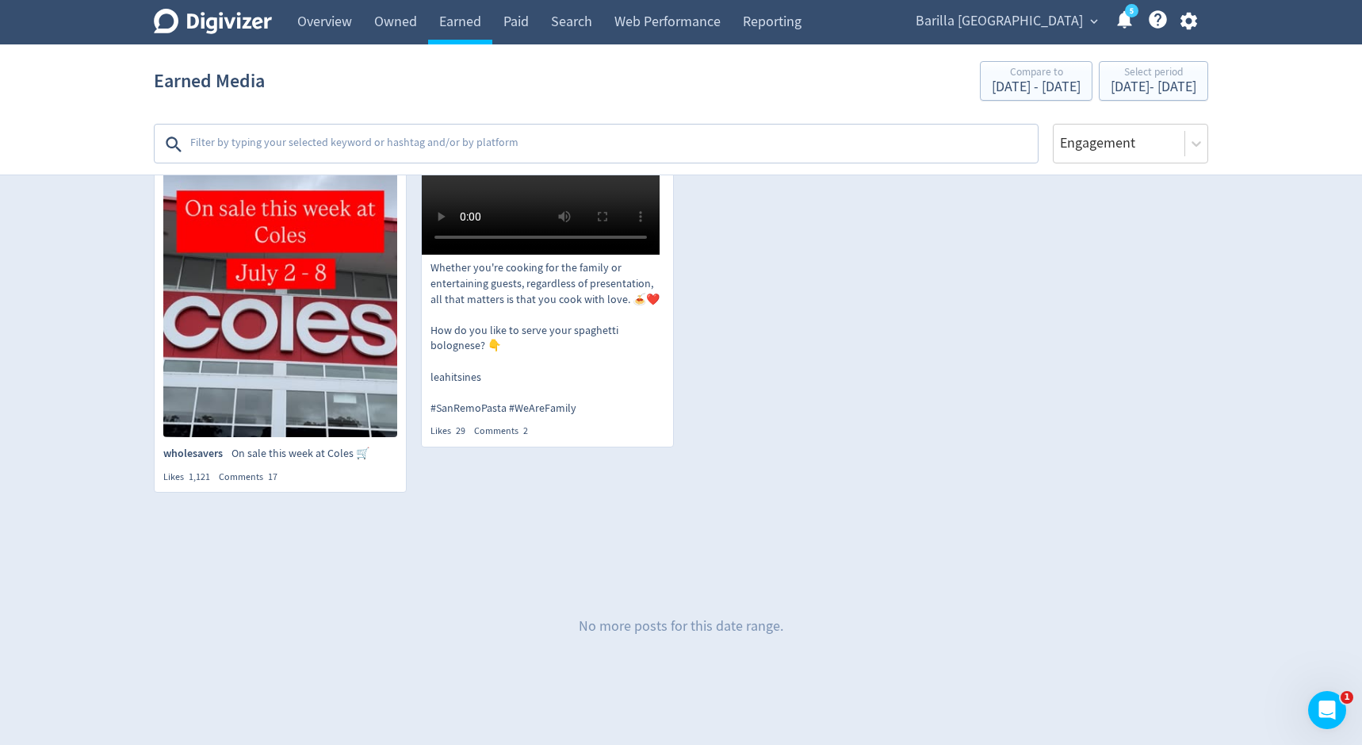
scroll to position [0, 0]
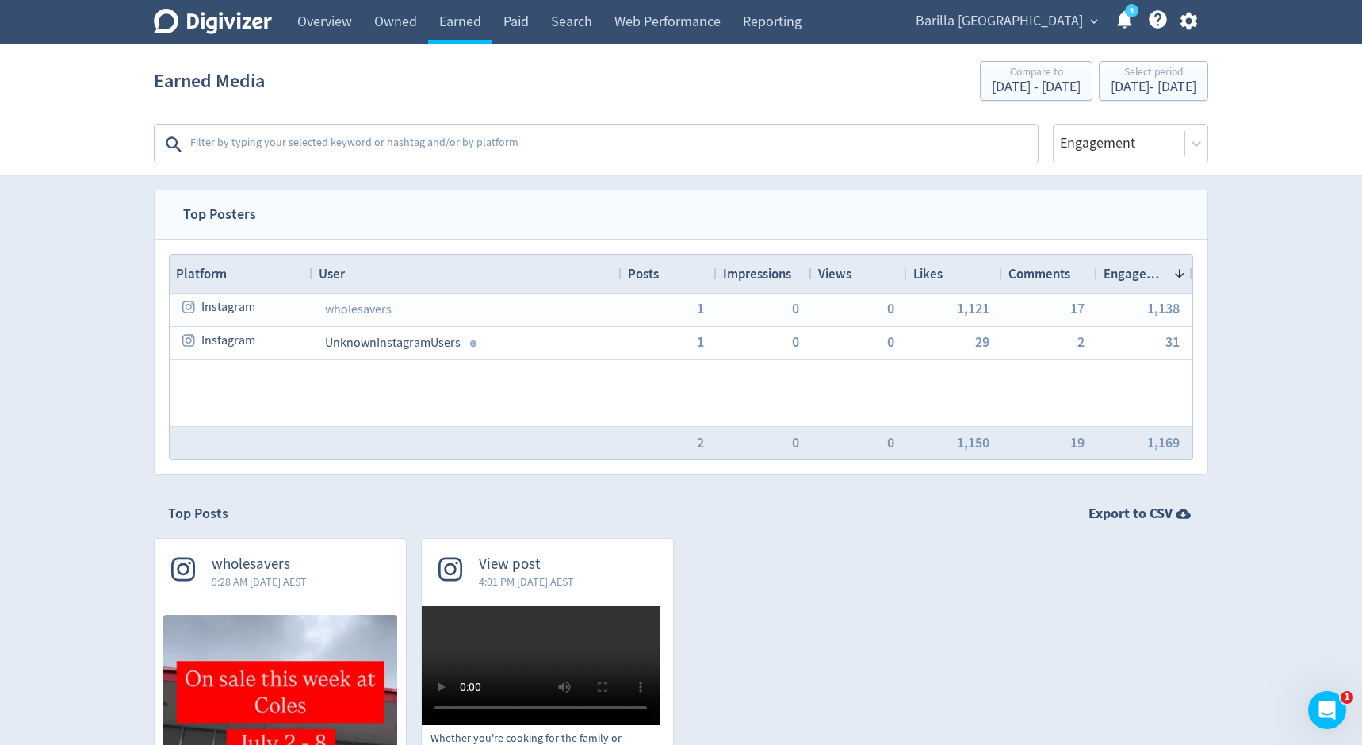
click at [453, 146] on textarea at bounding box center [613, 144] width 848 height 32
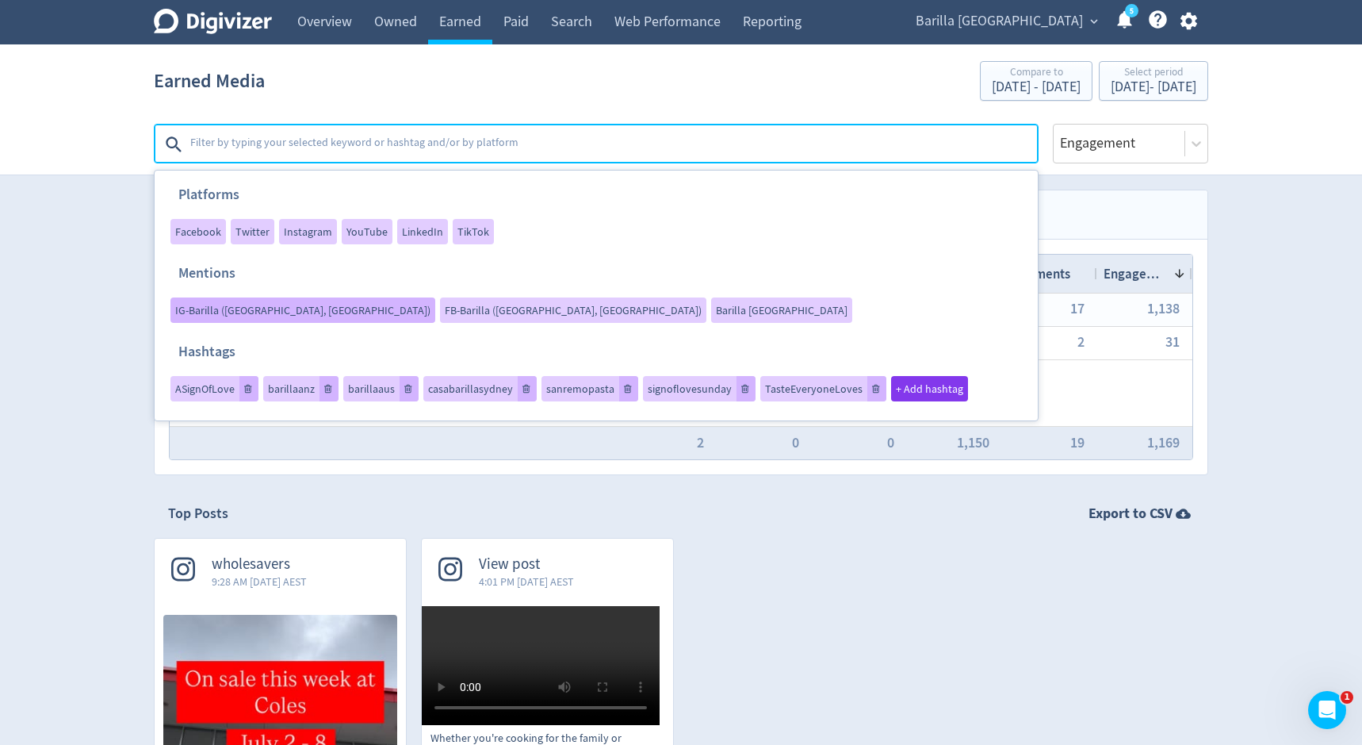
click at [431, 304] on span "IG-Barilla ([GEOGRAPHIC_DATA], [GEOGRAPHIC_DATA])" at bounding box center [302, 309] width 255 height 11
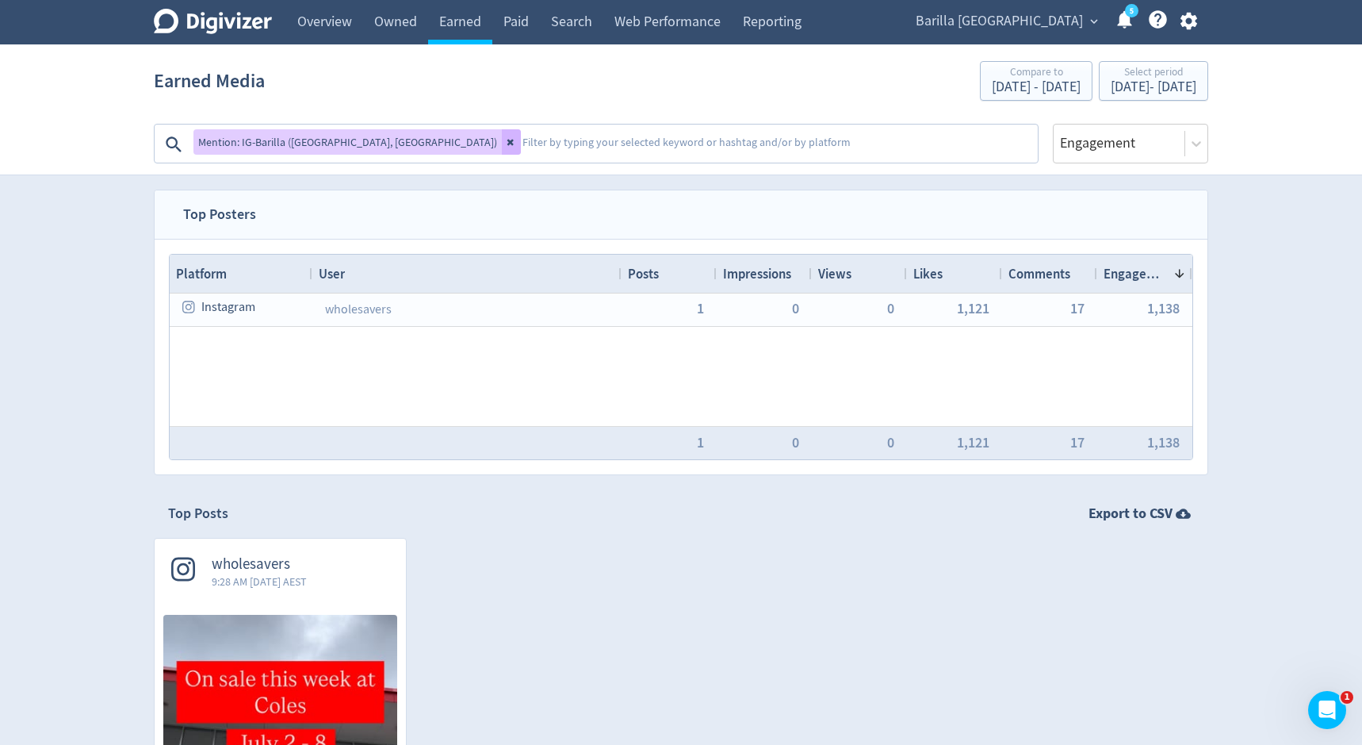
click at [521, 151] on textarea at bounding box center [778, 144] width 515 height 32
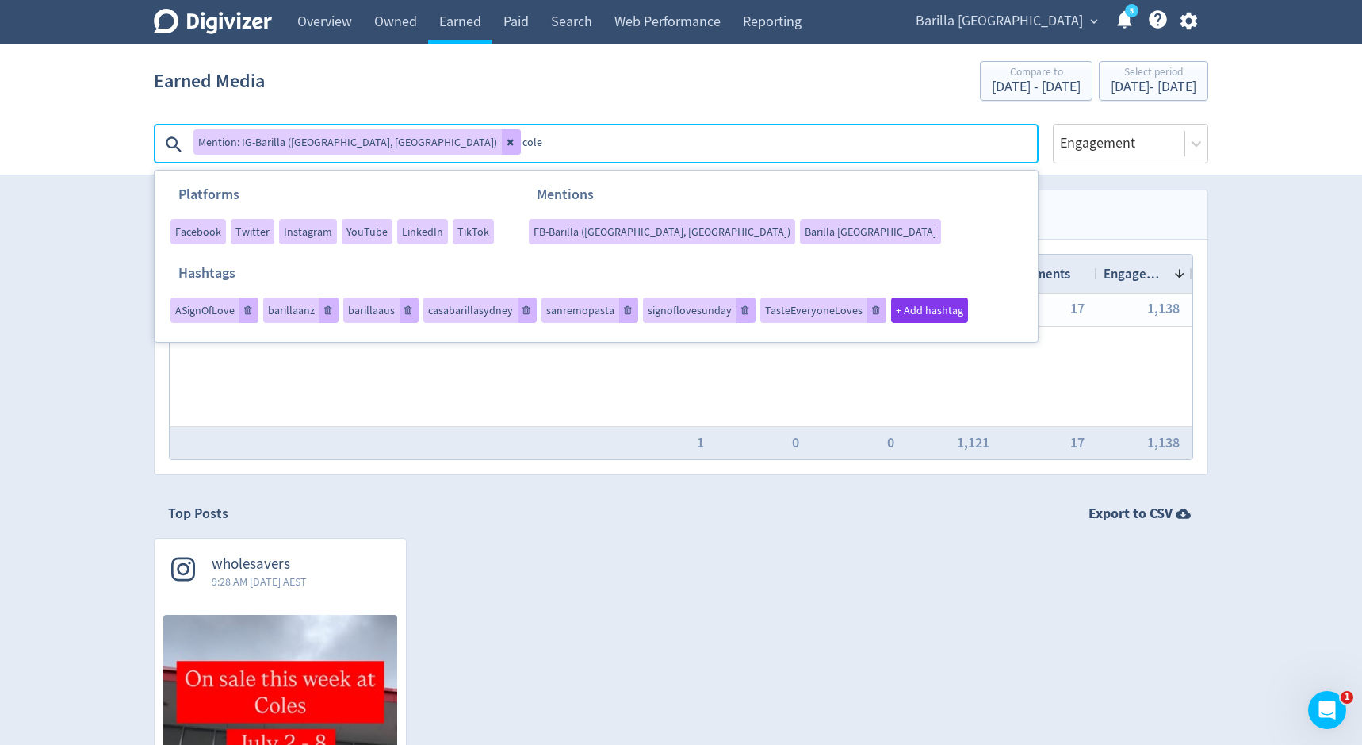
type textarea "coles"
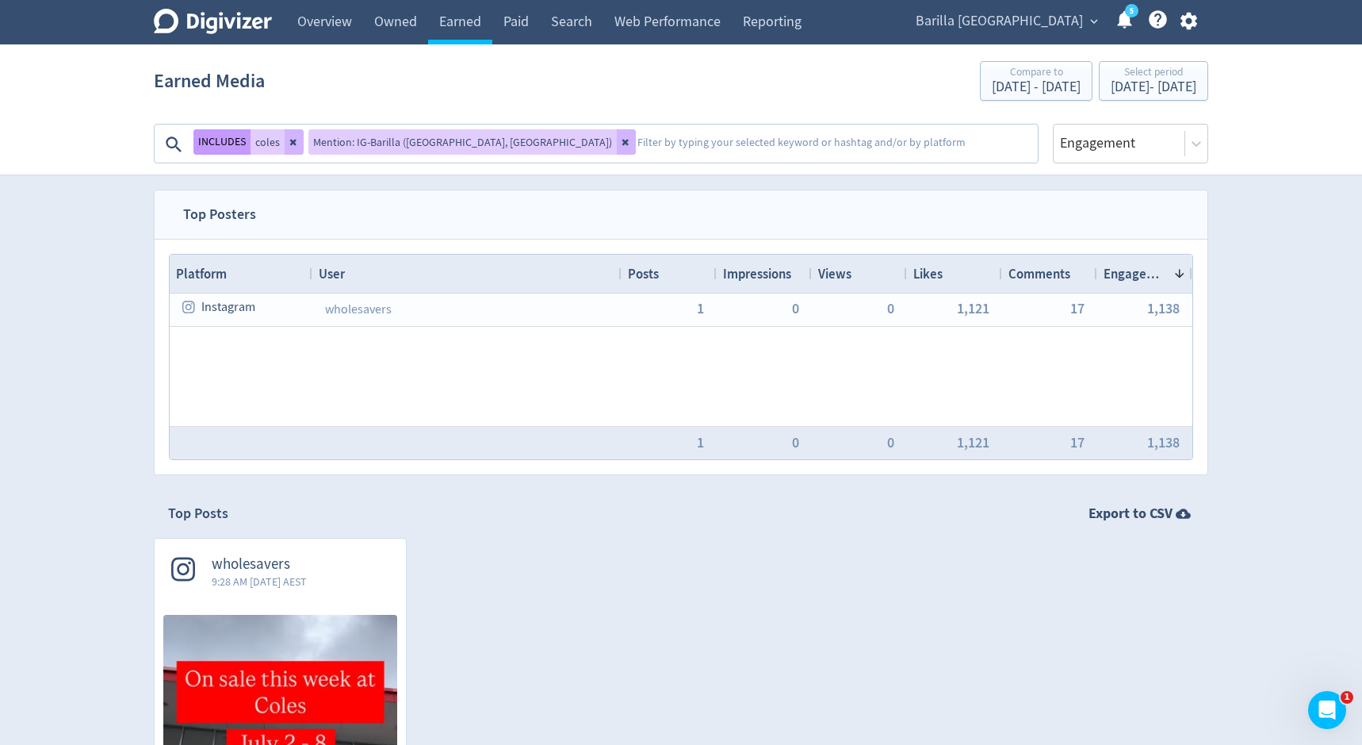
click at [223, 147] on button "INCLUDES" at bounding box center [221, 141] width 57 height 25
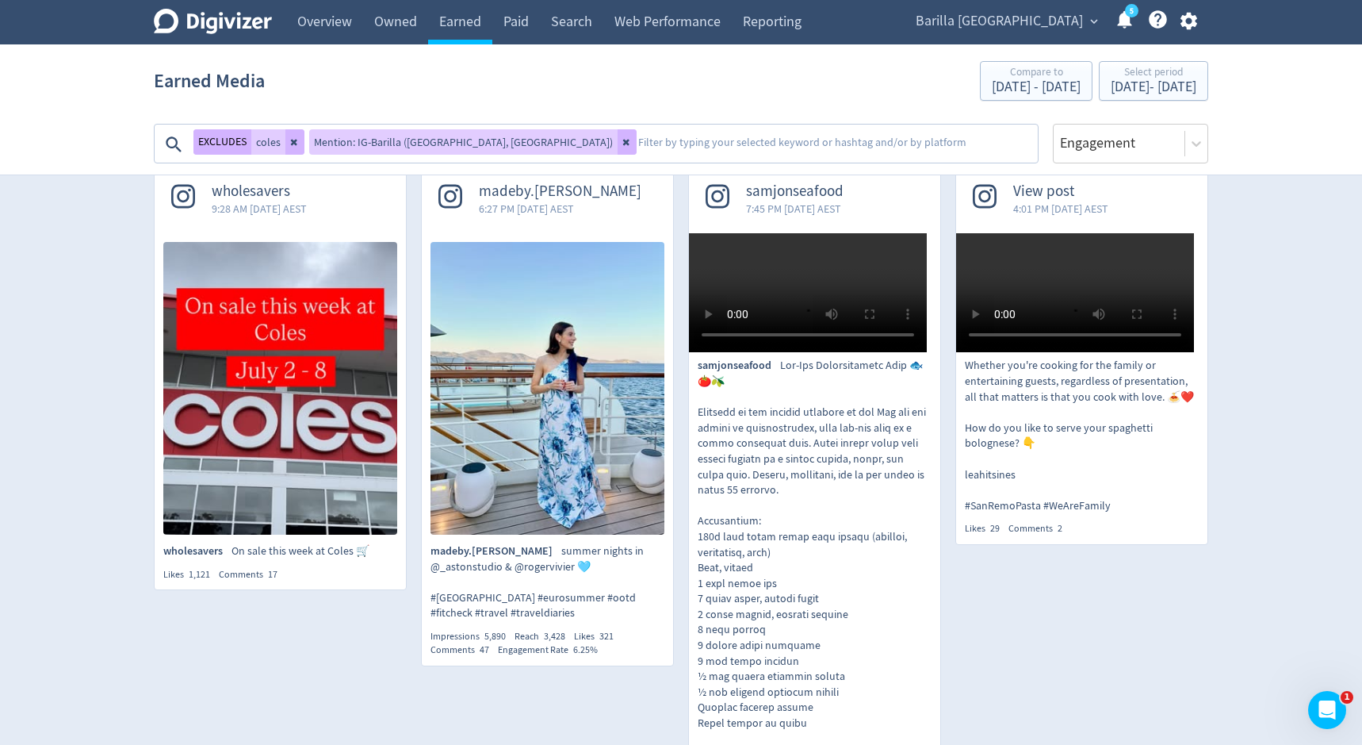
scroll to position [377, 0]
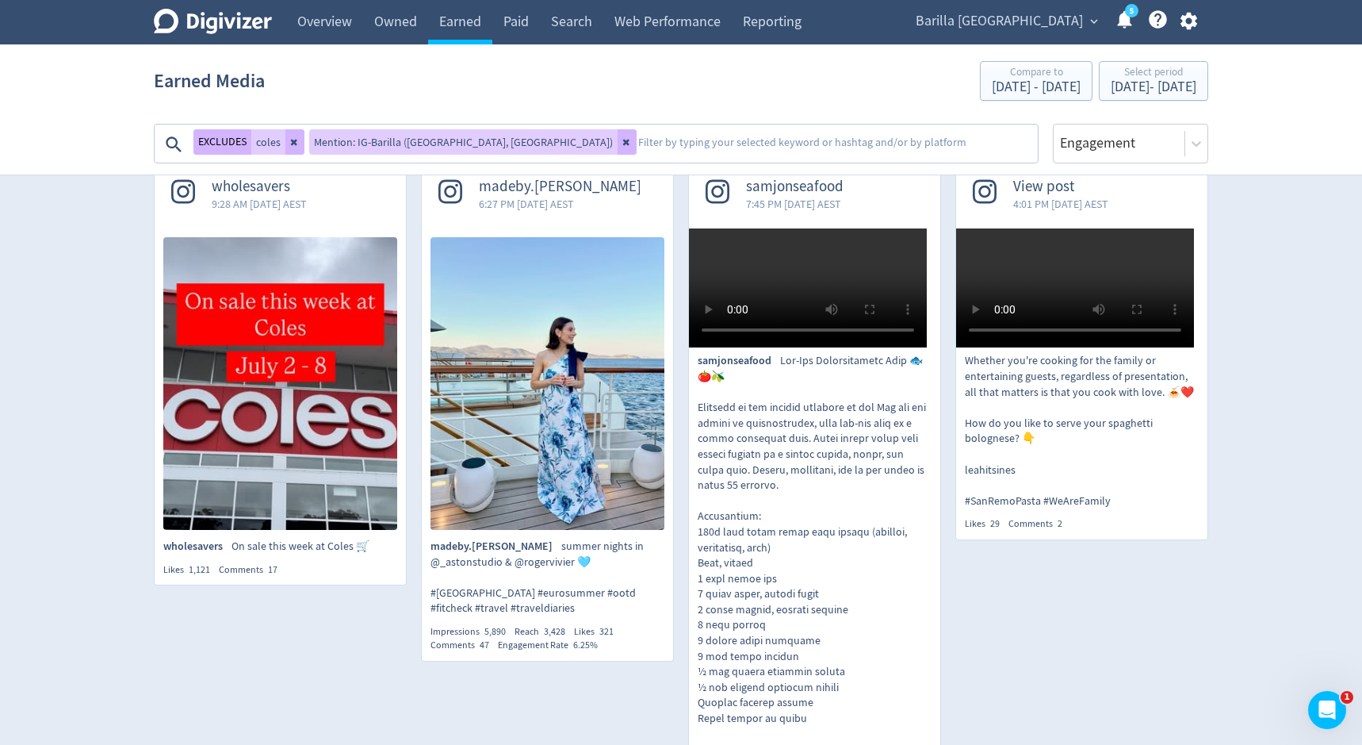
click at [544, 398] on img at bounding box center [548, 383] width 234 height 293
